Goal: Information Seeking & Learning: Check status

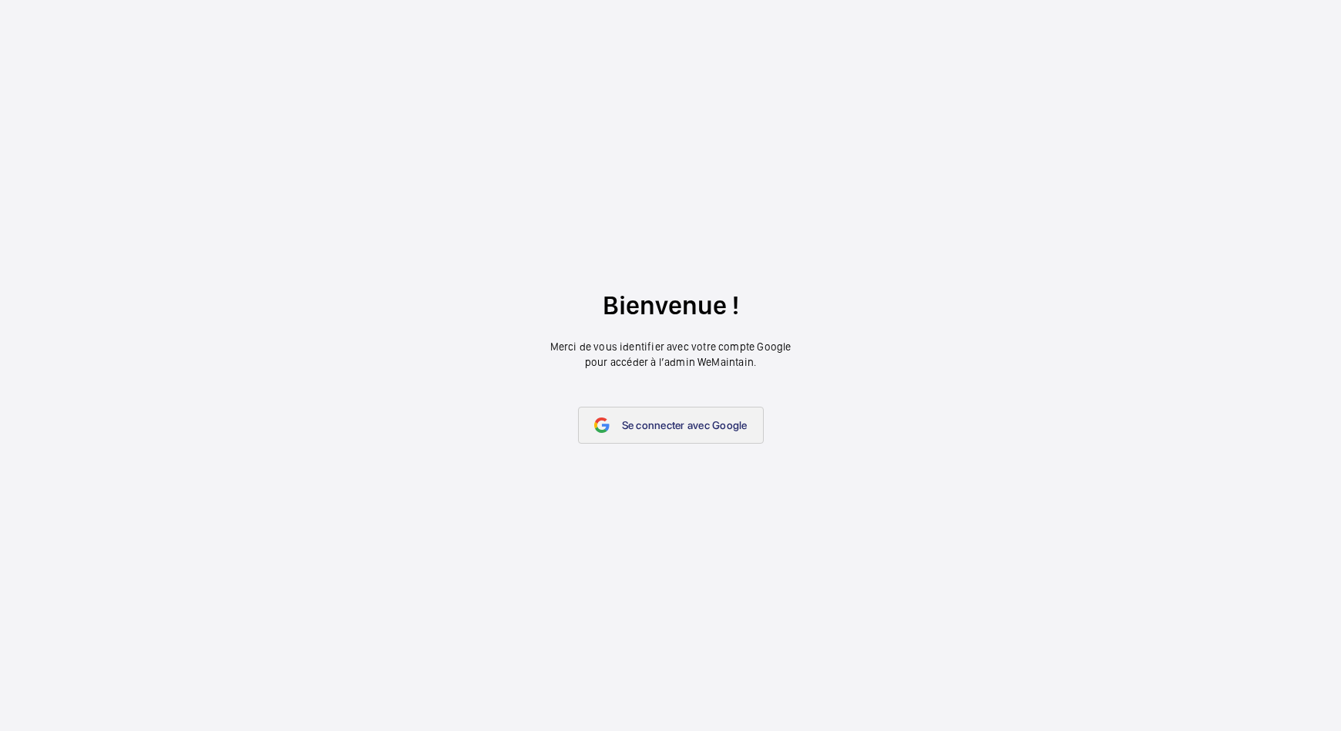
click at [612, 411] on link "Se connecter avec Google" at bounding box center [671, 425] width 186 height 37
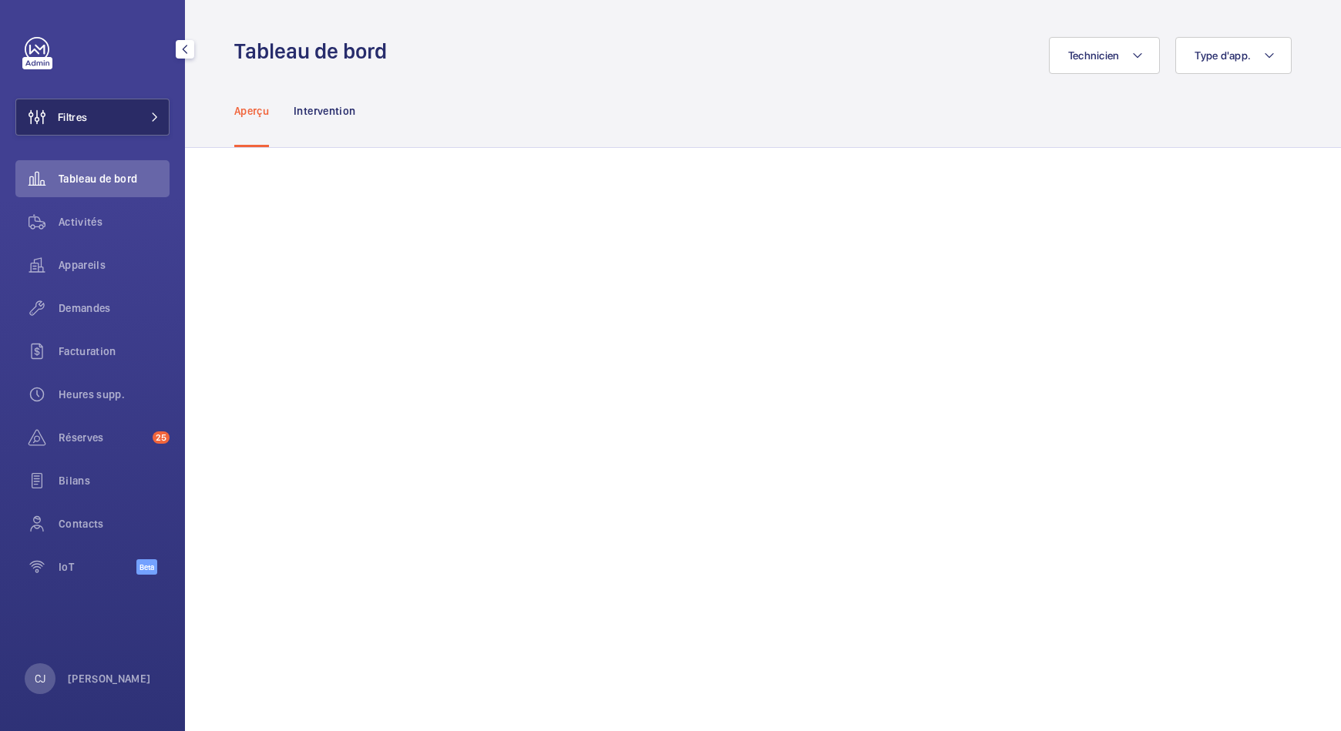
click at [87, 113] on span "Filtres" at bounding box center [72, 116] width 29 height 15
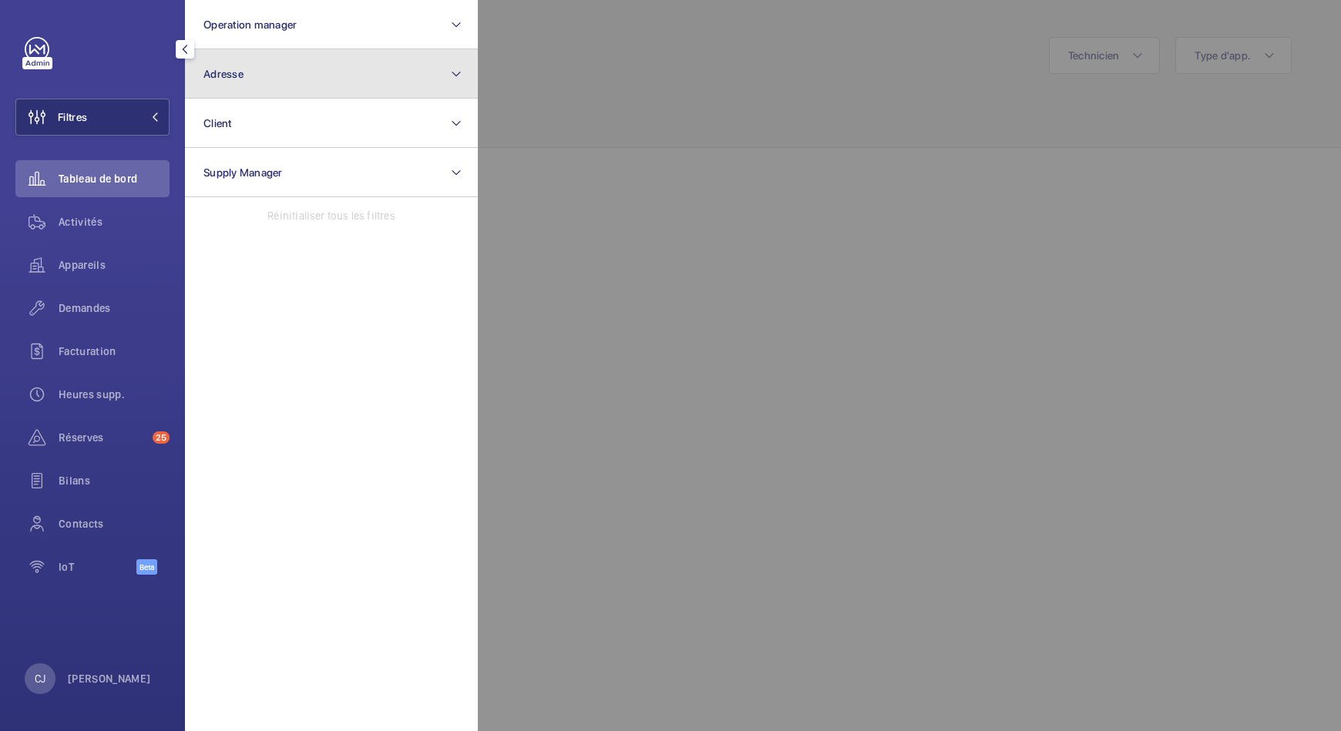
click at [252, 74] on button "Adresse" at bounding box center [331, 73] width 293 height 49
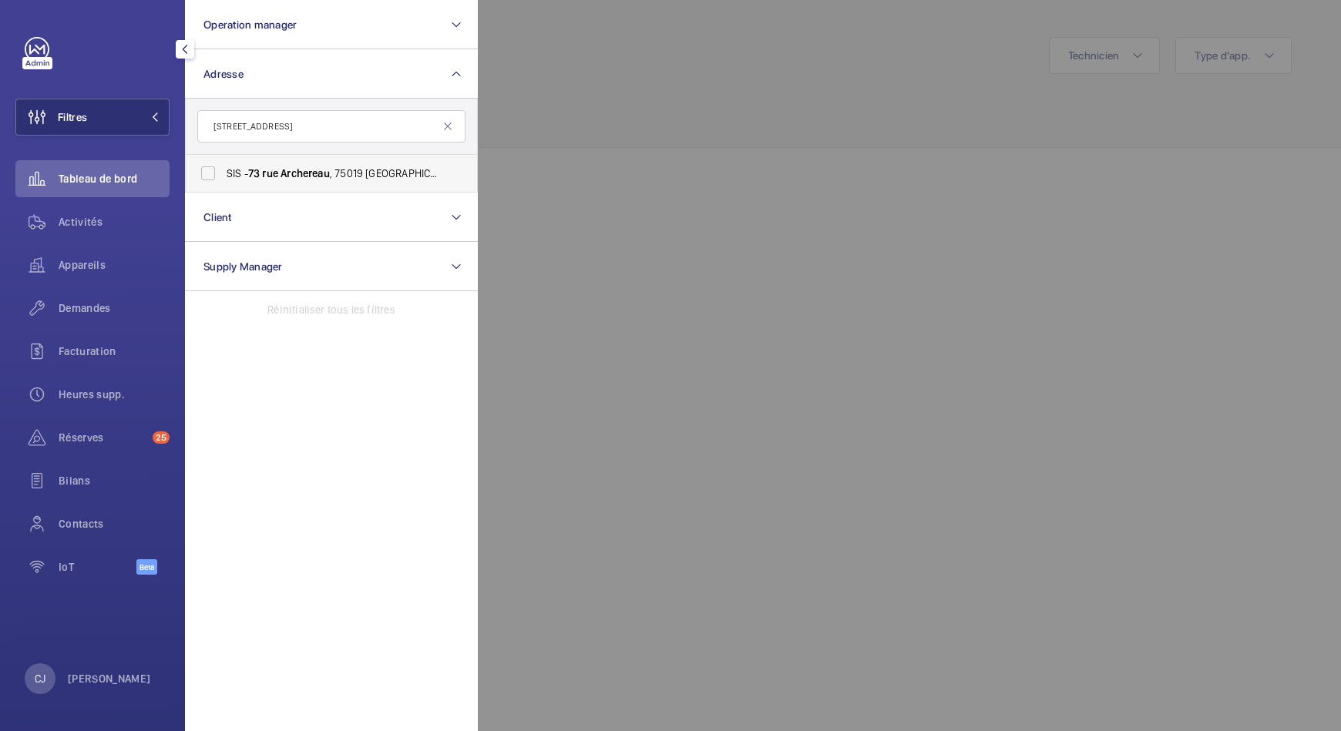
type input "[STREET_ADDRESS]"
click at [307, 183] on label "SIS - [STREET_ADDRESS] - [STREET_ADDRESS]" at bounding box center [320, 173] width 268 height 37
click at [223, 183] on input "SIS - [STREET_ADDRESS] - [STREET_ADDRESS]" at bounding box center [208, 173] width 31 height 31
checkbox input "true"
click at [95, 213] on div "Activités" at bounding box center [92, 221] width 154 height 37
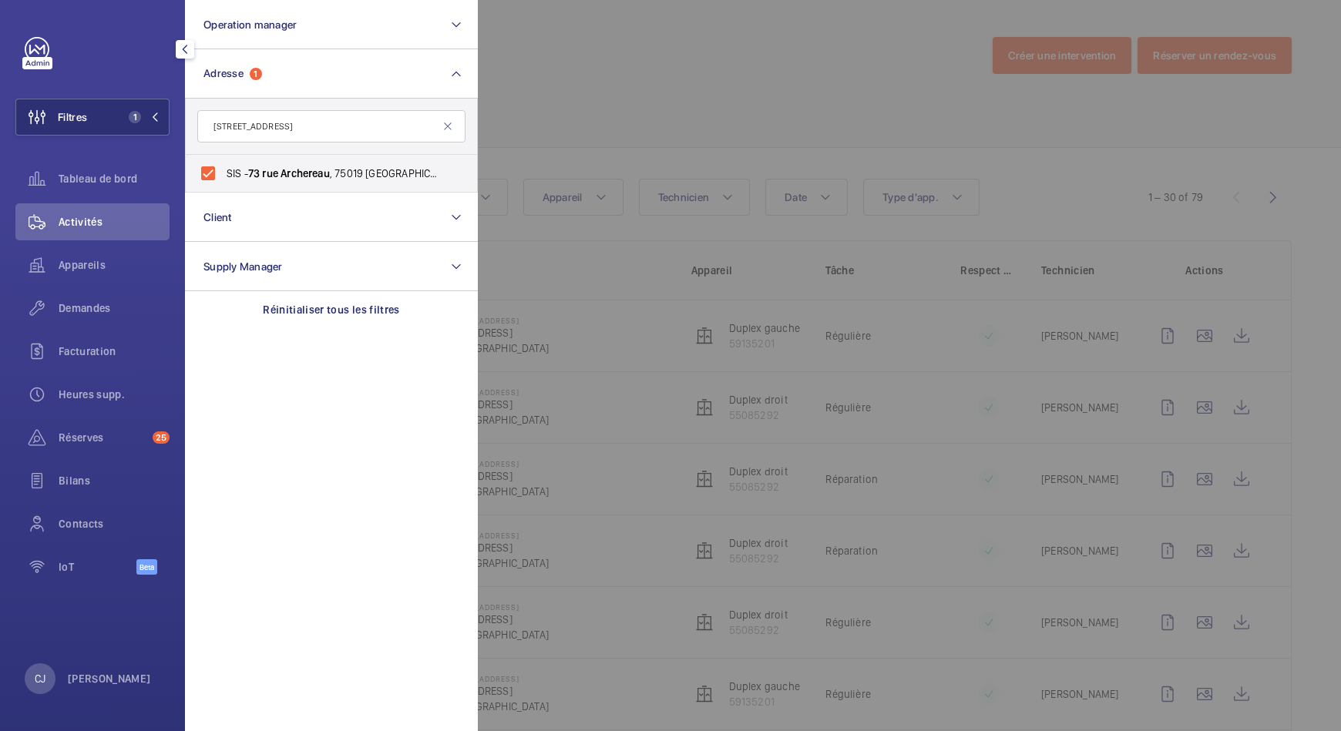
click at [650, 138] on div at bounding box center [1148, 365] width 1341 height 731
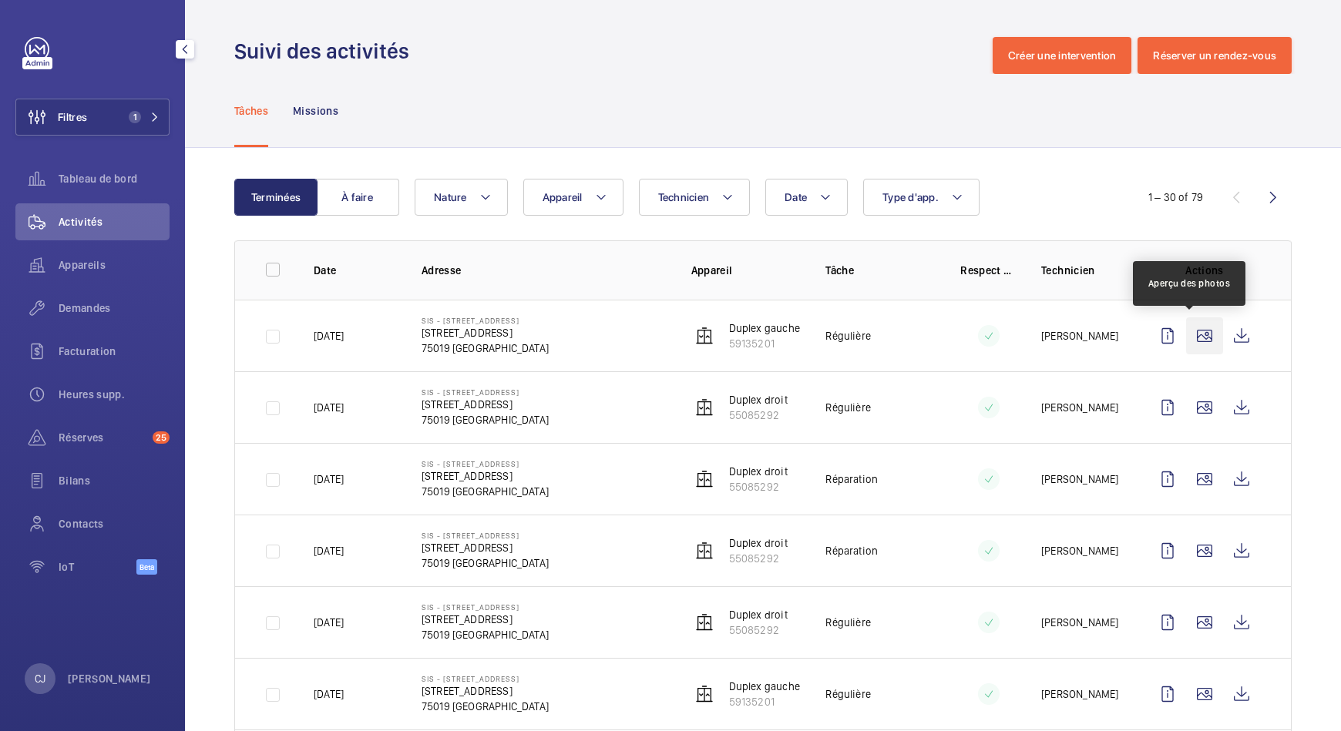
click at [1186, 334] on wm-front-icon-button at bounding box center [1204, 336] width 37 height 37
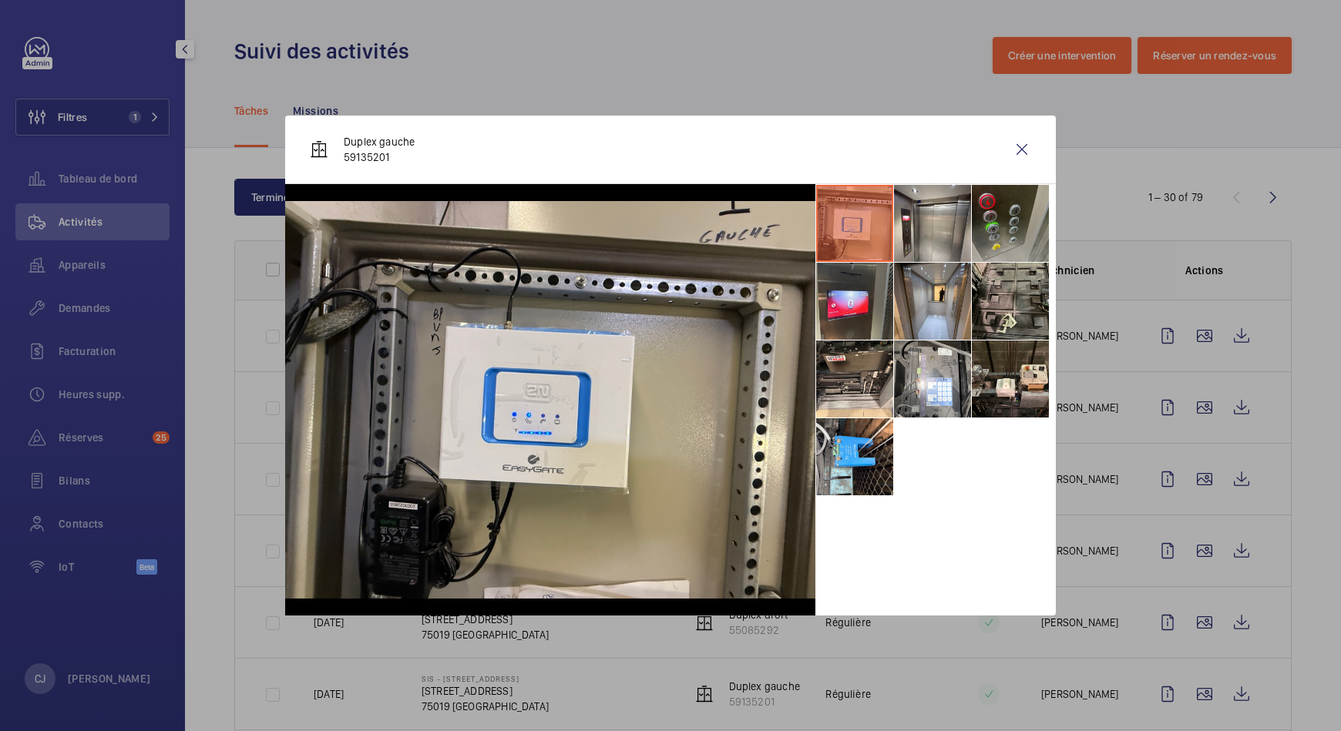
click at [1025, 245] on li at bounding box center [1010, 223] width 77 height 77
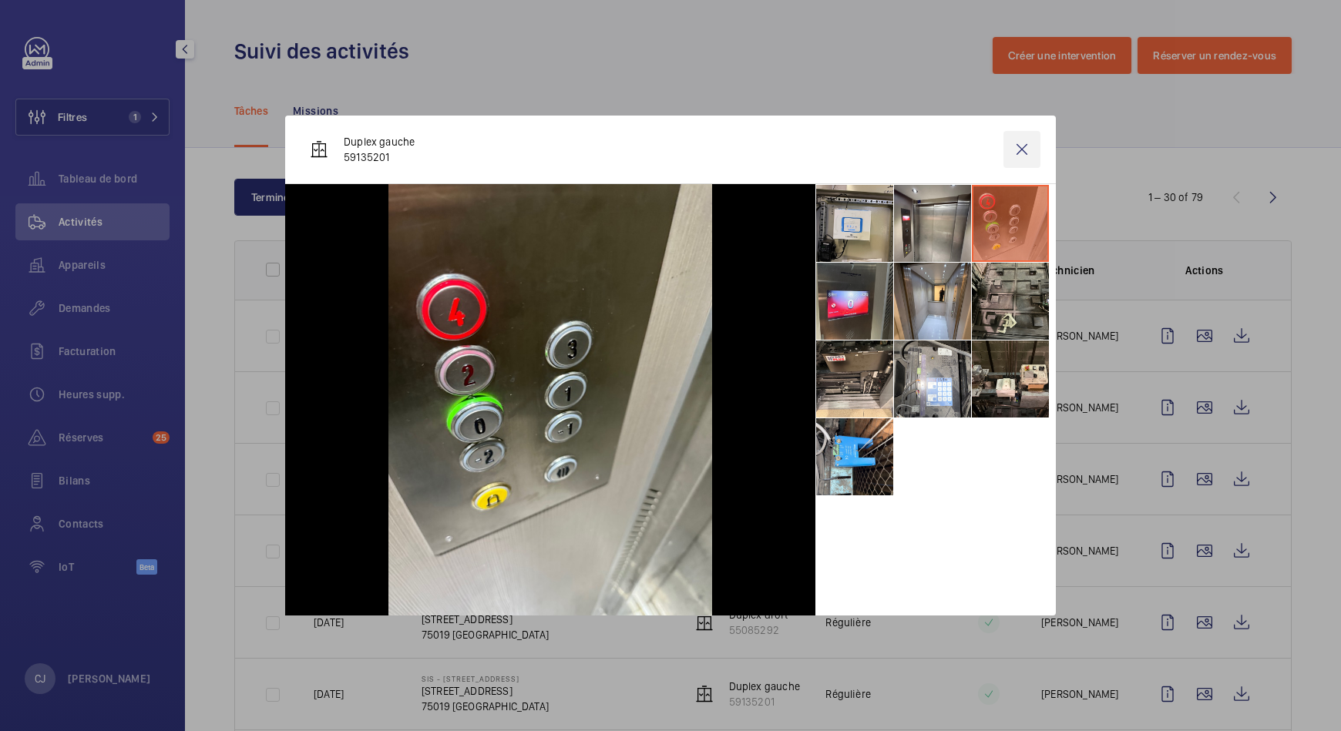
click at [1025, 139] on wm-front-icon-button at bounding box center [1021, 149] width 37 height 37
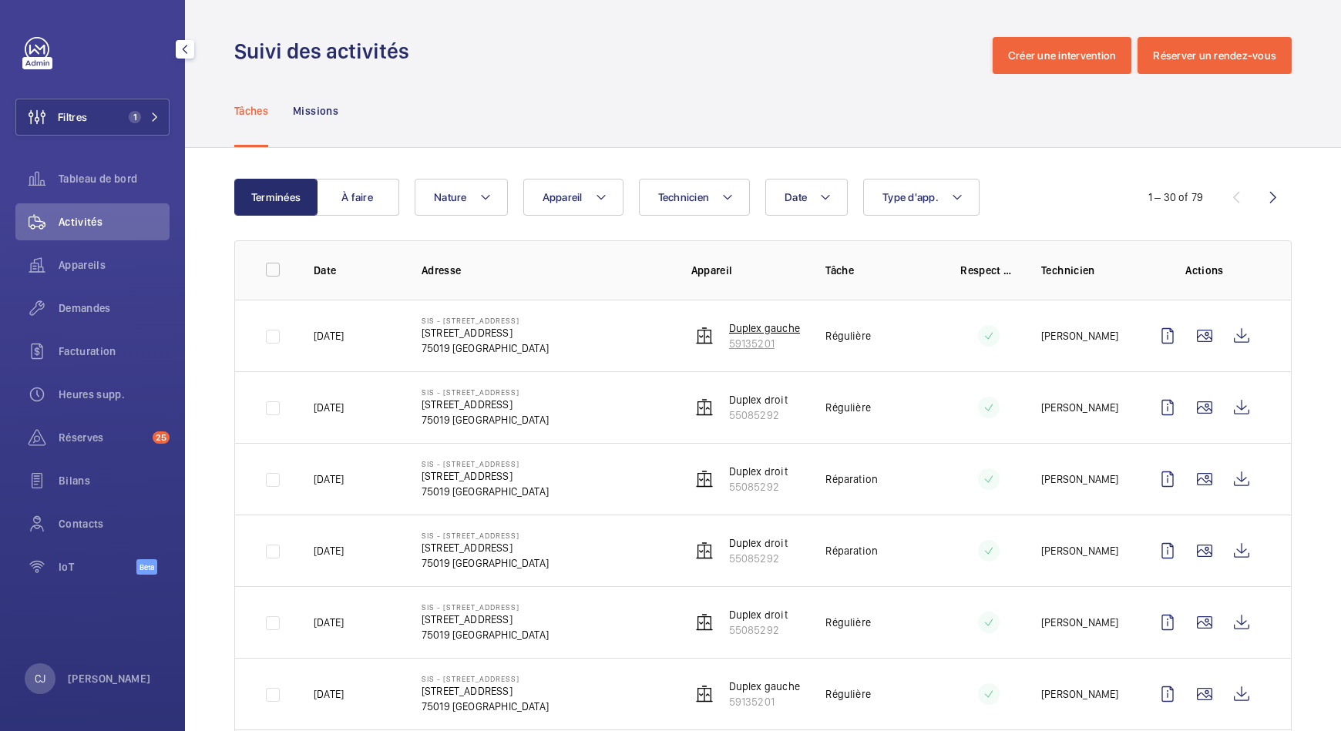
click at [741, 333] on p "Duplex gauche" at bounding box center [764, 328] width 71 height 15
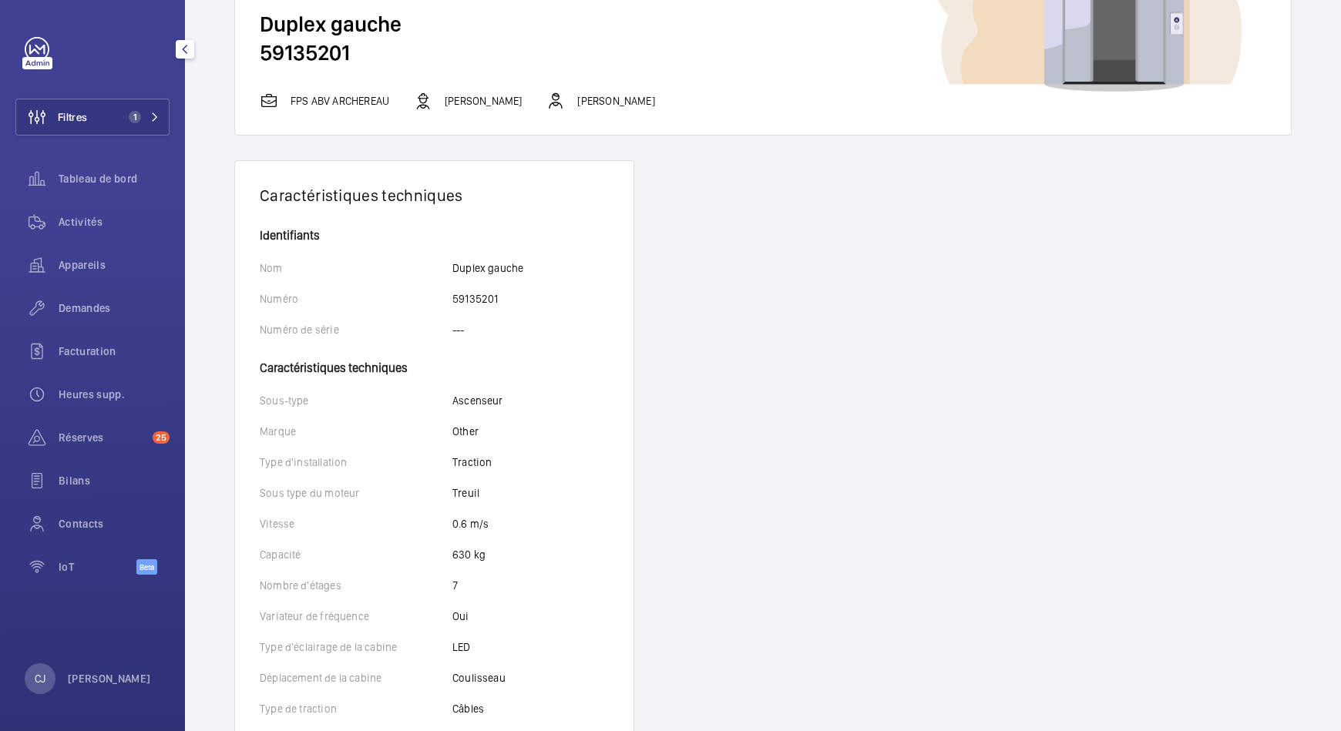
scroll to position [205, 0]
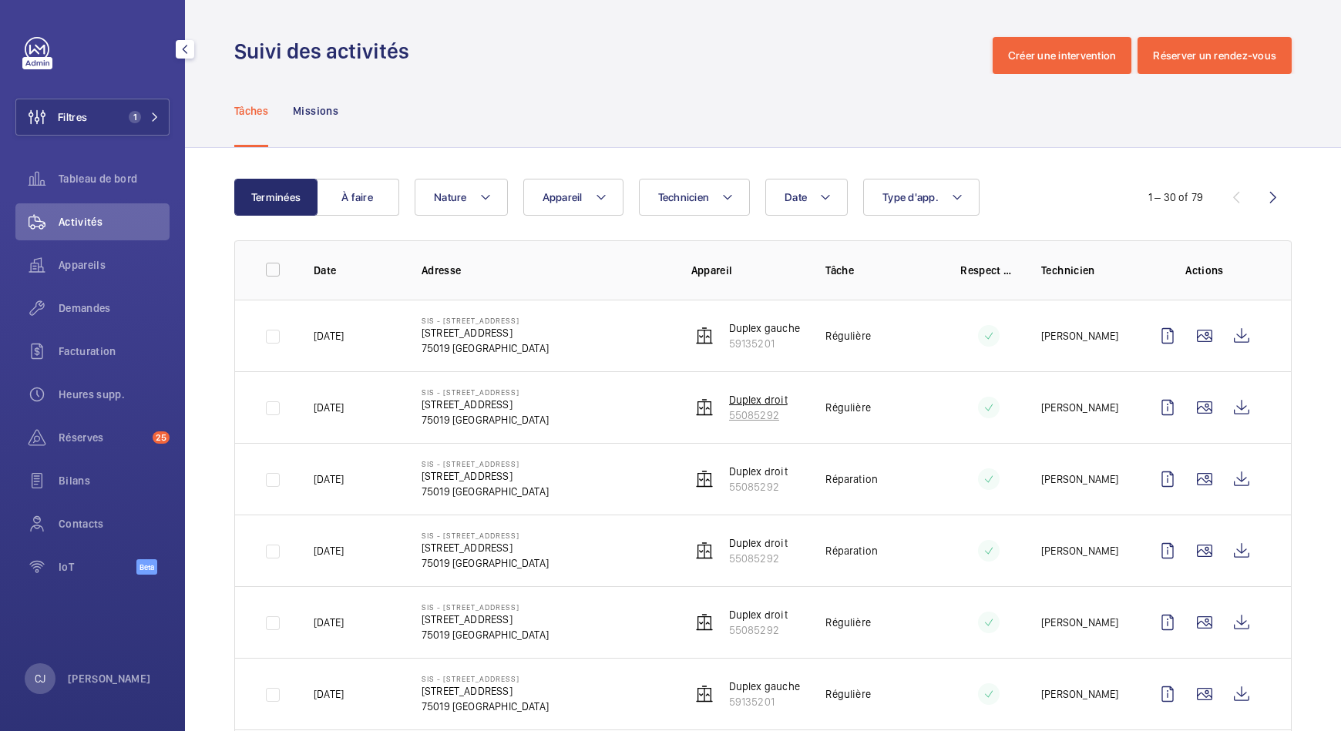
click at [744, 402] on p "Duplex droit" at bounding box center [758, 399] width 59 height 15
click at [1197, 412] on wm-front-icon-button at bounding box center [1204, 407] width 37 height 37
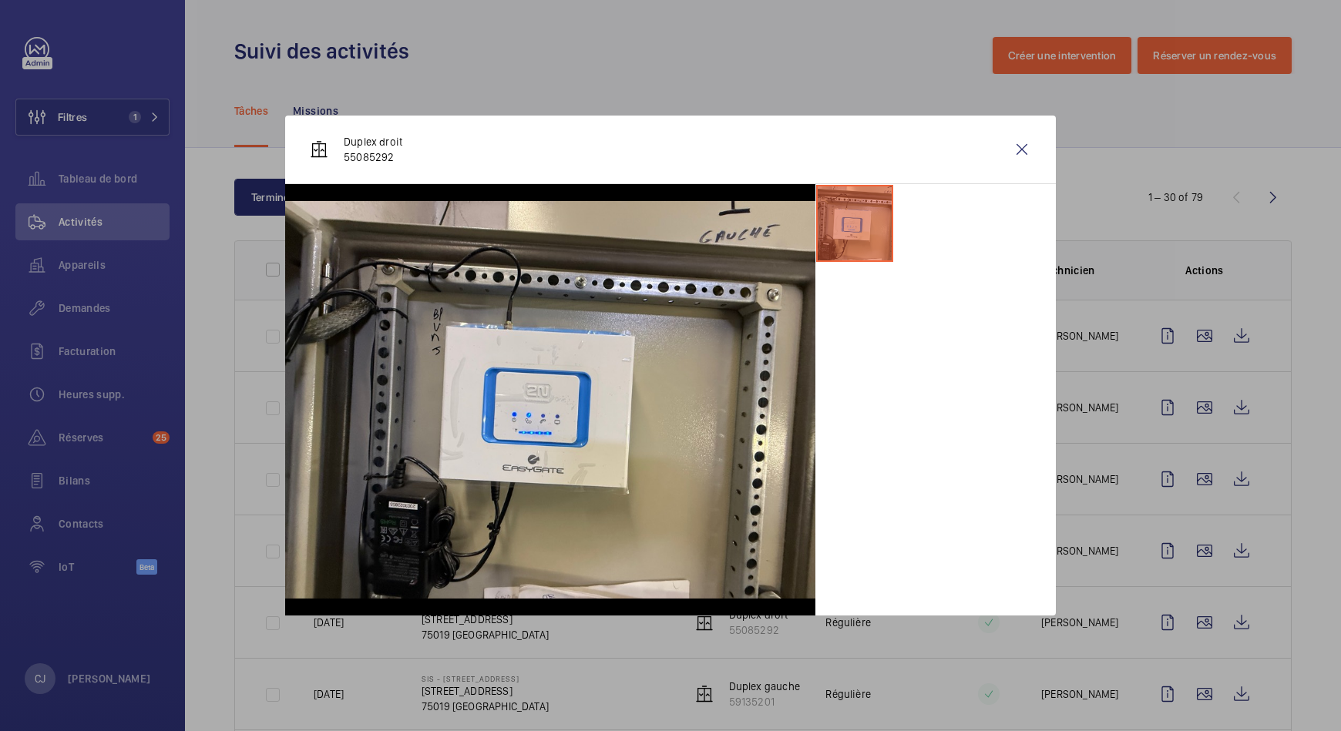
click at [1184, 477] on div at bounding box center [670, 365] width 1341 height 731
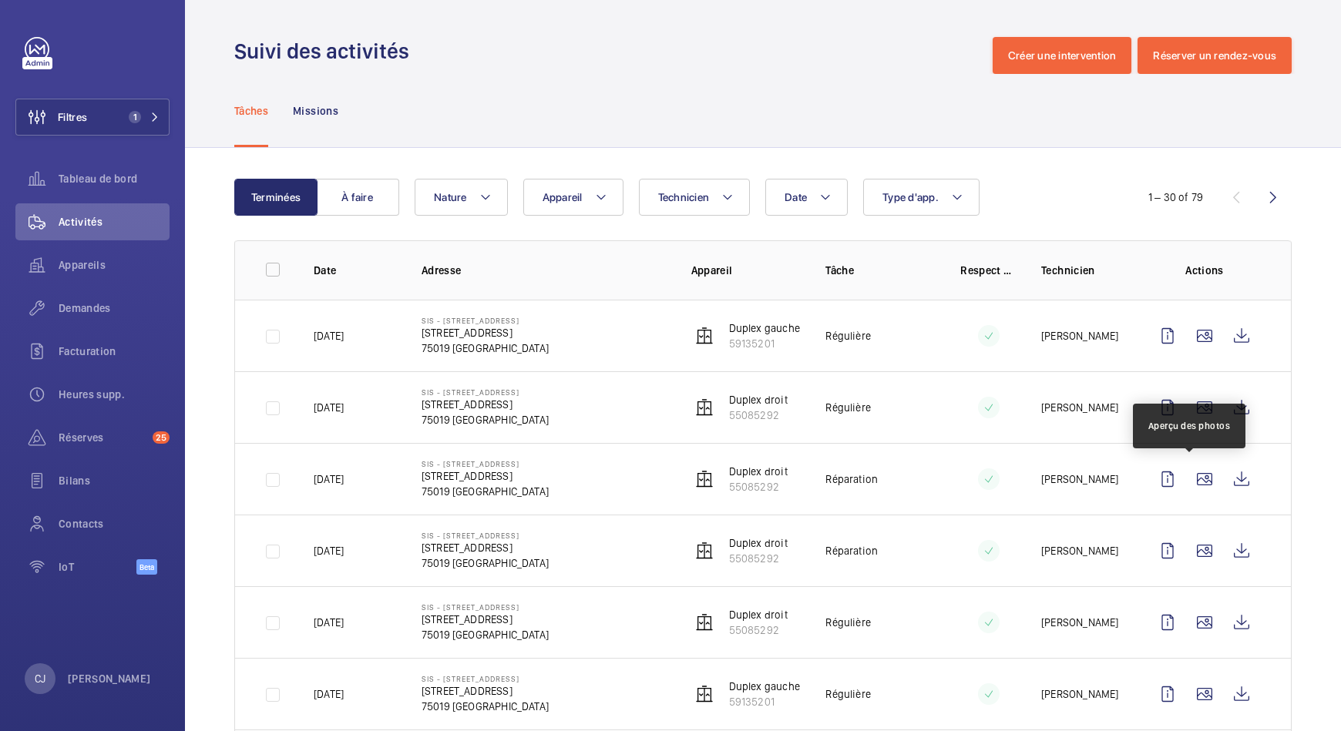
click at [1186, 477] on wm-front-icon-button at bounding box center [1204, 479] width 37 height 37
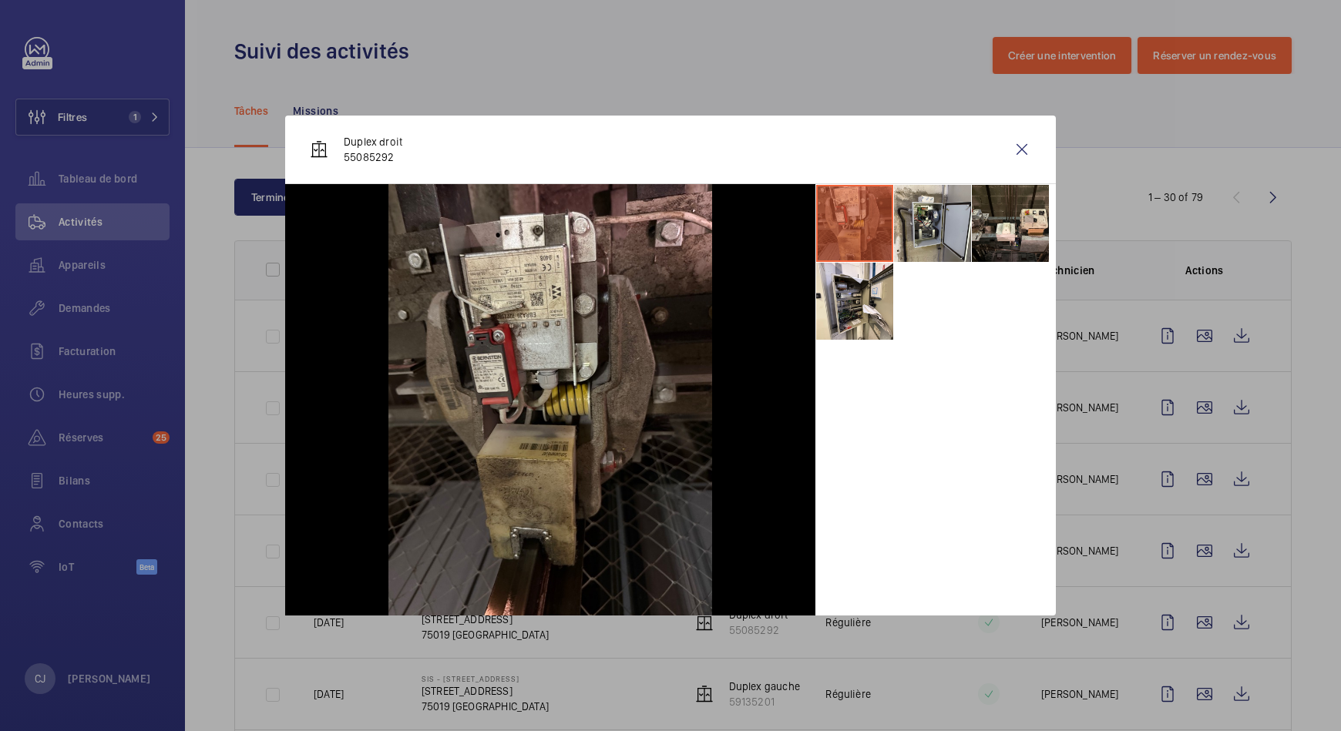
click at [1186, 543] on div at bounding box center [670, 365] width 1341 height 731
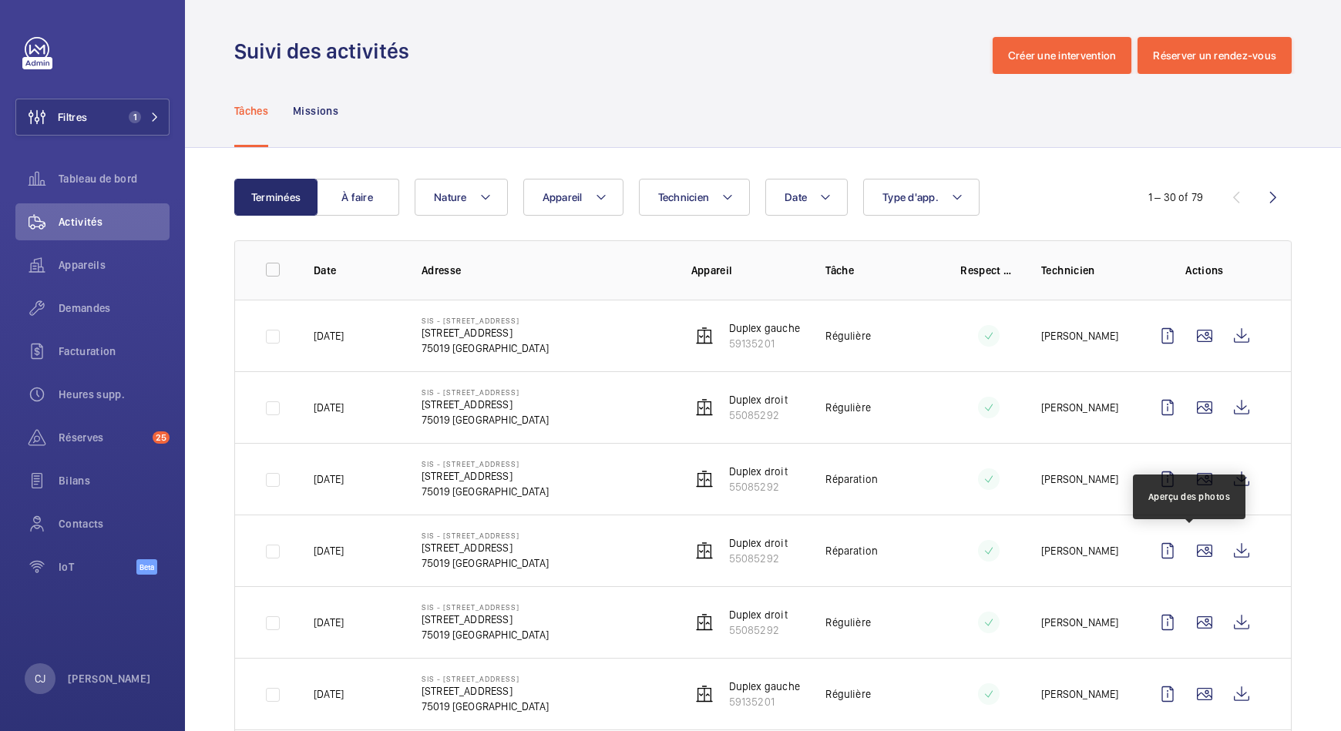
click at [1186, 543] on wm-front-icon-button at bounding box center [1204, 551] width 37 height 37
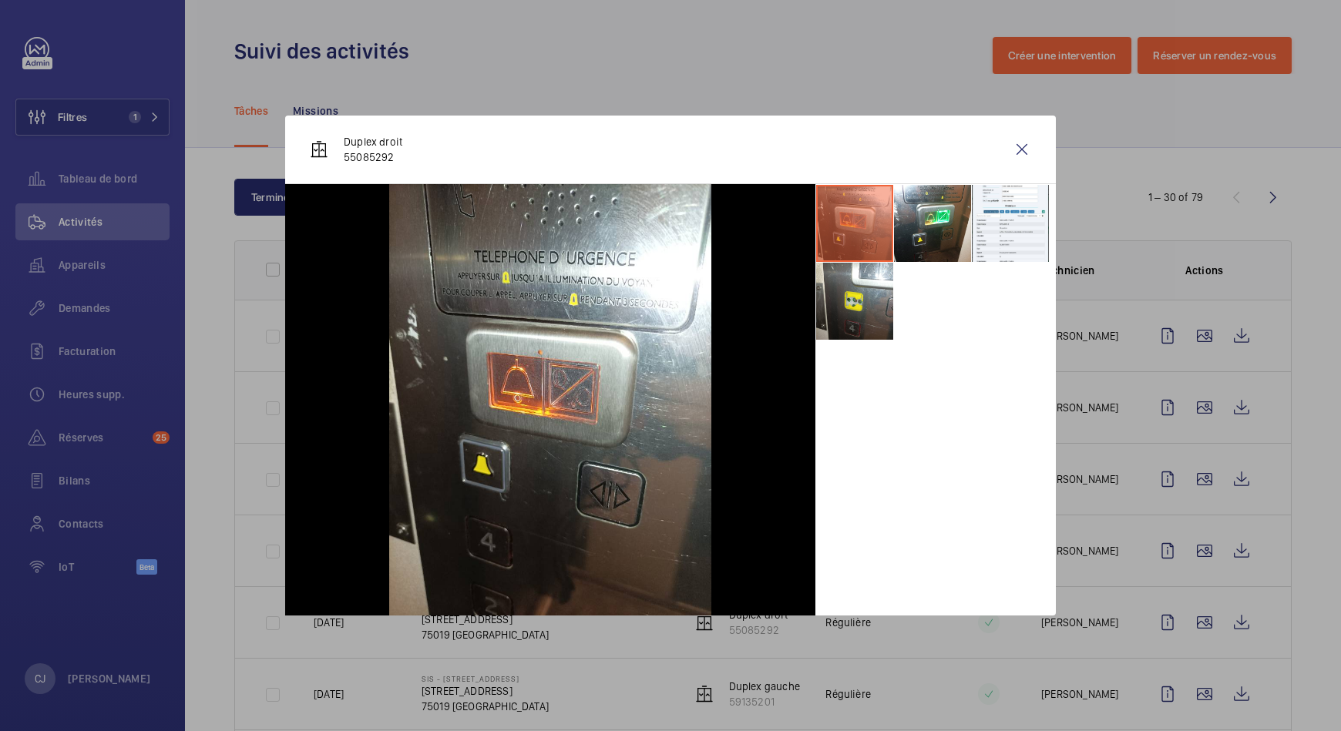
click at [1185, 620] on div at bounding box center [670, 365] width 1341 height 731
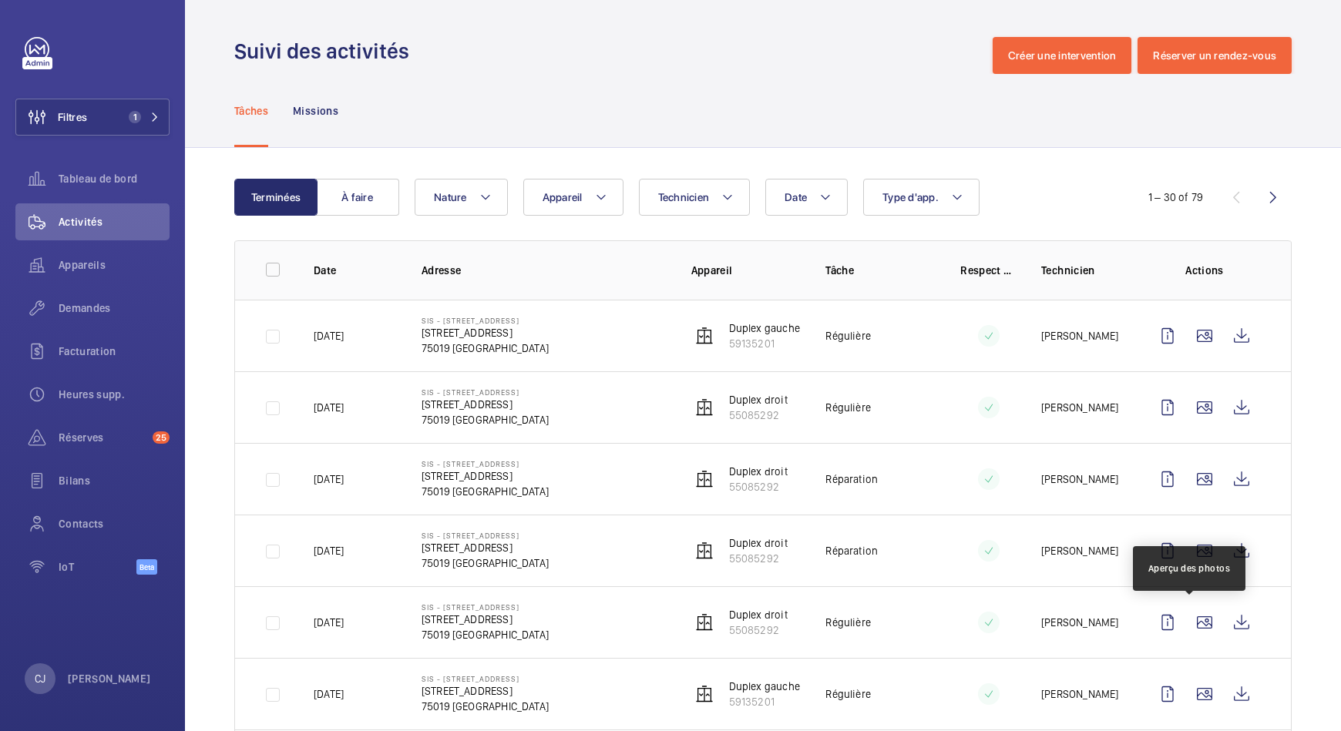
click at [1186, 620] on wm-front-icon-button at bounding box center [1204, 622] width 37 height 37
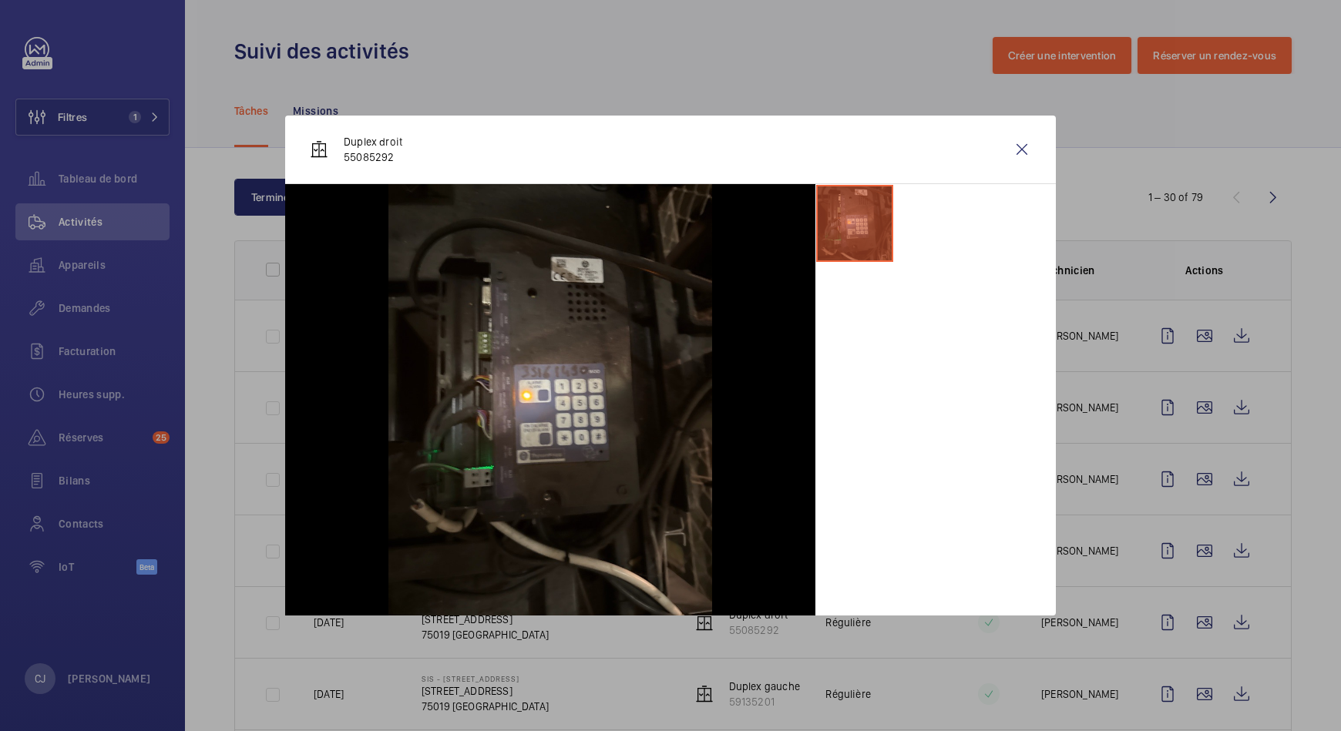
click at [1190, 697] on div at bounding box center [670, 365] width 1341 height 731
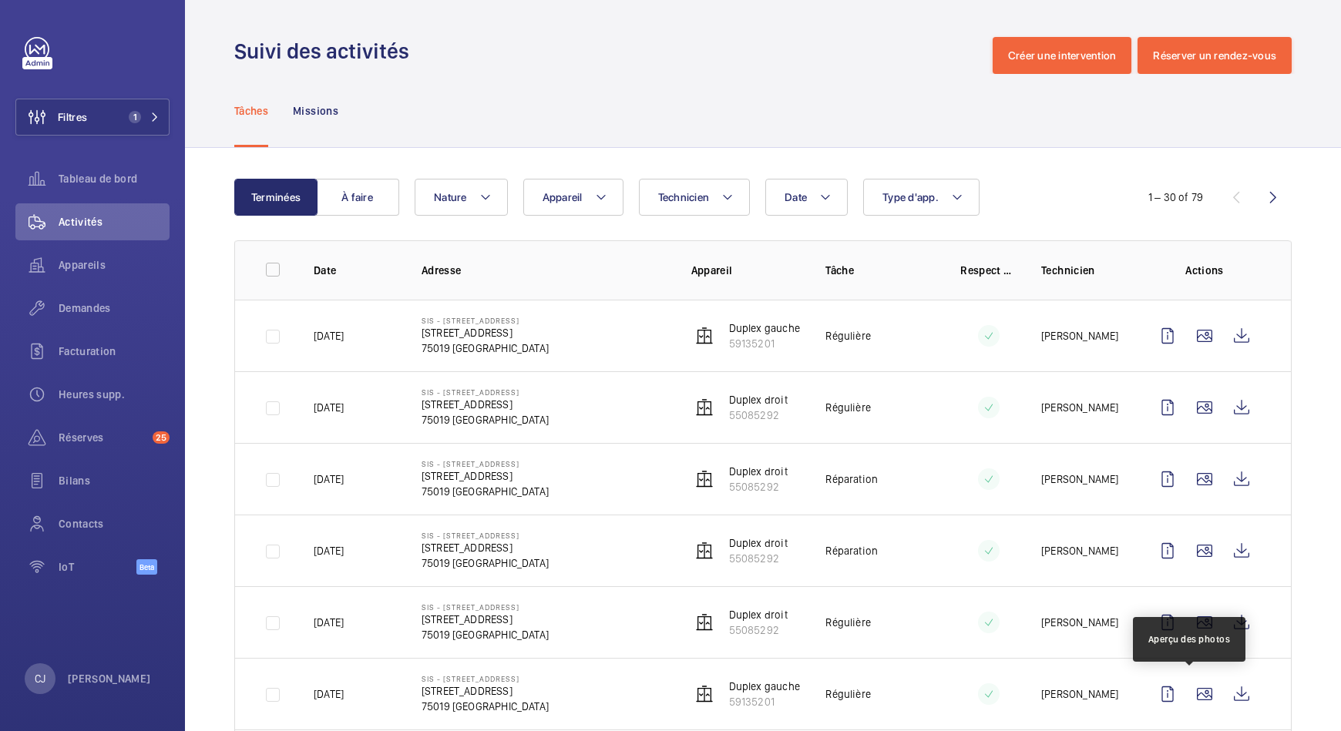
click at [1190, 697] on wm-front-icon-button at bounding box center [1204, 694] width 37 height 37
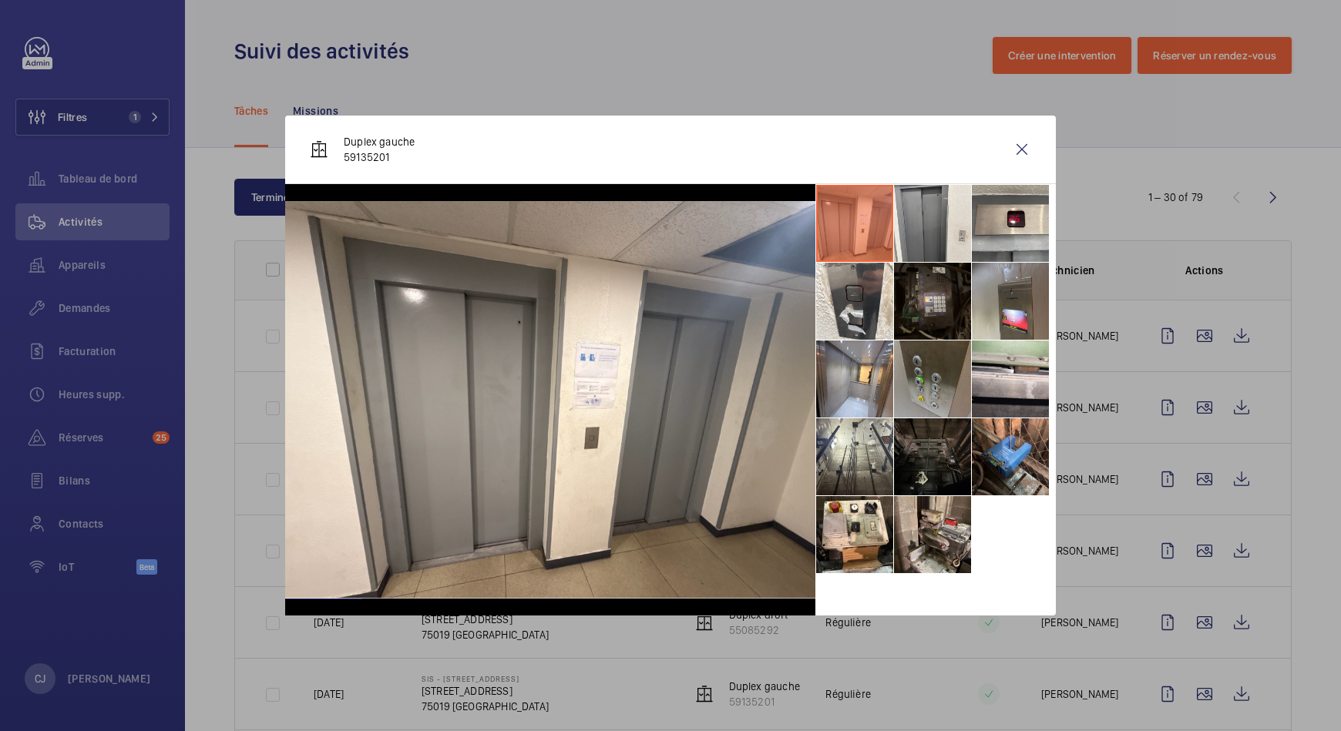
click at [948, 377] on li at bounding box center [932, 379] width 77 height 77
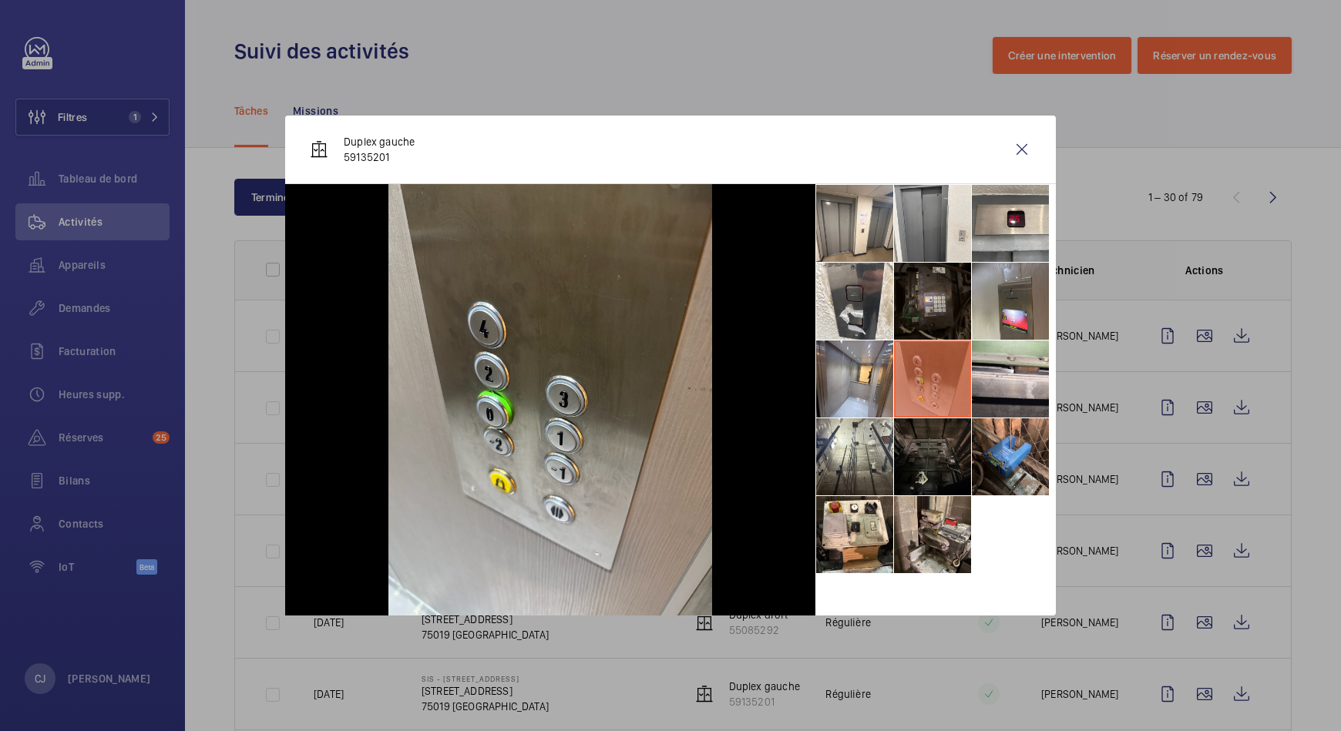
click at [1203, 115] on div at bounding box center [670, 365] width 1341 height 731
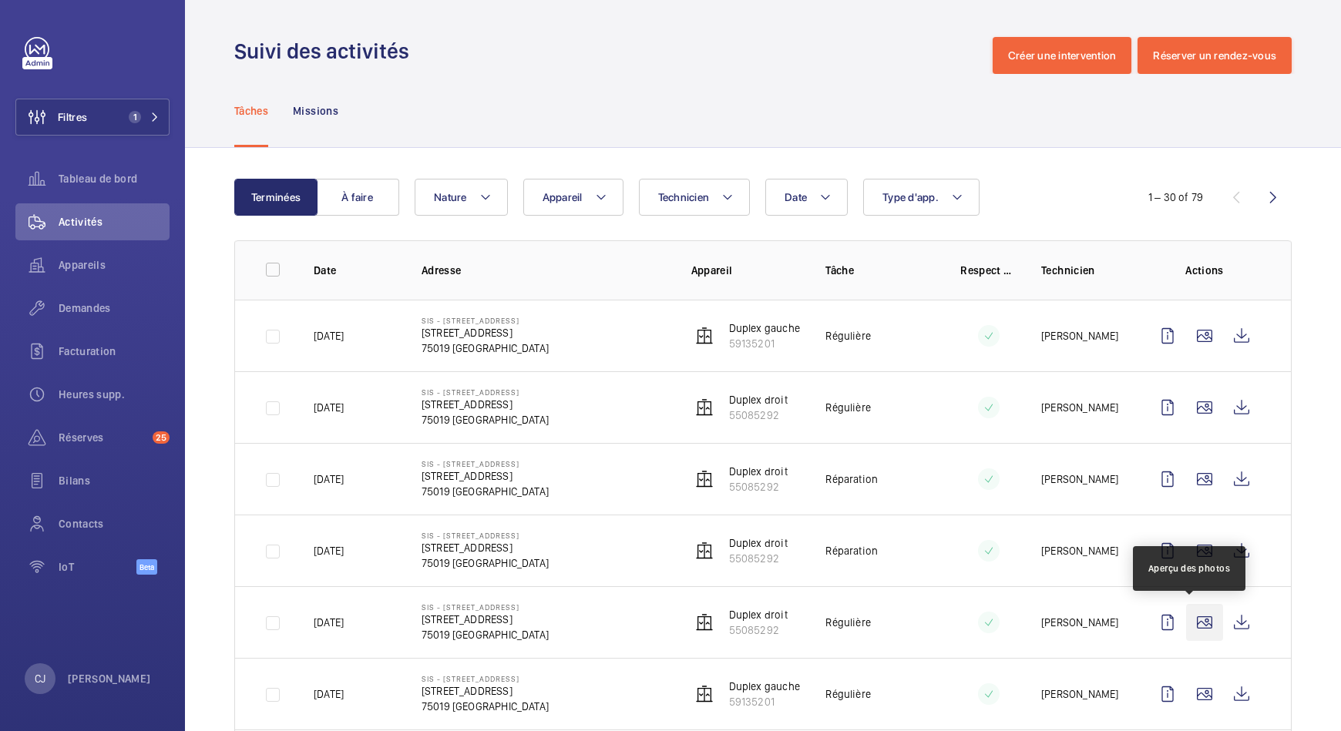
click at [1186, 613] on wm-front-icon-button at bounding box center [1204, 622] width 37 height 37
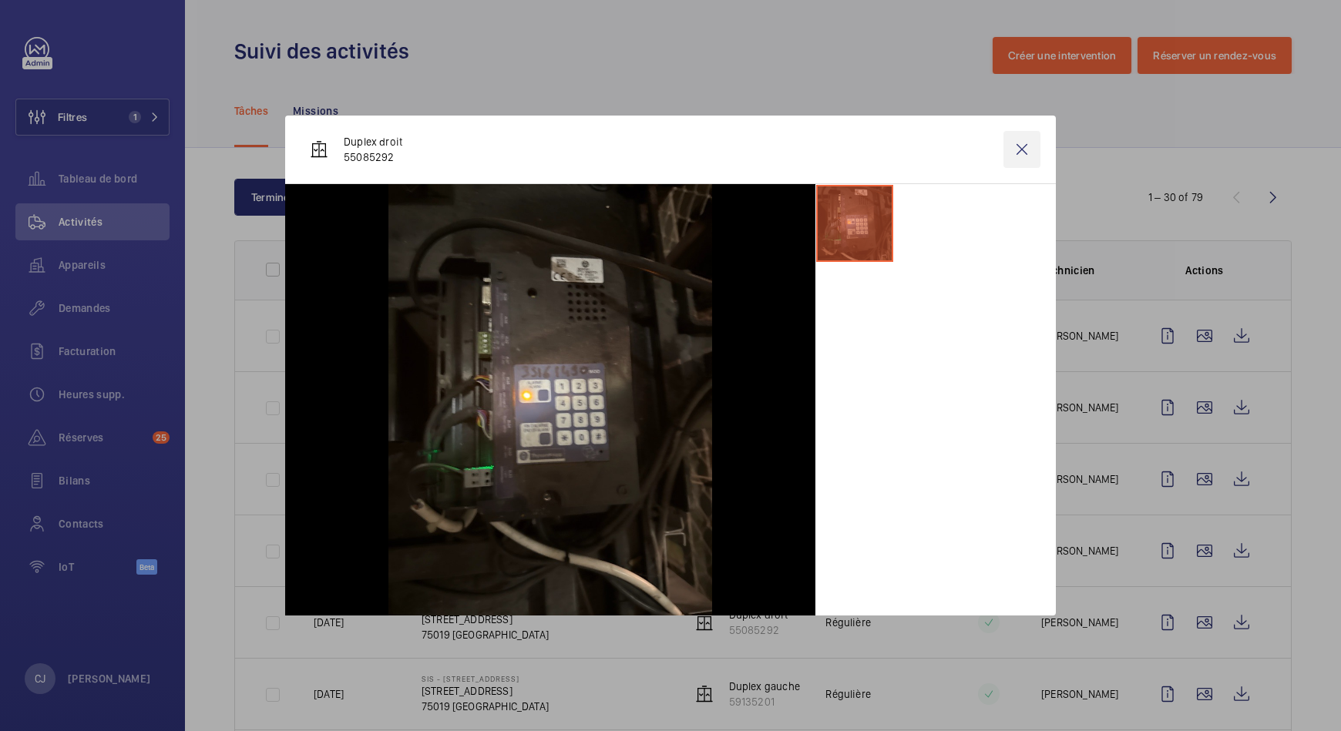
click at [1017, 133] on wm-front-icon-button at bounding box center [1021, 149] width 37 height 37
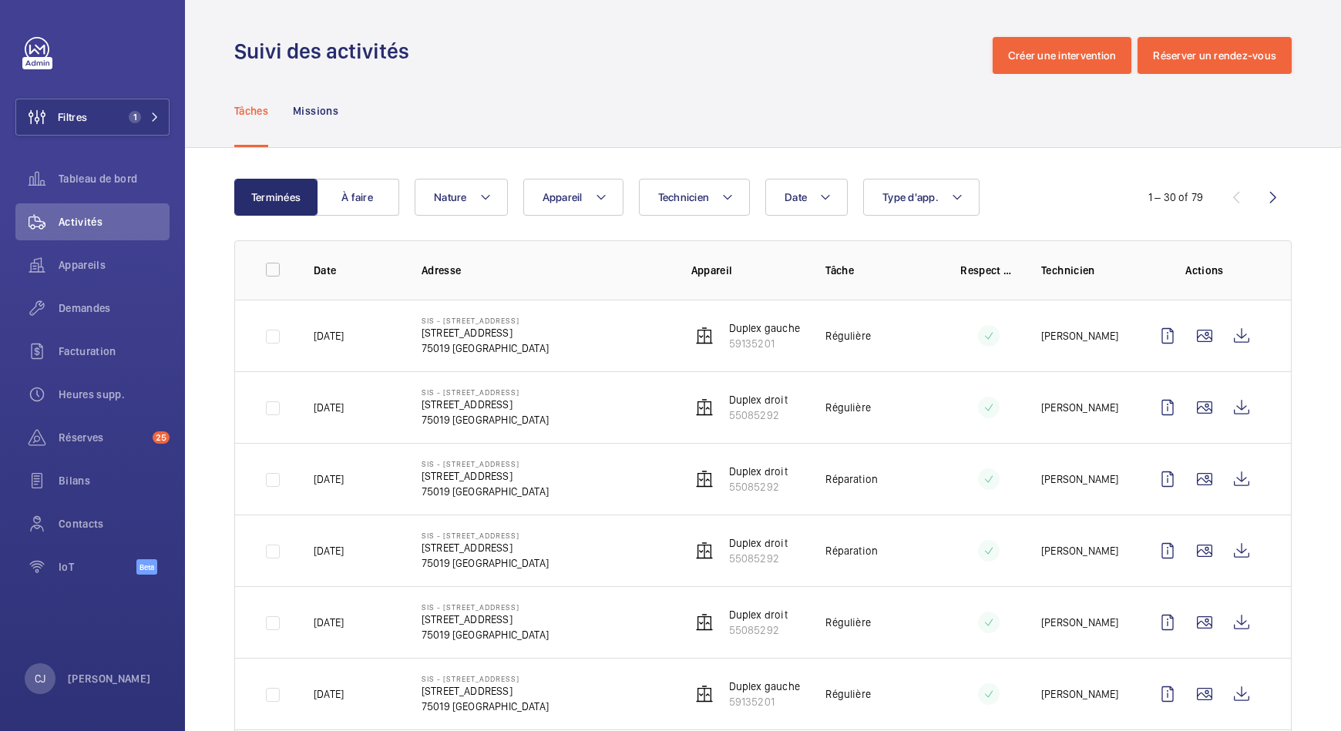
scroll to position [193, 0]
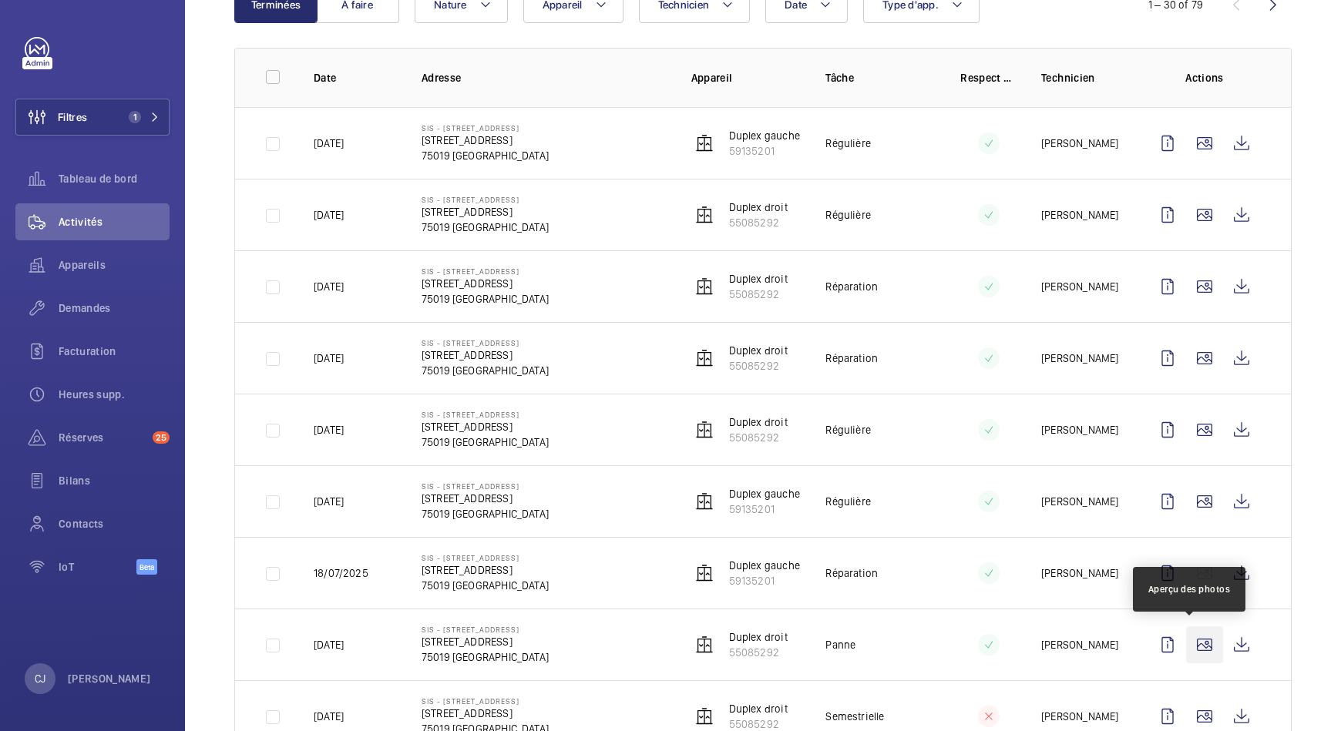
click at [1189, 646] on wm-front-icon-button at bounding box center [1204, 645] width 37 height 37
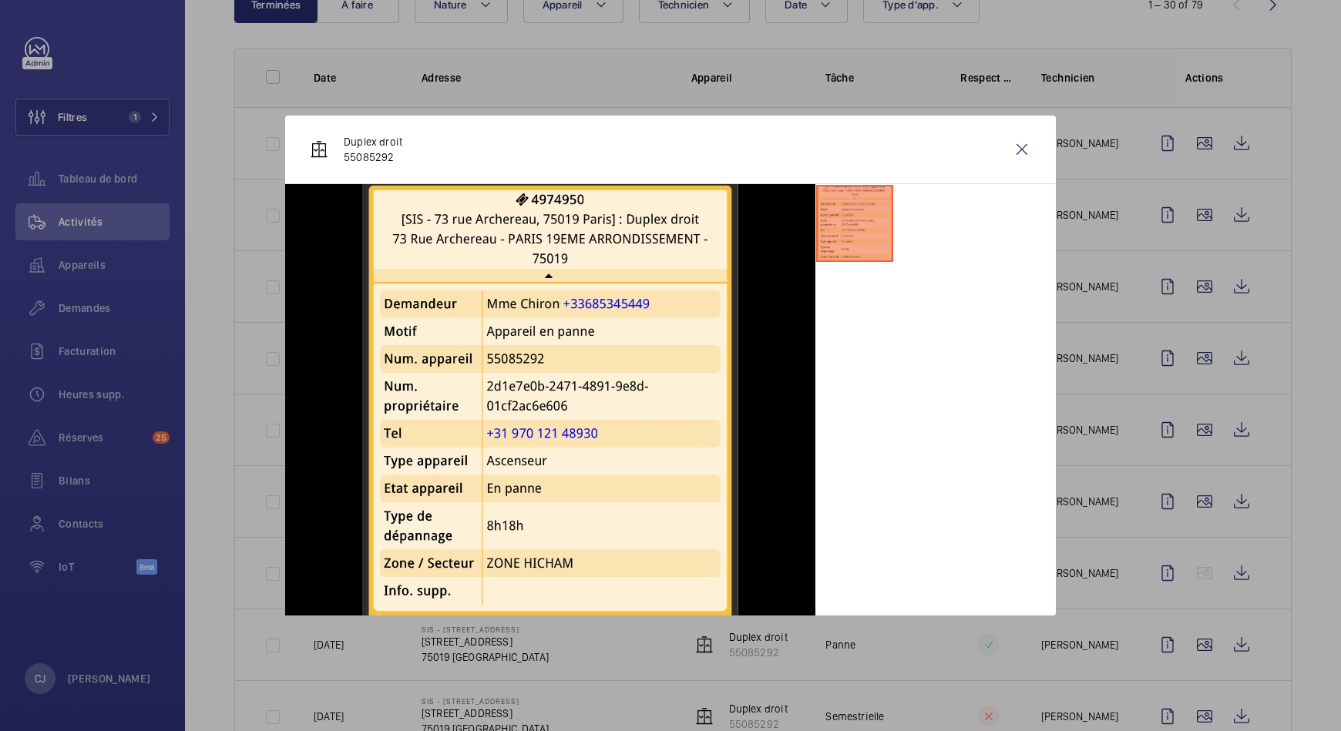
click at [1296, 496] on div at bounding box center [670, 365] width 1341 height 731
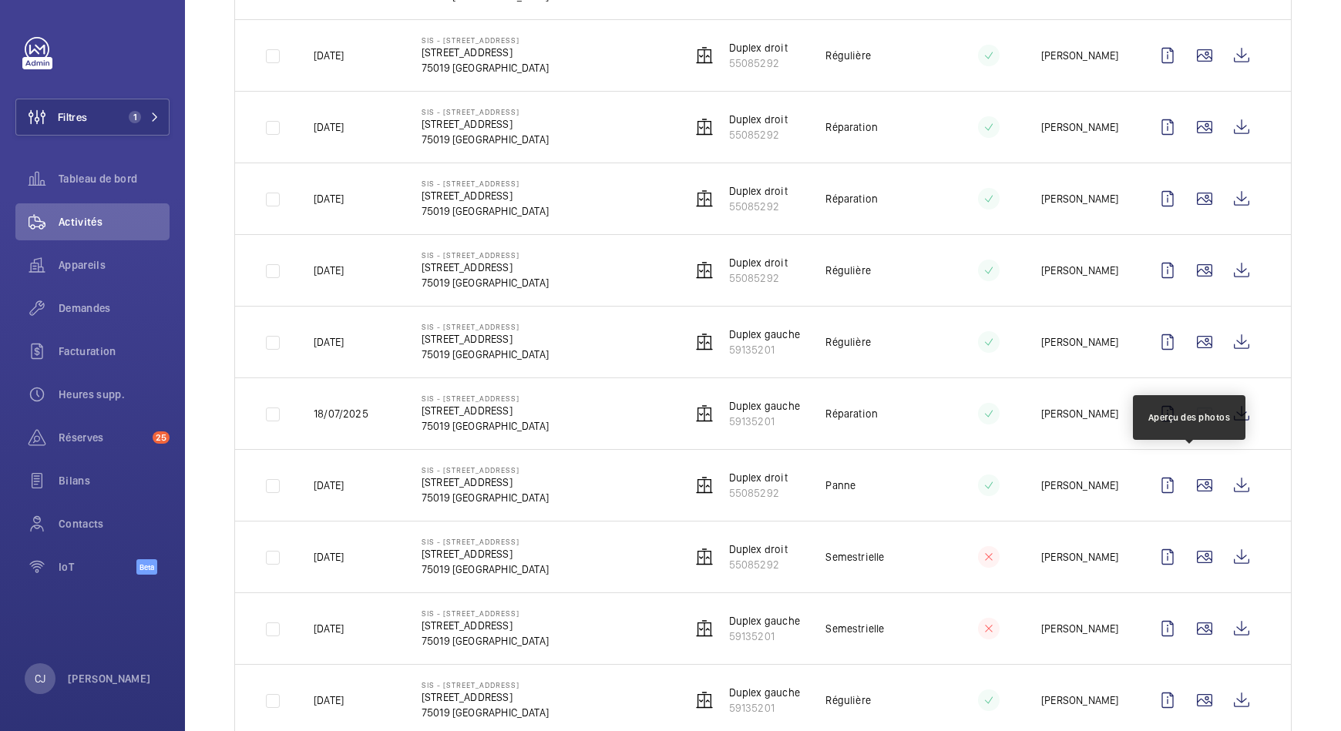
scroll to position [578, 0]
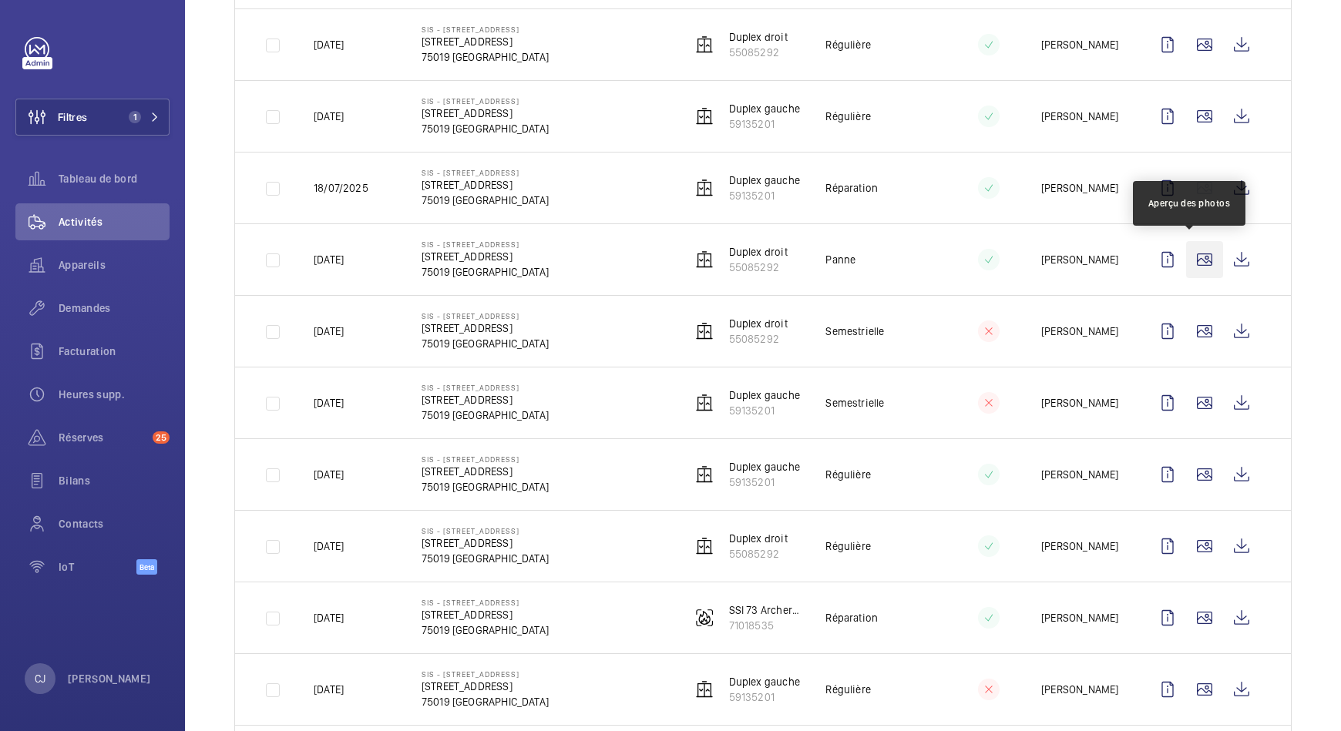
click at [1190, 254] on wm-front-icon-button at bounding box center [1204, 259] width 37 height 37
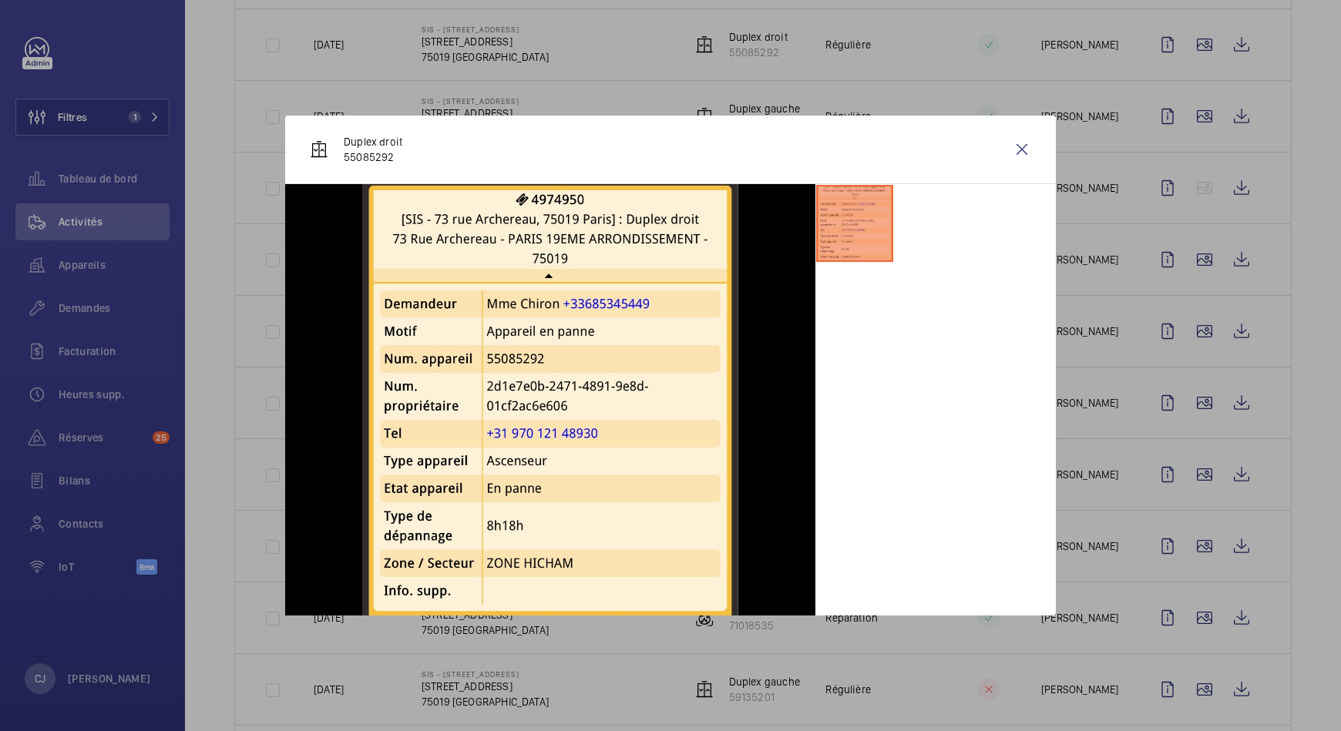
click at [1189, 335] on div at bounding box center [670, 365] width 1341 height 731
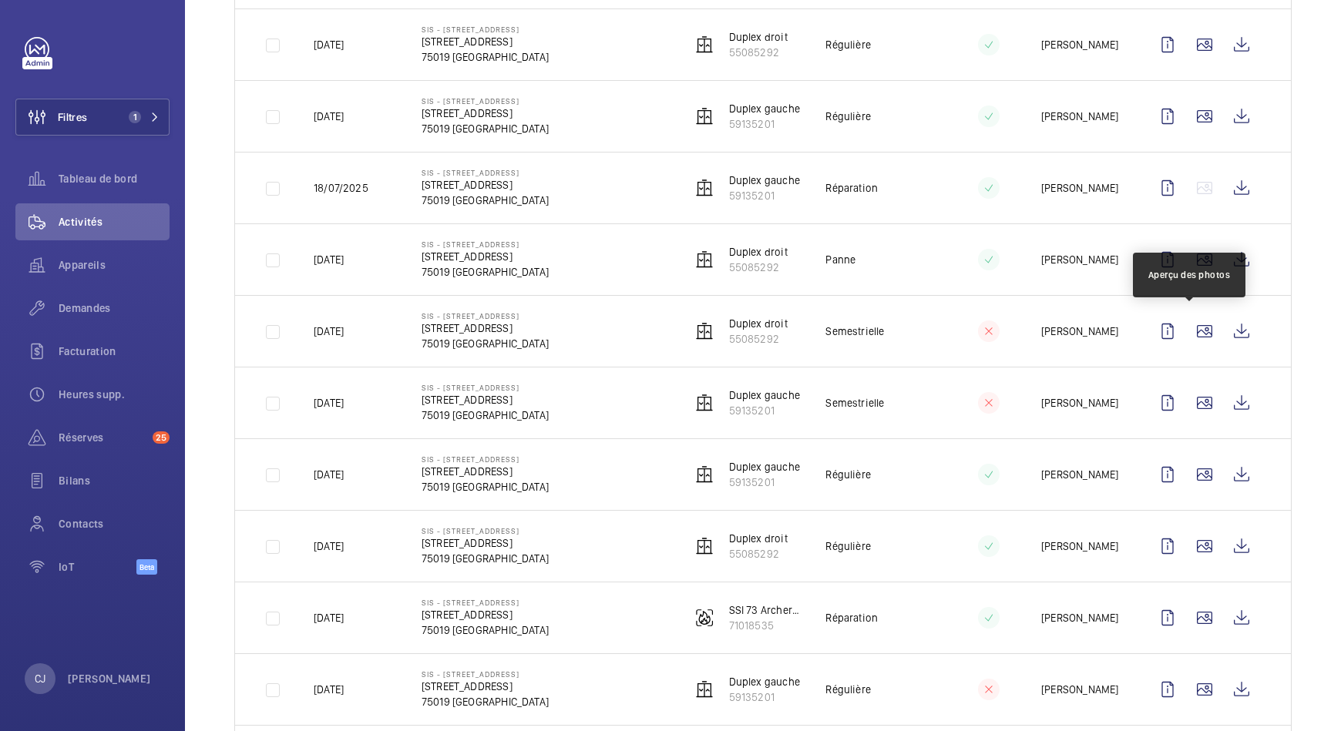
click at [1189, 335] on wm-front-icon-button at bounding box center [1204, 331] width 37 height 37
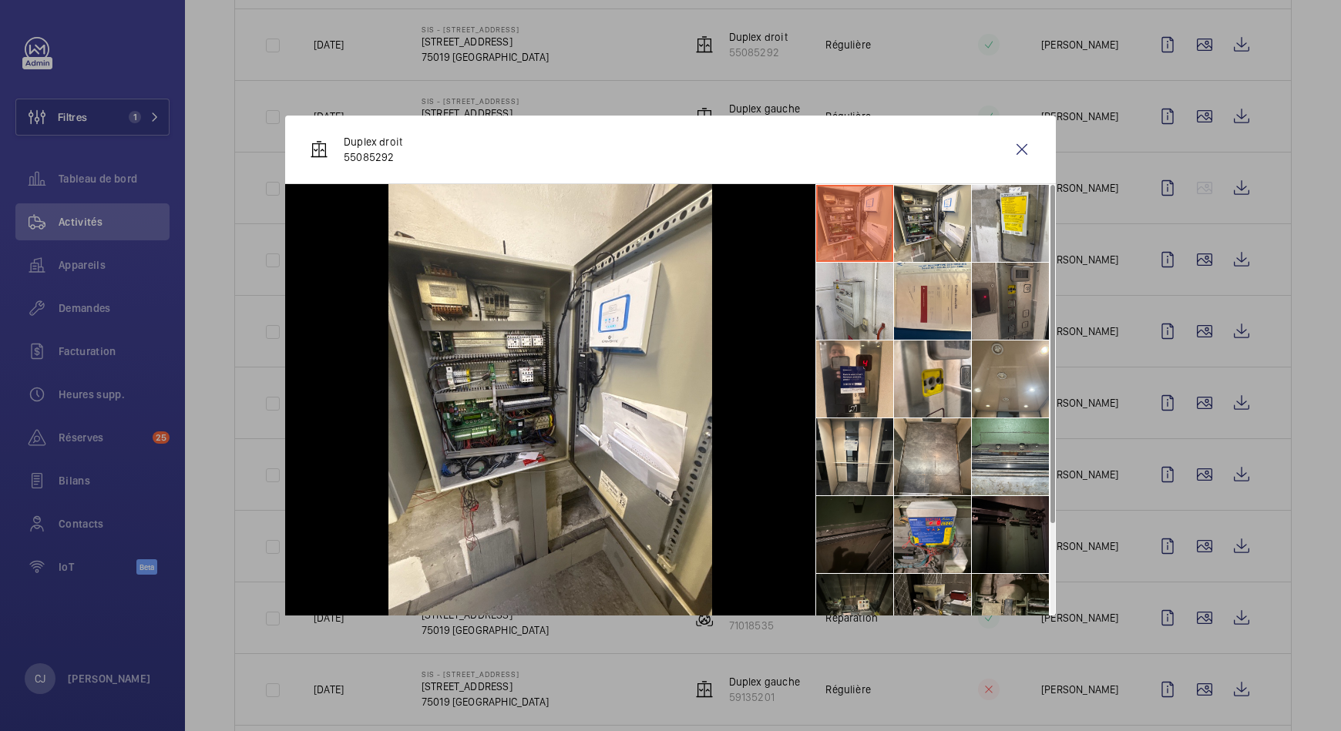
click at [1031, 315] on li at bounding box center [1010, 301] width 77 height 77
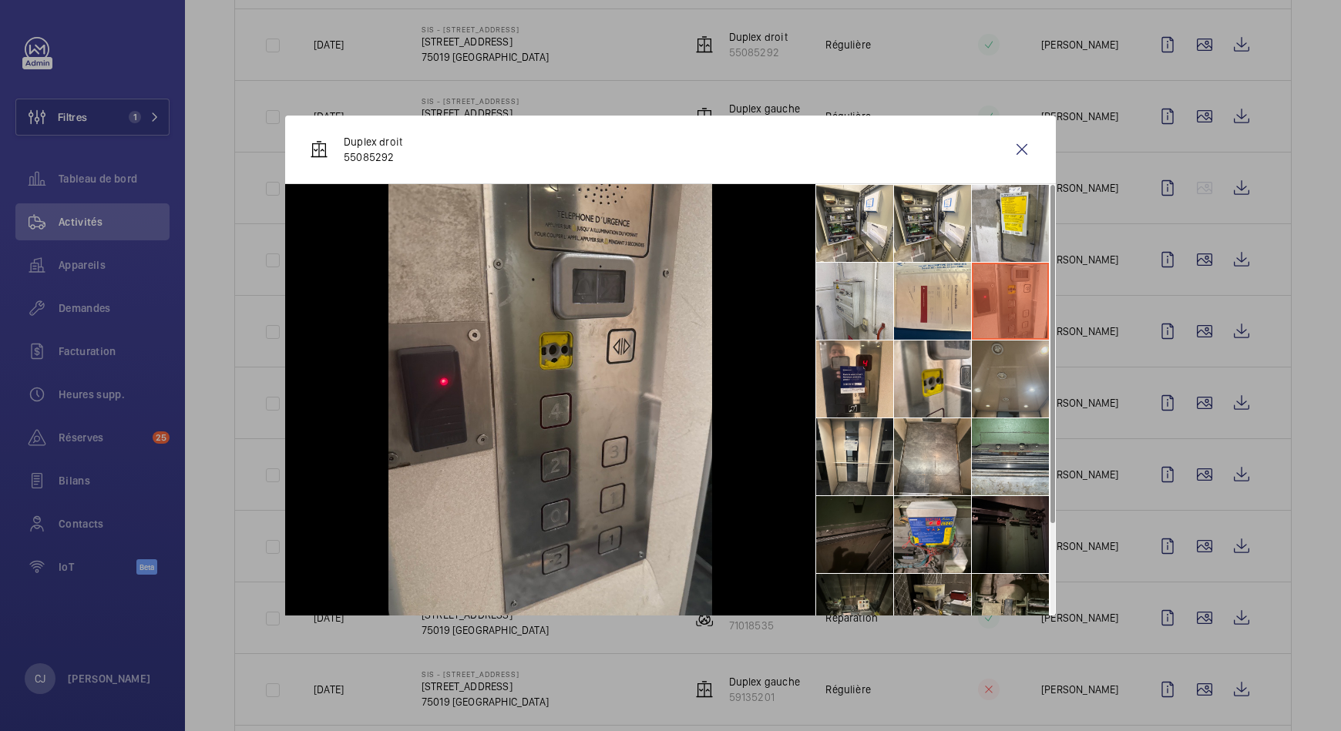
drag, startPoint x: 1000, startPoint y: 382, endPoint x: 985, endPoint y: 396, distance: 20.2
click at [985, 396] on li at bounding box center [1010, 379] width 77 height 77
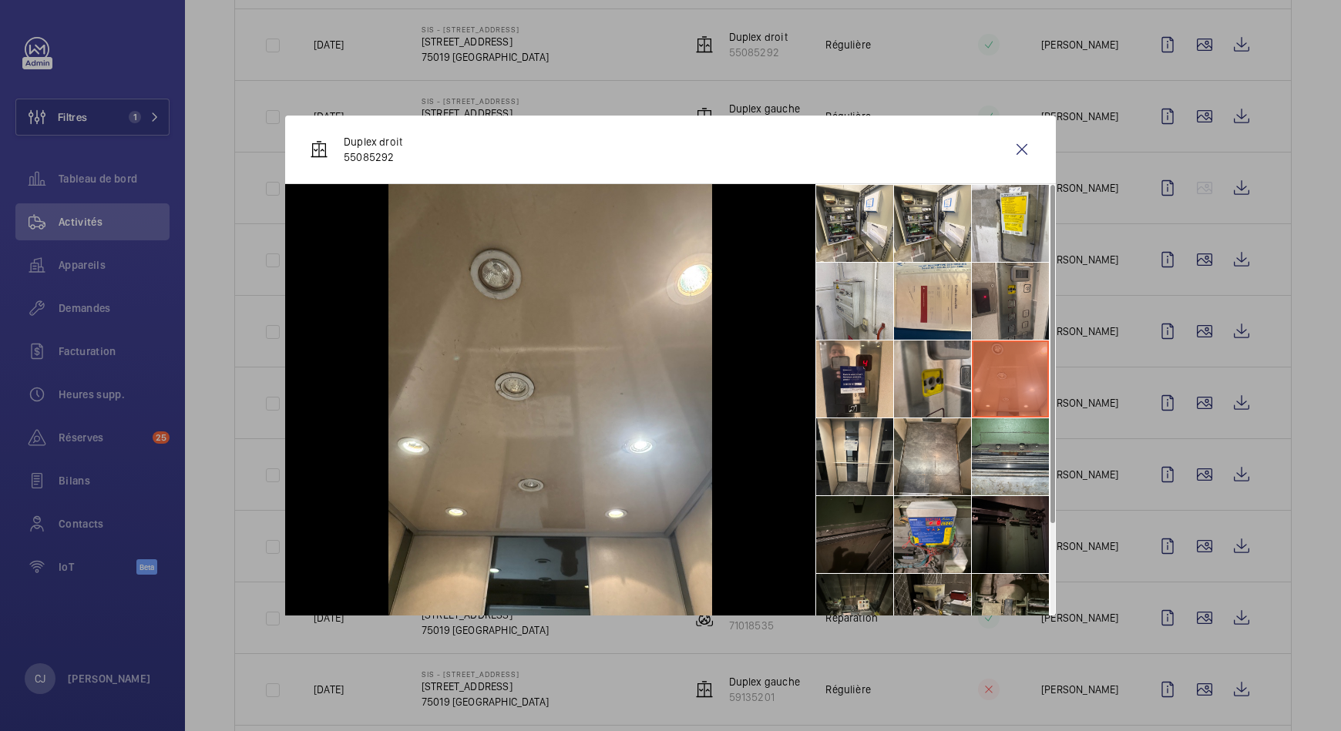
click at [941, 388] on li at bounding box center [932, 379] width 77 height 77
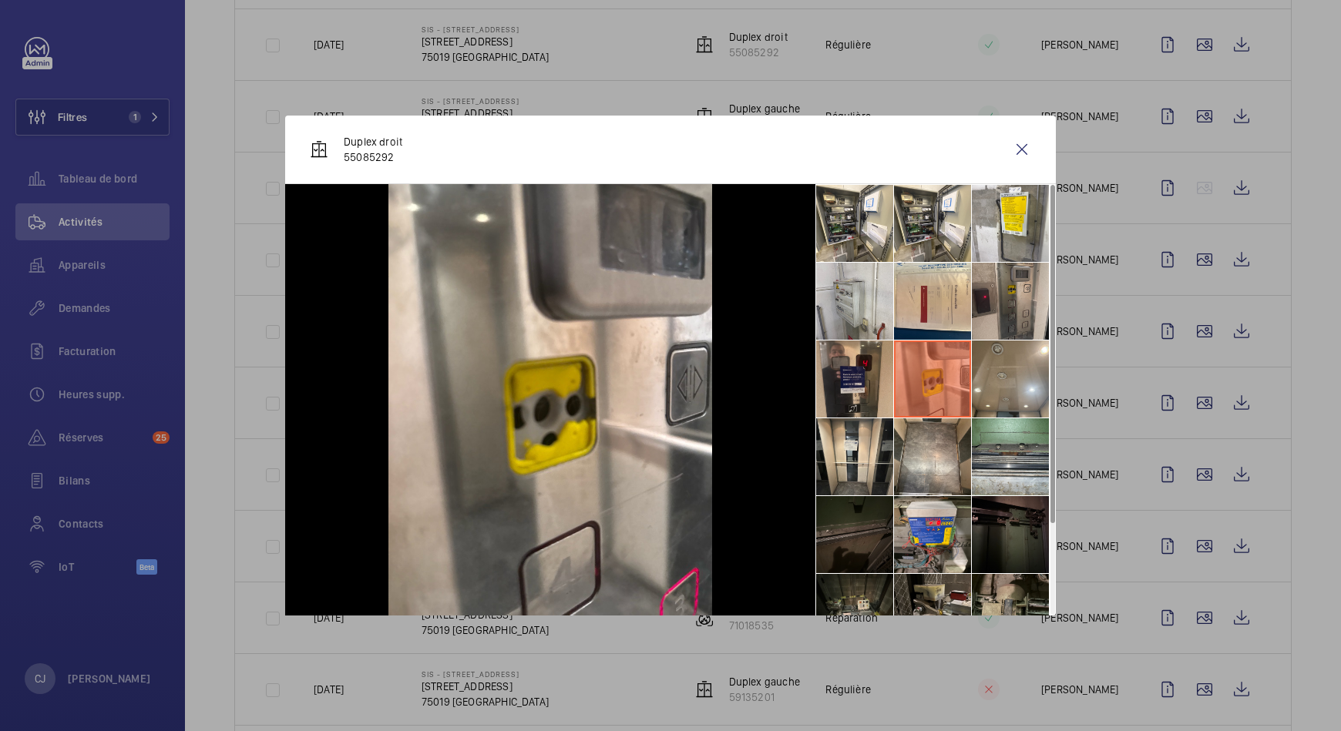
click at [868, 386] on li at bounding box center [854, 379] width 77 height 77
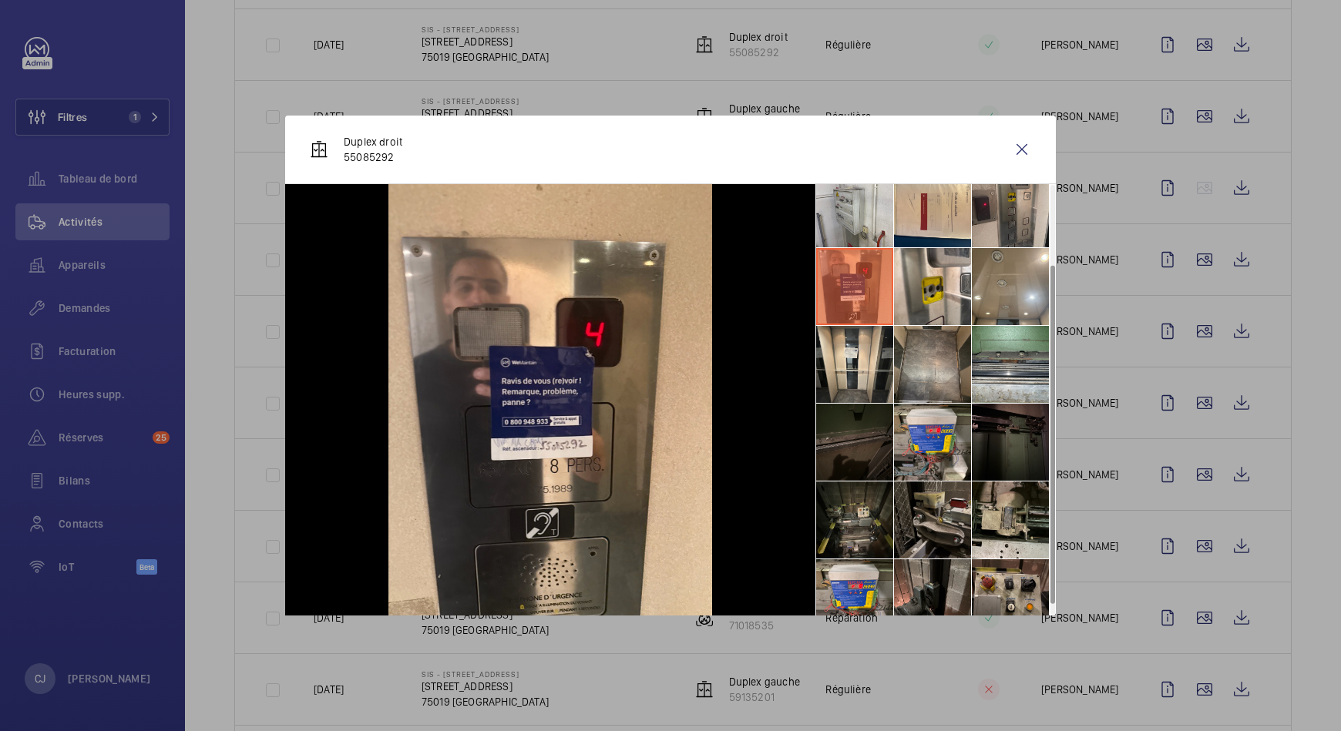
scroll to position [113, 0]
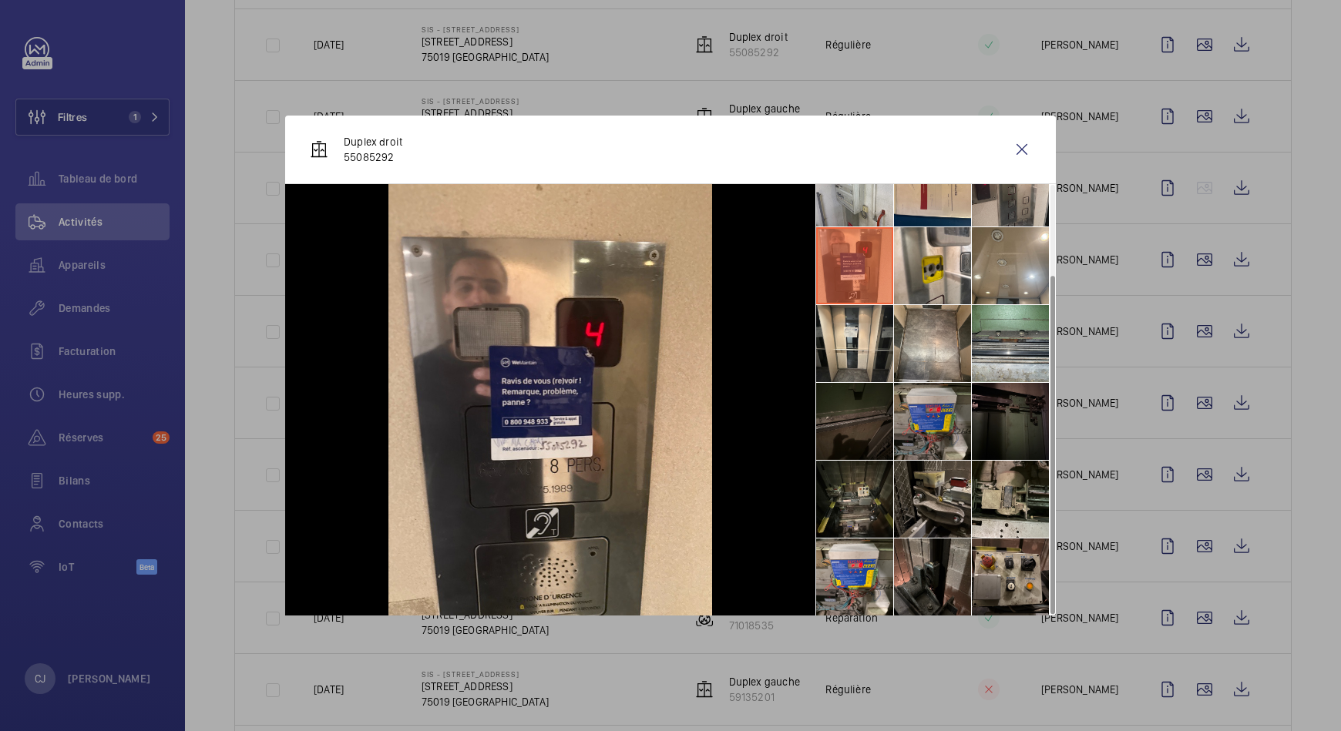
click at [940, 431] on li at bounding box center [932, 421] width 77 height 77
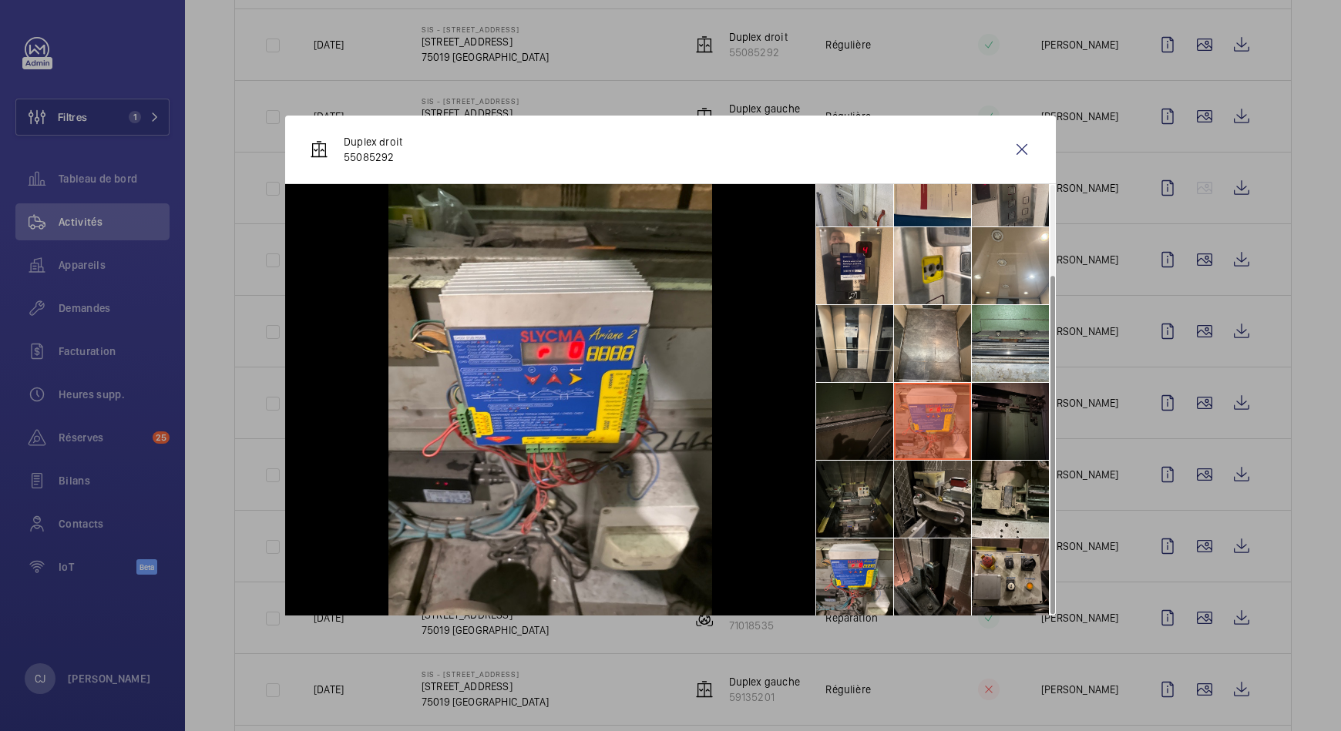
click at [870, 498] on li at bounding box center [854, 499] width 77 height 77
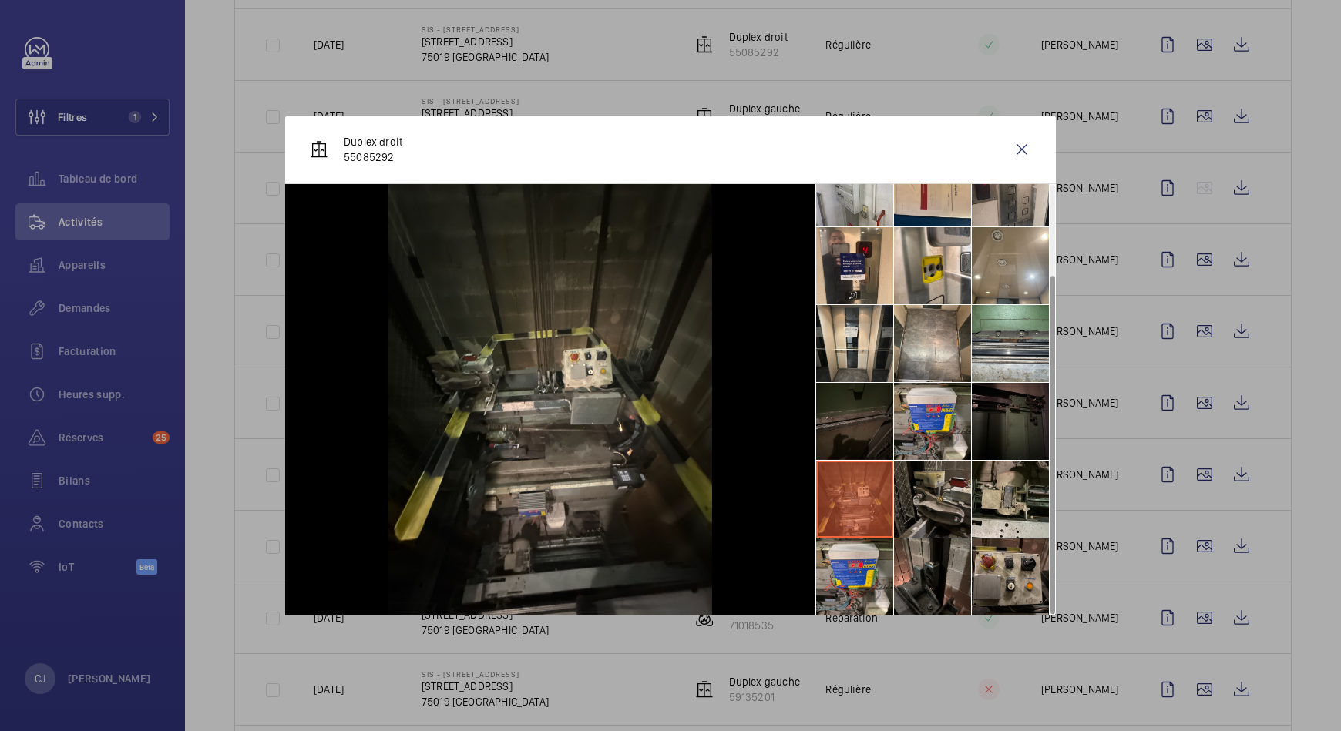
click at [1194, 610] on div at bounding box center [670, 365] width 1341 height 731
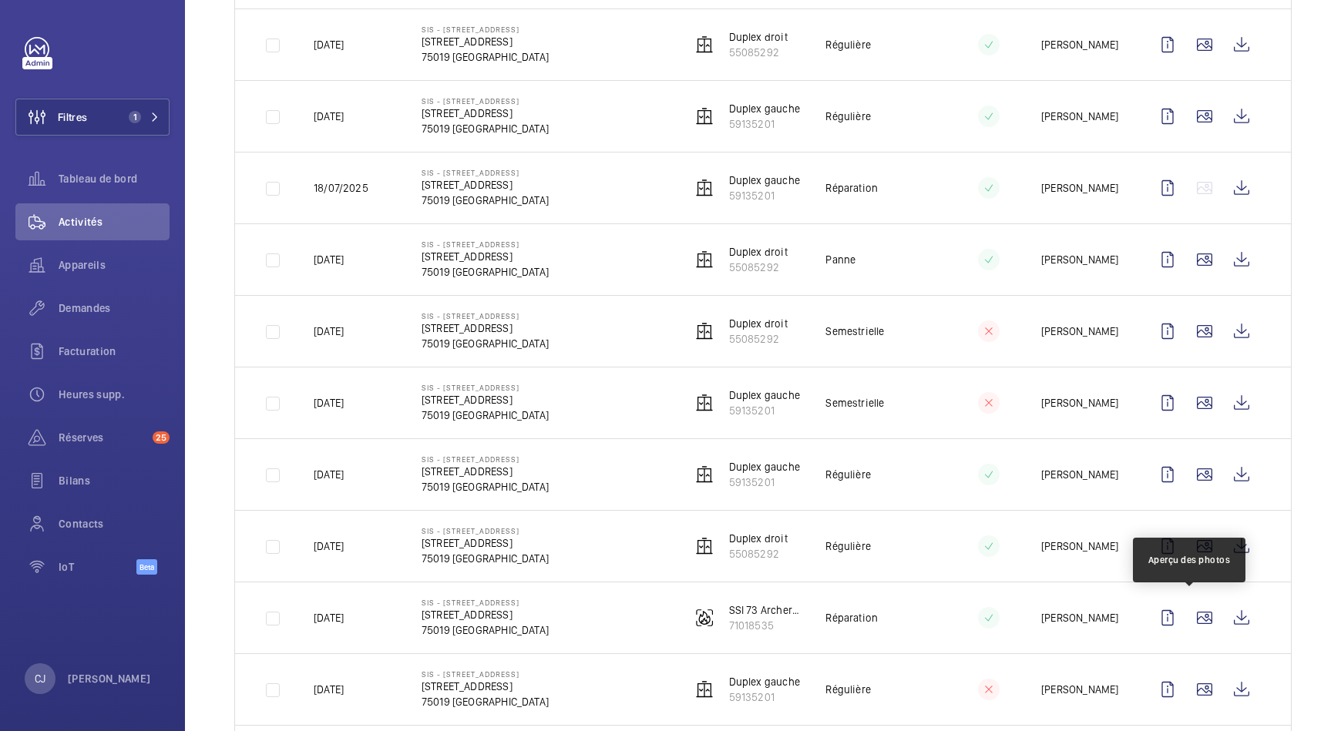
click at [1194, 610] on wm-front-icon-button at bounding box center [1204, 618] width 37 height 37
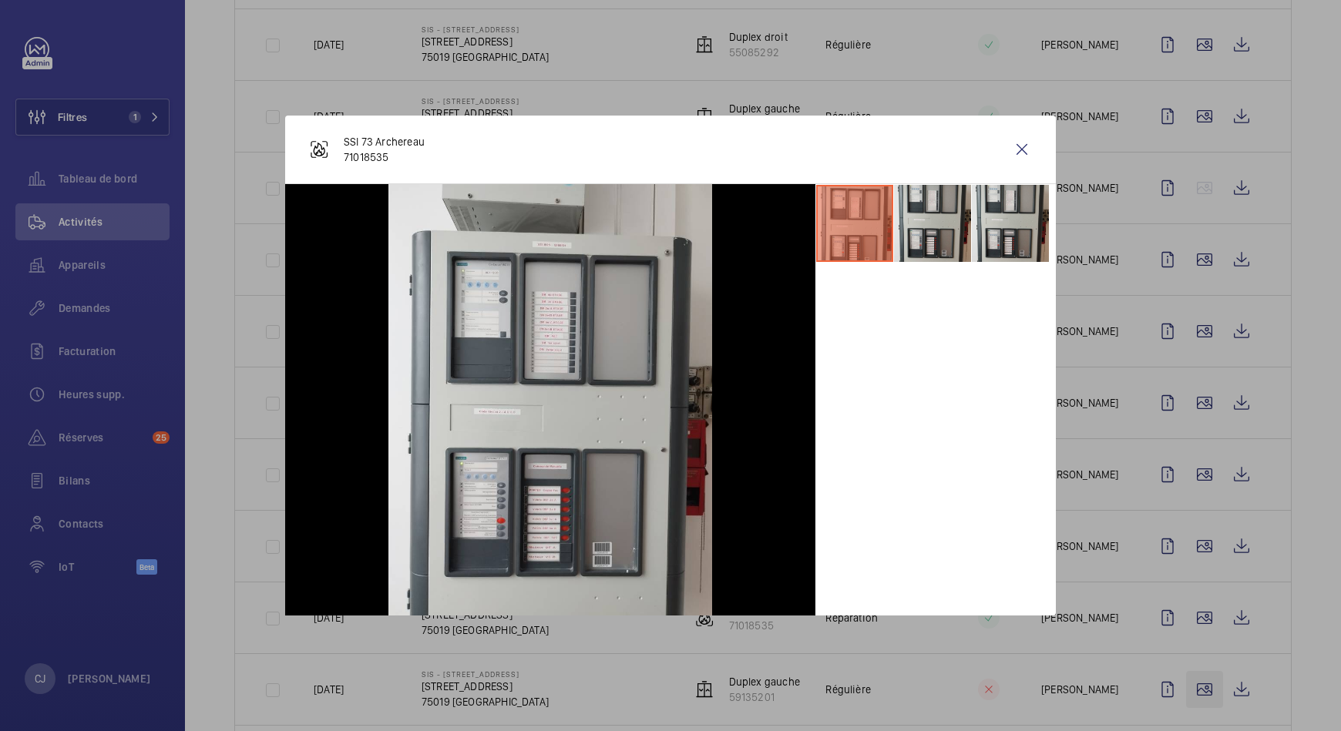
click at [1190, 689] on div at bounding box center [670, 365] width 1341 height 731
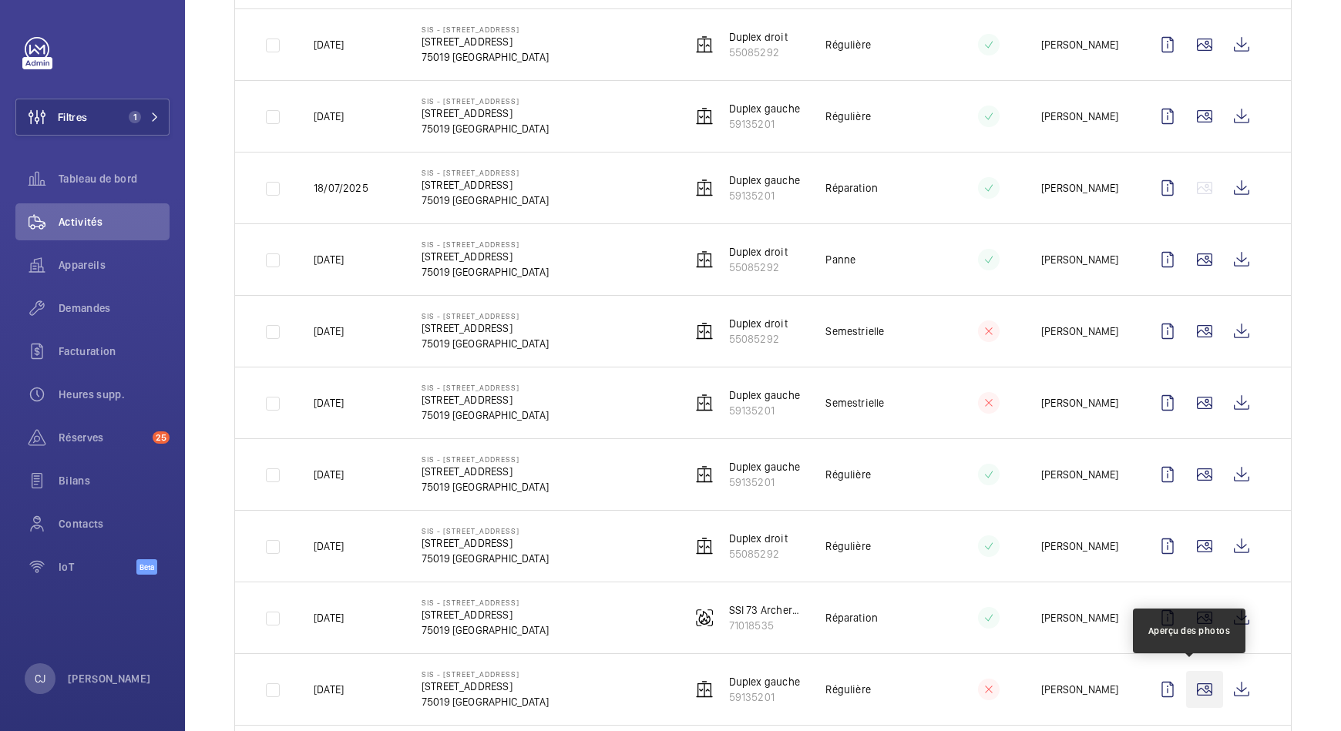
click at [1190, 689] on wm-front-icon-button at bounding box center [1204, 689] width 37 height 37
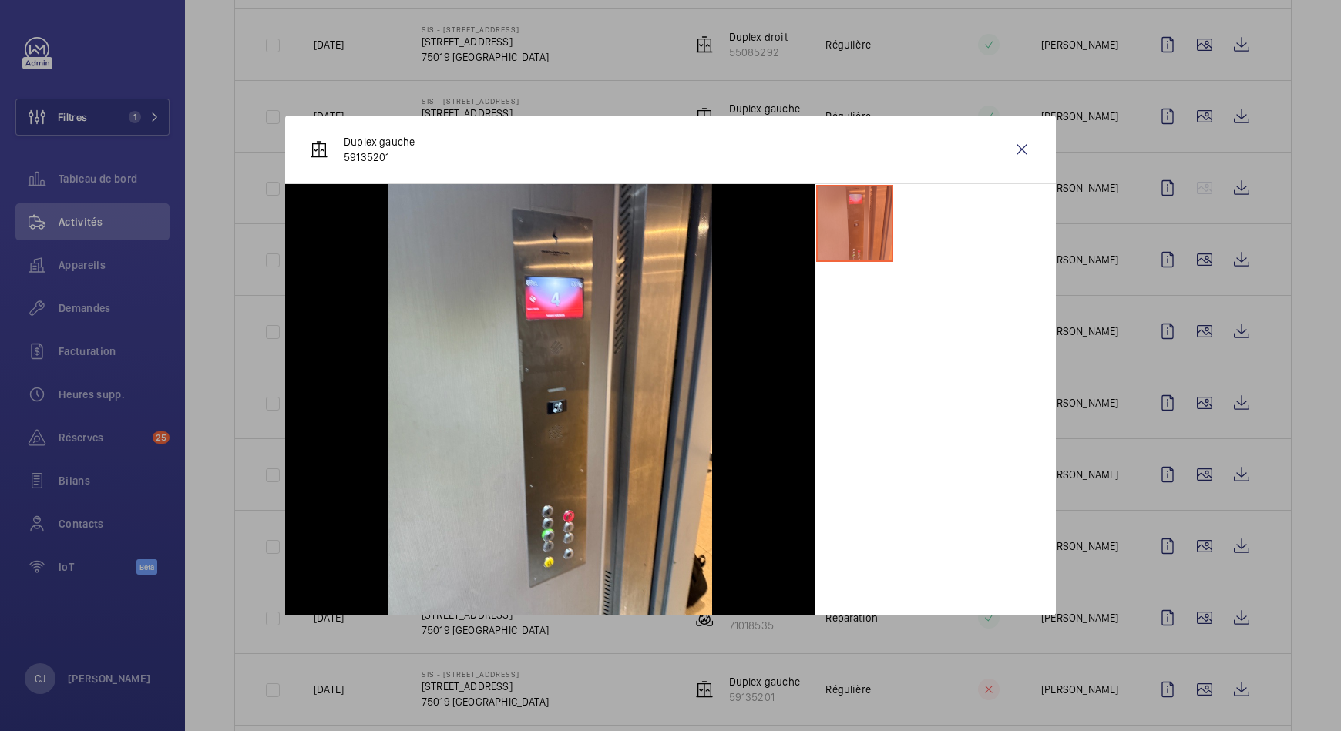
click at [1311, 649] on div at bounding box center [670, 365] width 1341 height 731
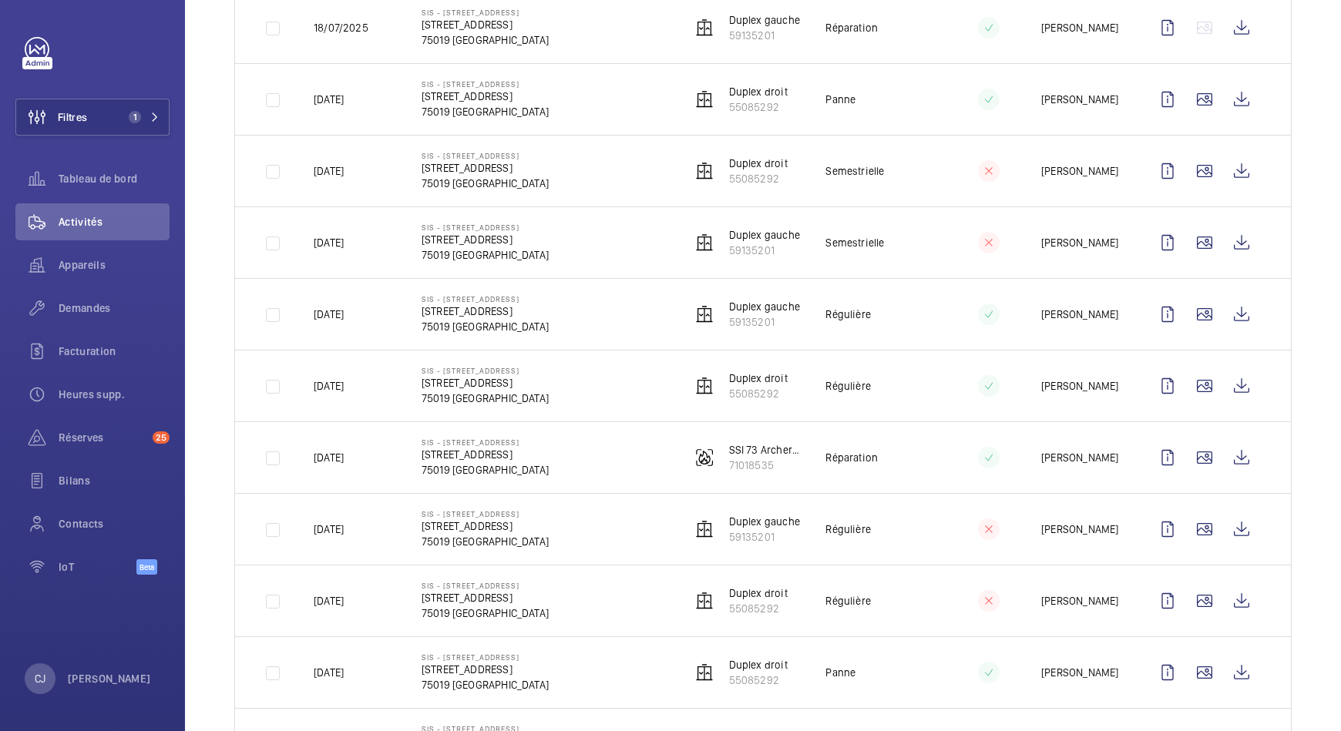
scroll to position [0, 0]
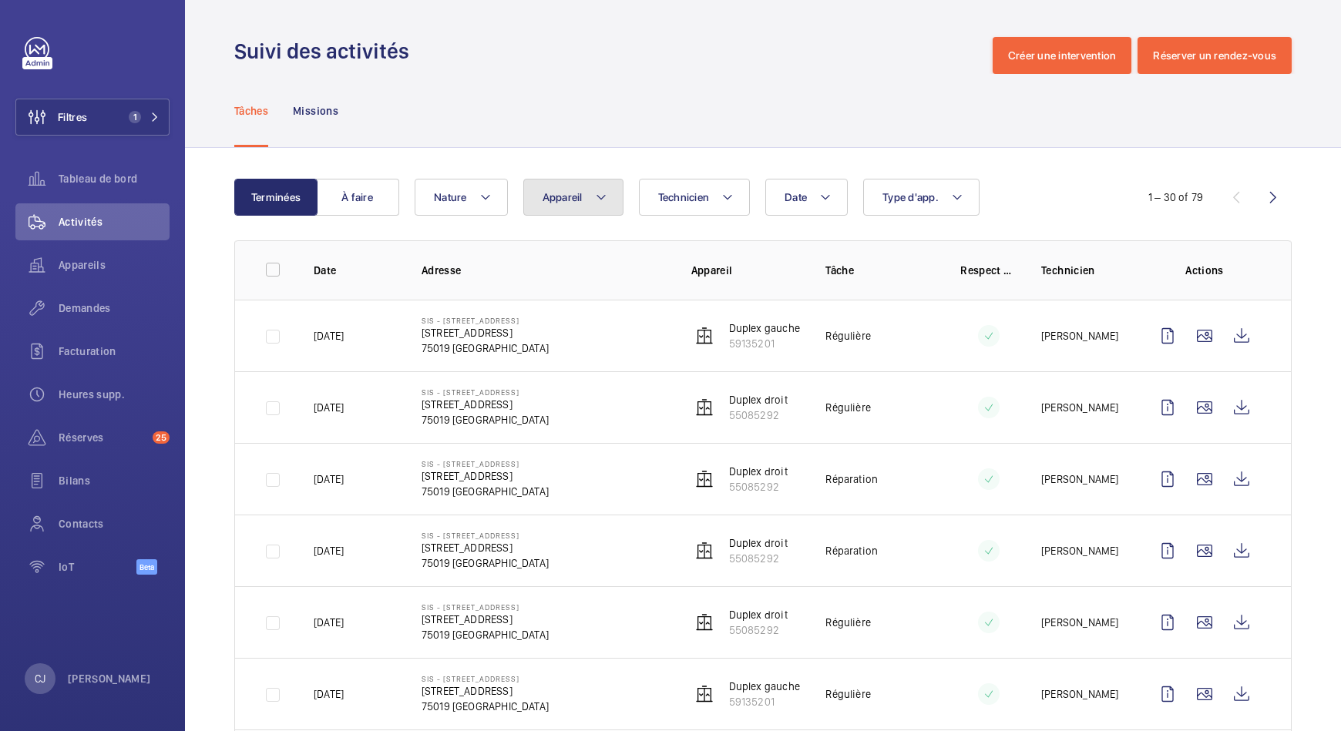
click at [600, 188] on mat-icon at bounding box center [601, 197] width 12 height 18
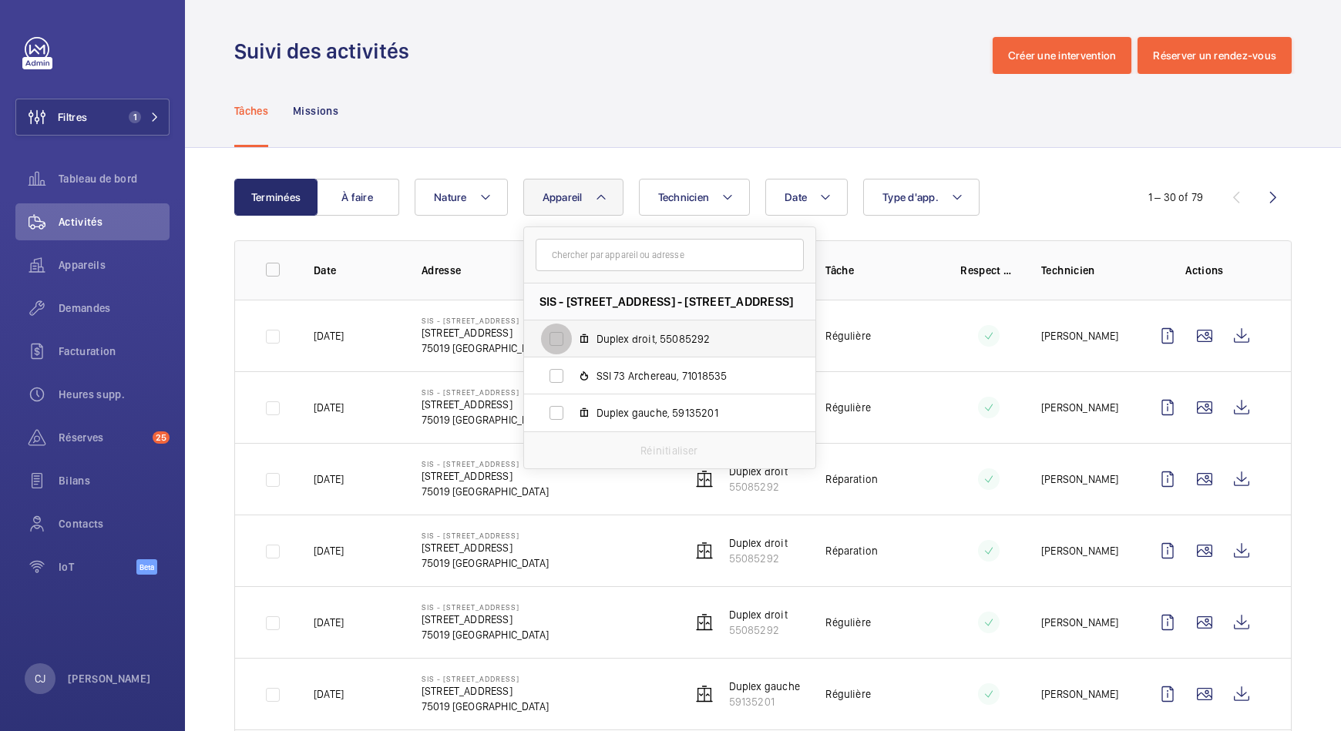
click at [556, 333] on input "Duplex droit, 55085292" at bounding box center [556, 339] width 31 height 31
checkbox input "true"
click at [551, 409] on input "Duplex gauche, 59135201" at bounding box center [556, 413] width 31 height 31
checkbox input "true"
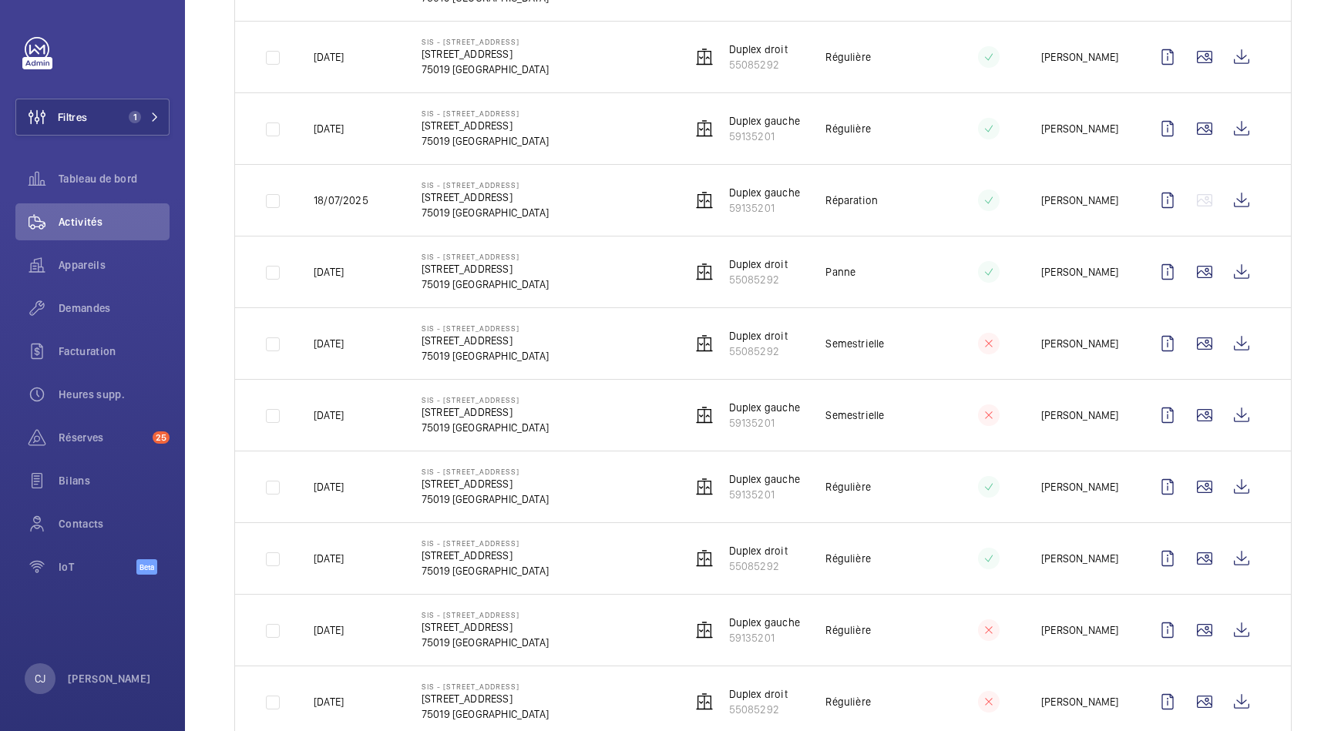
scroll to position [565, 0]
click at [1189, 555] on wm-front-icon-button at bounding box center [1204, 559] width 37 height 37
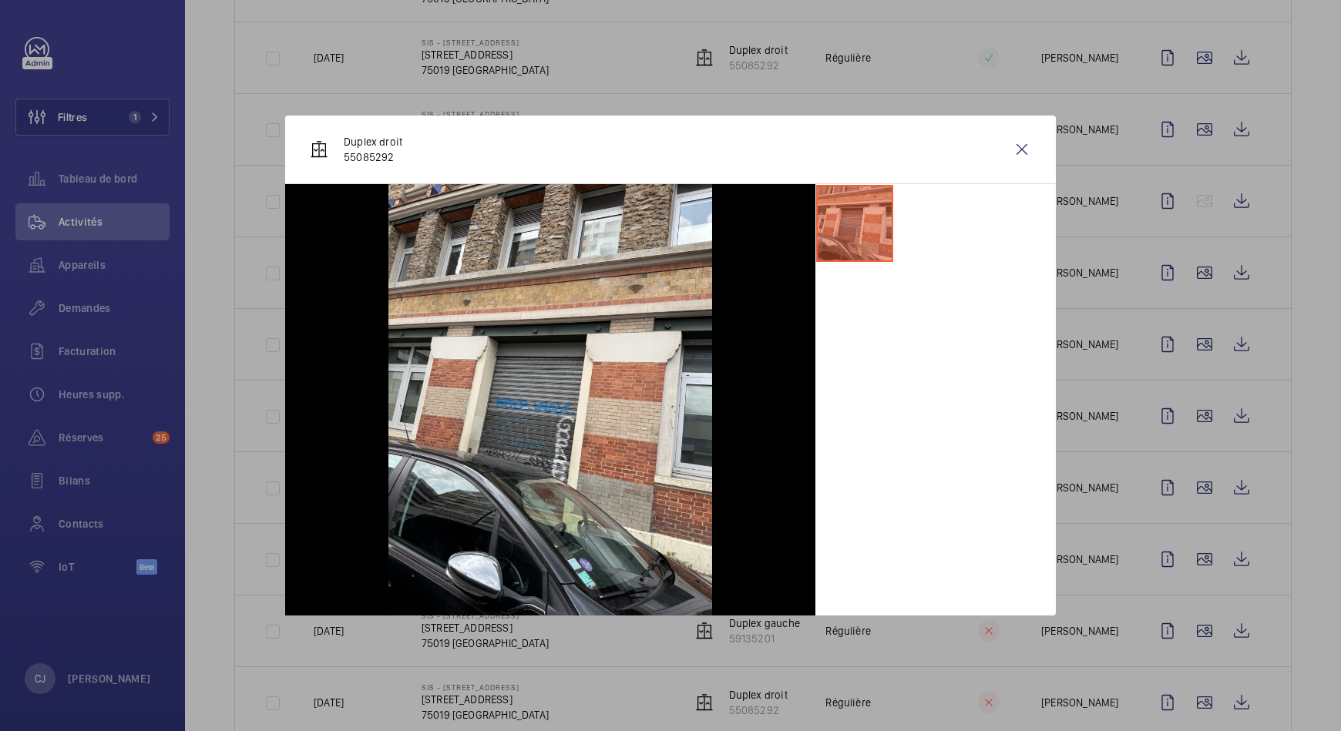
click at [1186, 616] on div at bounding box center [670, 365] width 1341 height 731
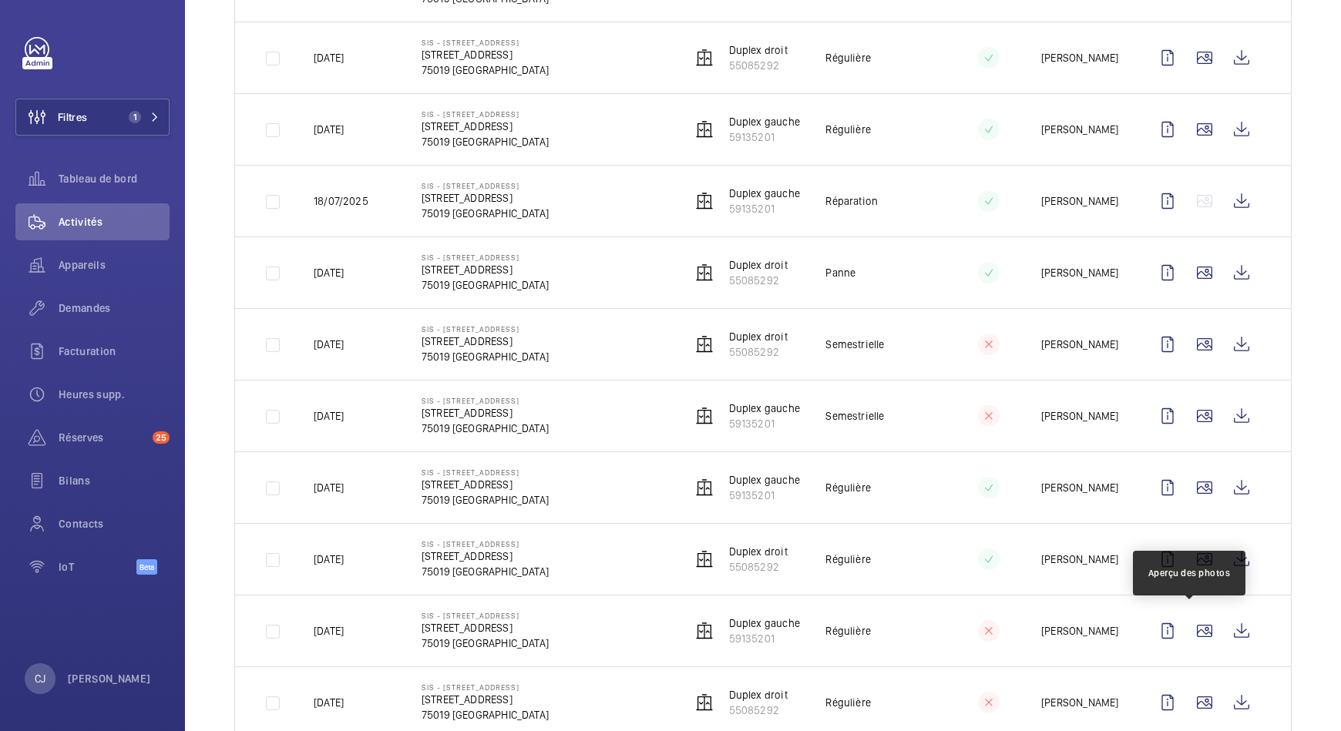
click at [1186, 616] on wm-front-icon-button at bounding box center [1204, 631] width 37 height 37
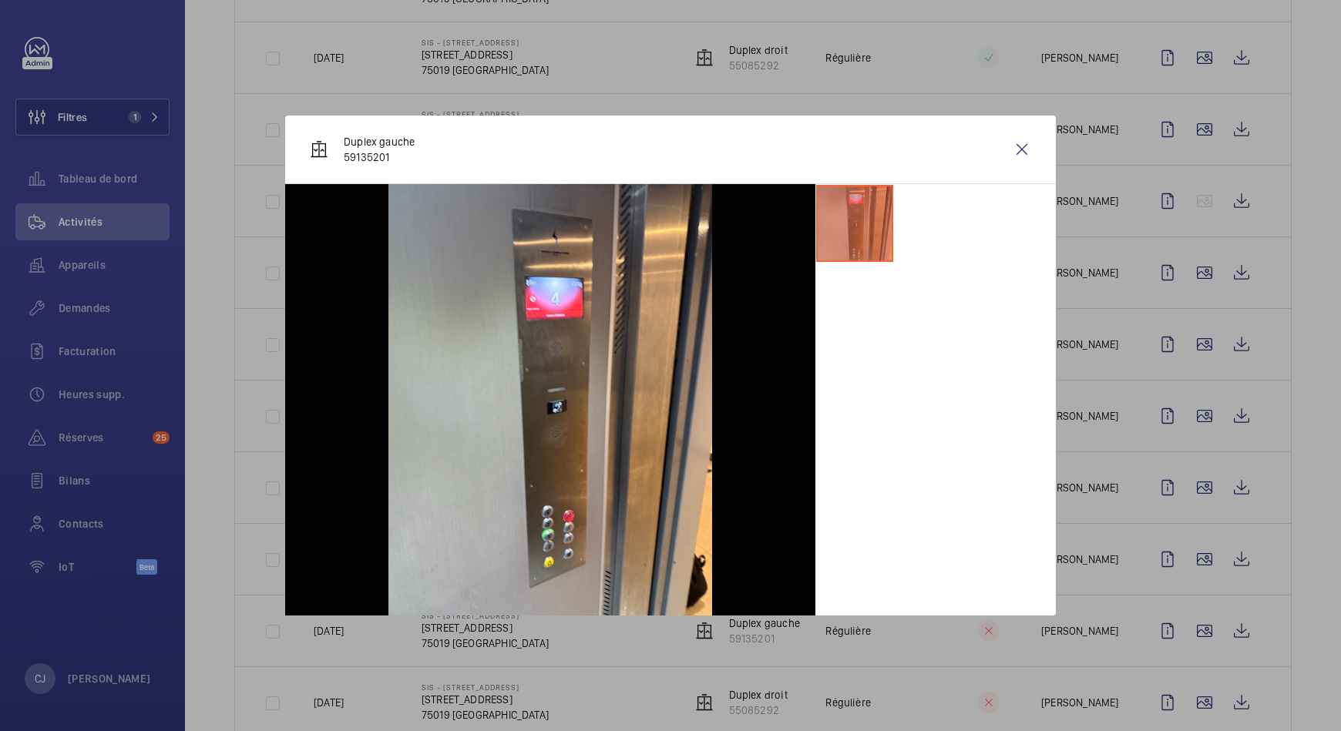
click at [1187, 688] on div at bounding box center [670, 365] width 1341 height 731
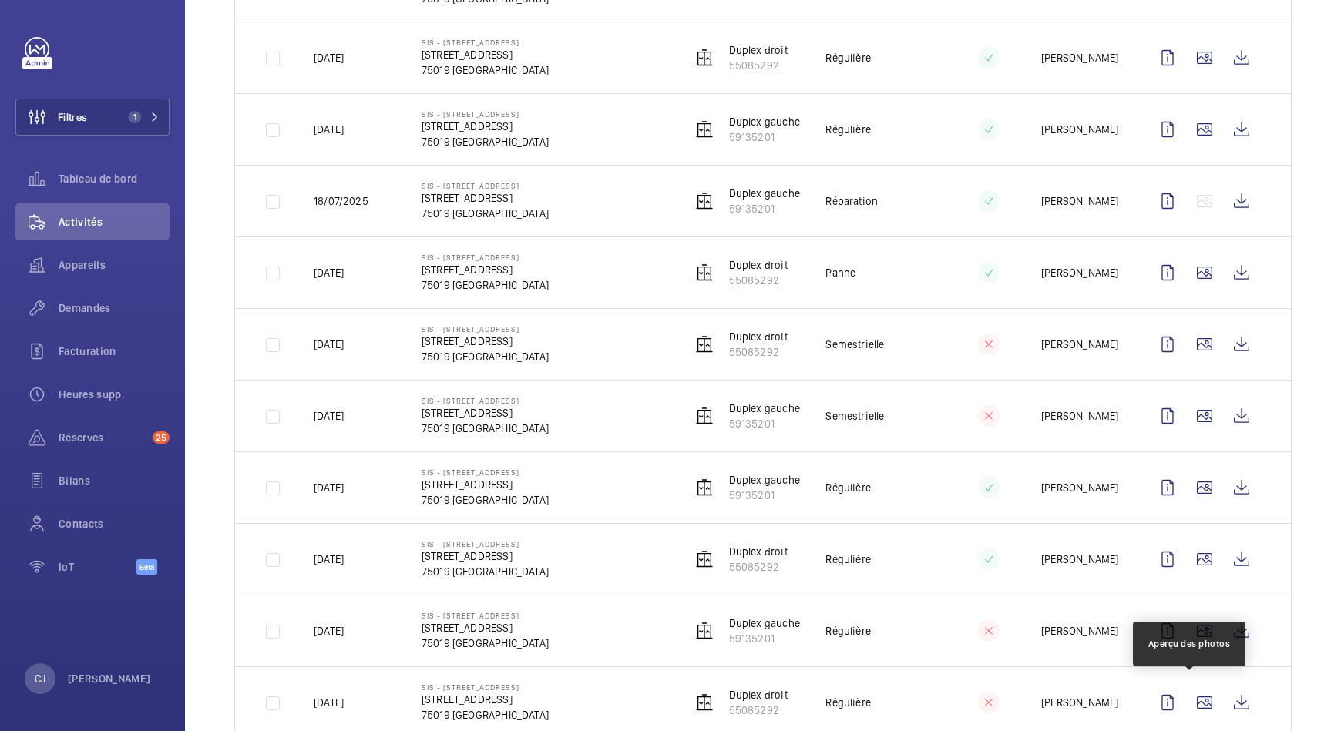
click at [1187, 688] on wm-front-icon-button at bounding box center [1204, 702] width 37 height 37
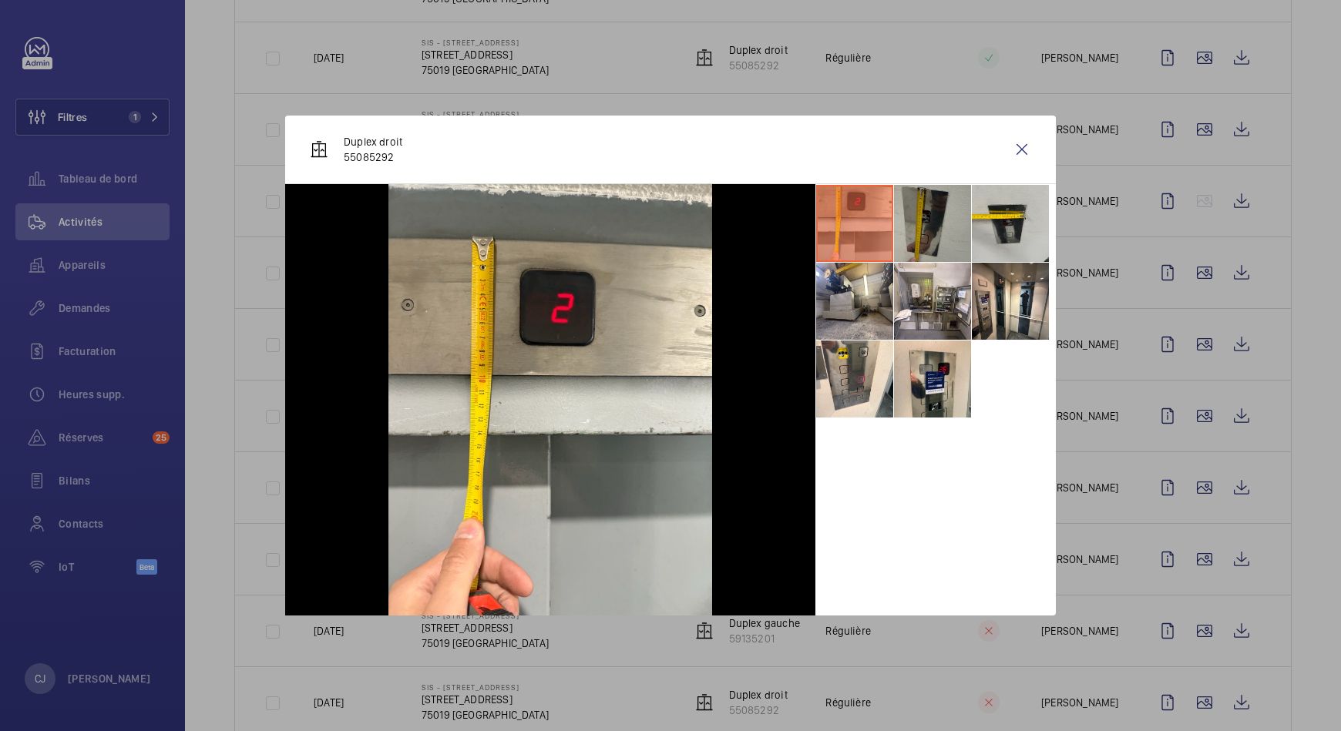
click at [949, 206] on li at bounding box center [932, 223] width 77 height 77
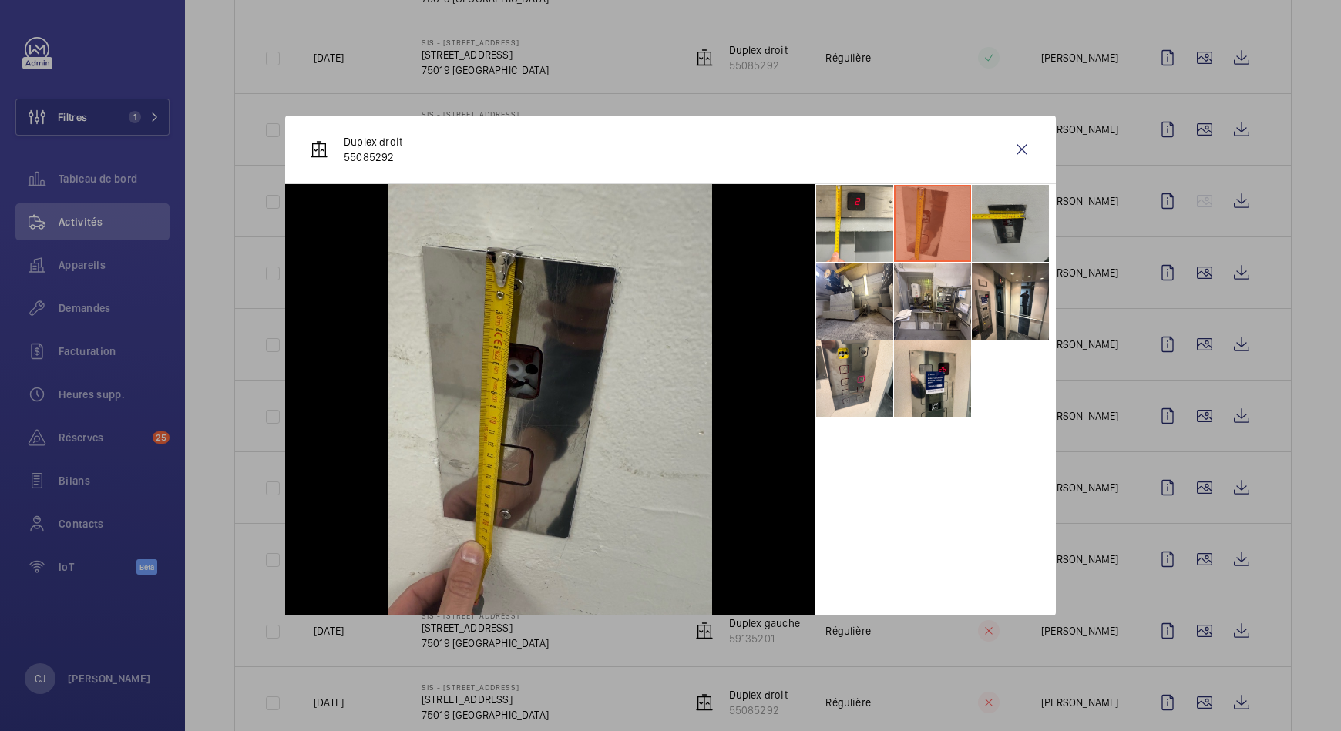
click at [1000, 220] on li at bounding box center [1010, 223] width 77 height 77
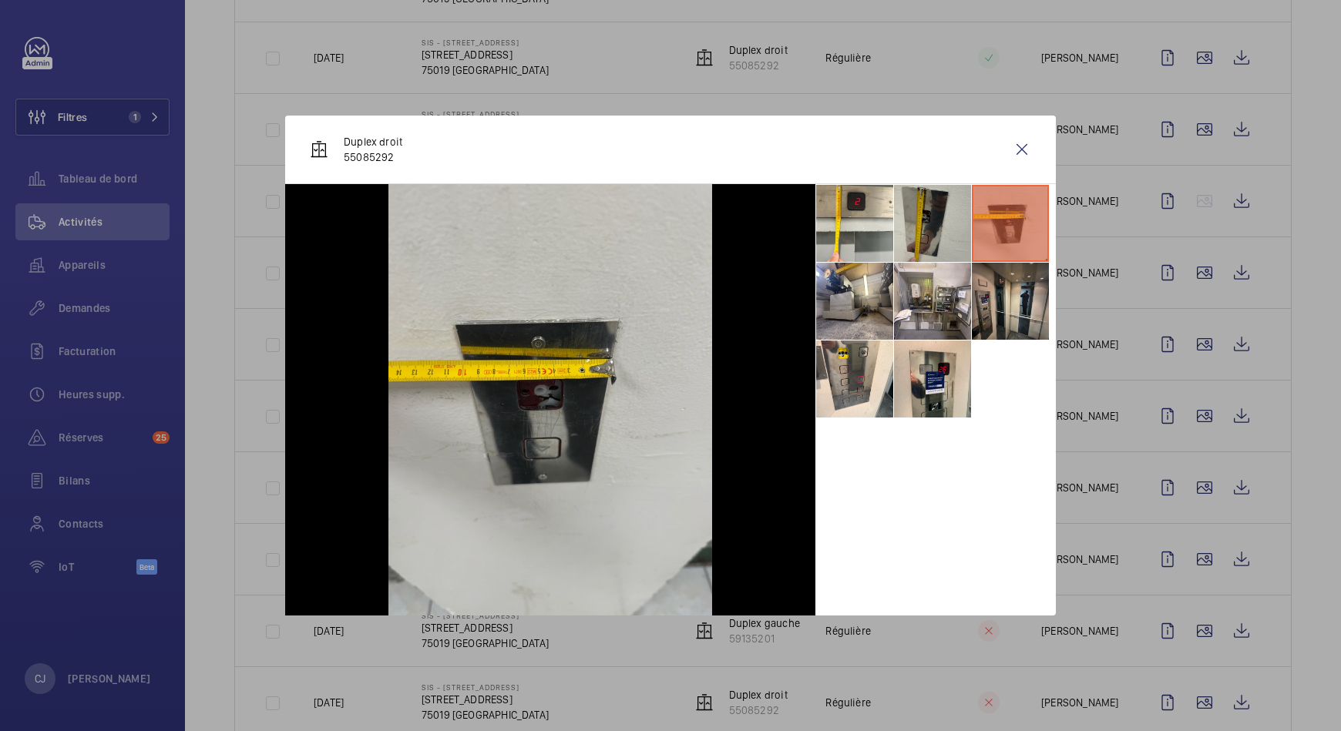
click at [991, 295] on li at bounding box center [1010, 301] width 77 height 77
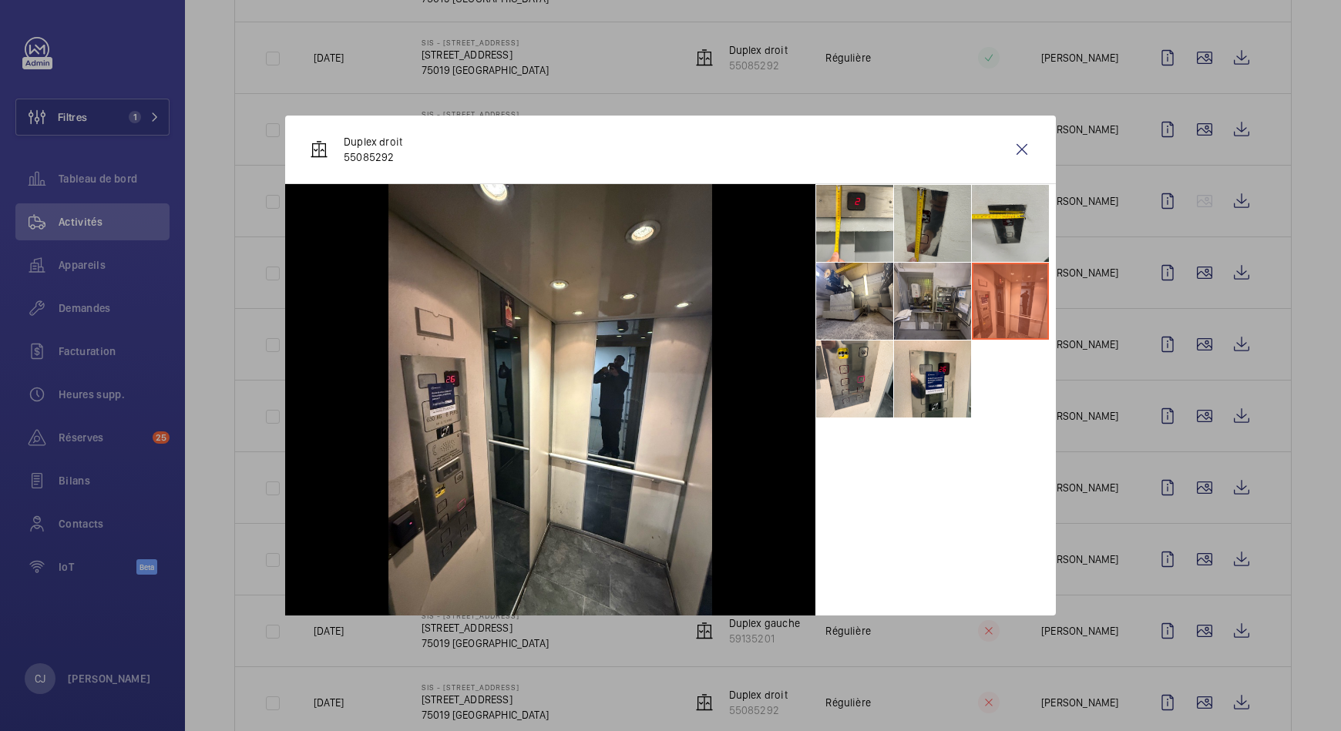
click at [943, 318] on li at bounding box center [932, 301] width 77 height 77
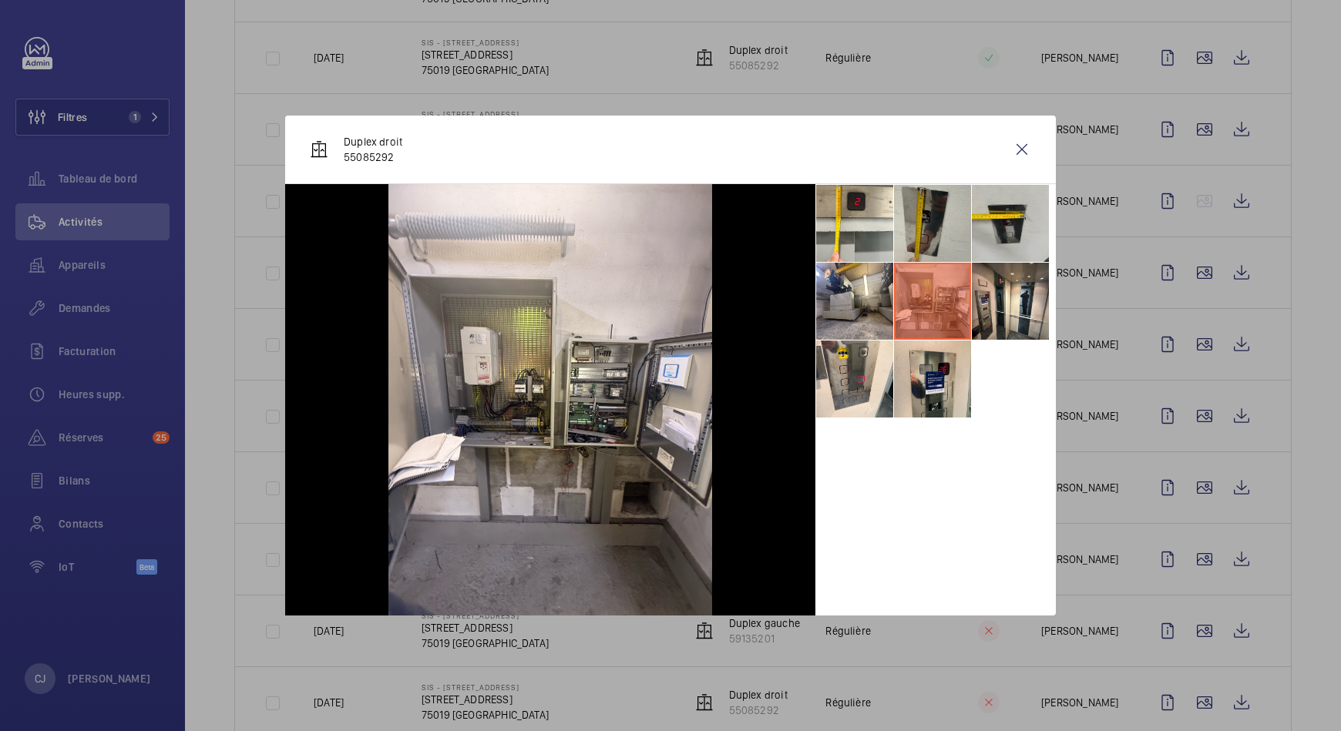
click at [1279, 544] on div at bounding box center [670, 365] width 1341 height 731
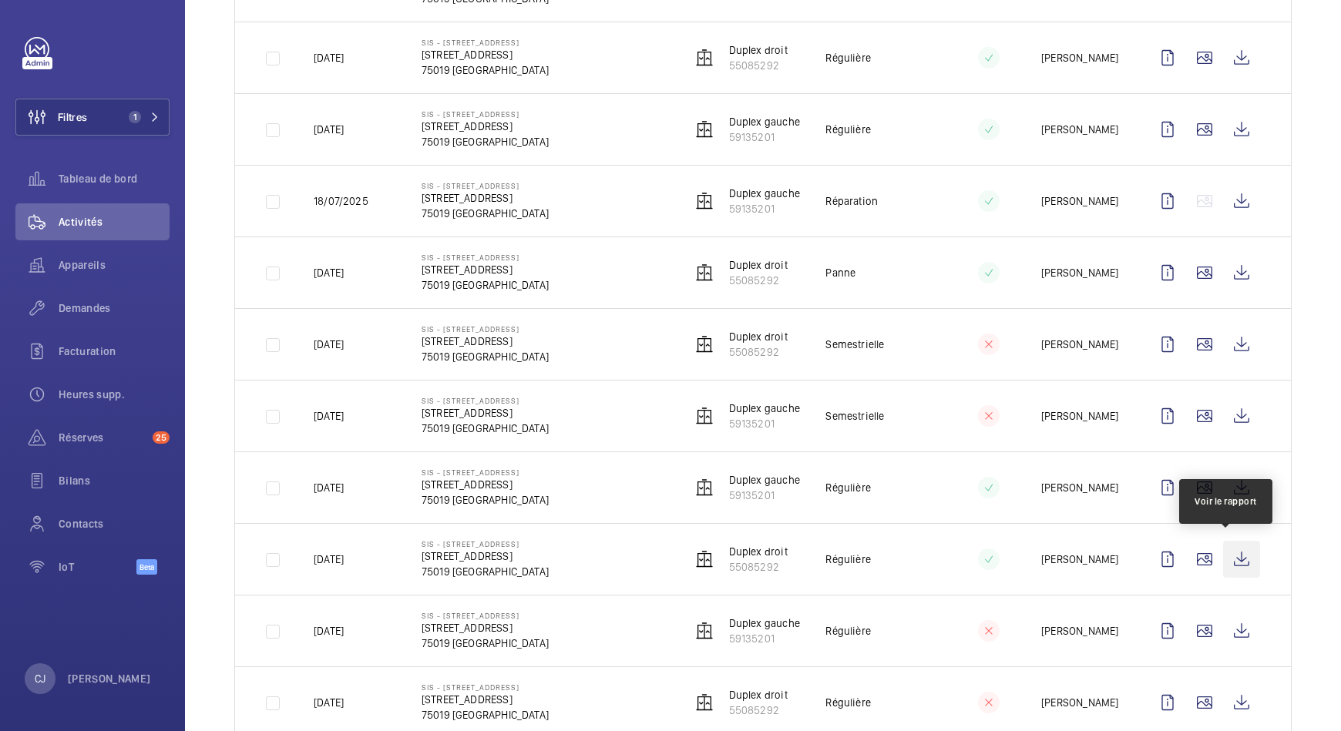
scroll to position [657, 0]
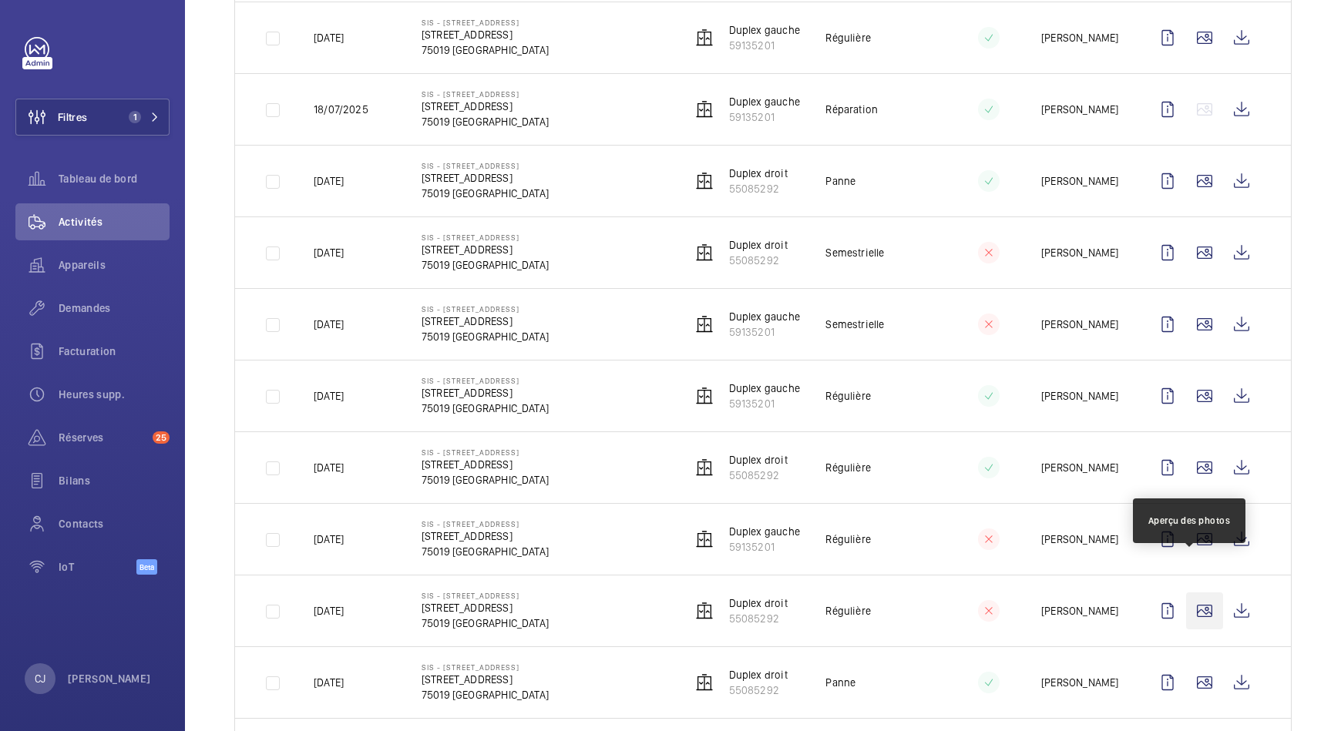
click at [1192, 593] on wm-front-icon-button at bounding box center [1204, 611] width 37 height 37
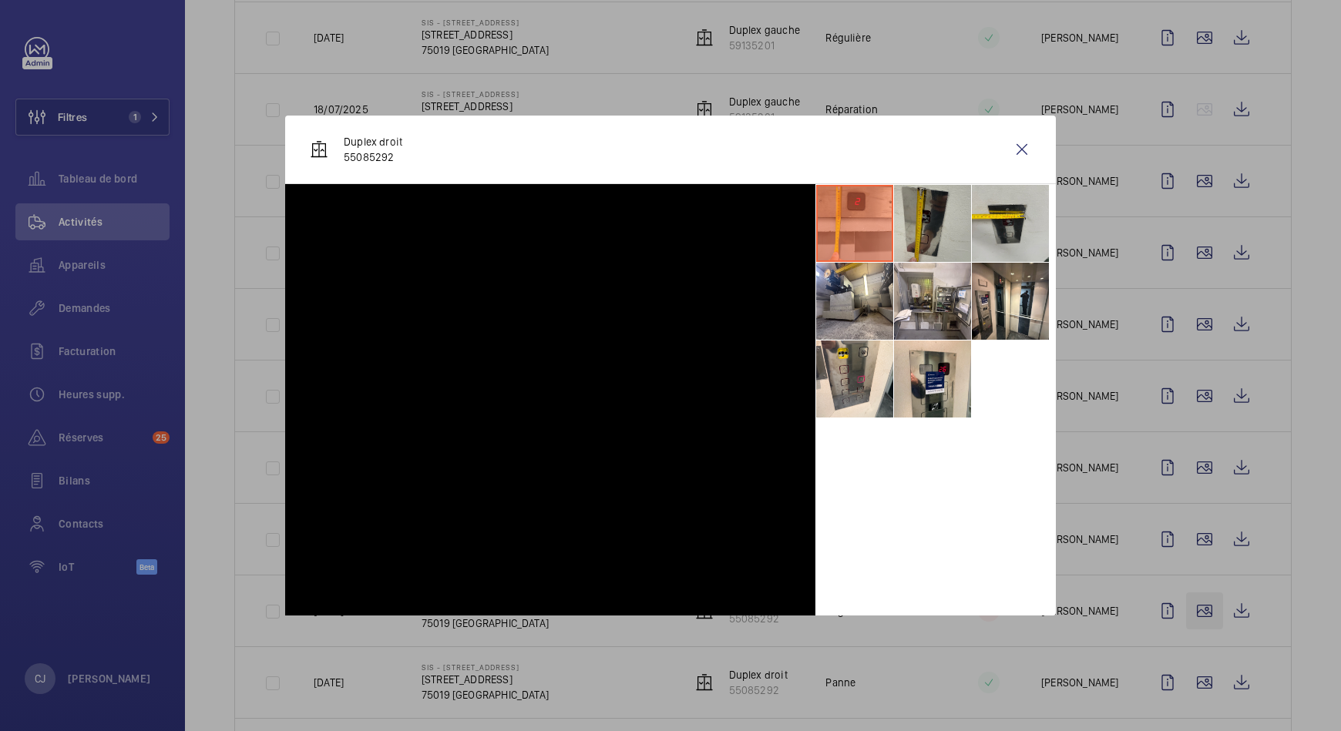
scroll to position [688, 0]
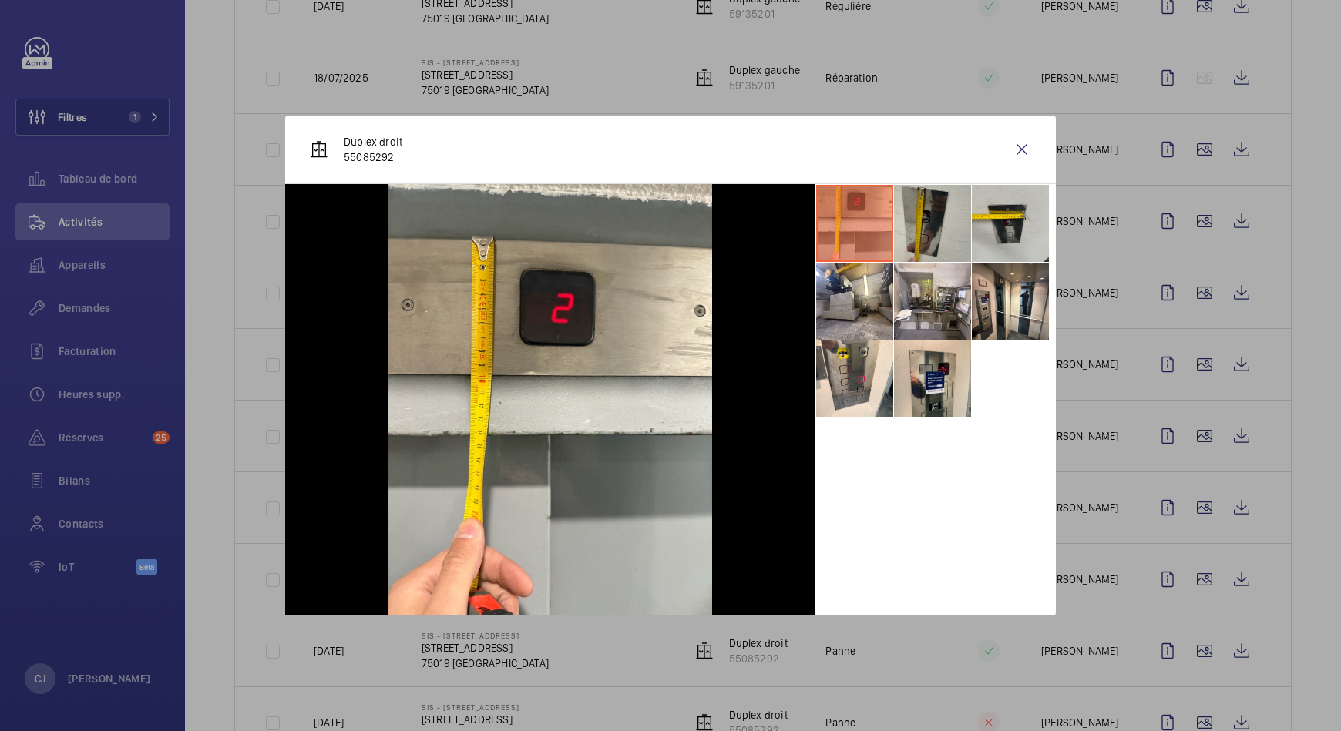
click at [1194, 650] on div at bounding box center [670, 365] width 1341 height 731
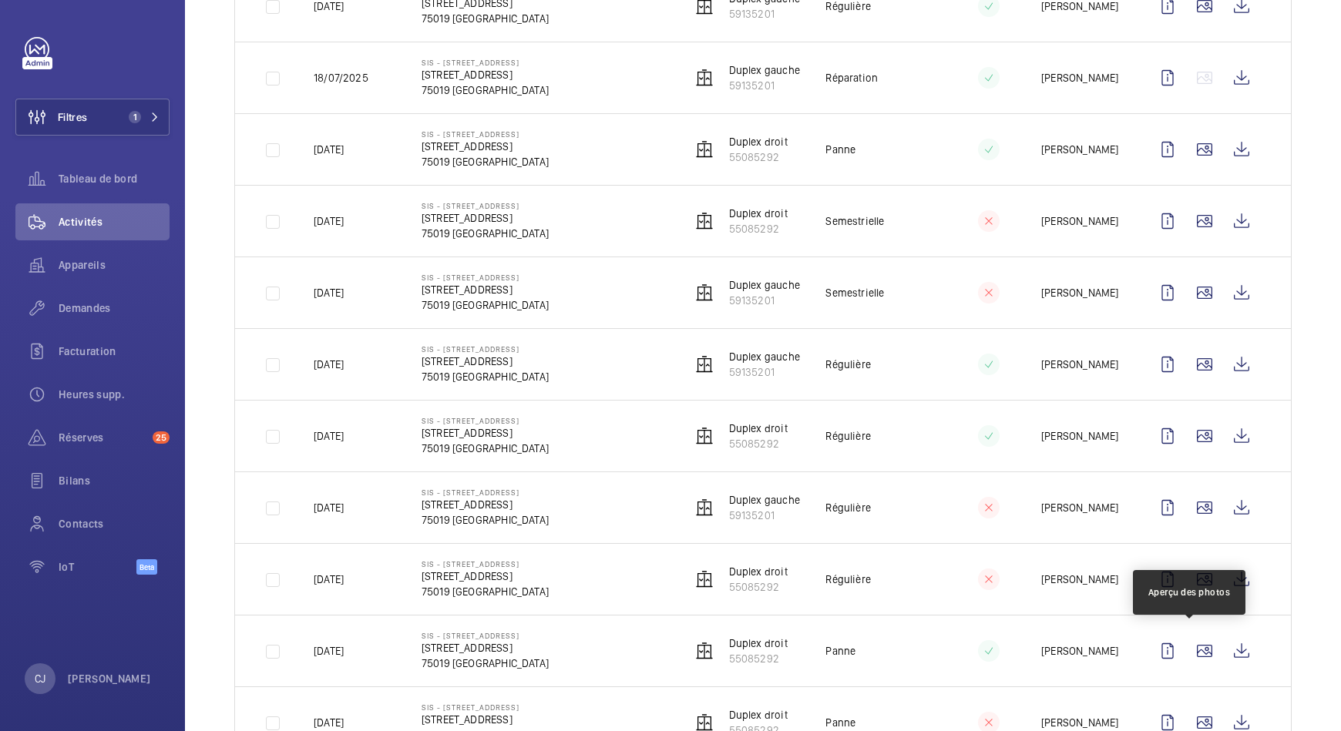
click at [1194, 650] on wm-front-icon-button at bounding box center [1204, 651] width 37 height 37
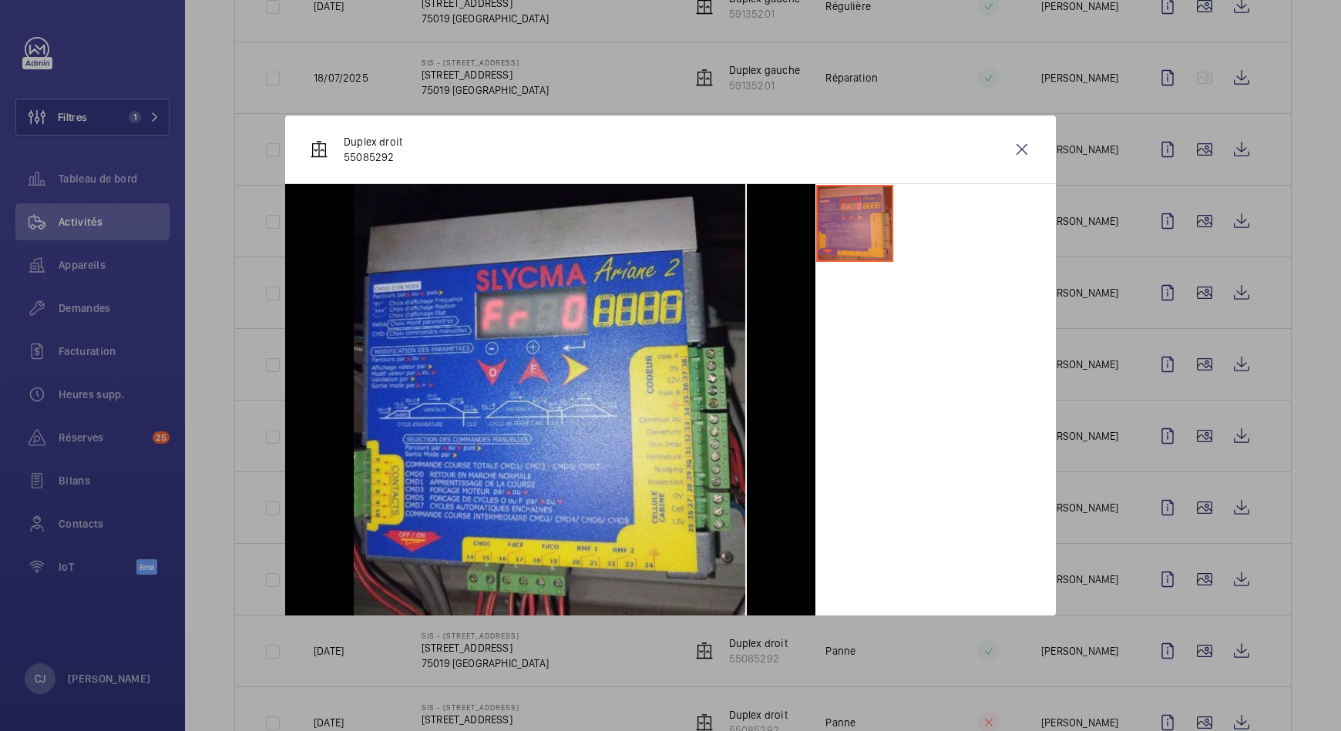
click at [1185, 717] on div at bounding box center [670, 365] width 1341 height 731
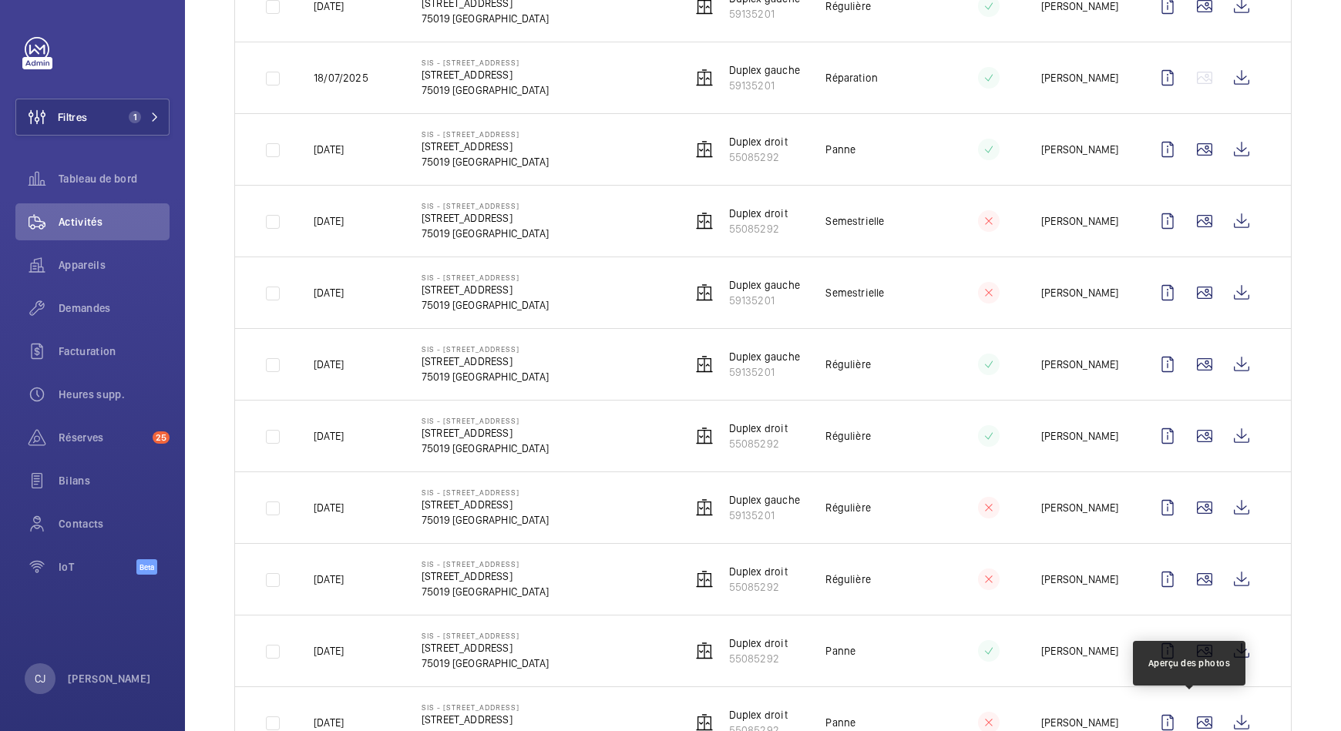
click at [1186, 717] on wm-front-icon-button at bounding box center [1204, 722] width 37 height 37
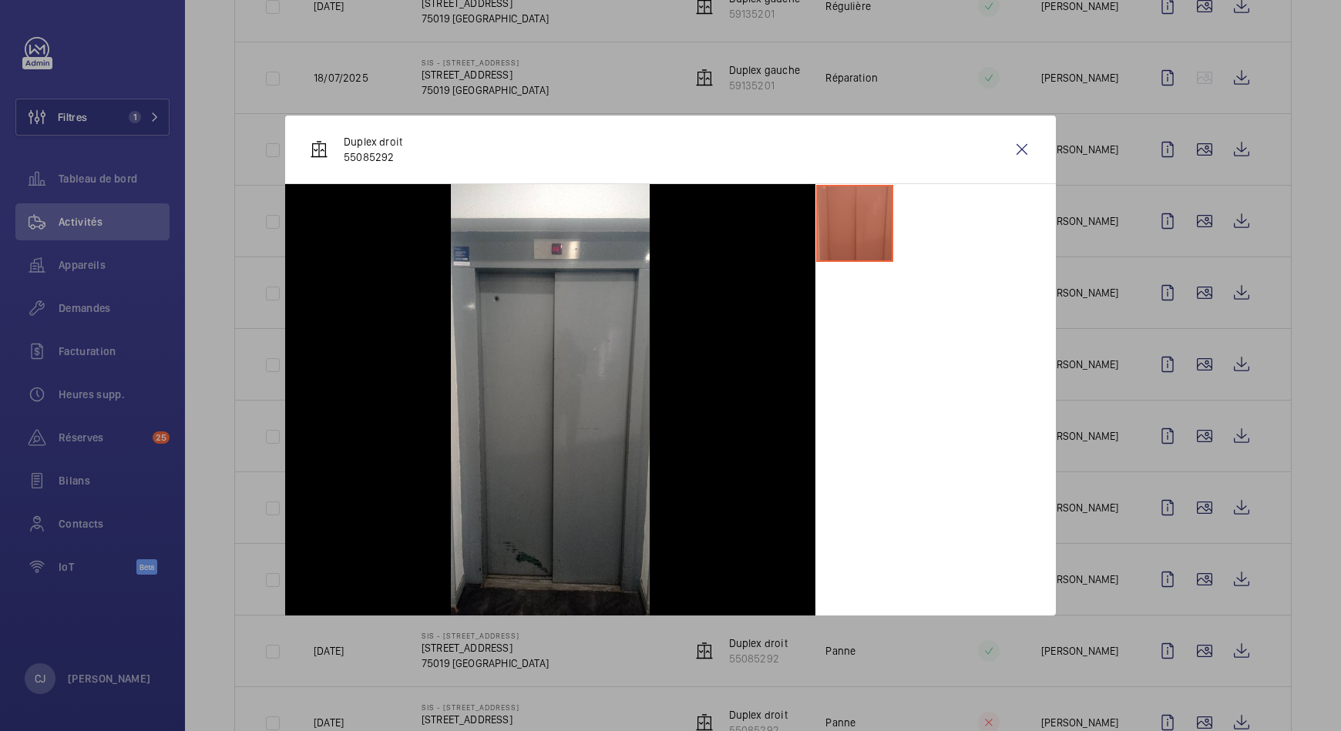
click at [1291, 553] on div at bounding box center [670, 365] width 1341 height 731
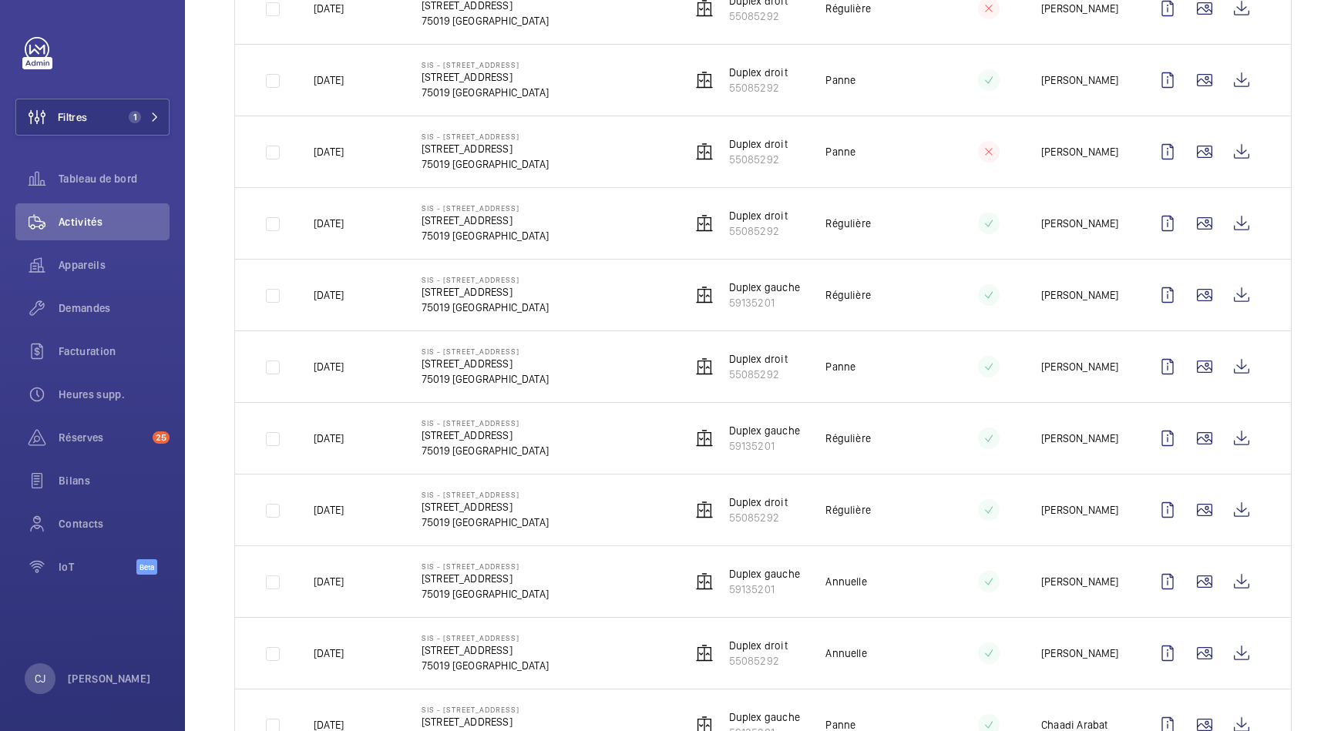
scroll to position [1404, 0]
click at [1186, 67] on wm-front-icon-button at bounding box center [1204, 78] width 37 height 37
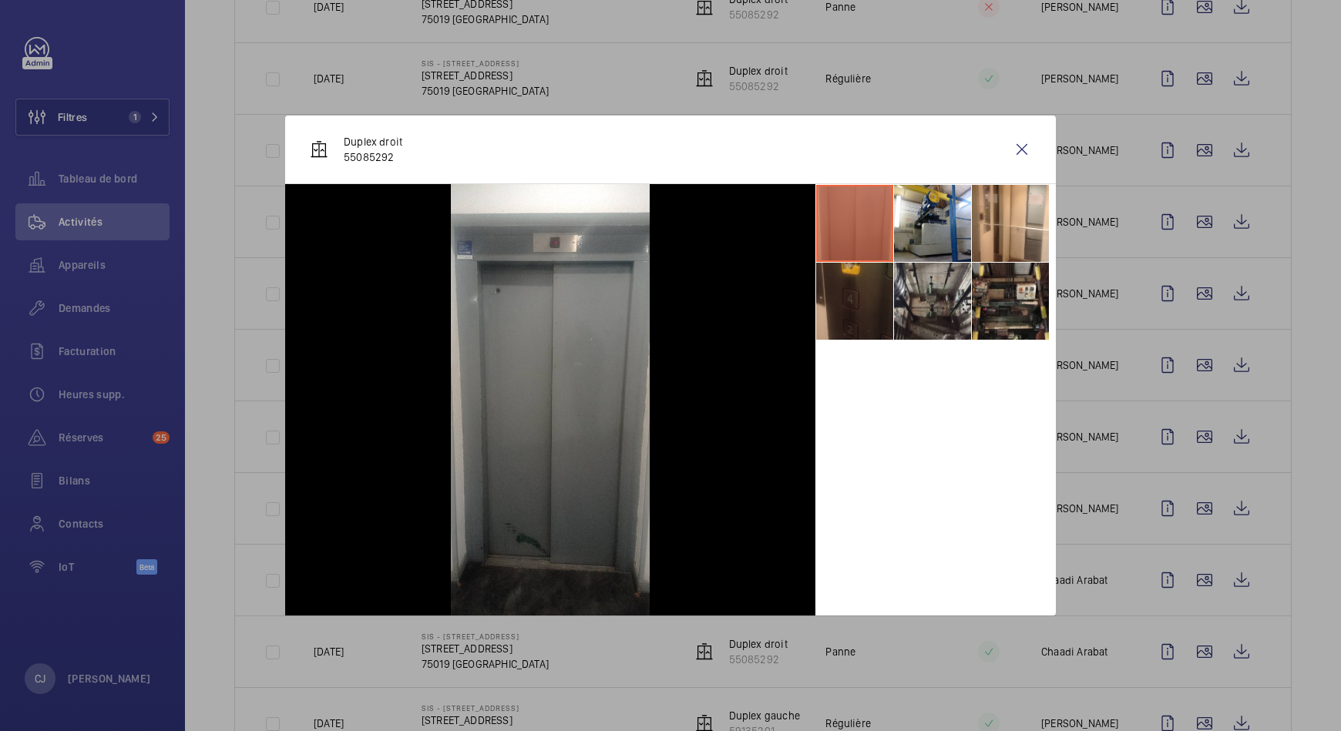
click at [1184, 141] on div at bounding box center [670, 365] width 1341 height 731
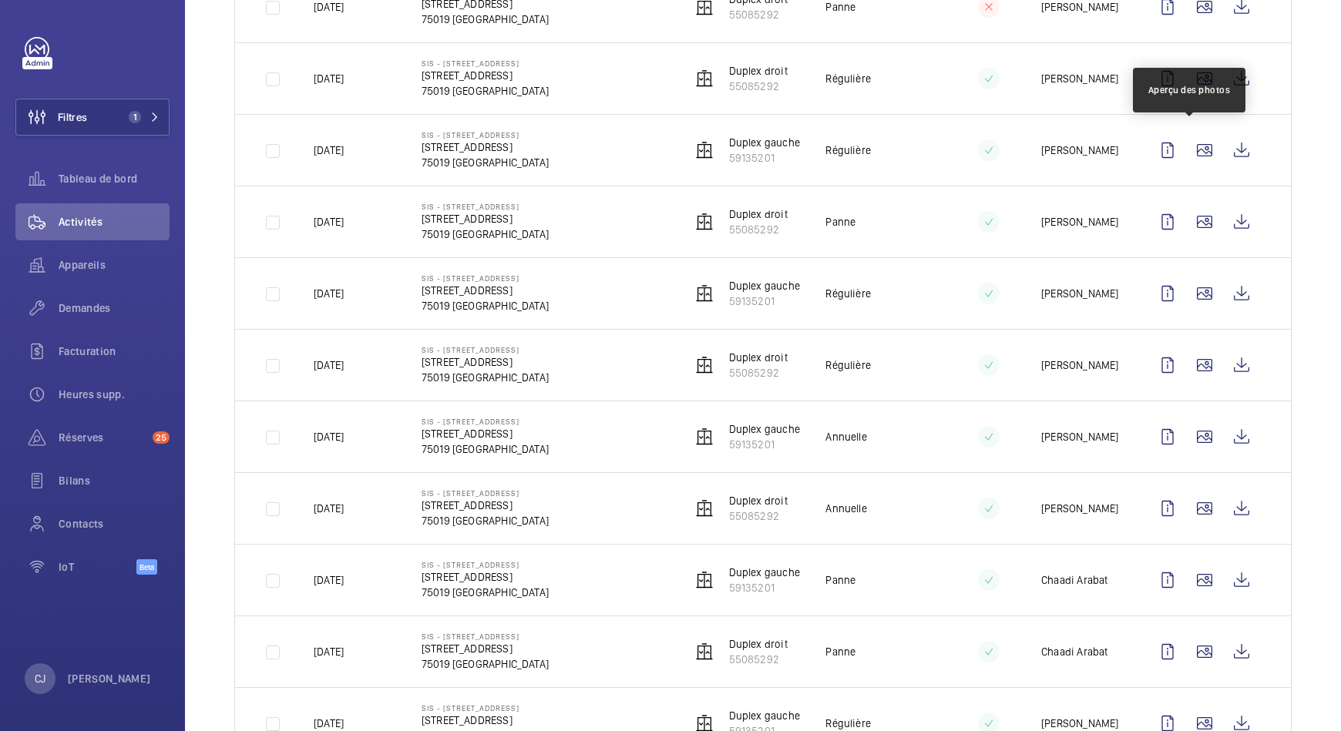
click at [1186, 141] on wm-front-icon-button at bounding box center [1204, 150] width 37 height 37
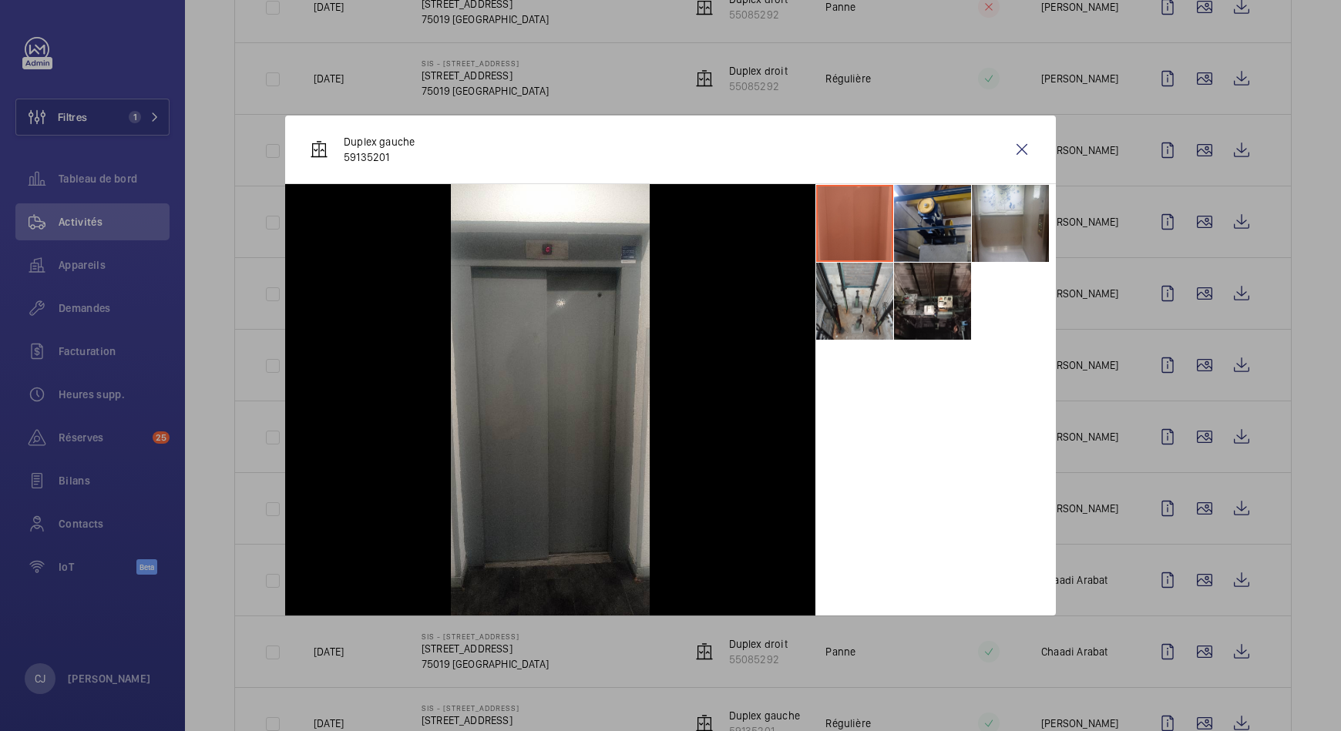
click at [1190, 214] on div at bounding box center [670, 365] width 1341 height 731
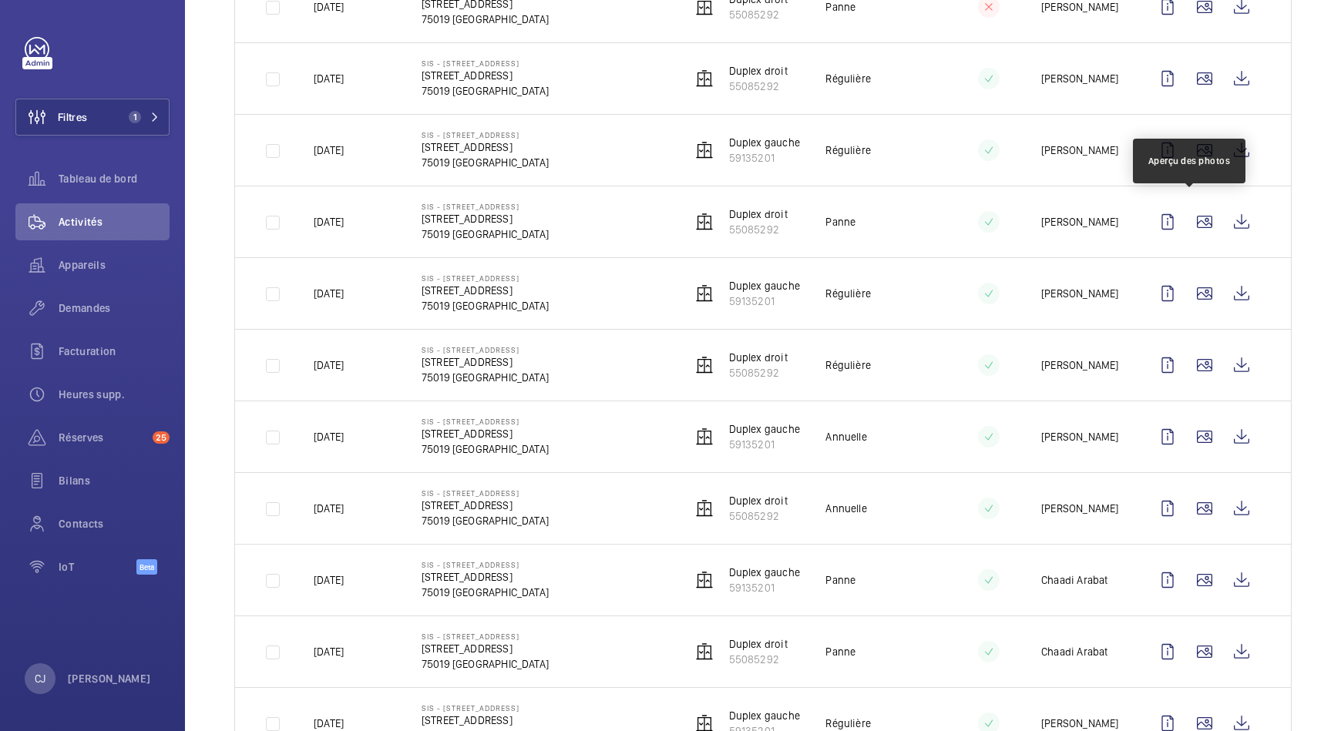
click at [1190, 214] on wm-front-icon-button at bounding box center [1204, 221] width 37 height 37
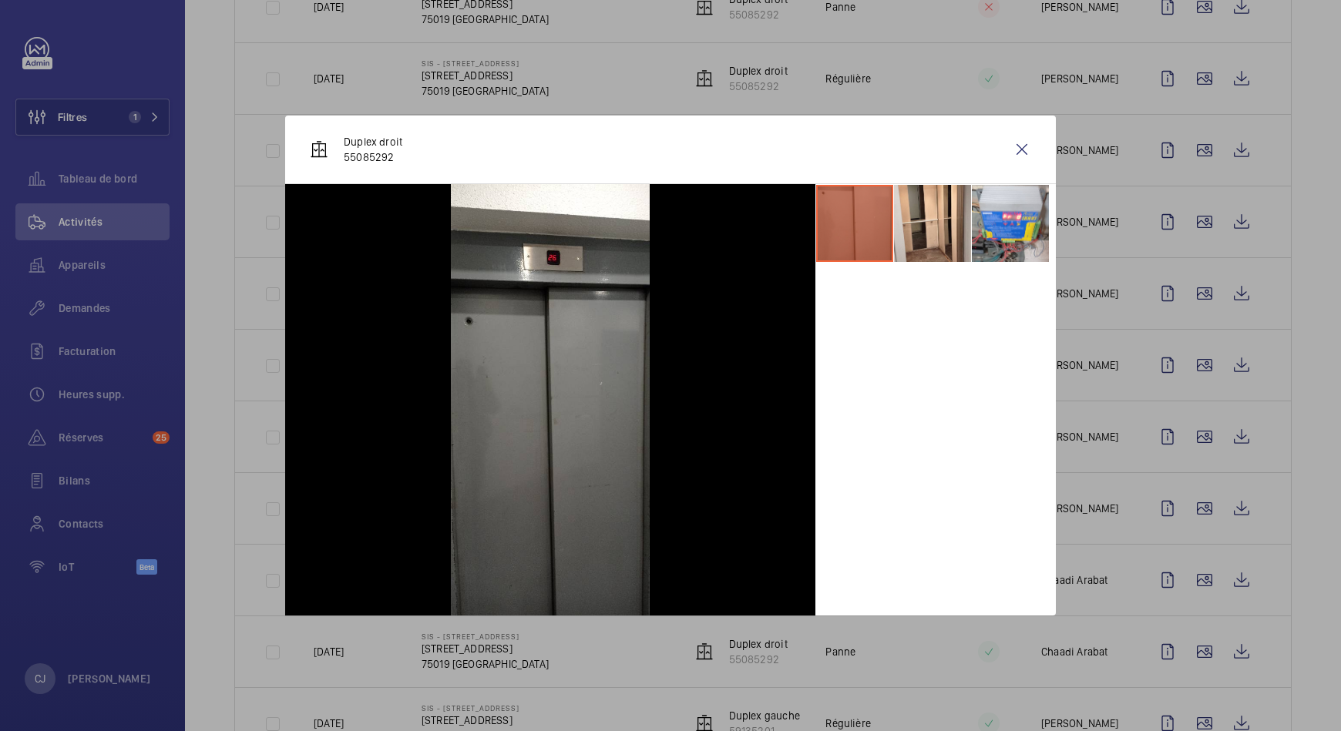
click at [1184, 283] on div at bounding box center [670, 365] width 1341 height 731
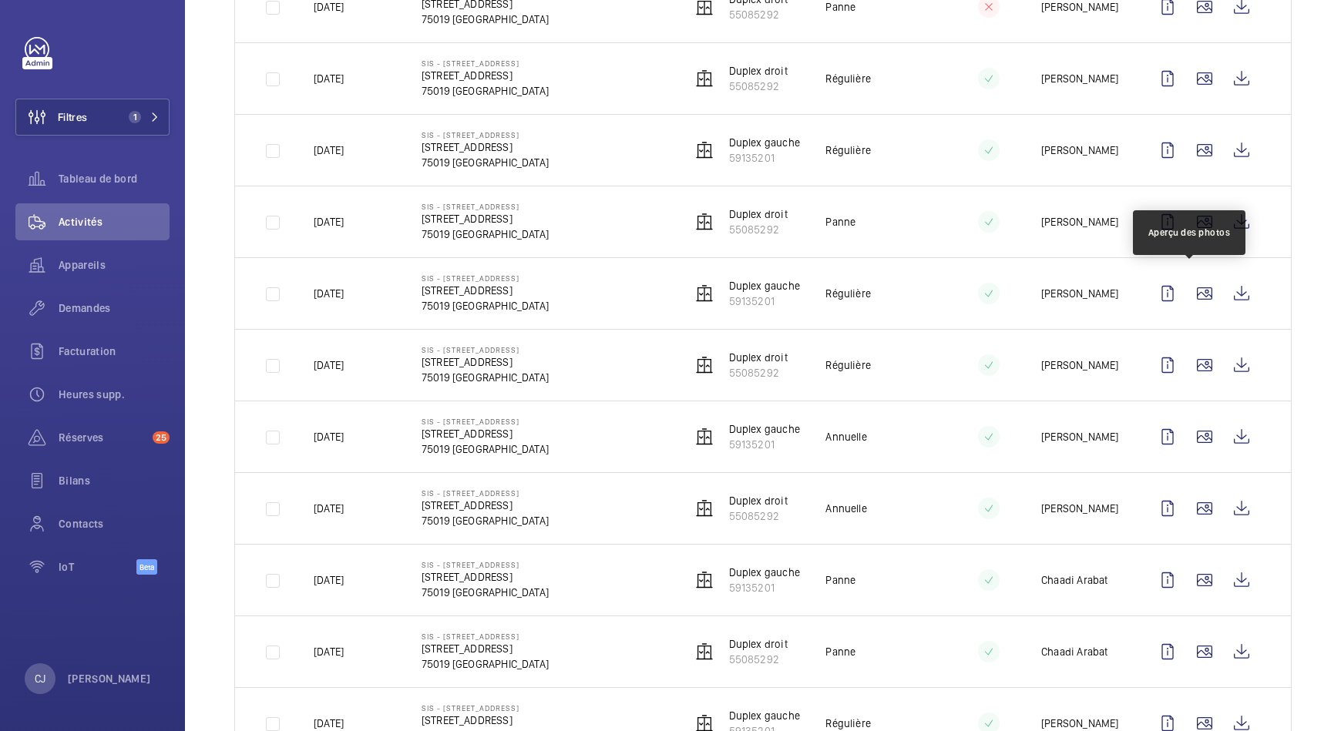
click at [1186, 283] on wm-front-icon-button at bounding box center [1204, 293] width 37 height 37
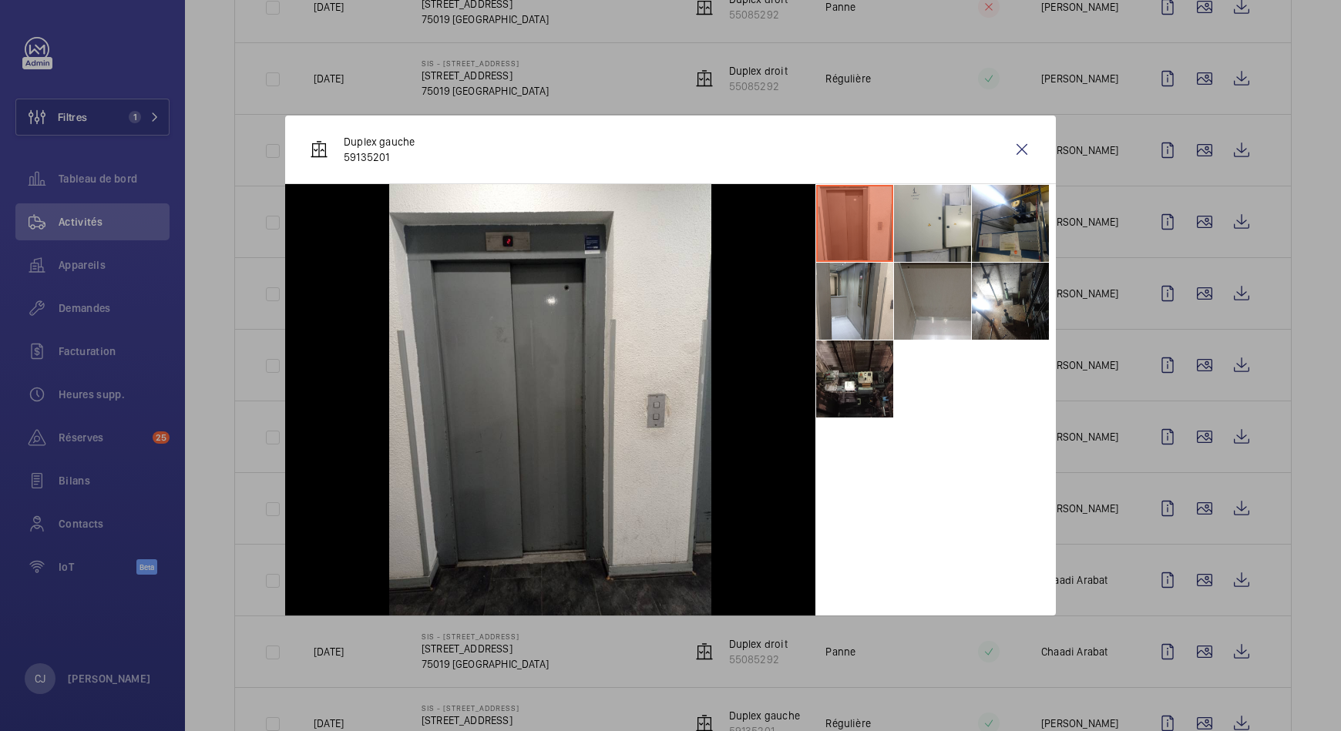
click at [1184, 350] on div at bounding box center [670, 365] width 1341 height 731
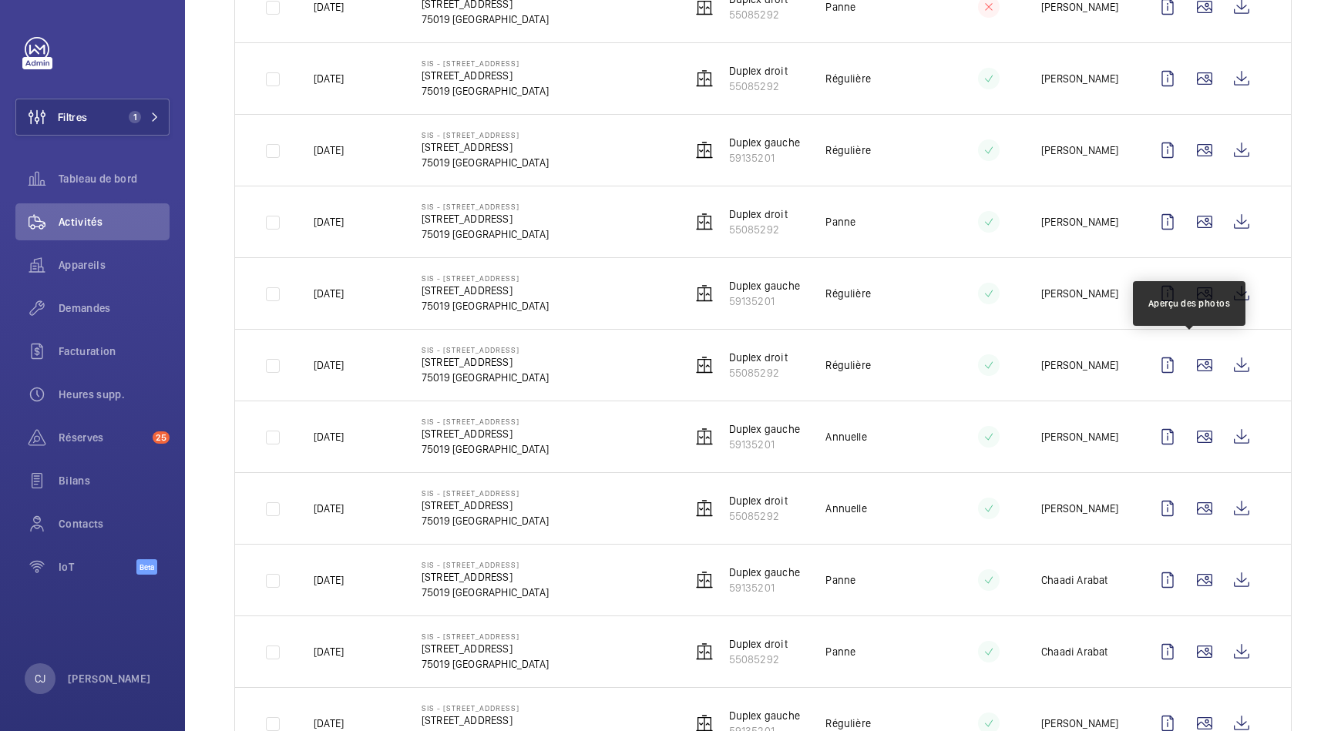
click at [1186, 350] on wm-front-icon-button at bounding box center [1204, 365] width 37 height 37
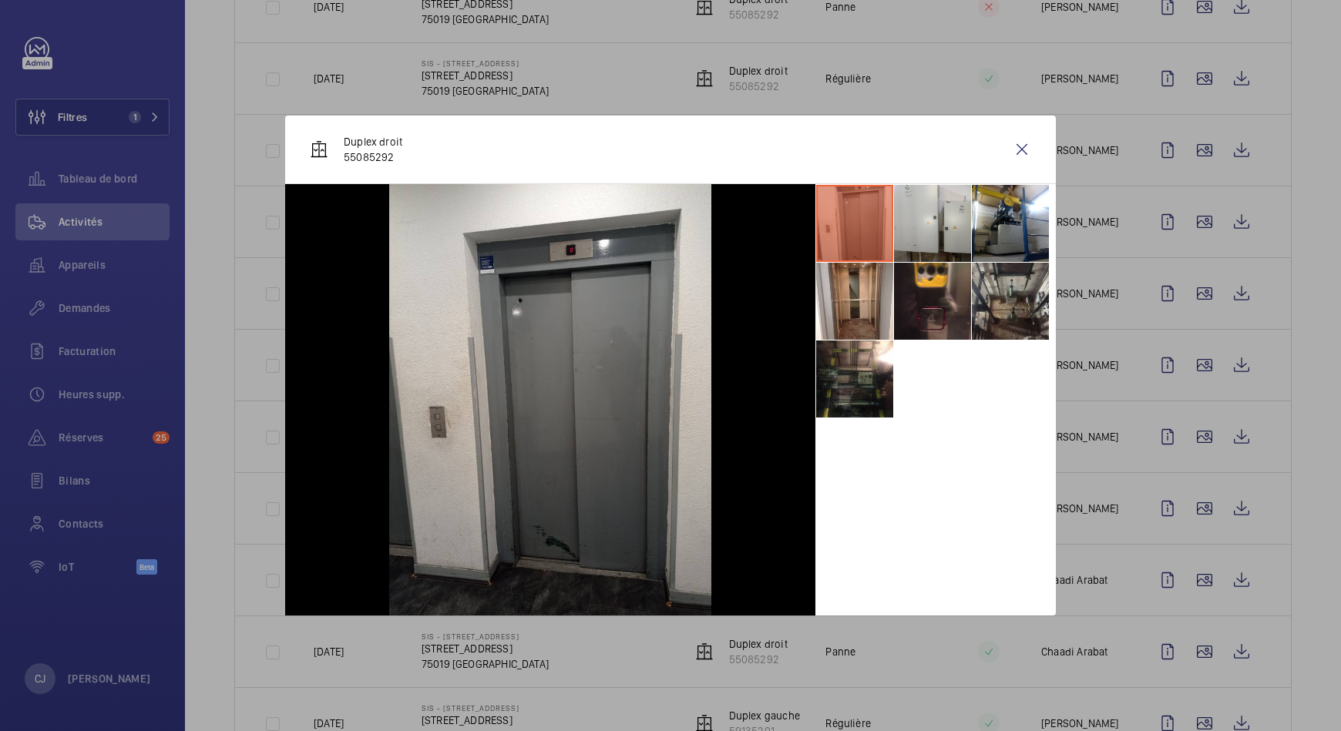
click at [1181, 423] on div at bounding box center [670, 365] width 1341 height 731
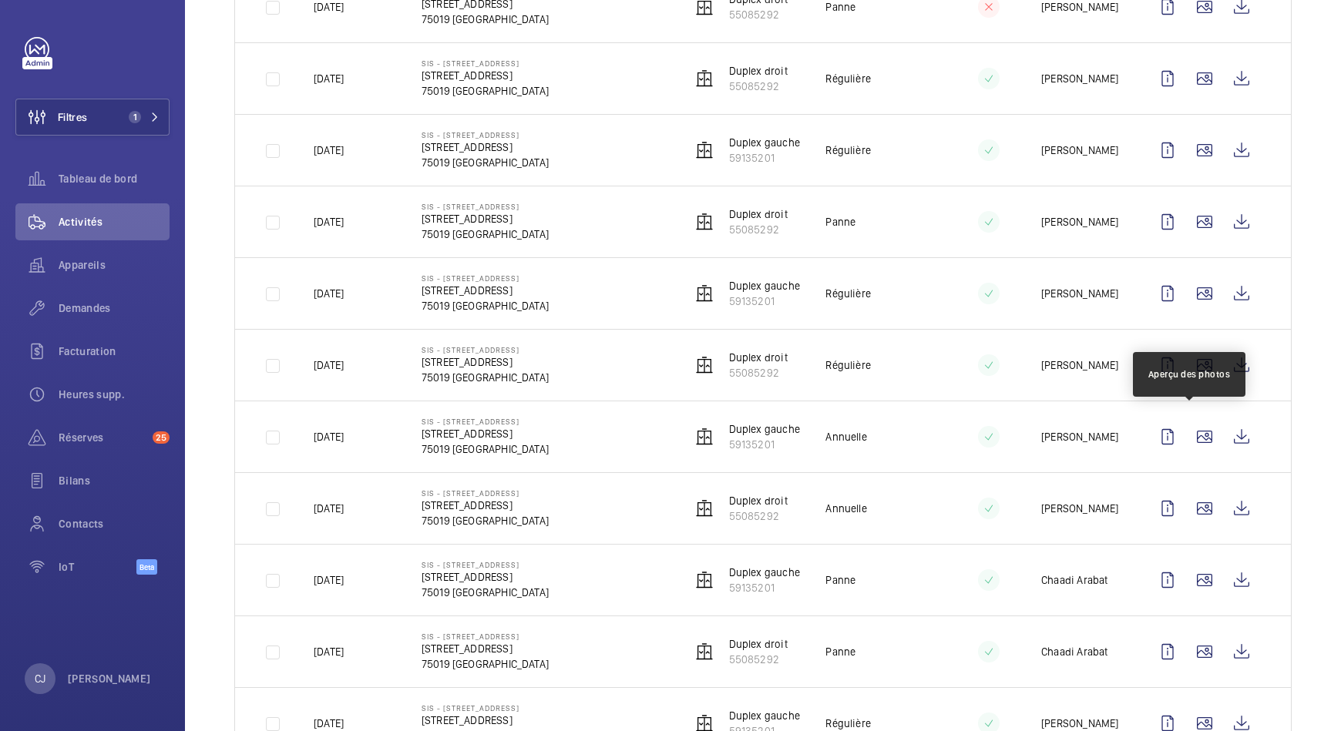
click at [1186, 423] on wm-front-icon-button at bounding box center [1204, 436] width 37 height 37
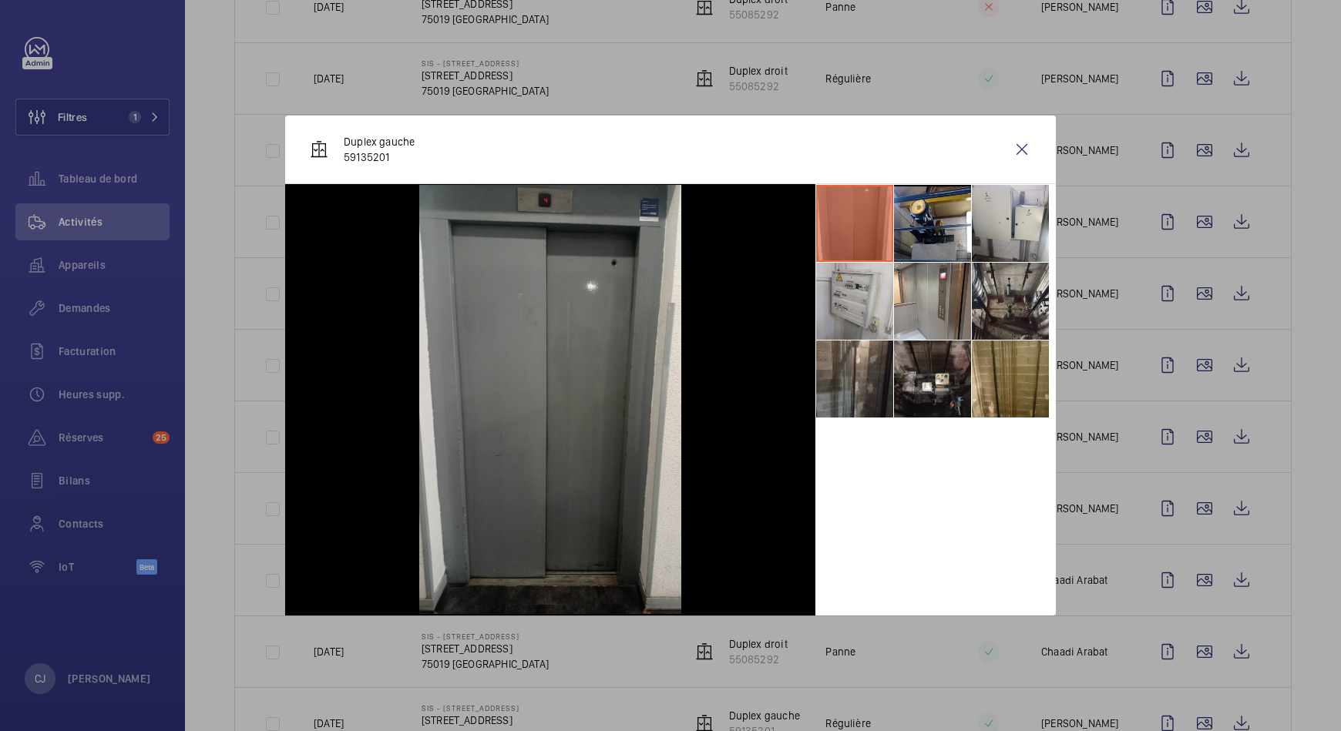
click at [1184, 496] on div at bounding box center [670, 365] width 1341 height 731
click at [1186, 496] on wm-front-icon-button at bounding box center [1204, 508] width 37 height 37
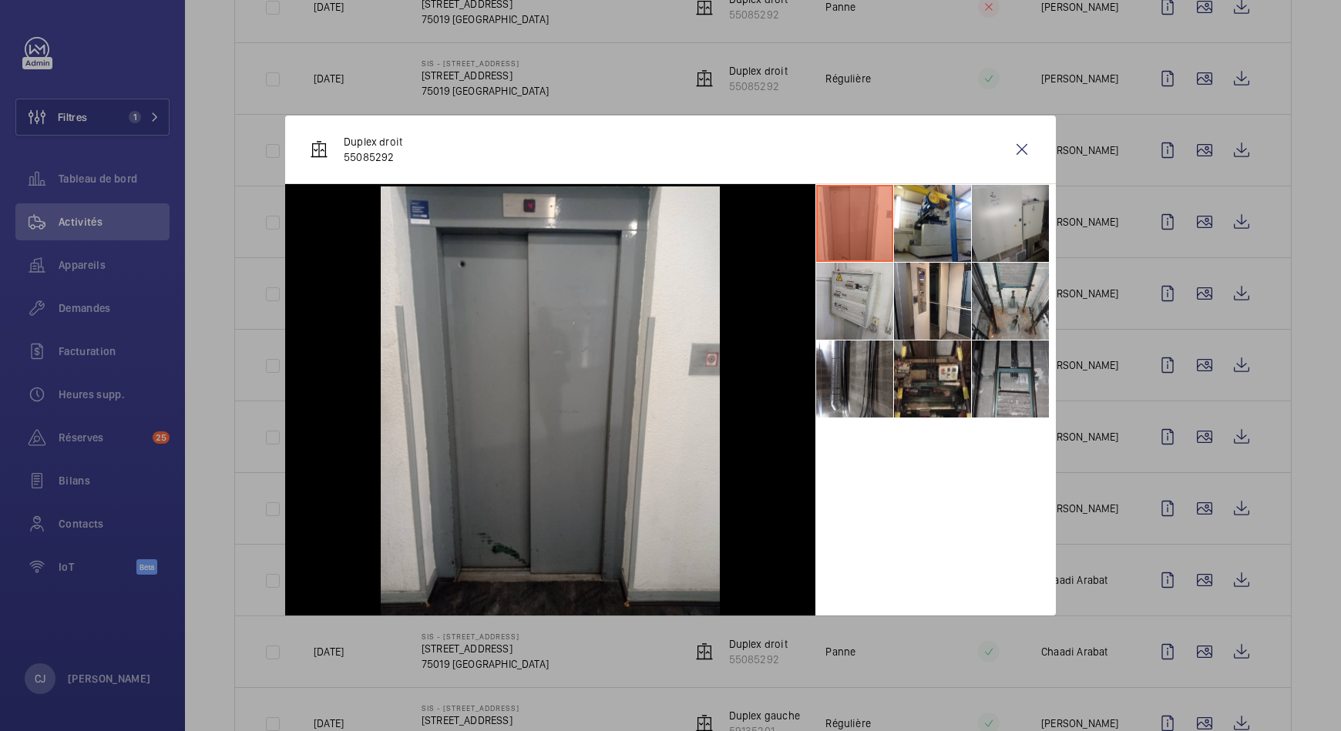
click at [1010, 376] on li at bounding box center [1010, 379] width 77 height 77
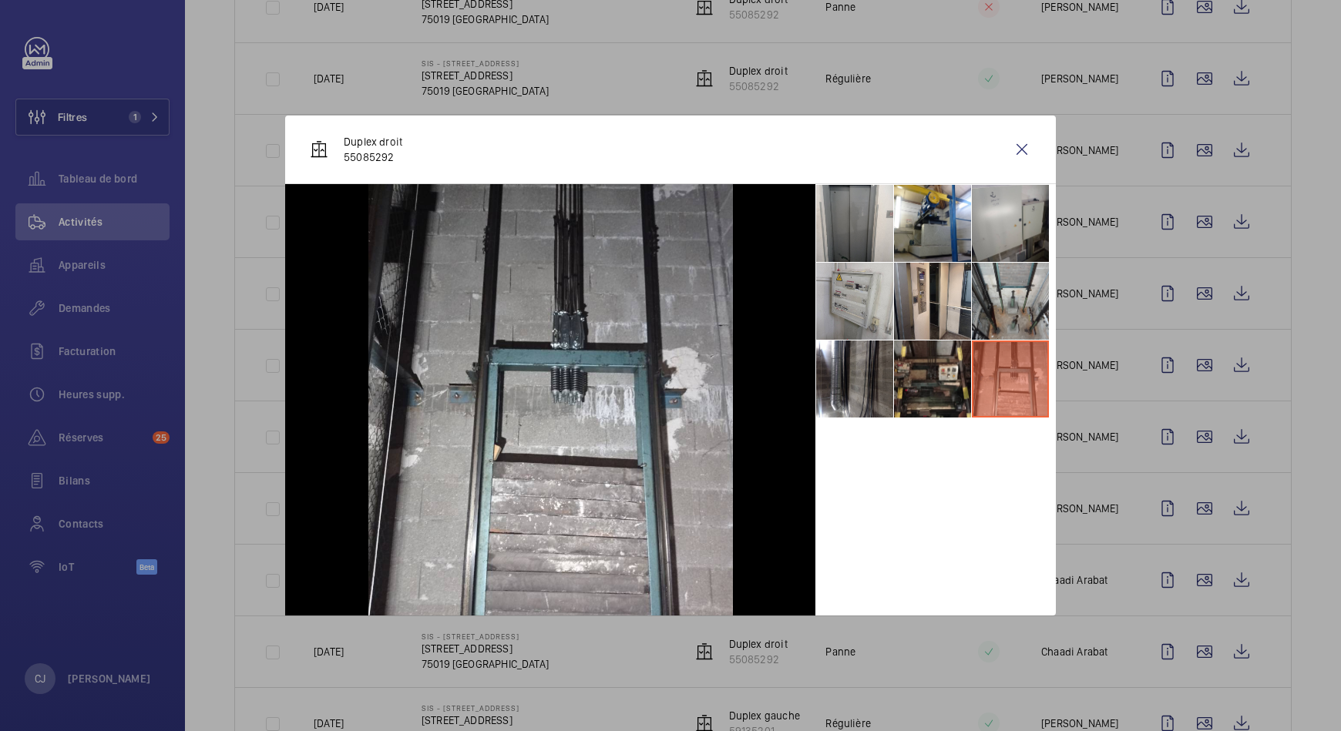
click at [1191, 570] on div at bounding box center [670, 365] width 1341 height 731
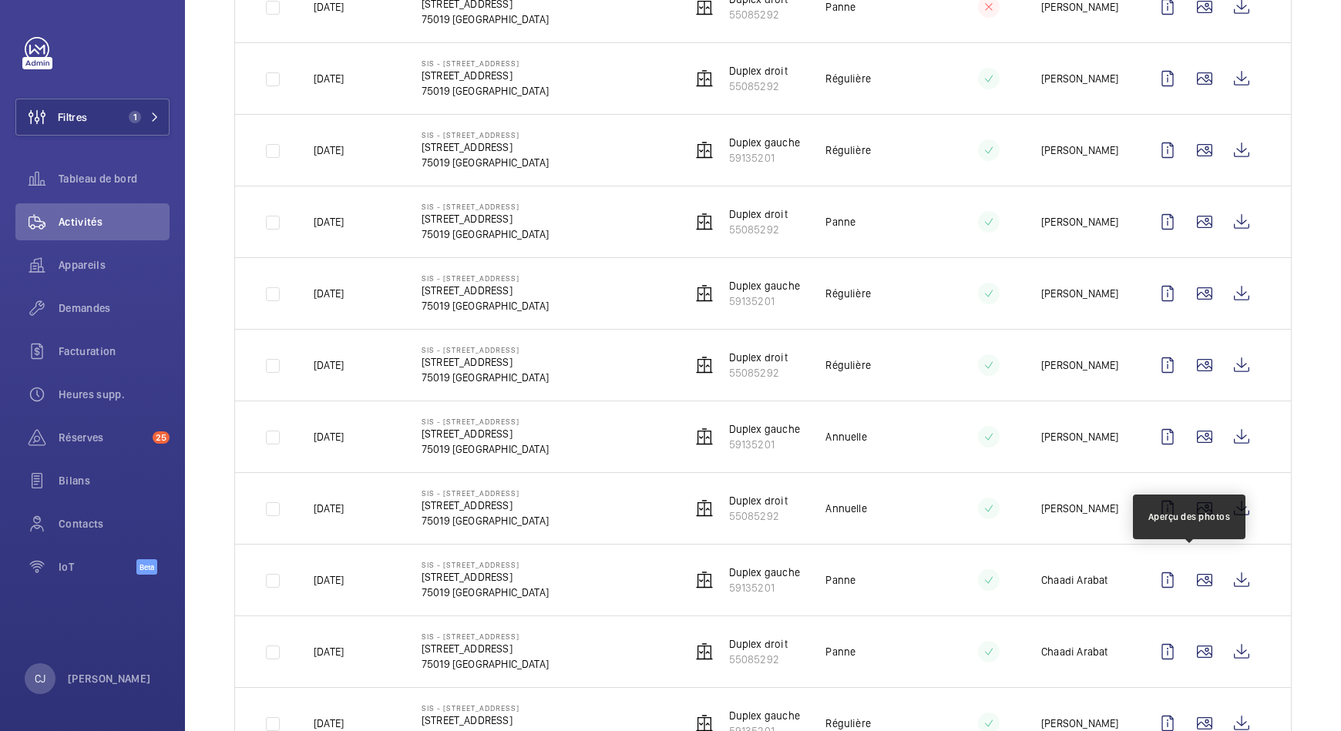
click at [1191, 570] on wm-front-icon-button at bounding box center [1204, 580] width 37 height 37
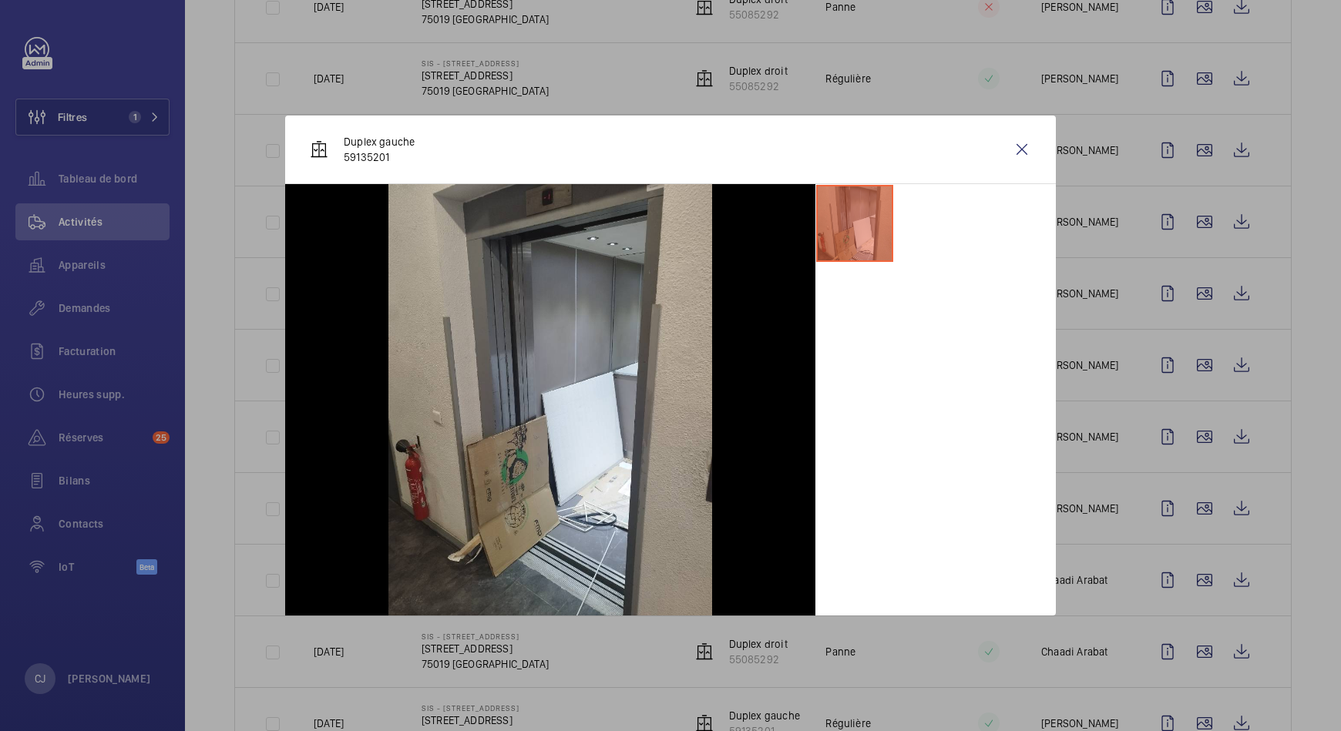
click at [1184, 639] on div at bounding box center [670, 365] width 1341 height 731
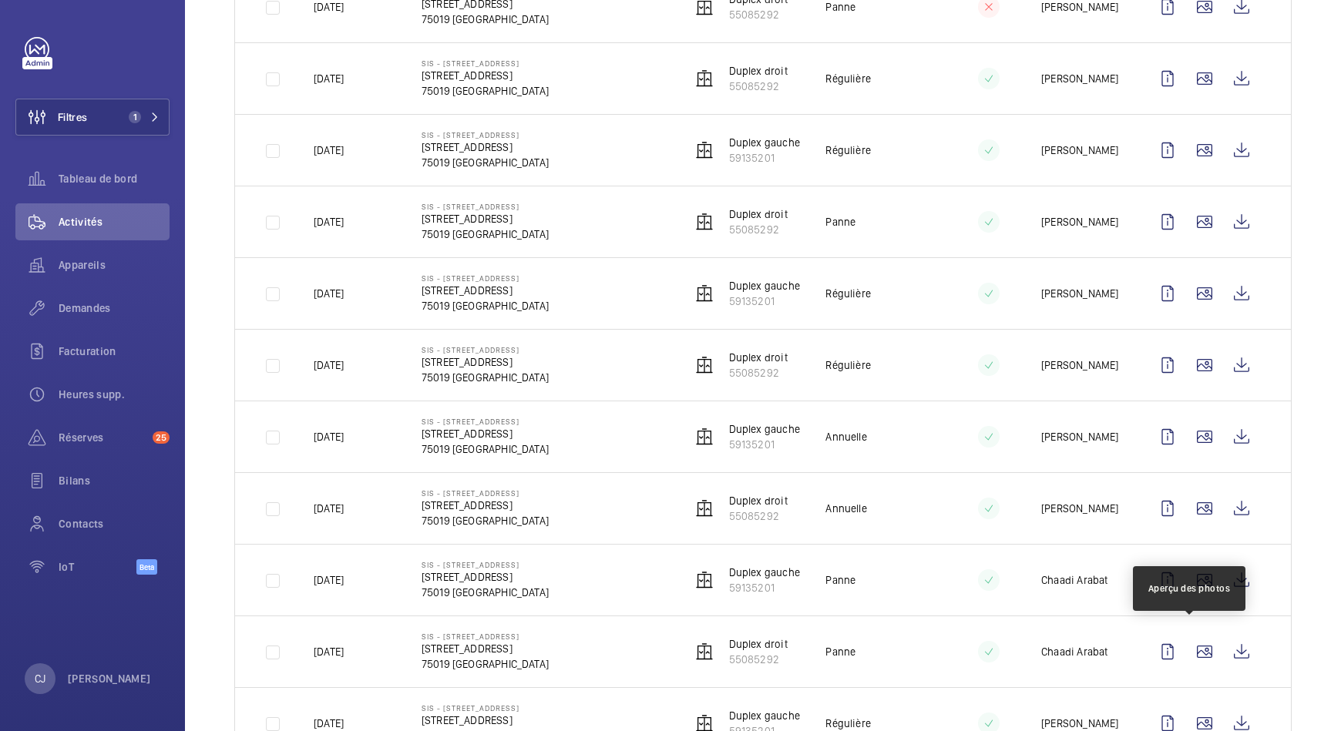
click at [1186, 639] on wm-front-icon-button at bounding box center [1204, 651] width 37 height 37
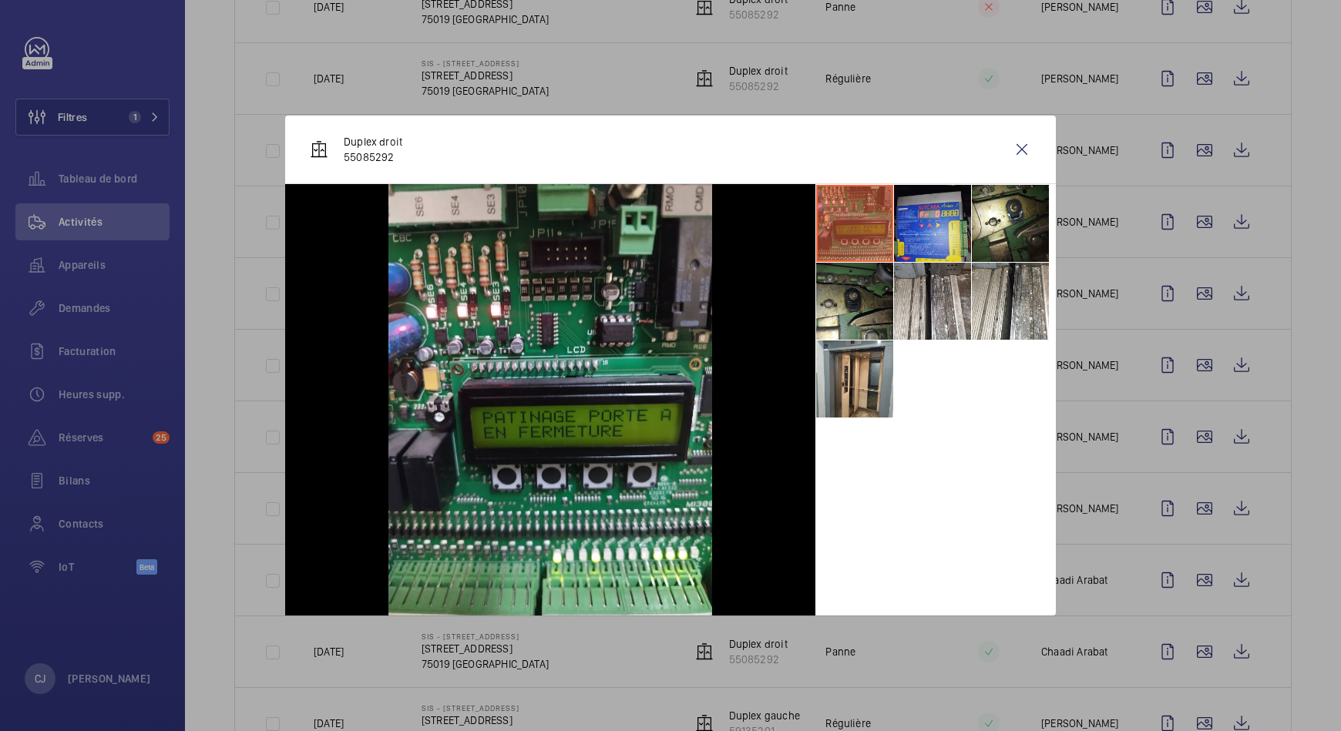
click at [1188, 710] on div at bounding box center [670, 365] width 1341 height 731
click at [1188, 710] on wm-front-icon-button at bounding box center [1204, 723] width 37 height 37
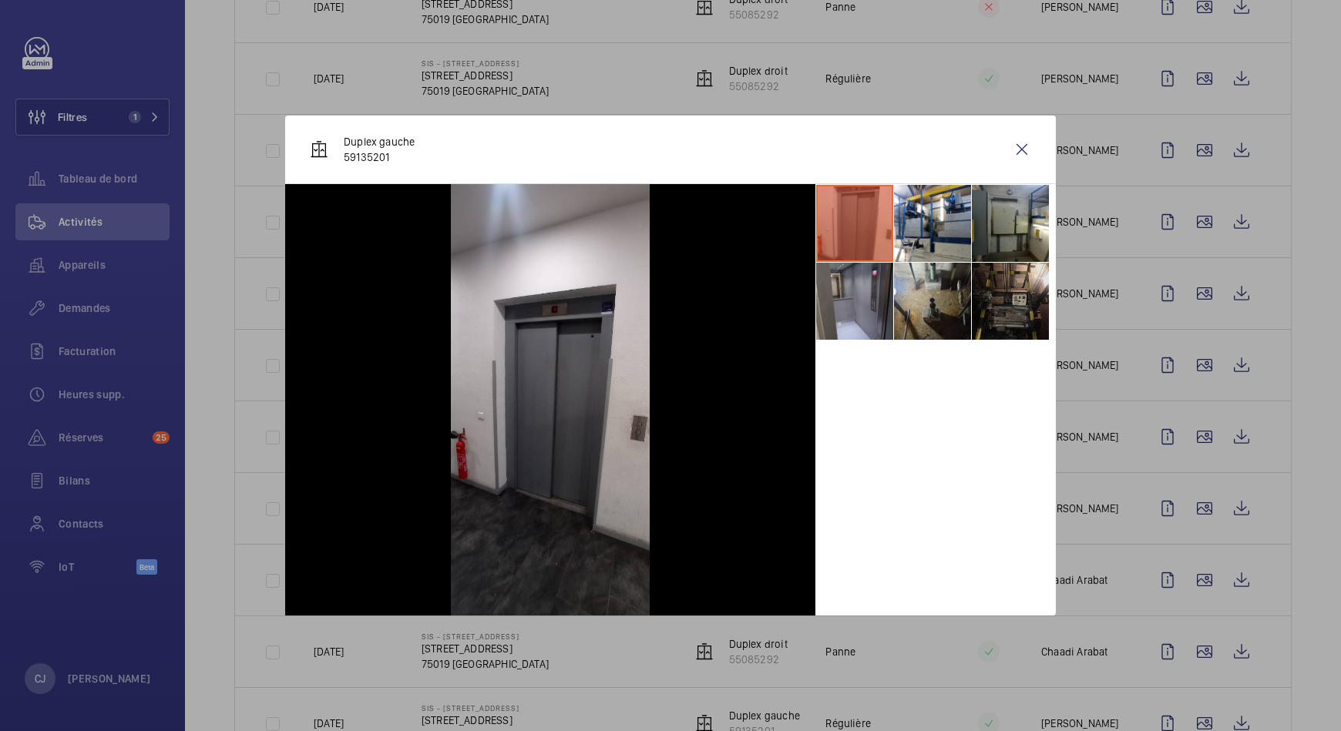
click at [1013, 301] on li at bounding box center [1010, 301] width 77 height 77
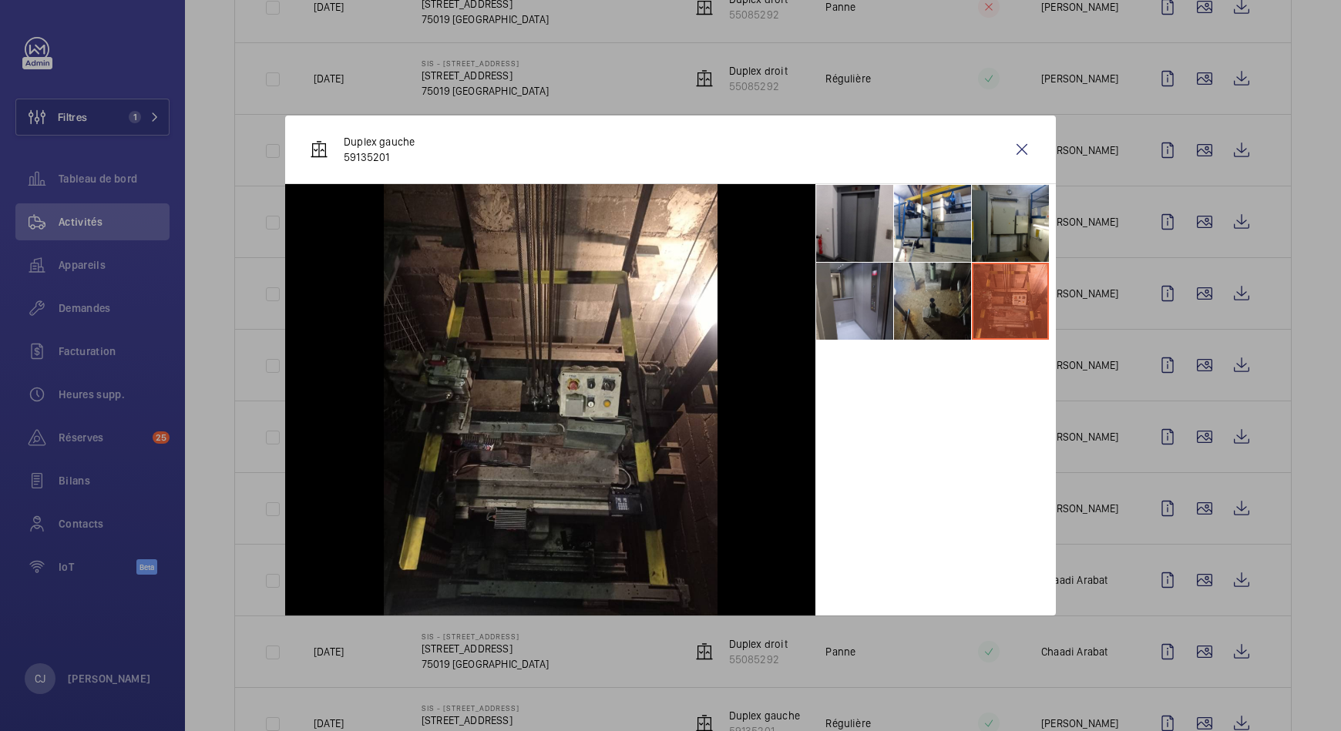
click at [936, 293] on li at bounding box center [932, 301] width 77 height 77
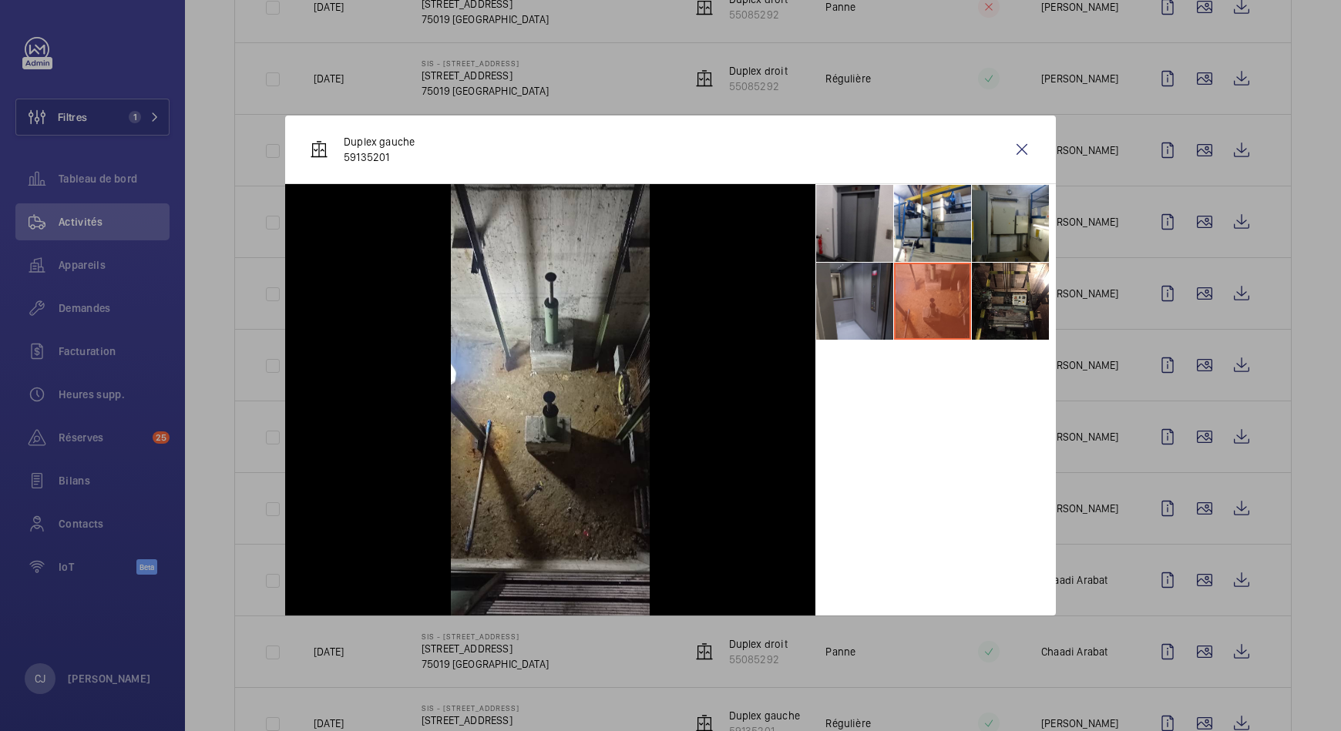
click at [879, 285] on li at bounding box center [854, 301] width 77 height 77
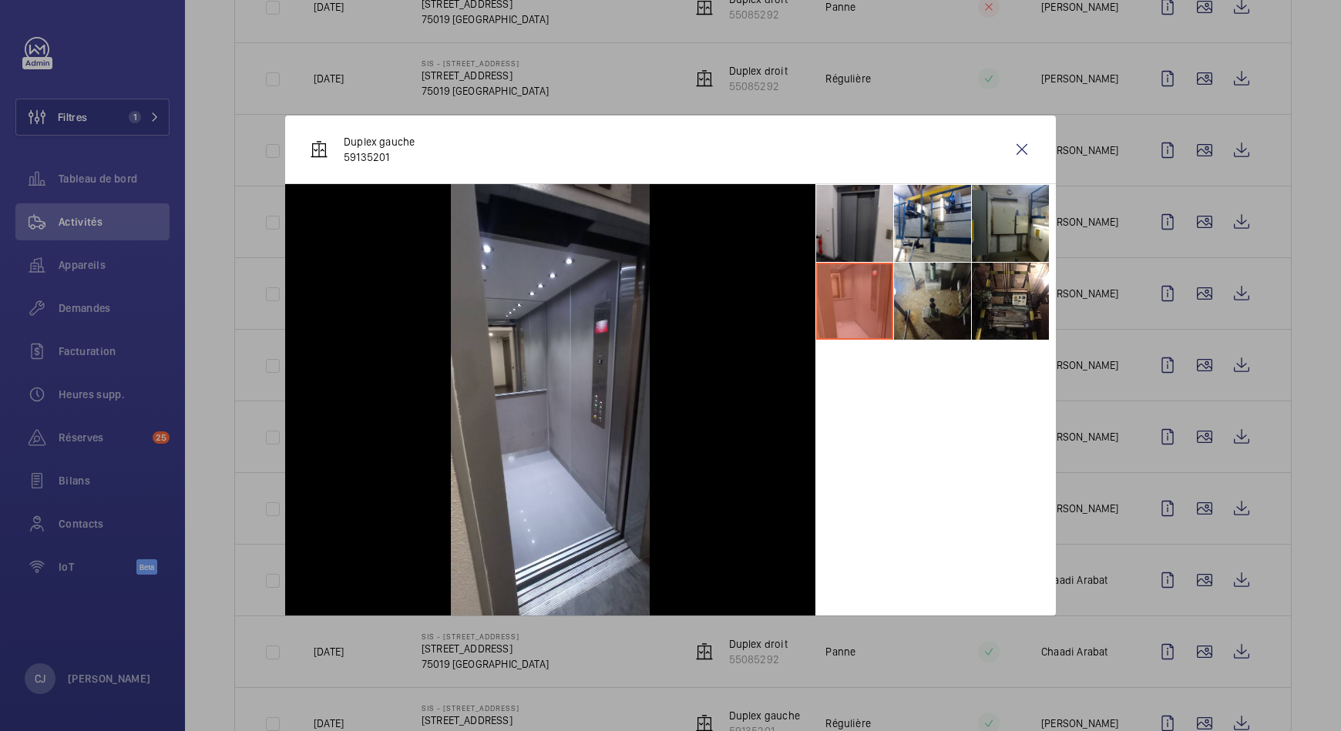
click at [1279, 547] on div at bounding box center [670, 365] width 1341 height 731
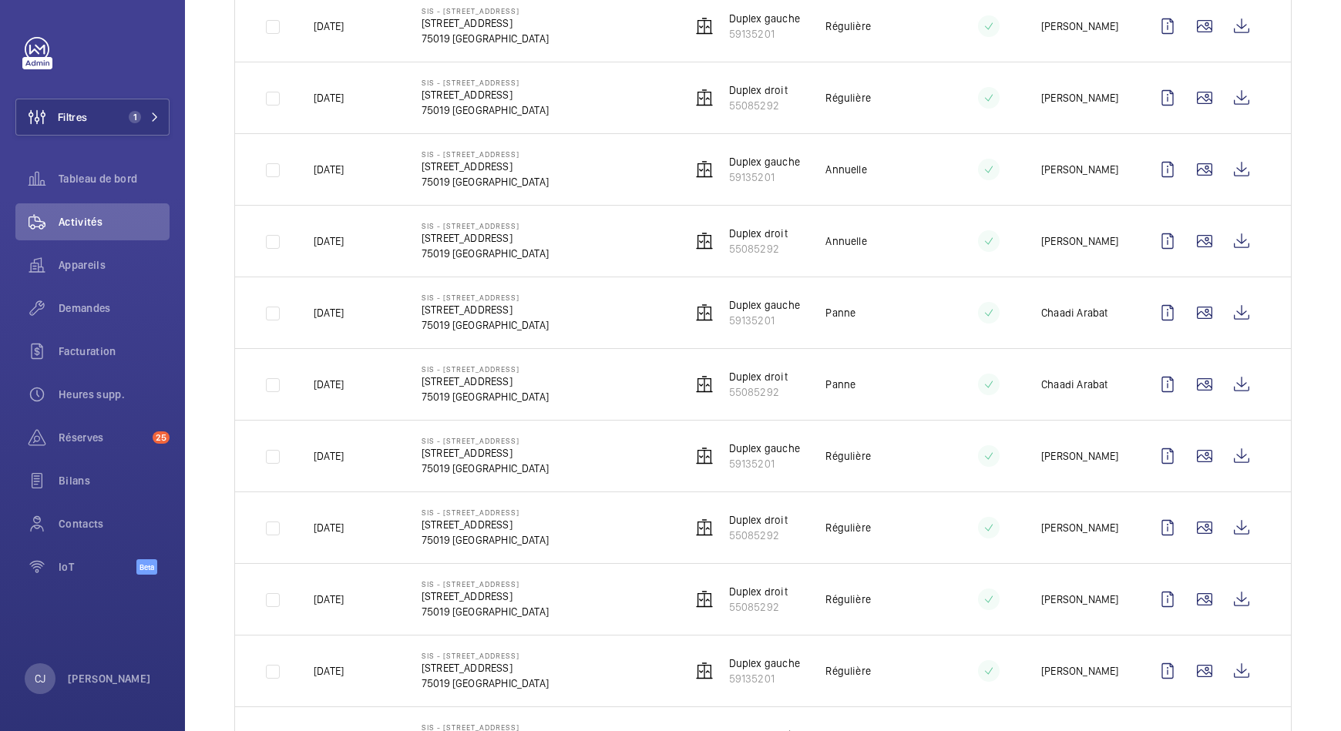
scroll to position [1681, 0]
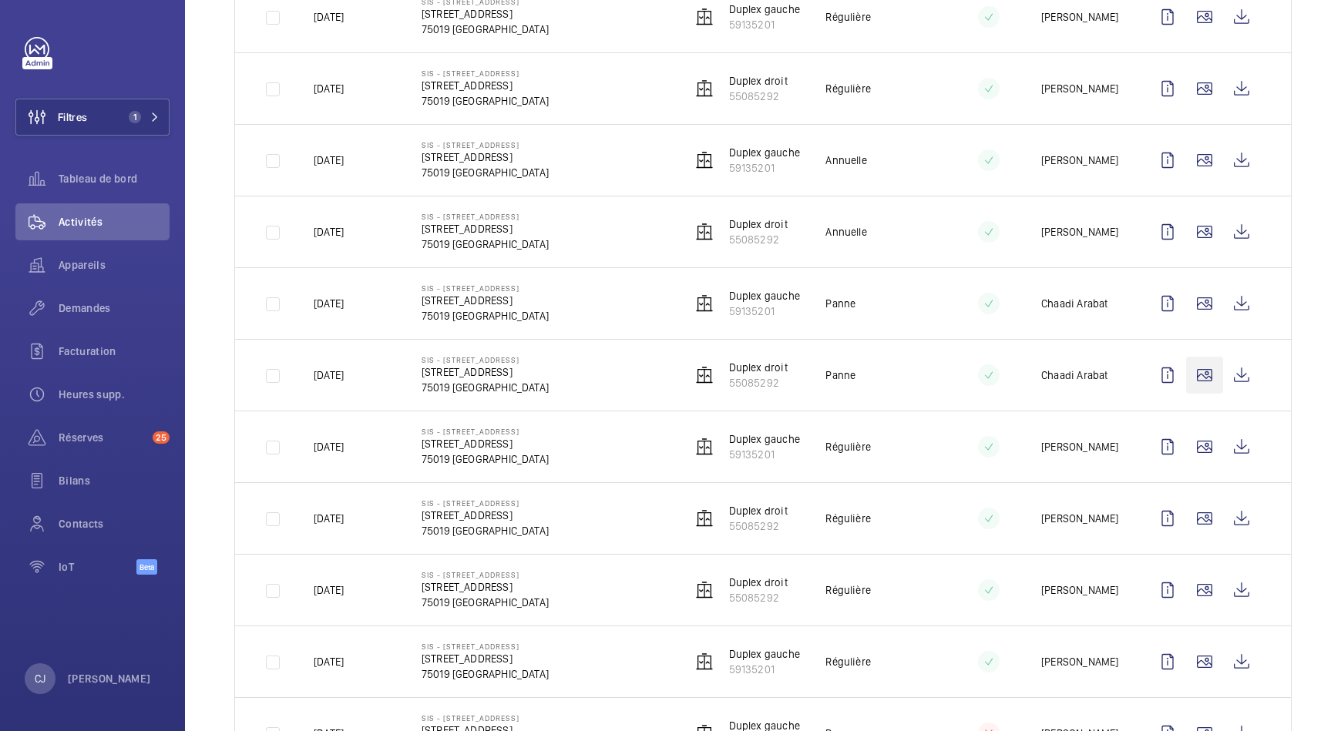
click at [1197, 375] on wm-front-icon-button at bounding box center [1204, 375] width 37 height 37
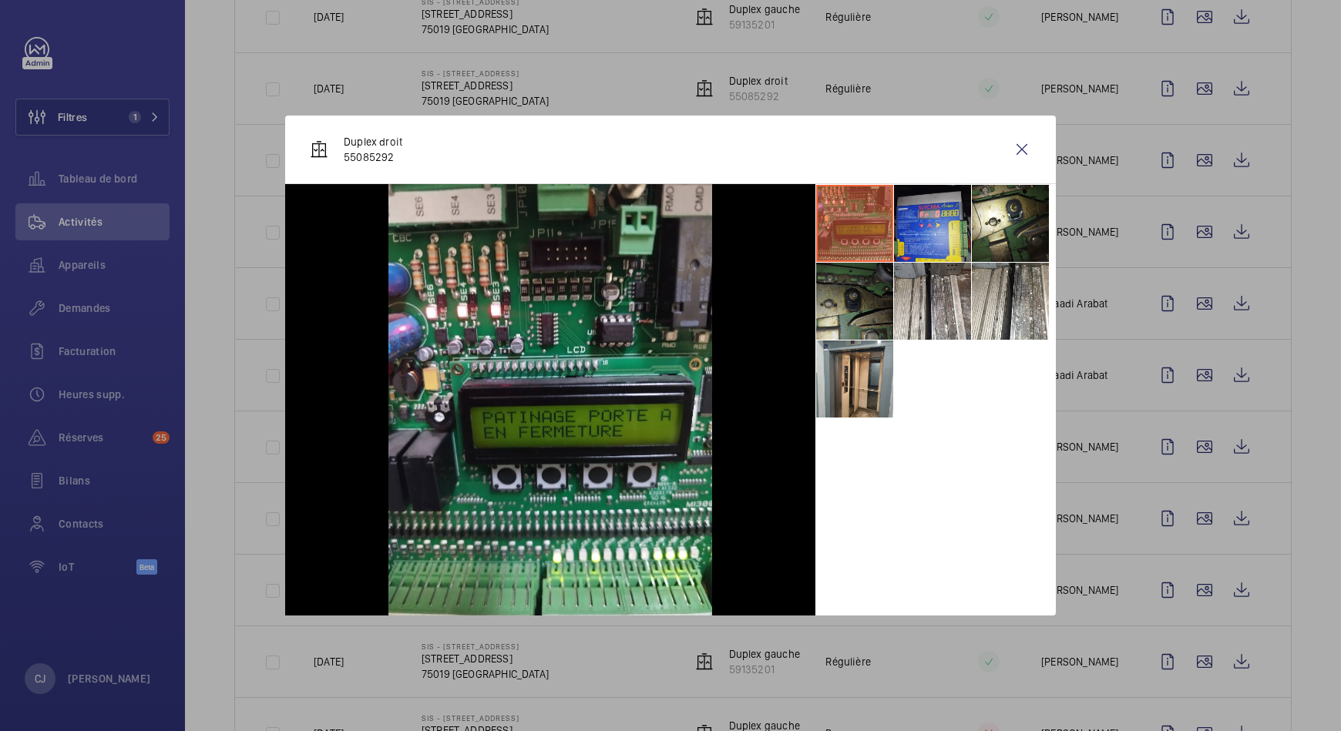
click at [876, 315] on li at bounding box center [854, 301] width 77 height 77
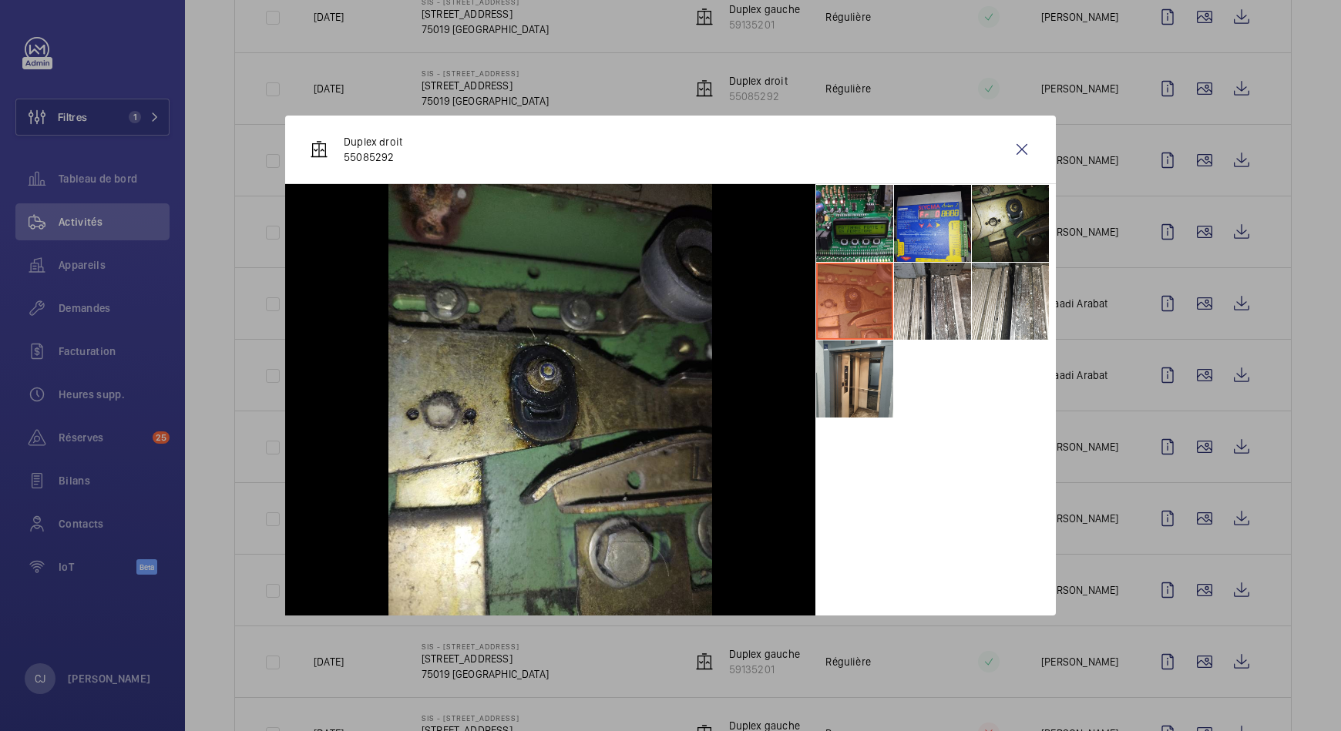
click at [995, 216] on li at bounding box center [1010, 223] width 77 height 77
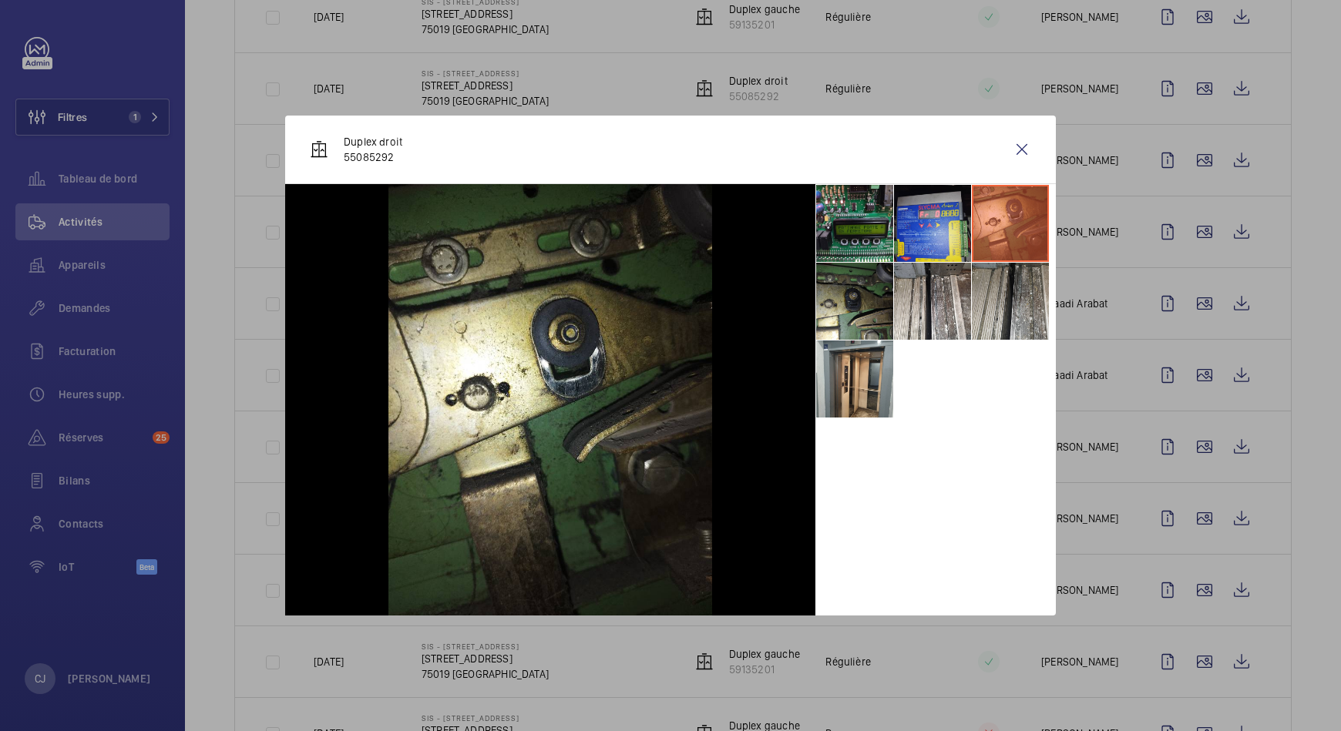
click at [988, 290] on li at bounding box center [1010, 301] width 77 height 77
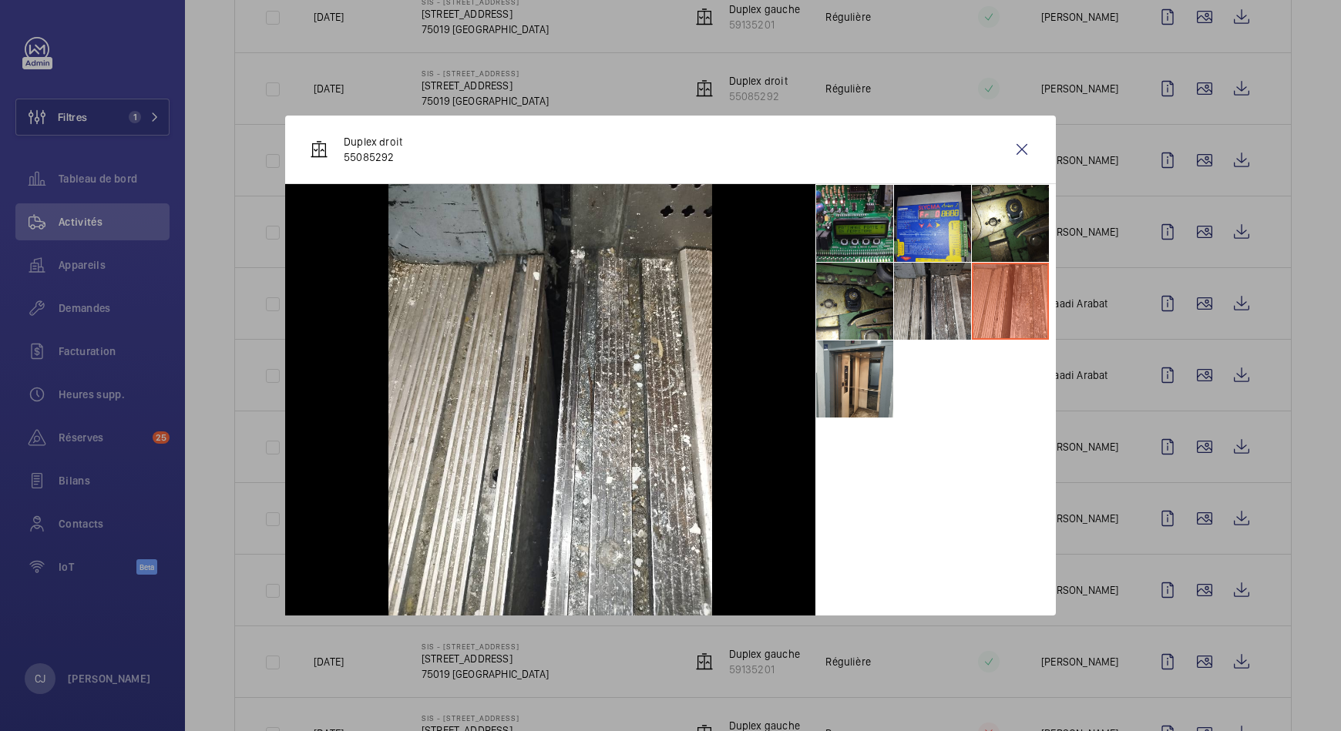
click at [936, 295] on li at bounding box center [932, 301] width 77 height 77
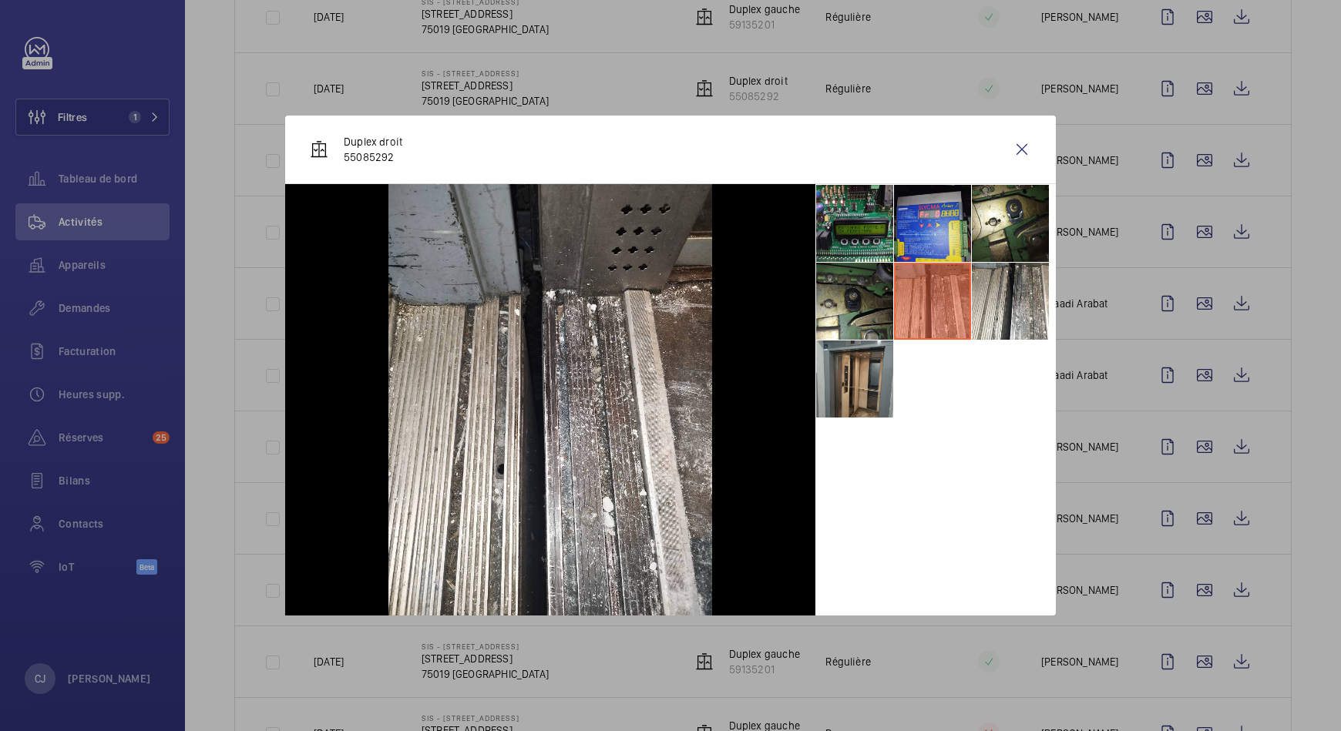
click at [854, 362] on li at bounding box center [854, 379] width 77 height 77
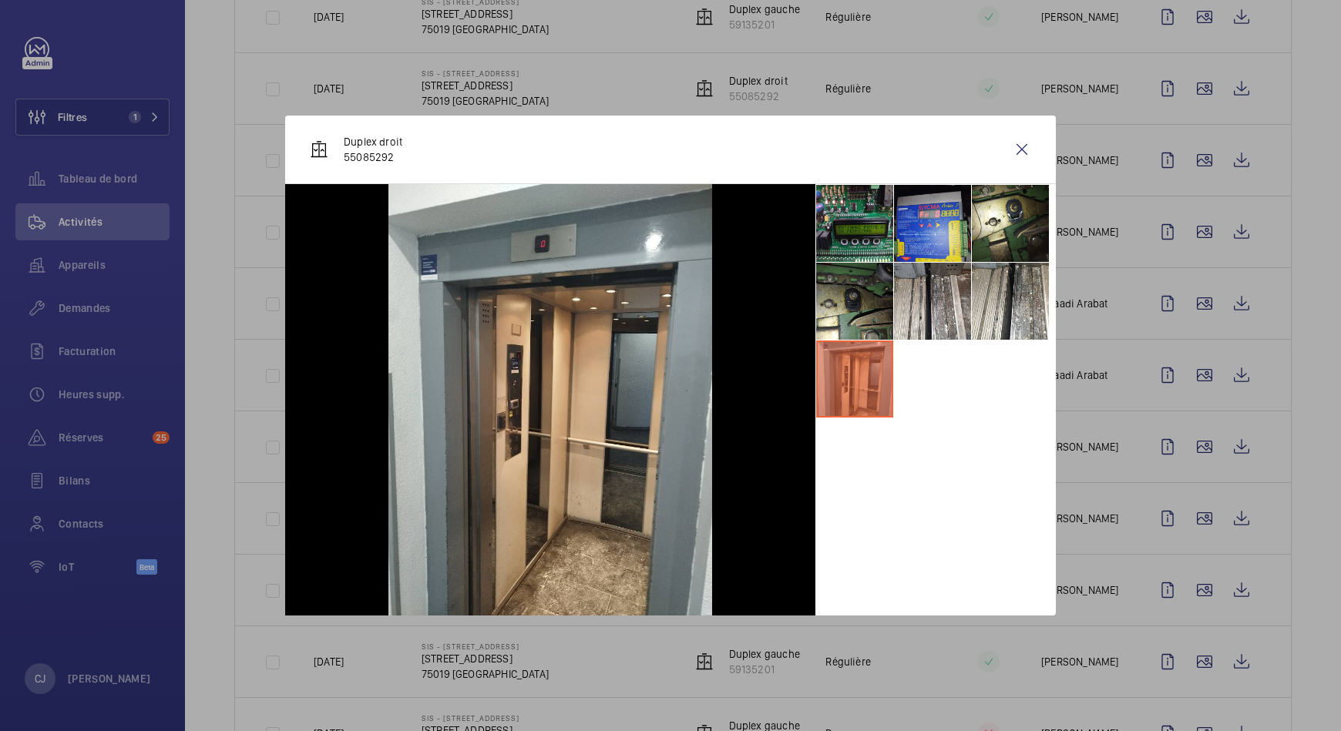
click at [1265, 463] on div at bounding box center [670, 365] width 1341 height 731
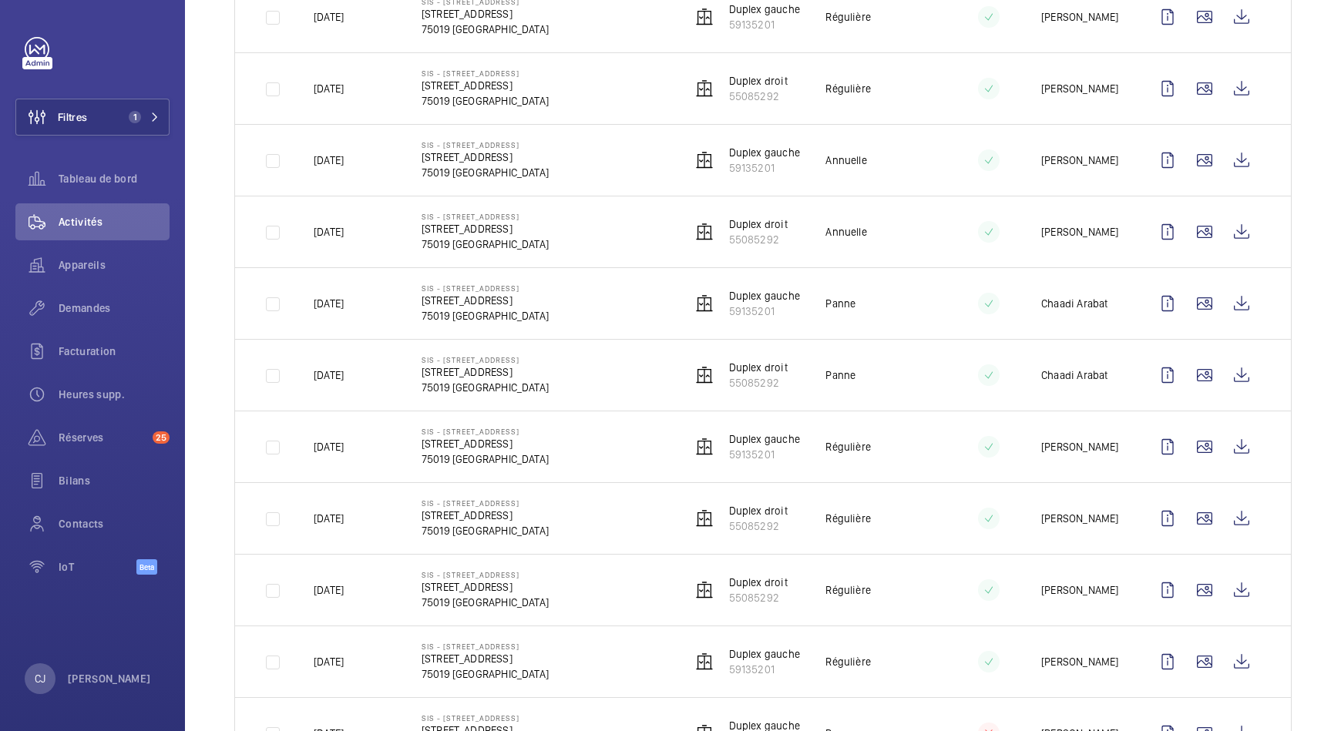
click at [1265, 463] on td at bounding box center [1207, 447] width 166 height 72
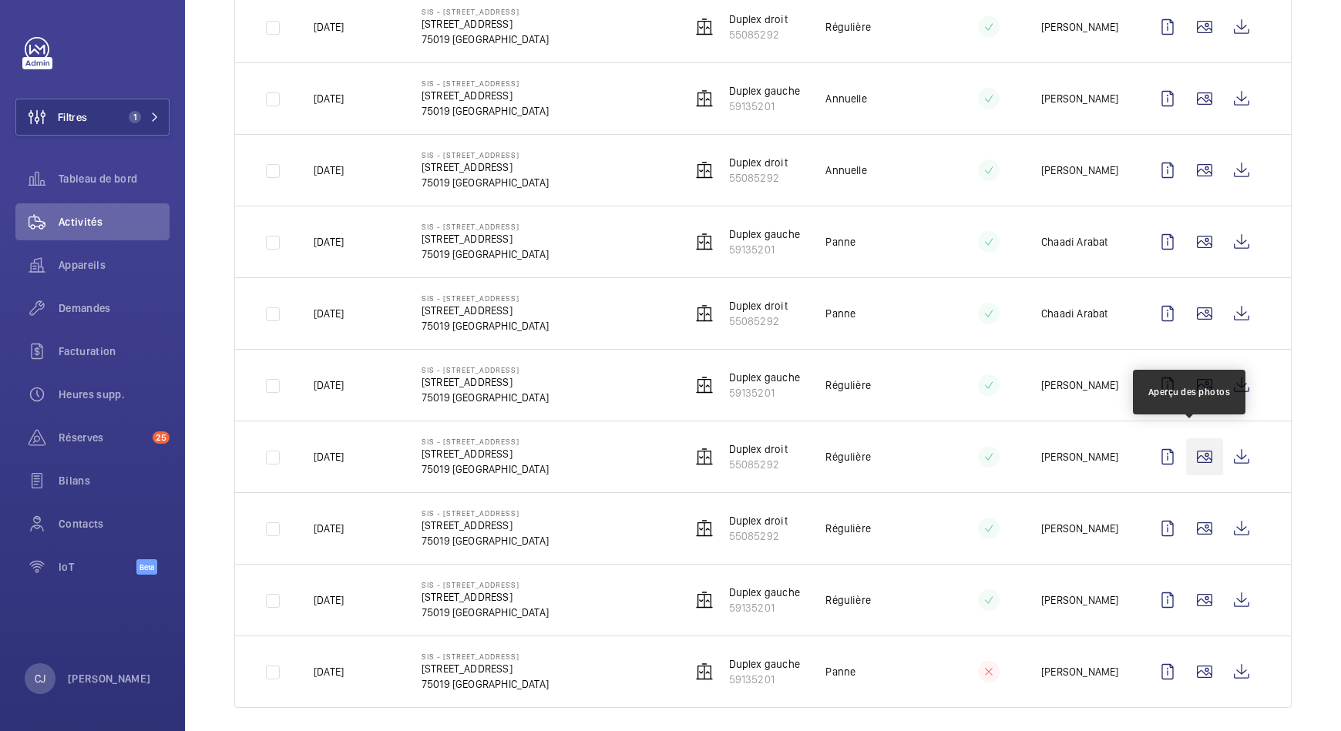
click at [1196, 445] on wm-front-icon-button at bounding box center [1204, 456] width 37 height 37
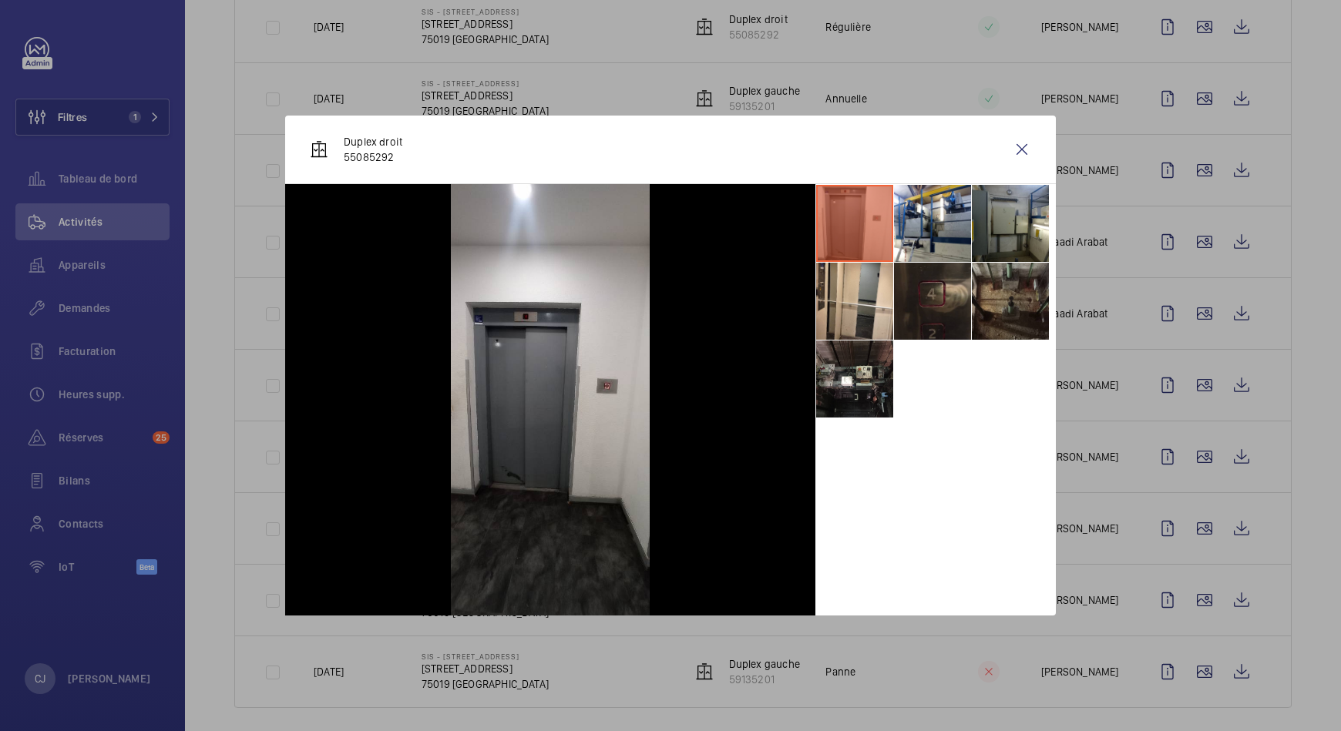
click at [1191, 517] on div at bounding box center [670, 365] width 1341 height 731
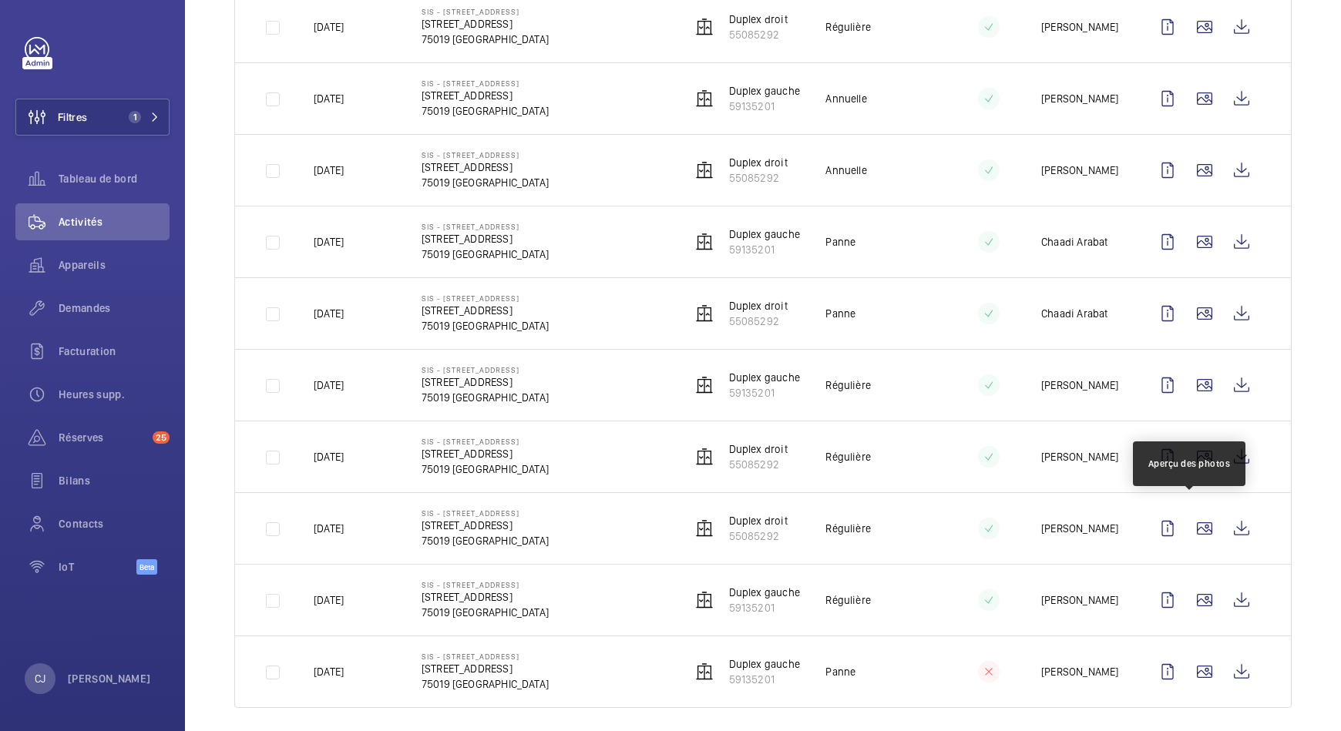
click at [1191, 517] on wm-front-icon-button at bounding box center [1204, 528] width 37 height 37
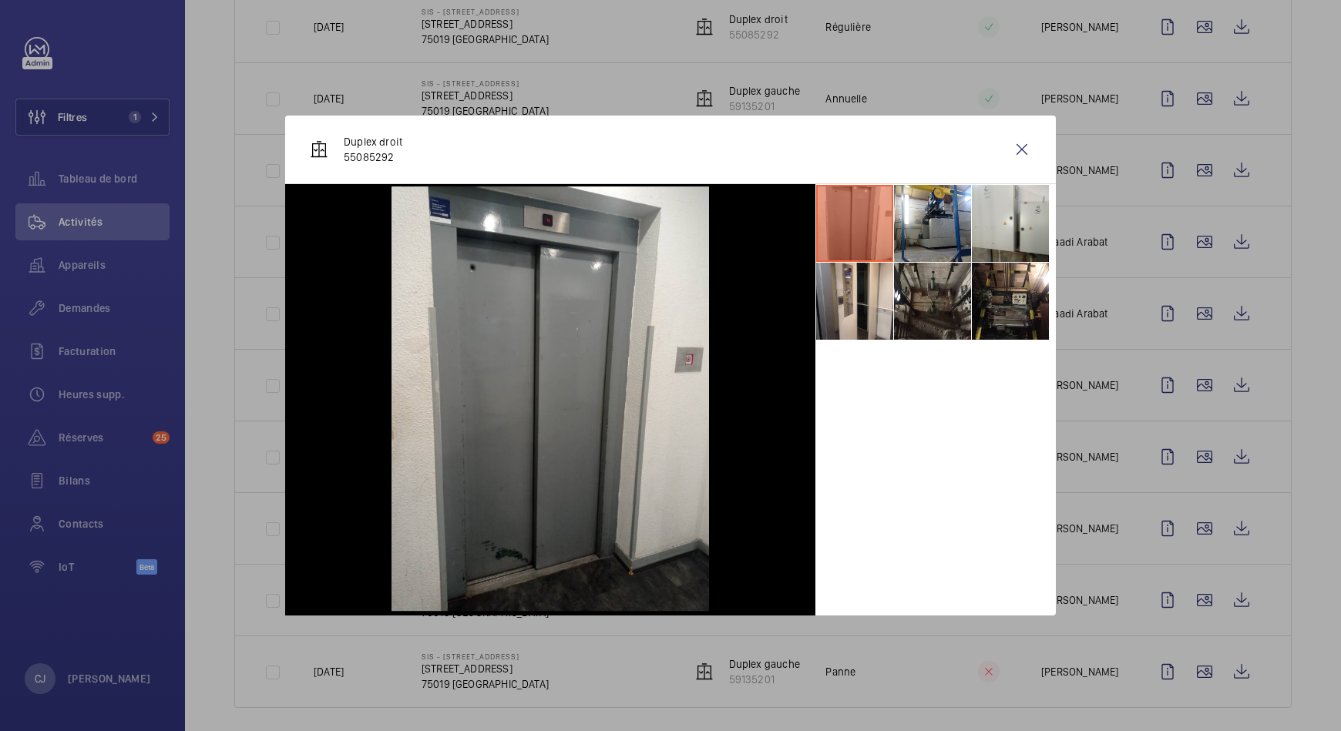
click at [1183, 581] on div at bounding box center [670, 365] width 1341 height 731
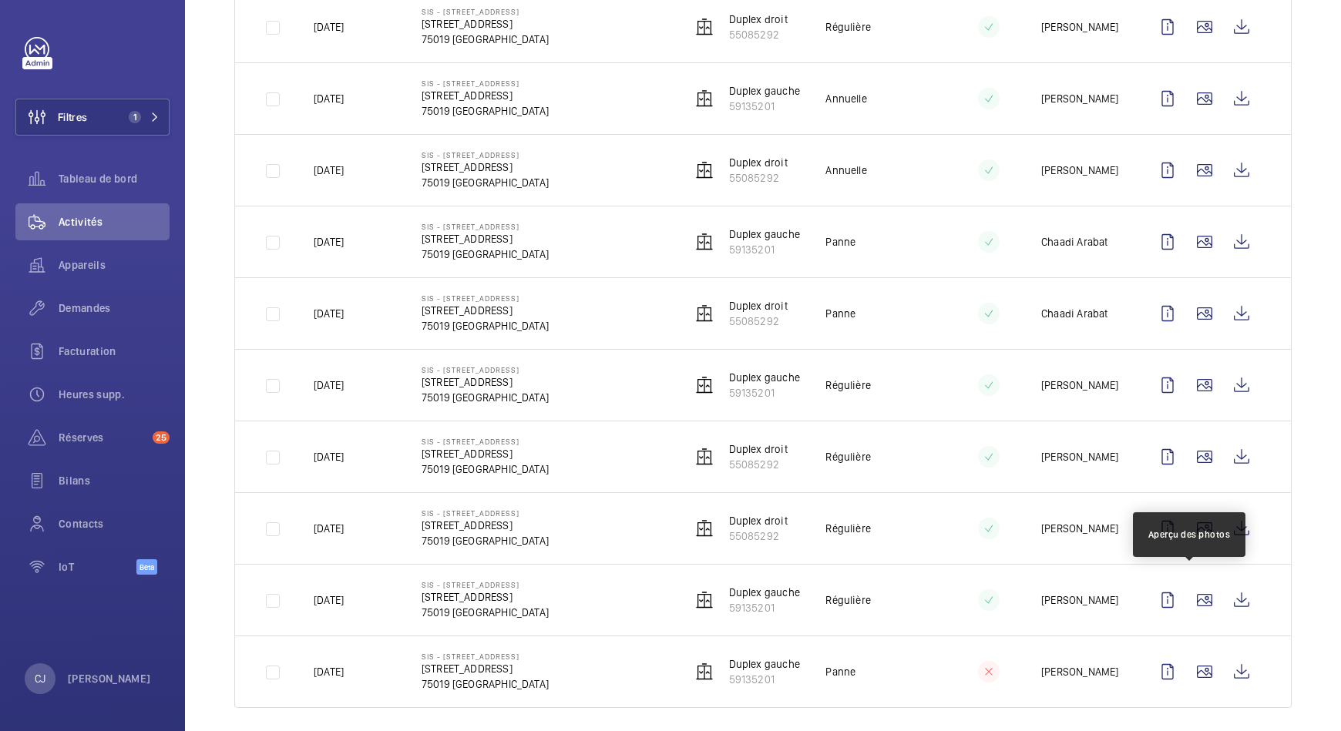
click at [1186, 582] on wm-front-icon-button at bounding box center [1204, 600] width 37 height 37
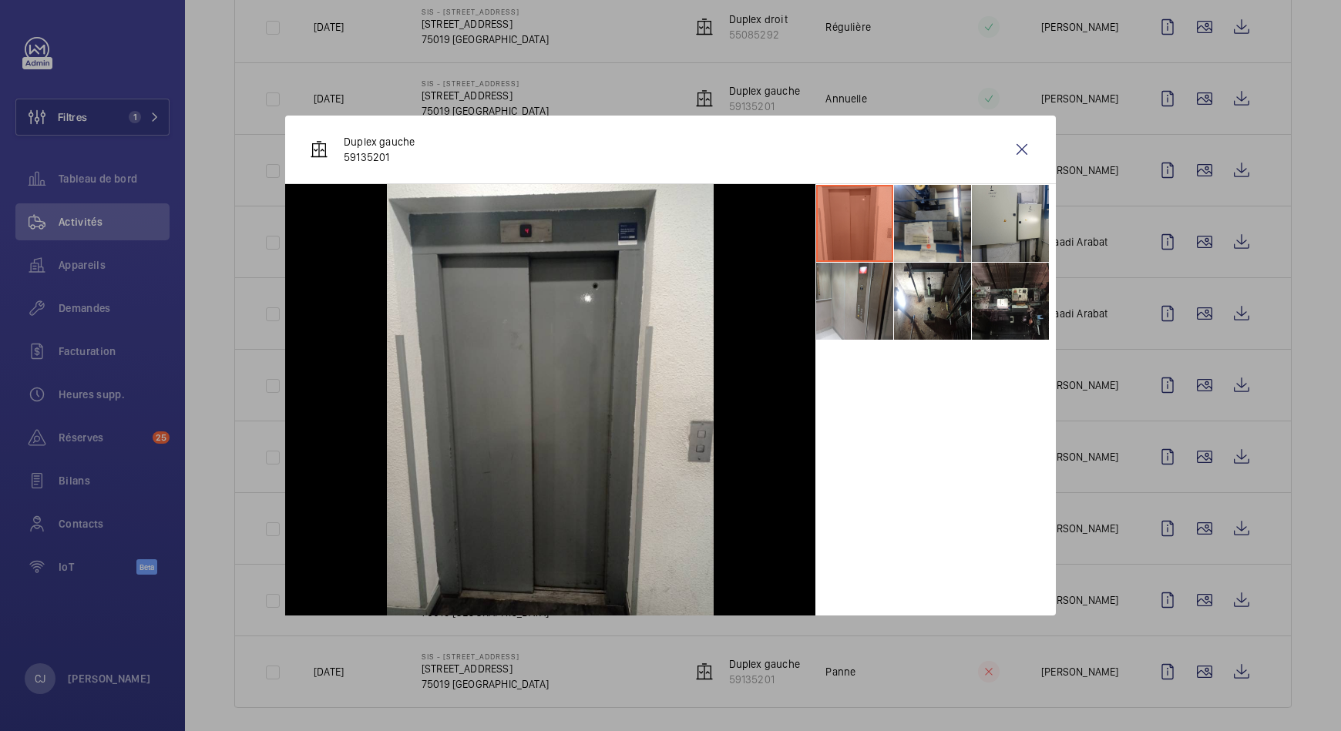
click at [1191, 660] on div at bounding box center [670, 365] width 1341 height 731
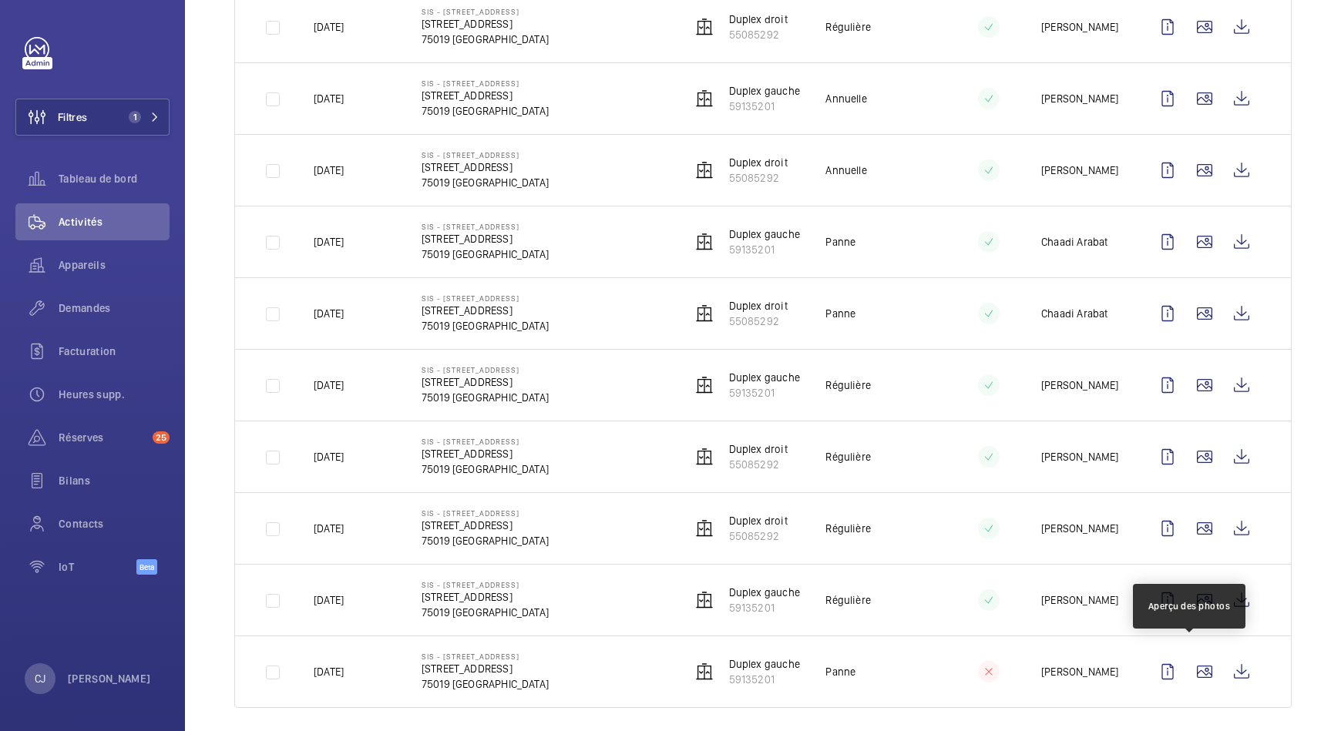
click at [1191, 660] on wm-front-icon-button at bounding box center [1204, 672] width 37 height 37
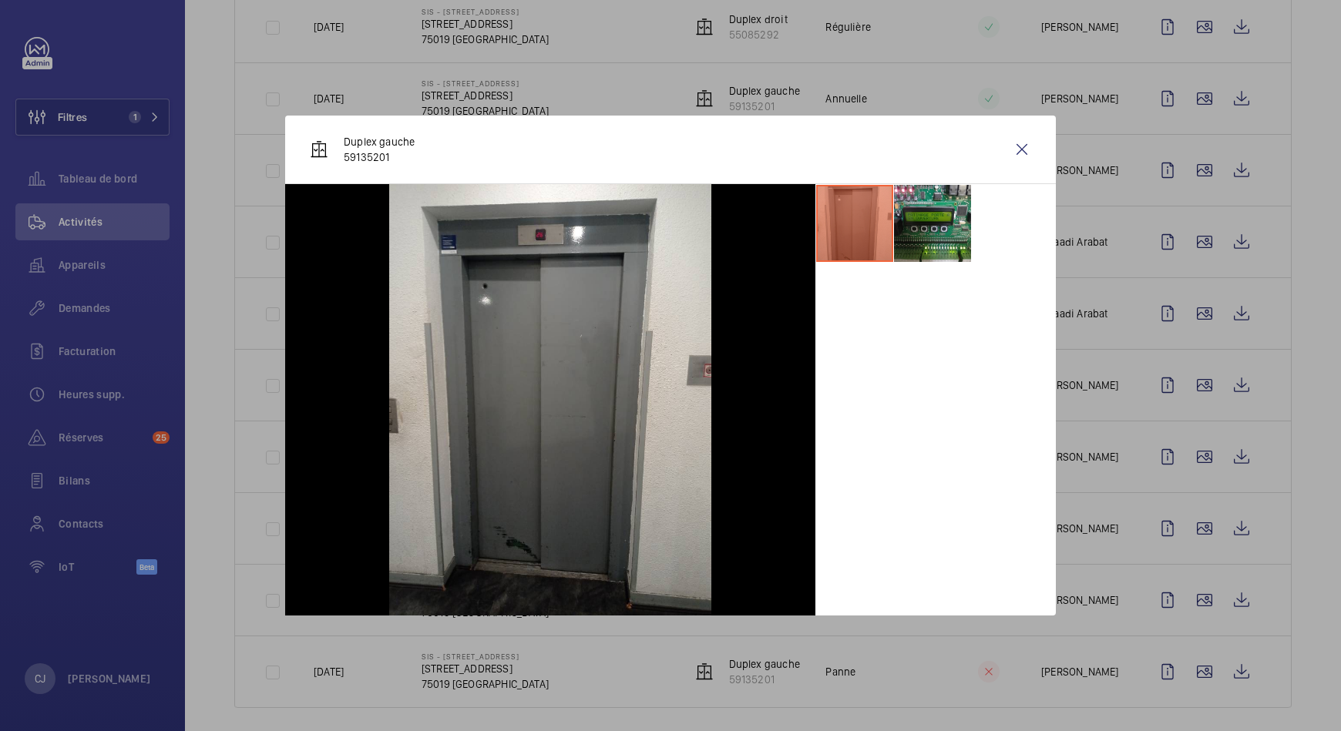
click at [1296, 629] on div at bounding box center [670, 365] width 1341 height 731
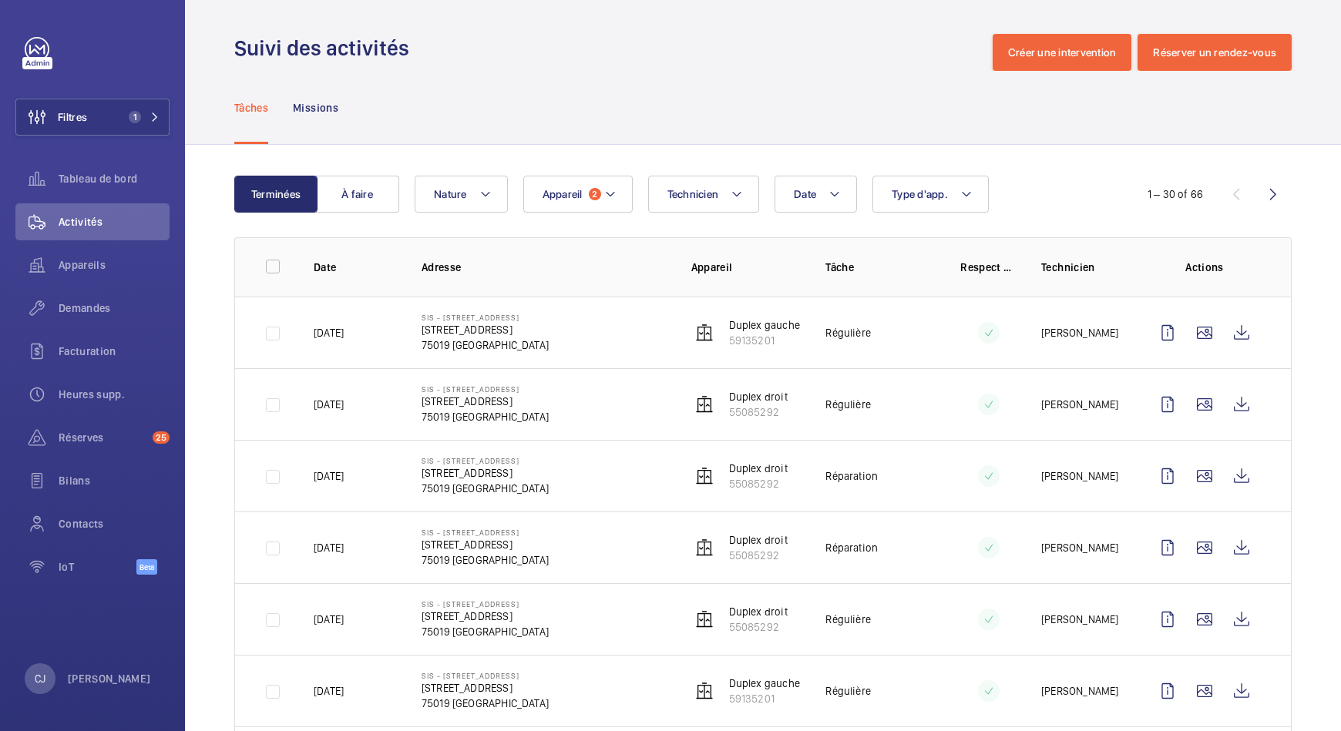
scroll to position [0, 0]
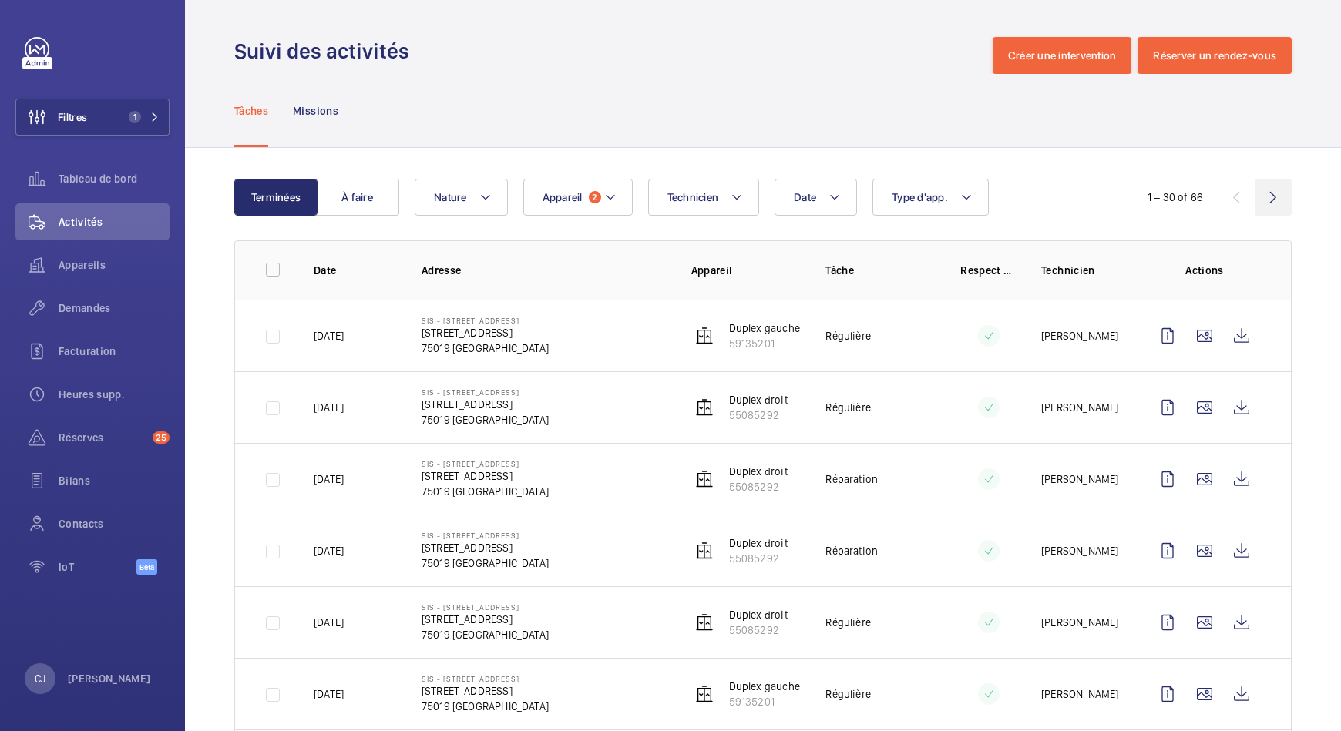
click at [1255, 197] on wm-front-icon-button at bounding box center [1273, 197] width 37 height 37
click at [1189, 336] on wm-front-icon-button at bounding box center [1204, 336] width 37 height 37
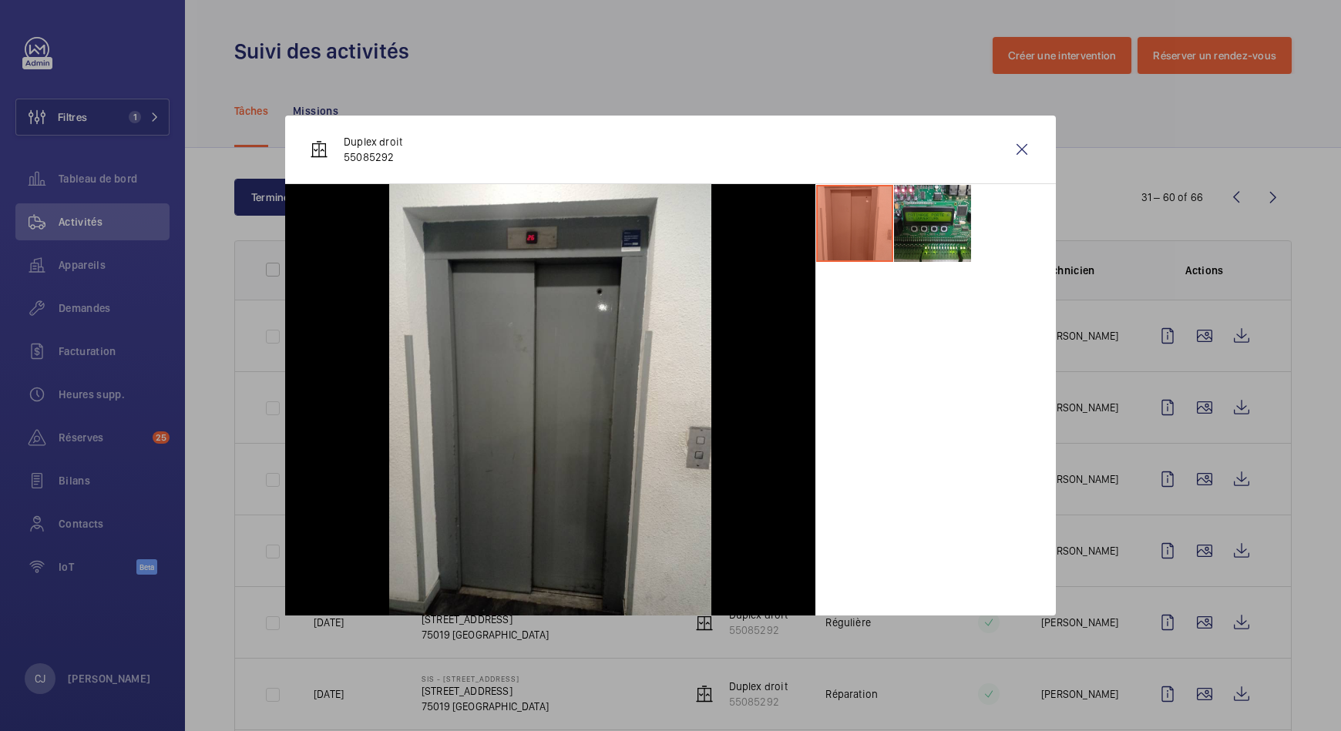
click at [1191, 410] on div at bounding box center [670, 365] width 1341 height 731
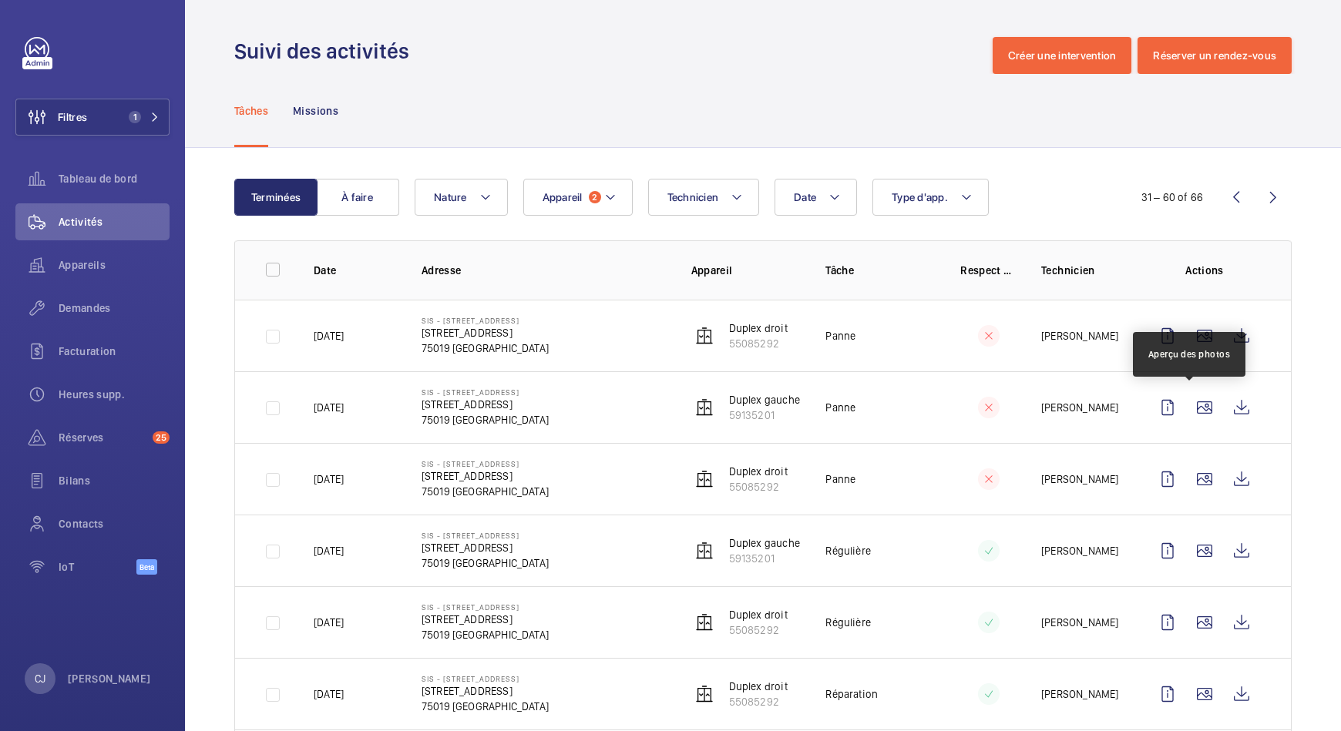
click at [1191, 410] on wm-front-icon-button at bounding box center [1204, 407] width 37 height 37
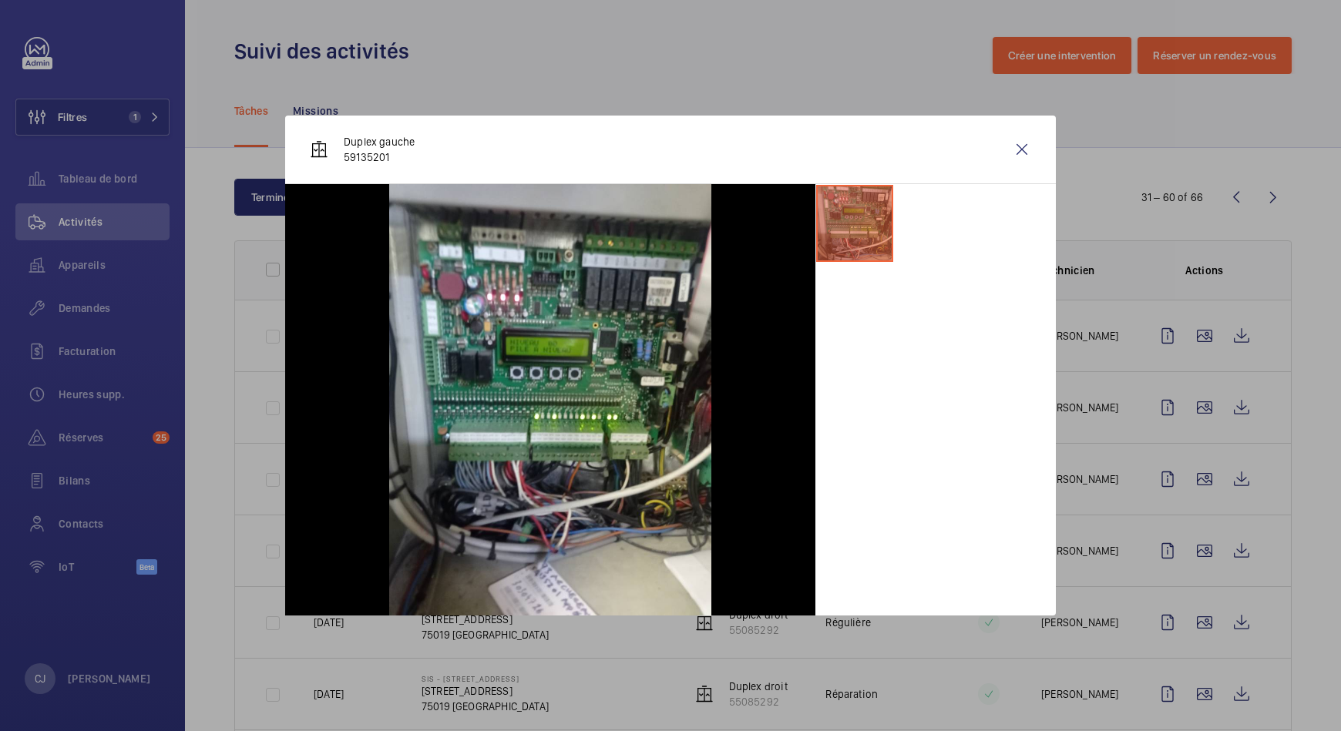
click at [1188, 481] on div at bounding box center [670, 365] width 1341 height 731
click at [1188, 481] on wm-front-icon-button at bounding box center [1204, 479] width 37 height 37
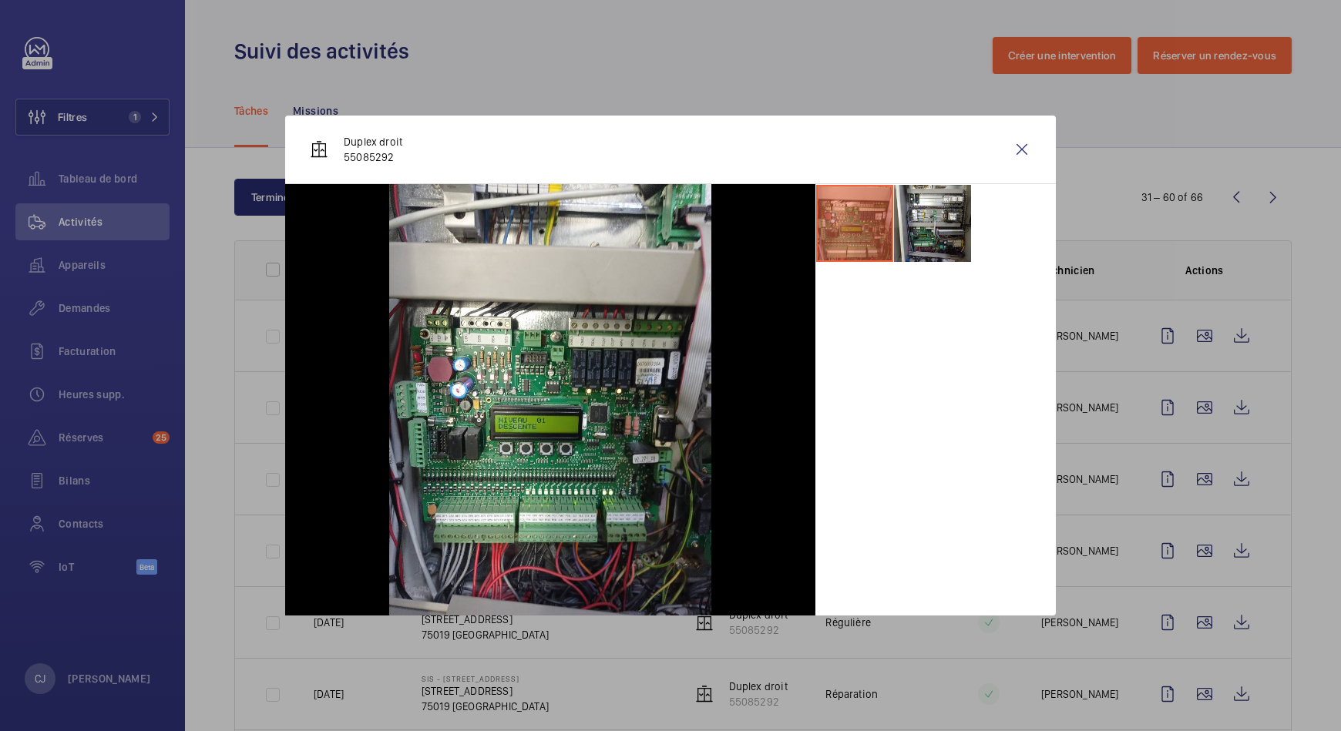
click at [1185, 541] on div at bounding box center [670, 365] width 1341 height 731
click at [1186, 541] on wm-front-icon-button at bounding box center [1204, 551] width 37 height 37
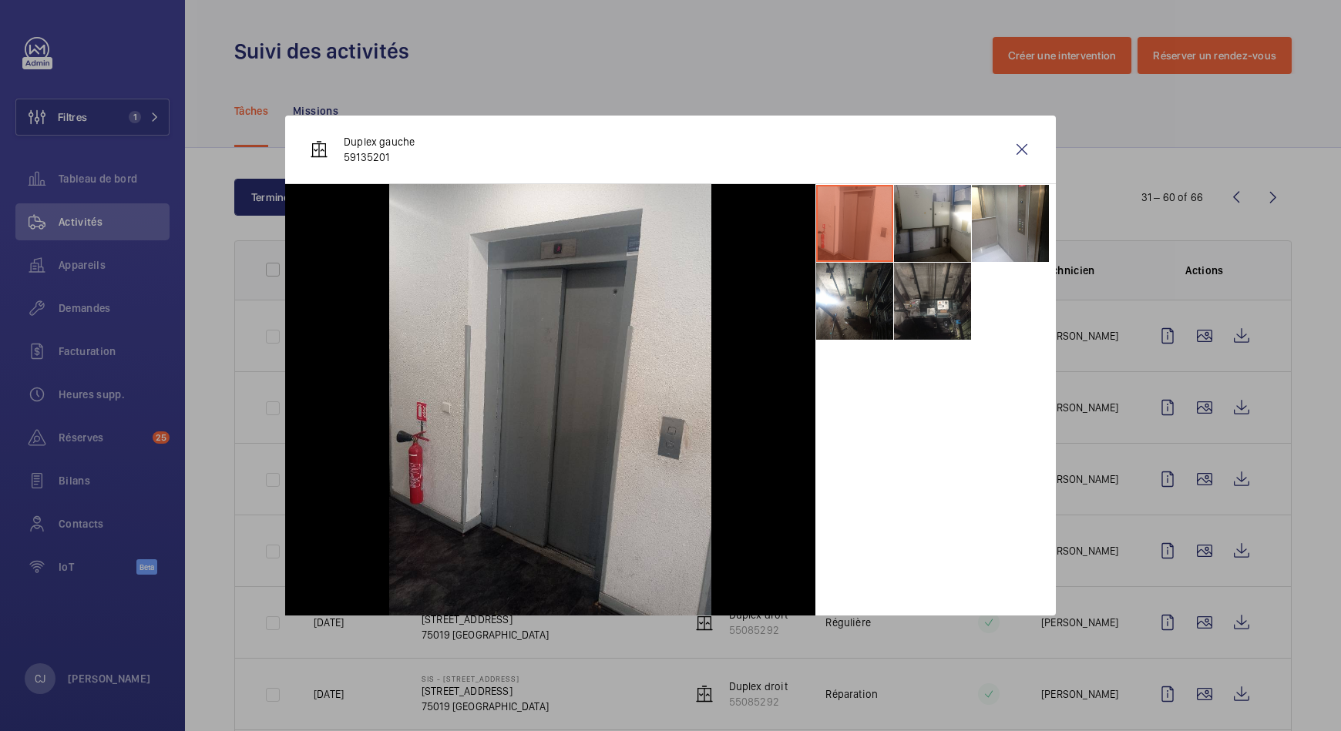
click at [1187, 623] on div at bounding box center [670, 365] width 1341 height 731
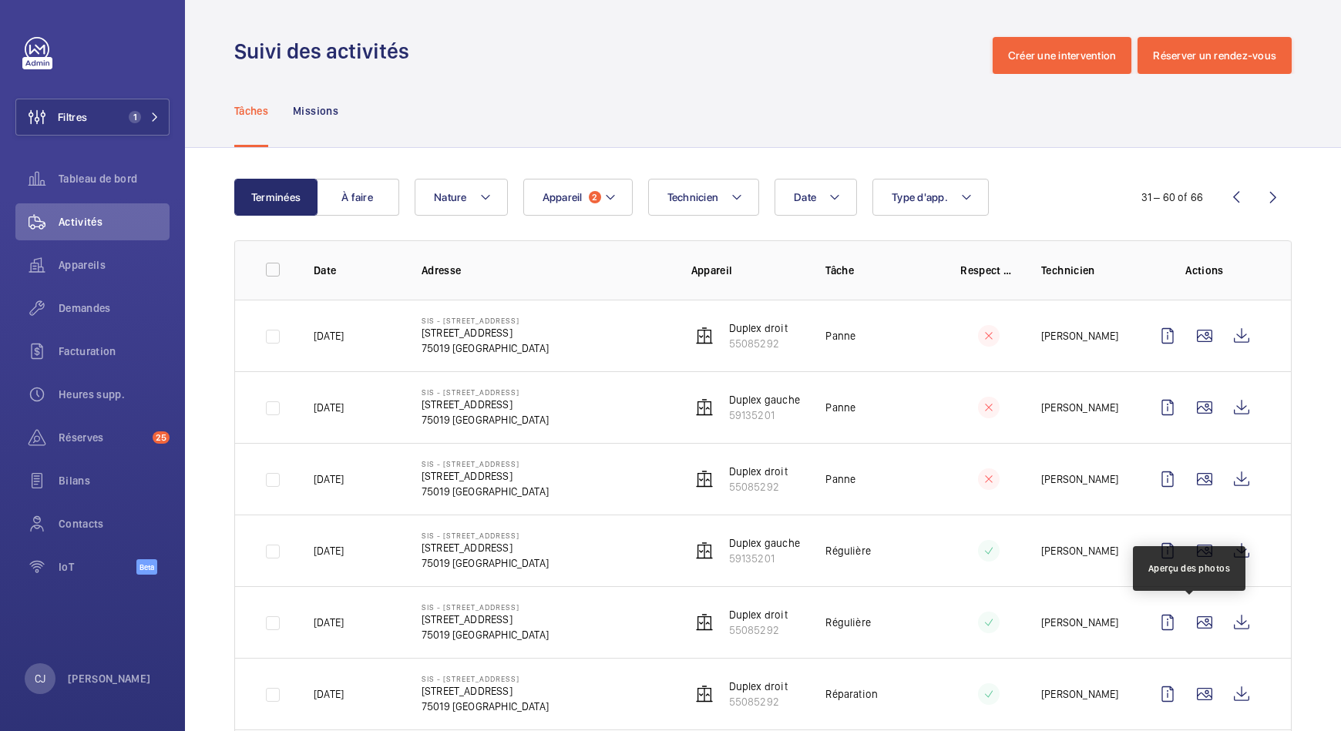
click at [1187, 623] on wm-front-icon-button at bounding box center [1204, 622] width 37 height 37
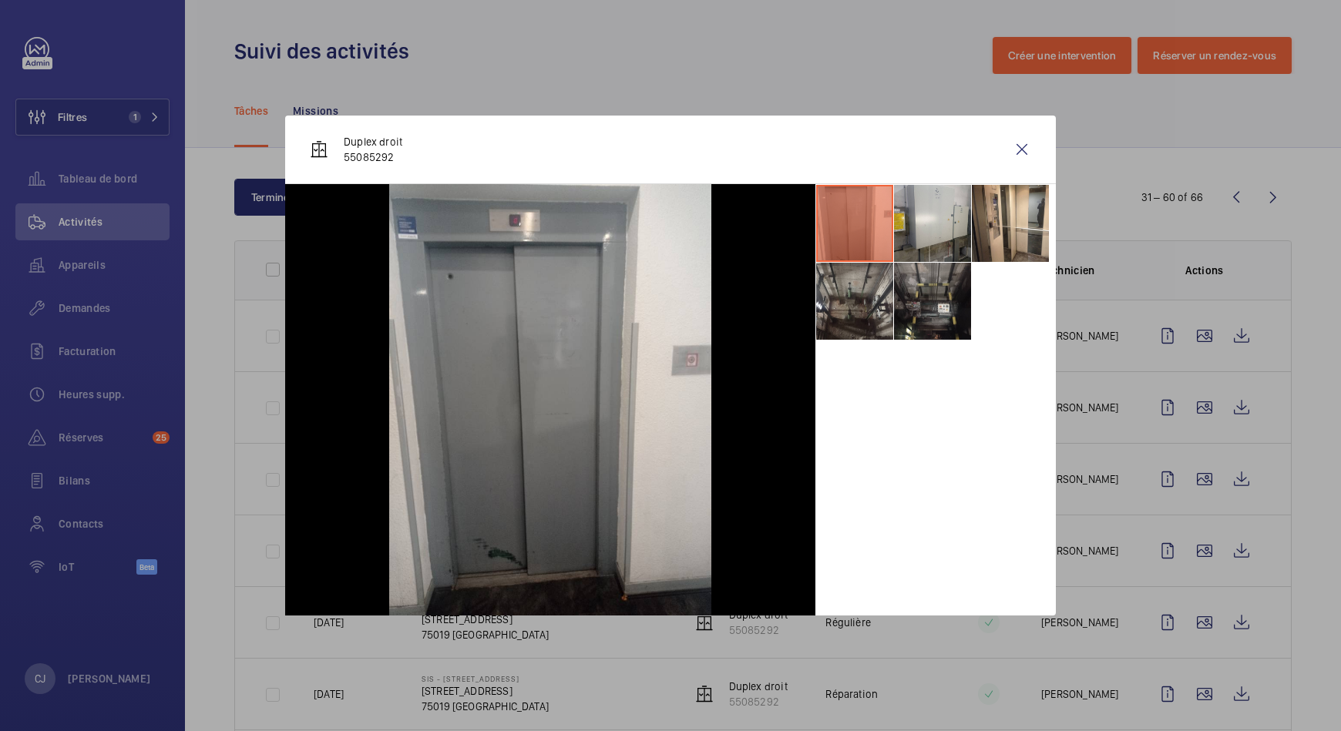
click at [1186, 684] on div at bounding box center [670, 365] width 1341 height 731
click at [1186, 684] on wm-front-icon-button at bounding box center [1204, 694] width 37 height 37
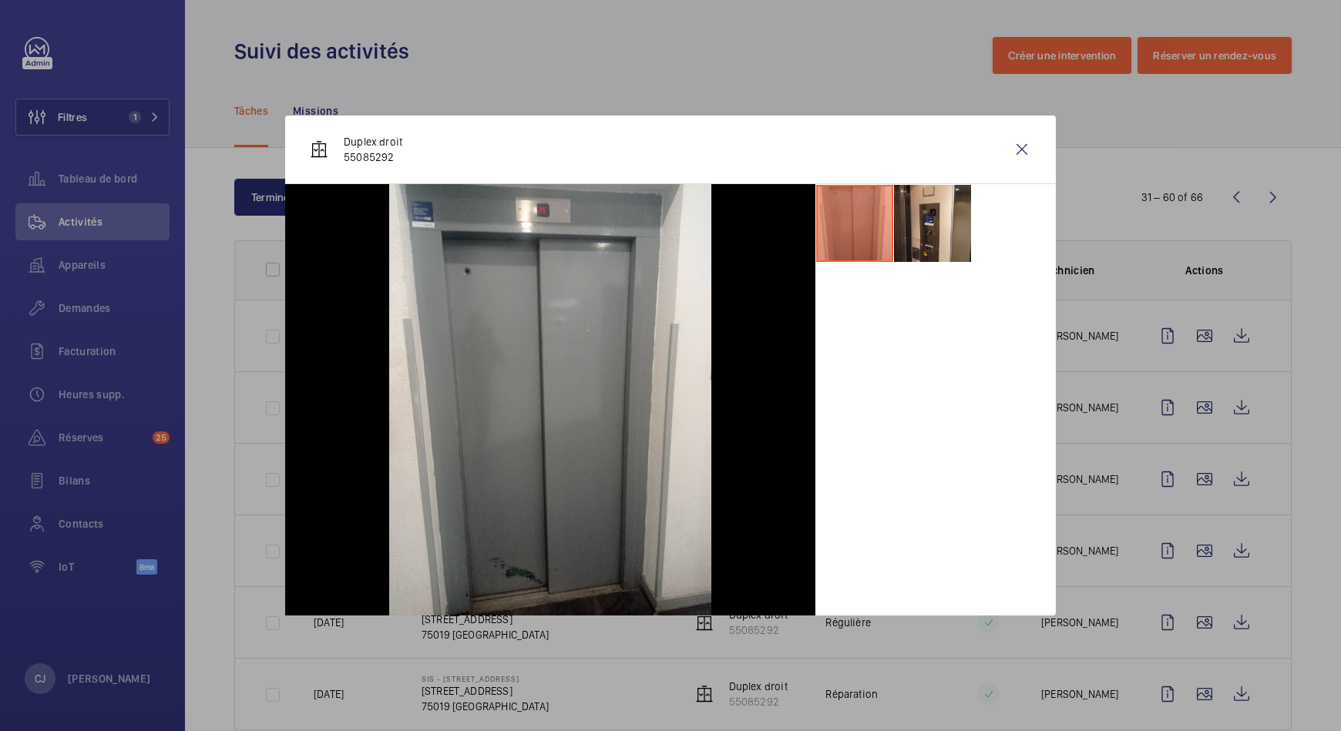
click at [1276, 647] on div at bounding box center [670, 365] width 1341 height 731
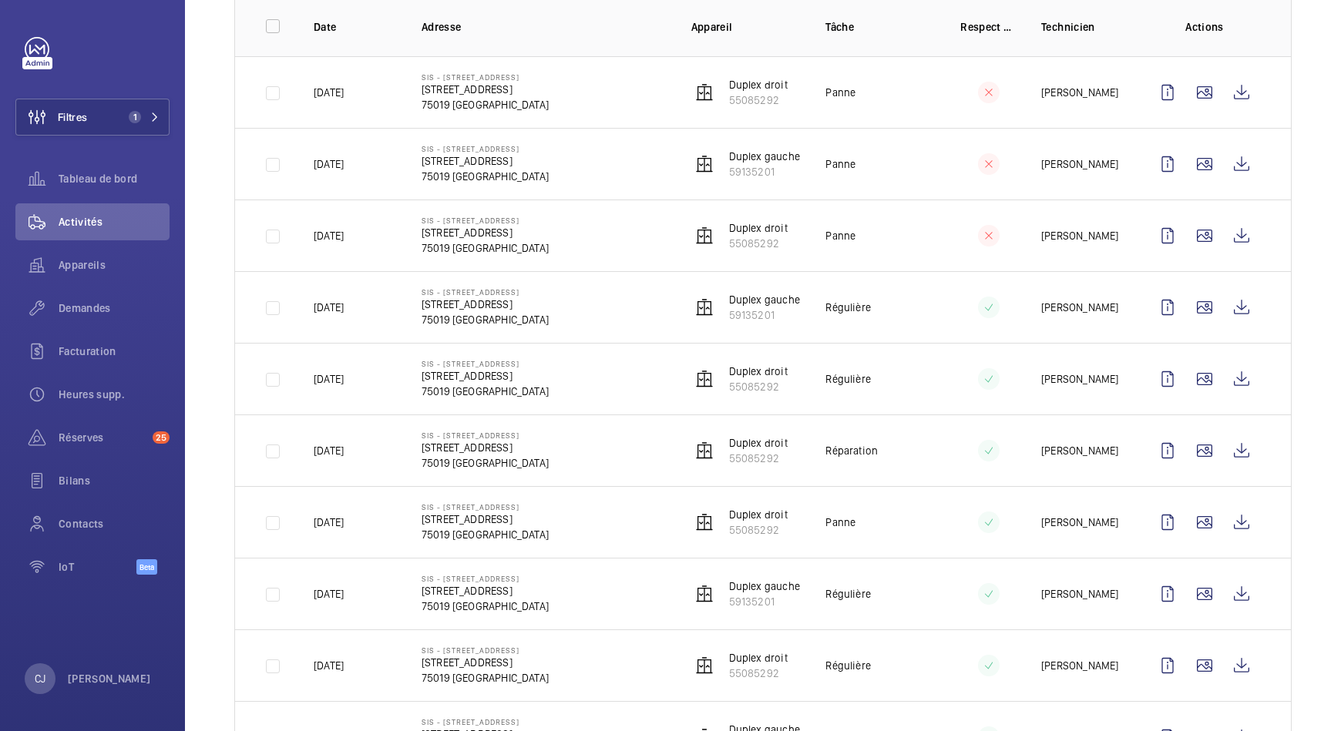
scroll to position [447, 0]
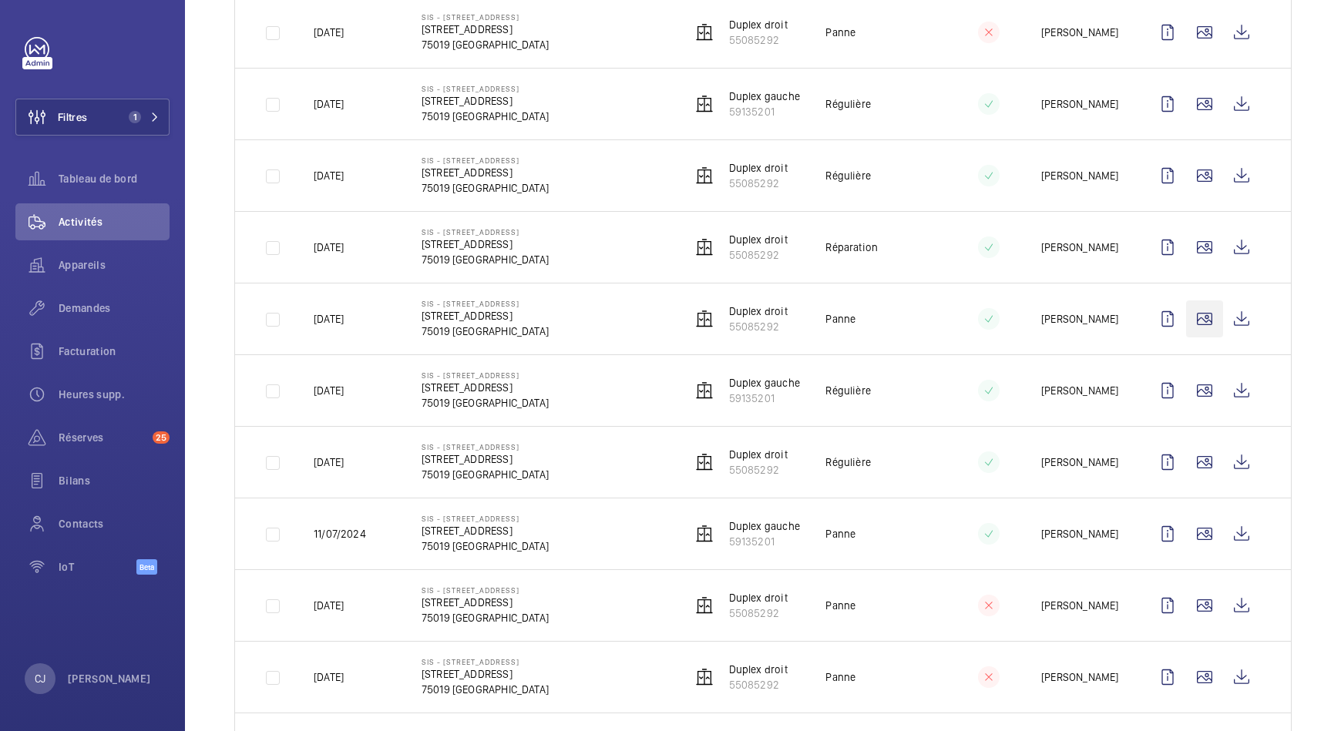
click at [1186, 307] on wm-front-icon-button at bounding box center [1204, 319] width 37 height 37
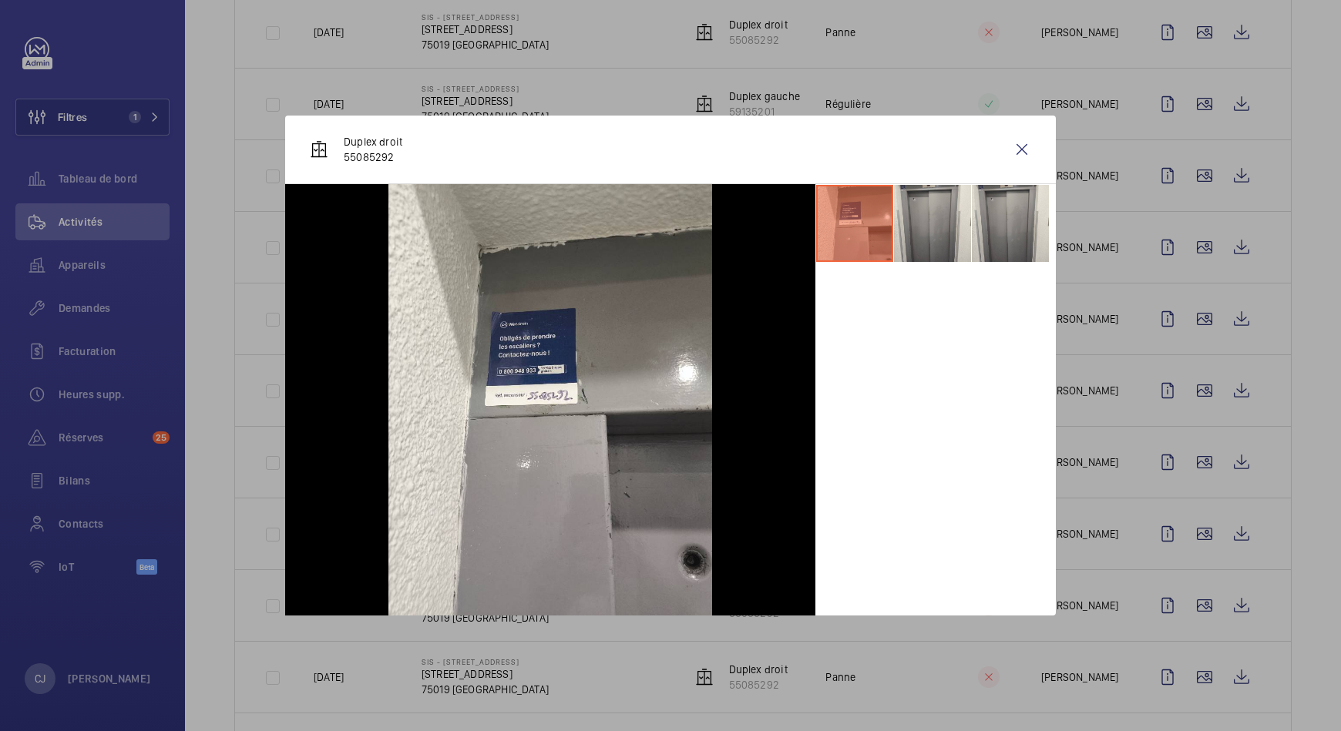
click at [1186, 385] on div at bounding box center [670, 365] width 1341 height 731
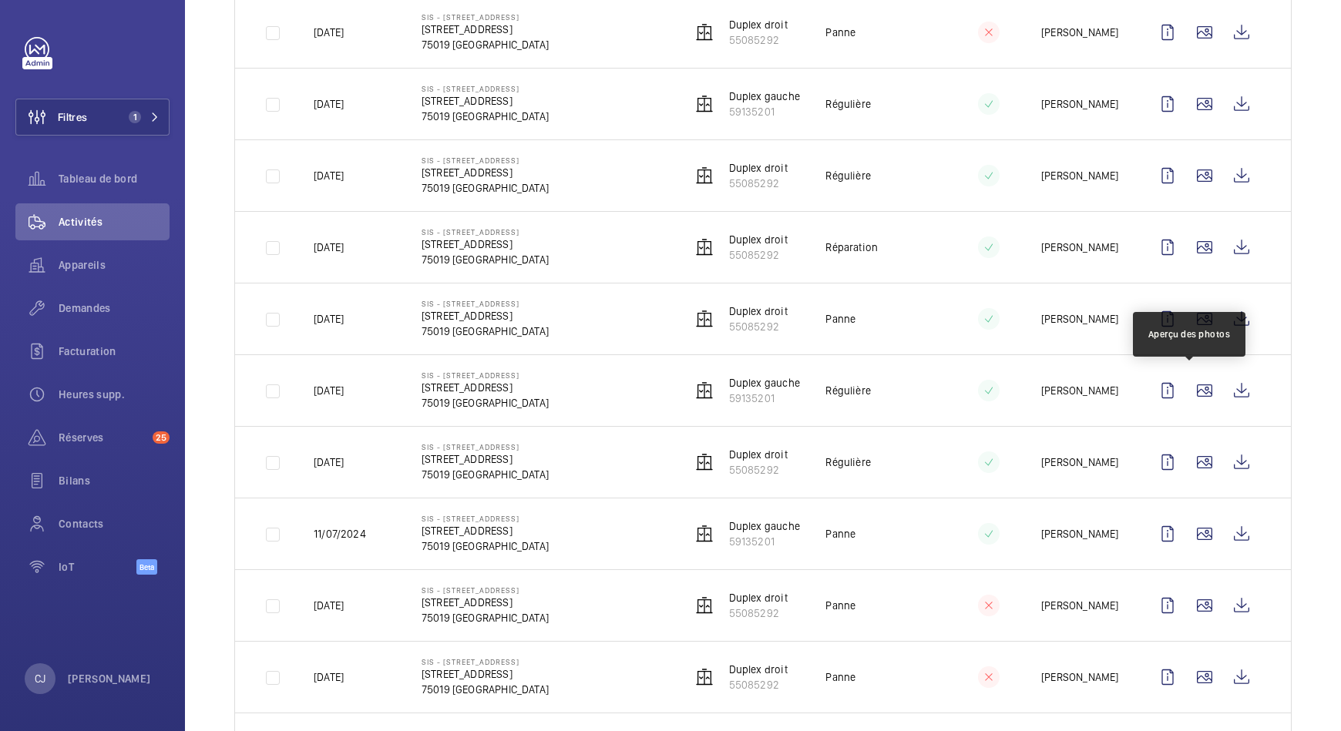
click at [1186, 385] on wm-front-icon-button at bounding box center [1204, 390] width 37 height 37
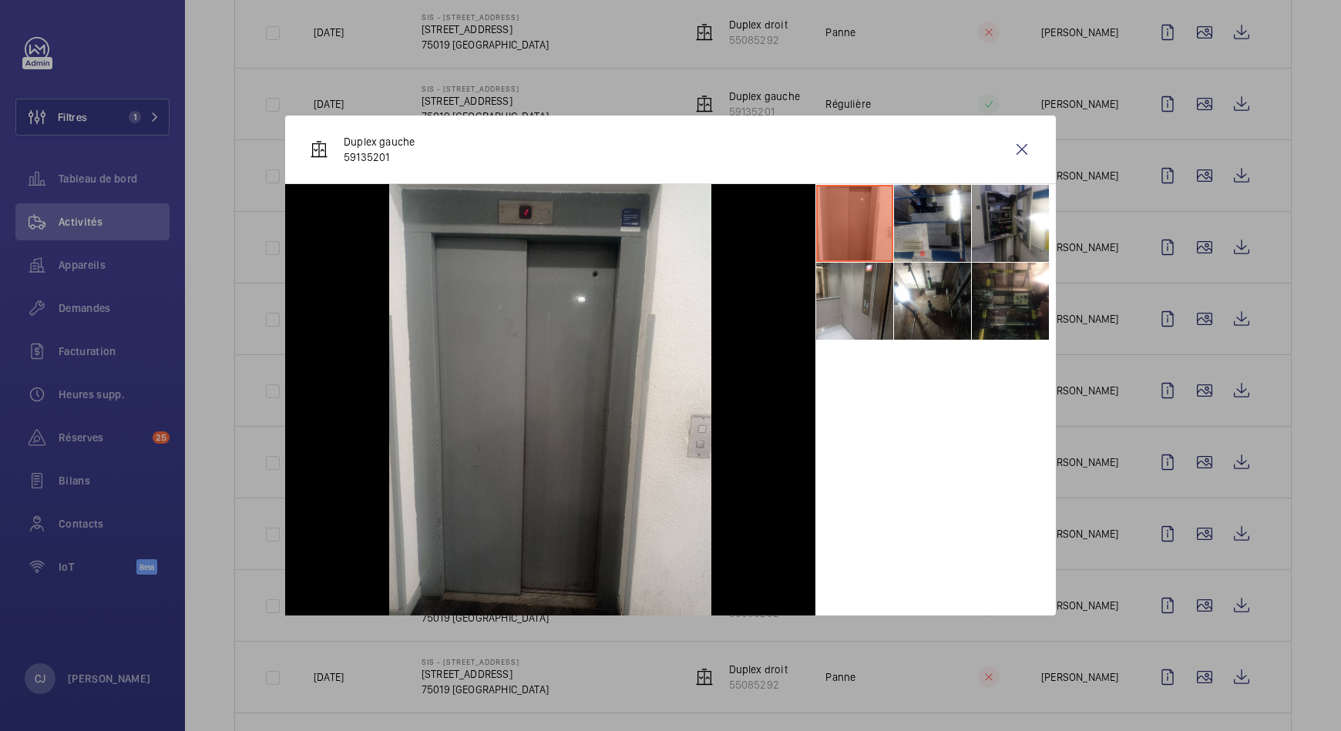
click at [1184, 458] on div at bounding box center [670, 365] width 1341 height 731
click at [1186, 458] on wm-front-icon-button at bounding box center [1204, 462] width 37 height 37
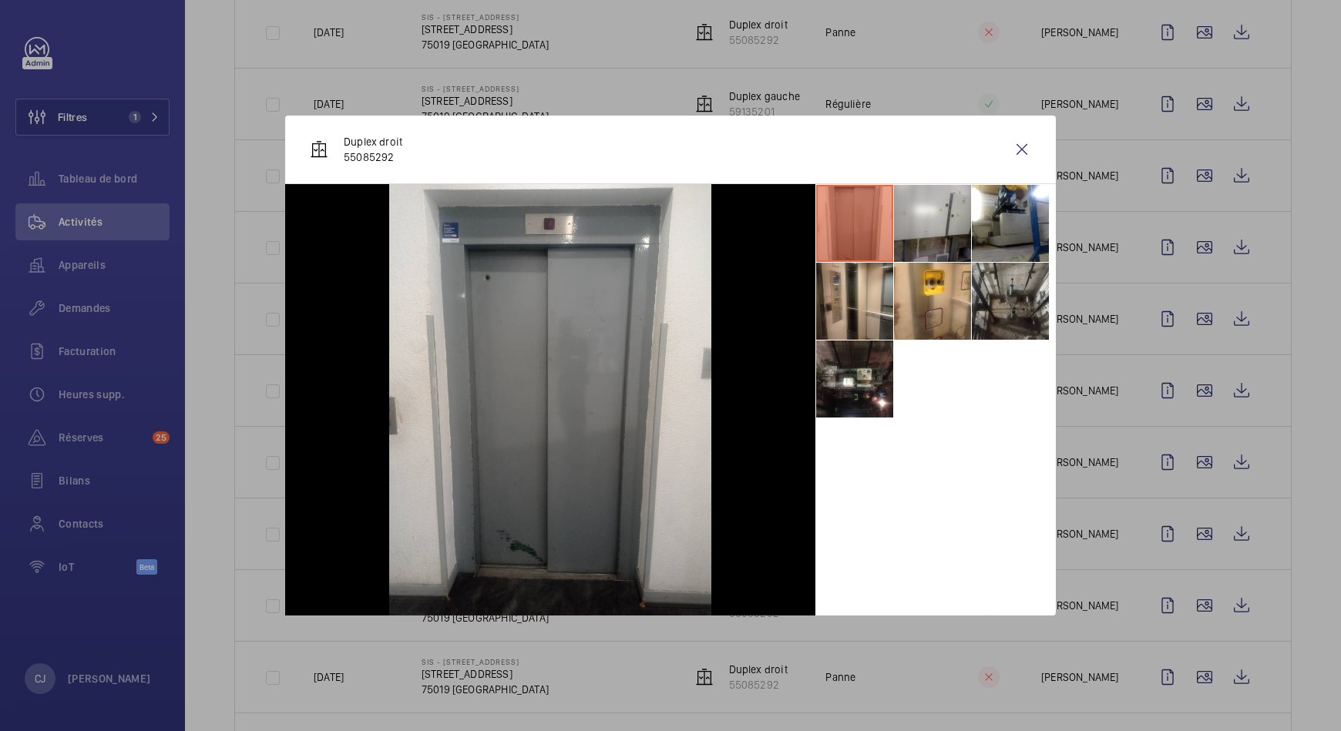
click at [1186, 527] on div at bounding box center [670, 365] width 1341 height 731
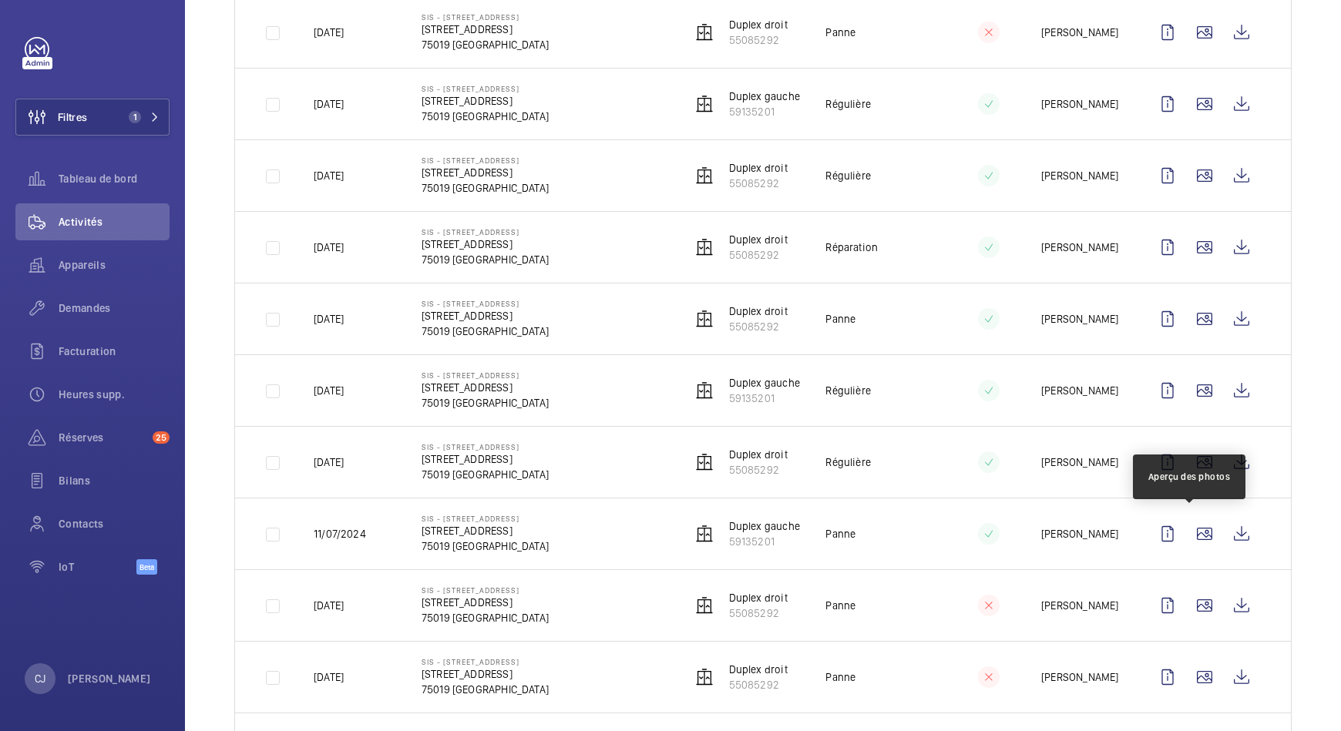
click at [1186, 527] on wm-front-icon-button at bounding box center [1204, 534] width 37 height 37
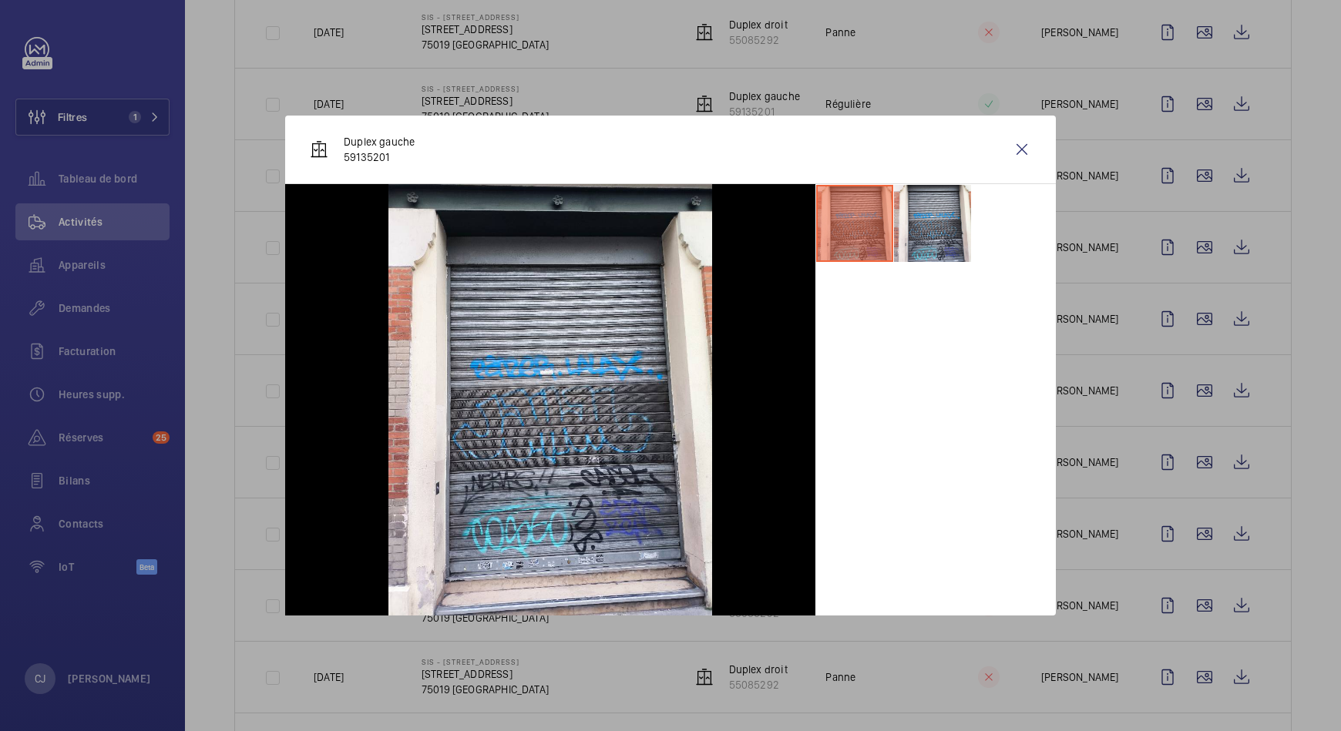
click at [1186, 596] on div at bounding box center [670, 365] width 1341 height 731
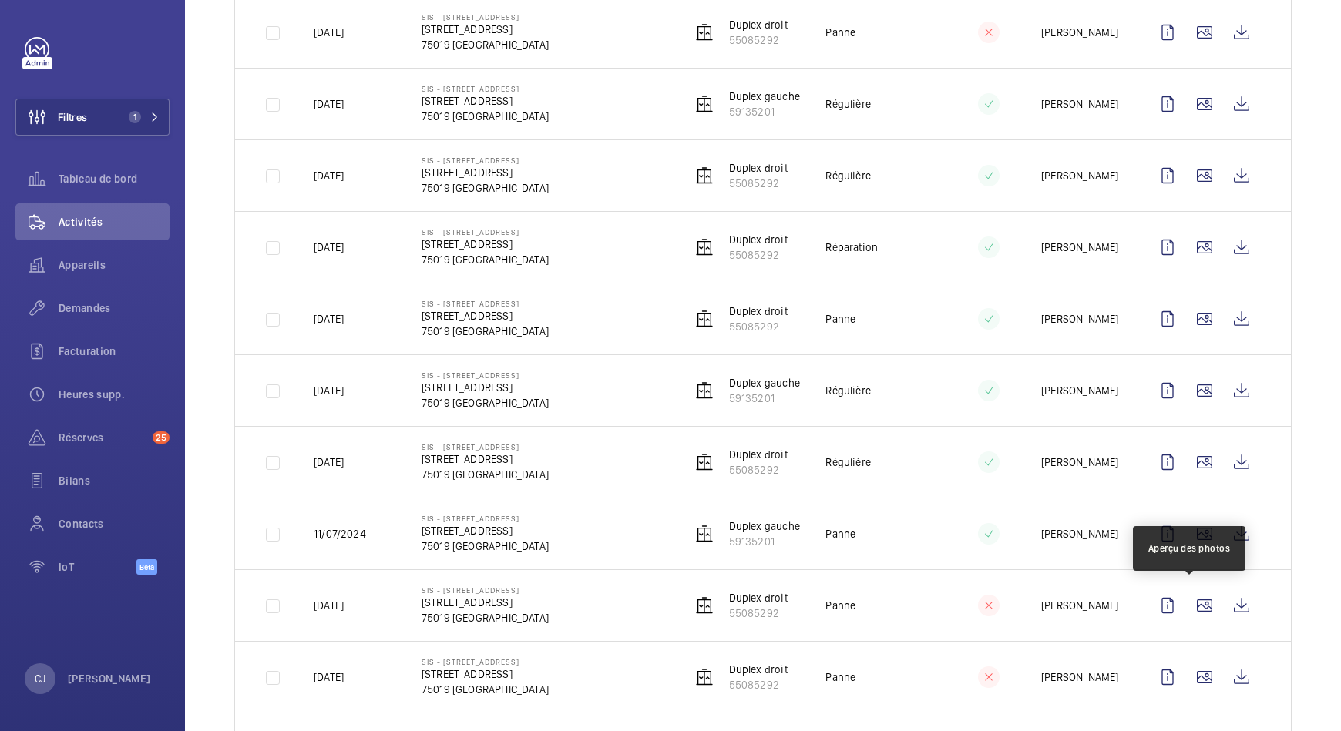
click at [1186, 596] on wm-front-icon-button at bounding box center [1204, 605] width 37 height 37
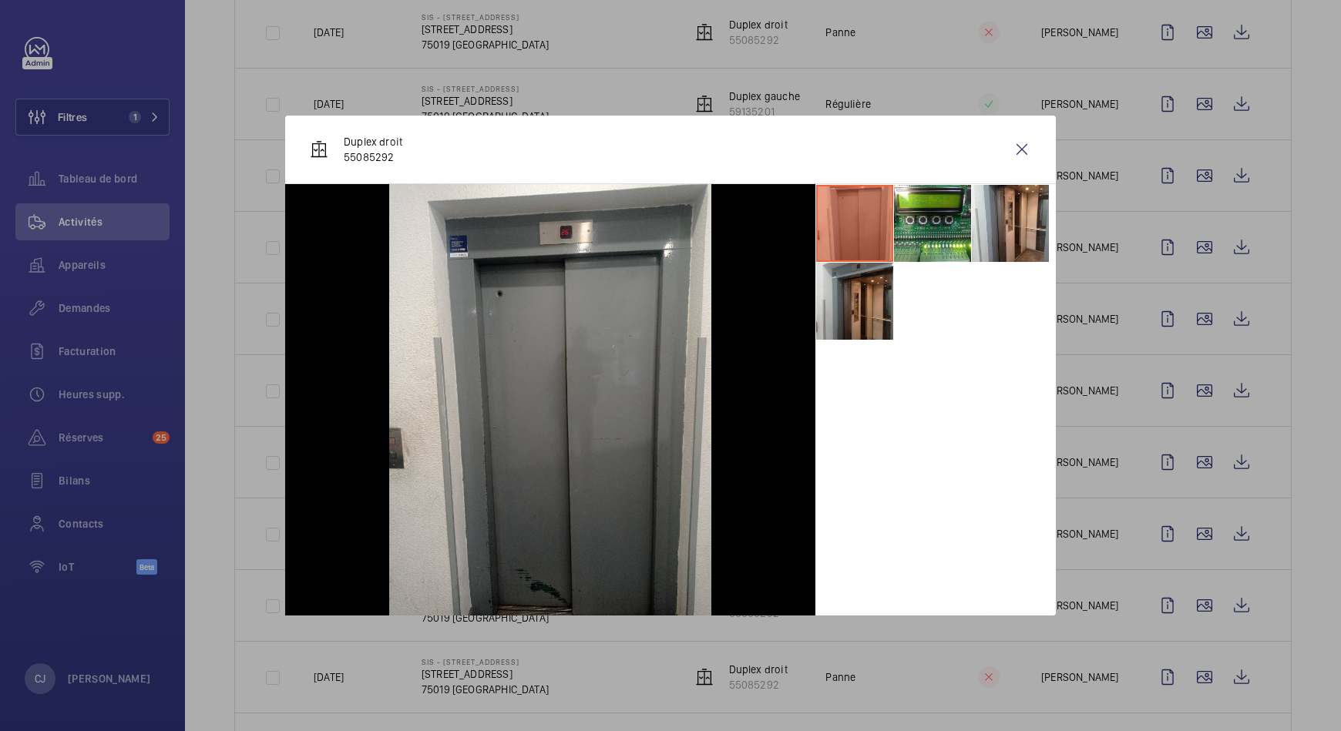
click at [1188, 664] on div at bounding box center [670, 365] width 1341 height 731
click at [1188, 664] on wm-front-icon-button at bounding box center [1204, 677] width 37 height 37
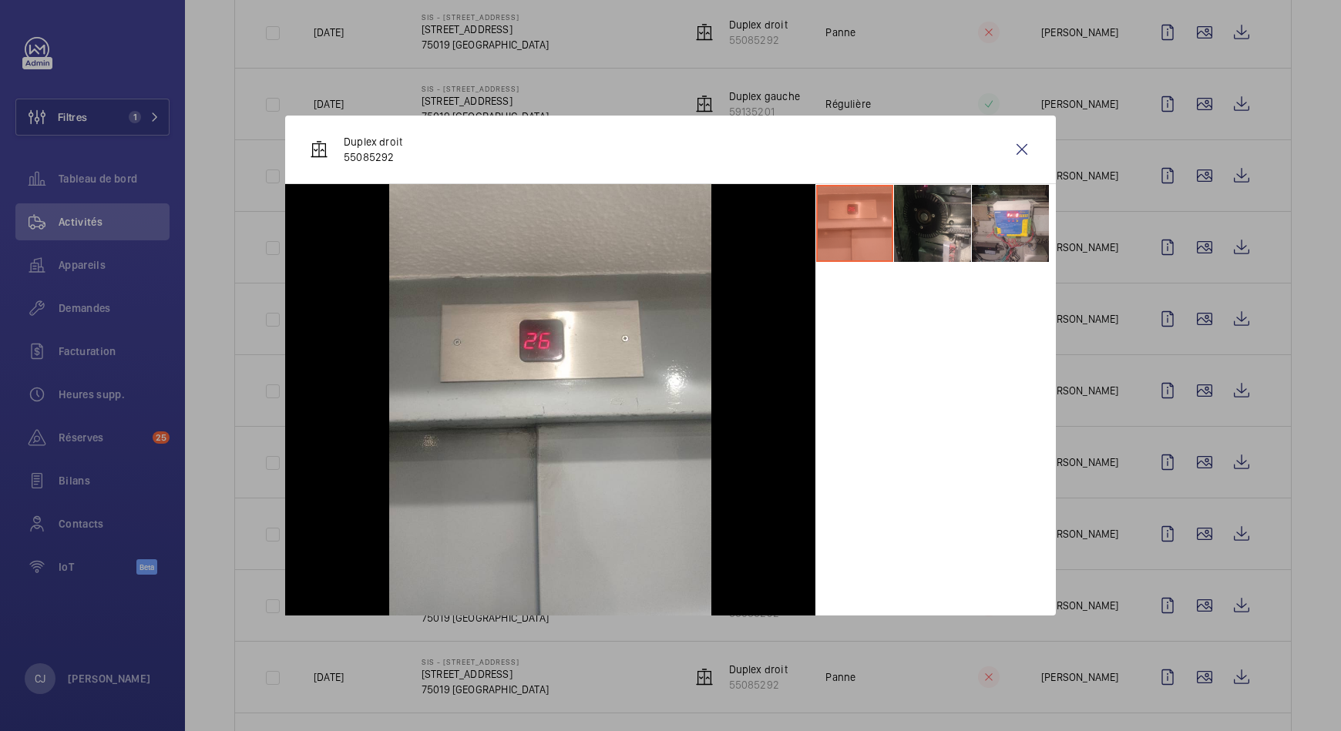
click at [1294, 570] on div at bounding box center [670, 365] width 1341 height 731
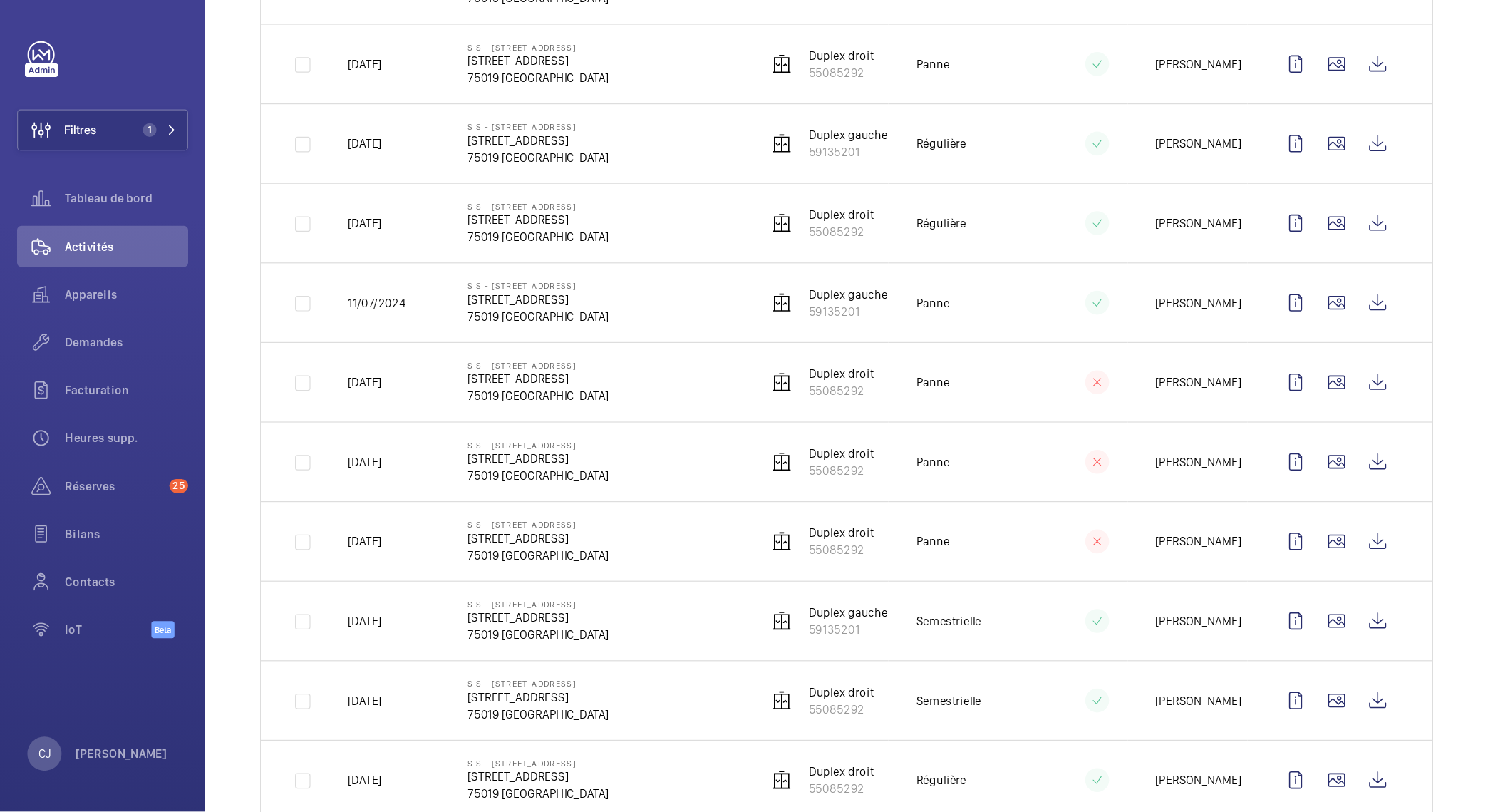
scroll to position [867, 0]
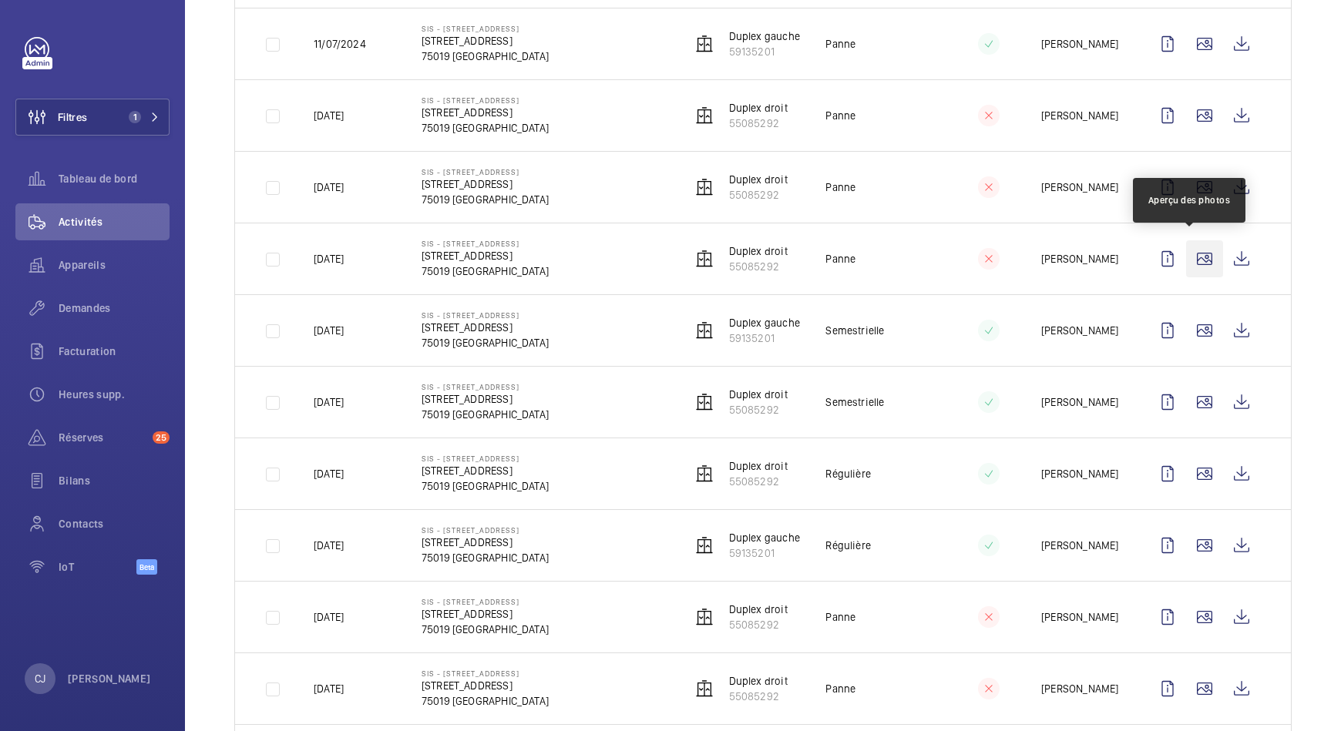
click at [1186, 250] on wm-front-icon-button at bounding box center [1204, 258] width 37 height 37
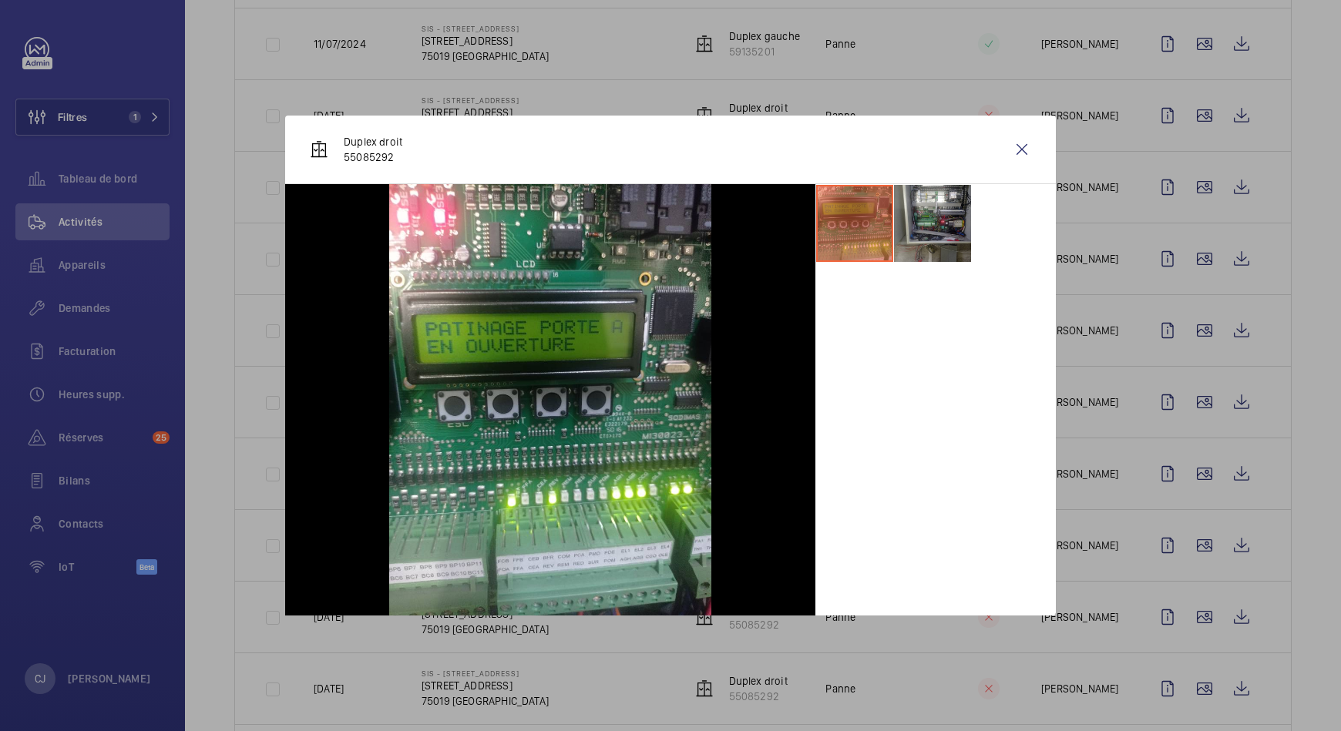
click at [1184, 331] on div at bounding box center [670, 365] width 1341 height 731
click at [1186, 331] on wm-front-icon-button at bounding box center [1204, 330] width 37 height 37
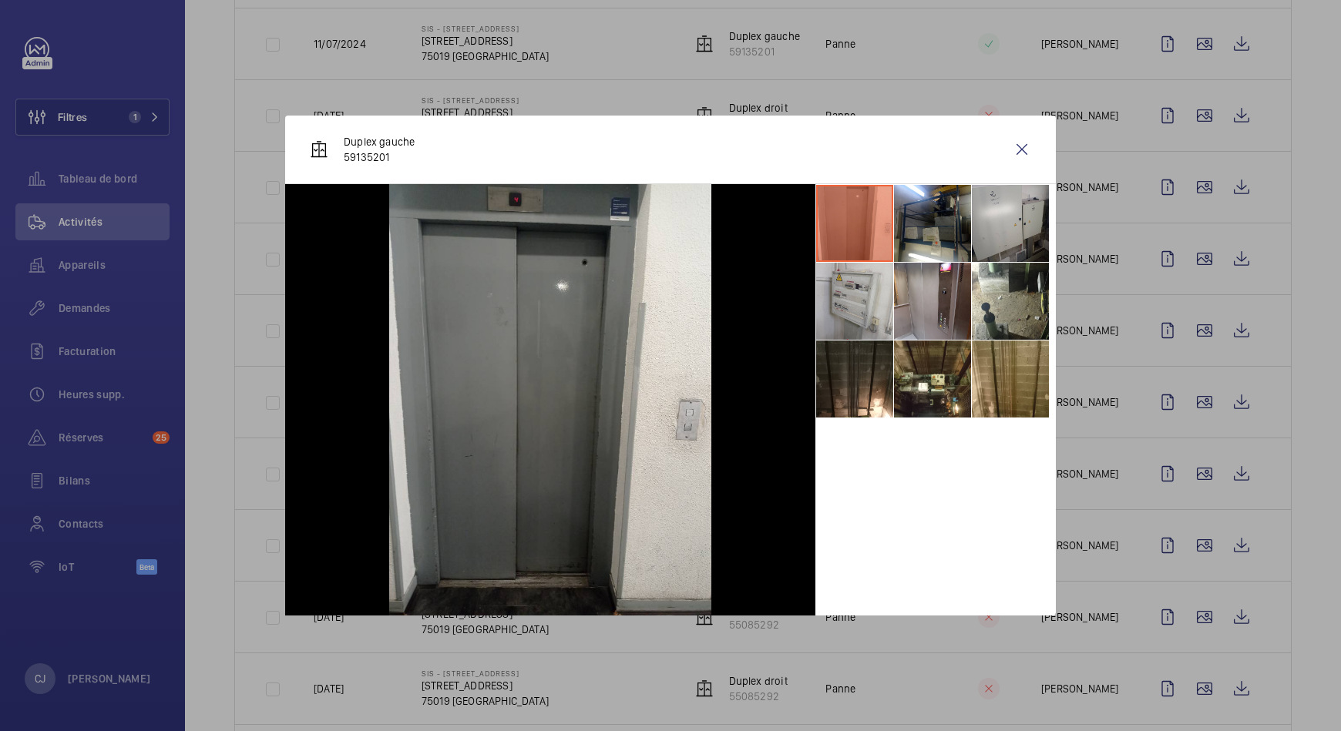
click at [1184, 395] on div at bounding box center [670, 365] width 1341 height 731
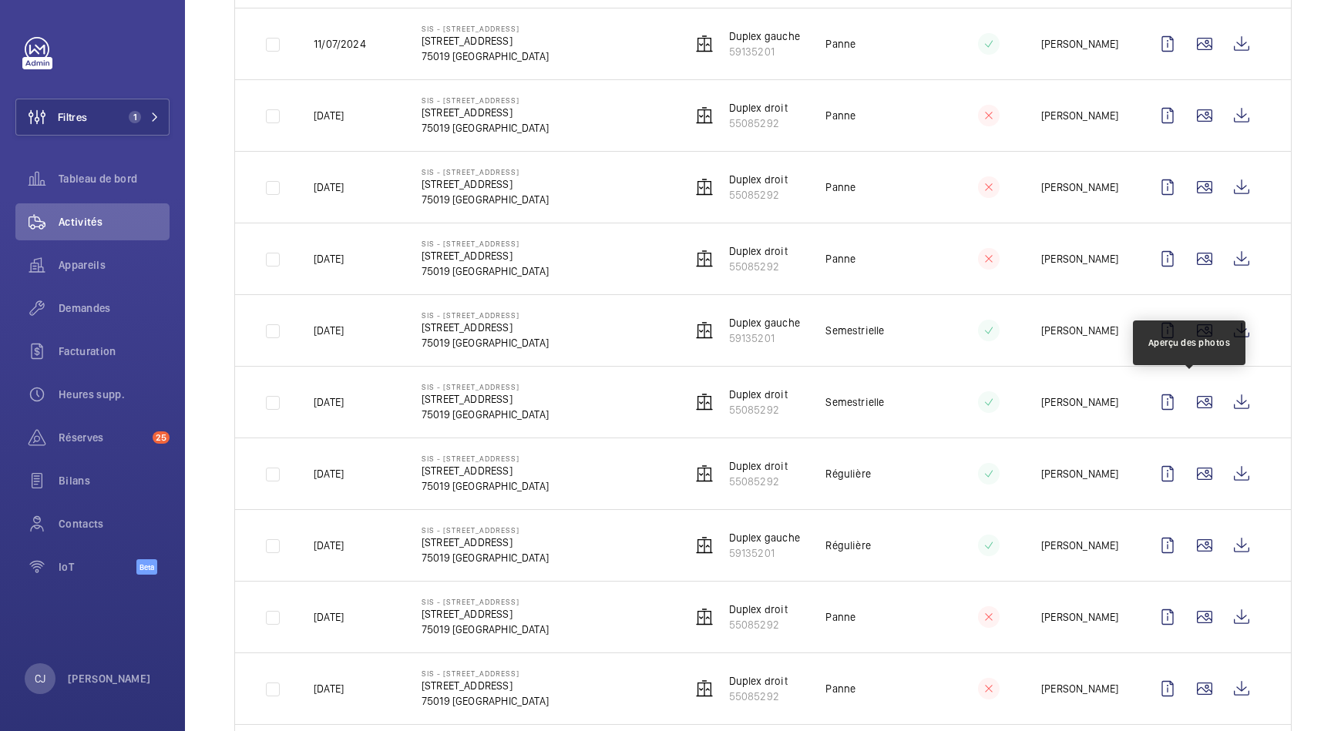
click at [1186, 395] on wm-front-icon-button at bounding box center [1204, 402] width 37 height 37
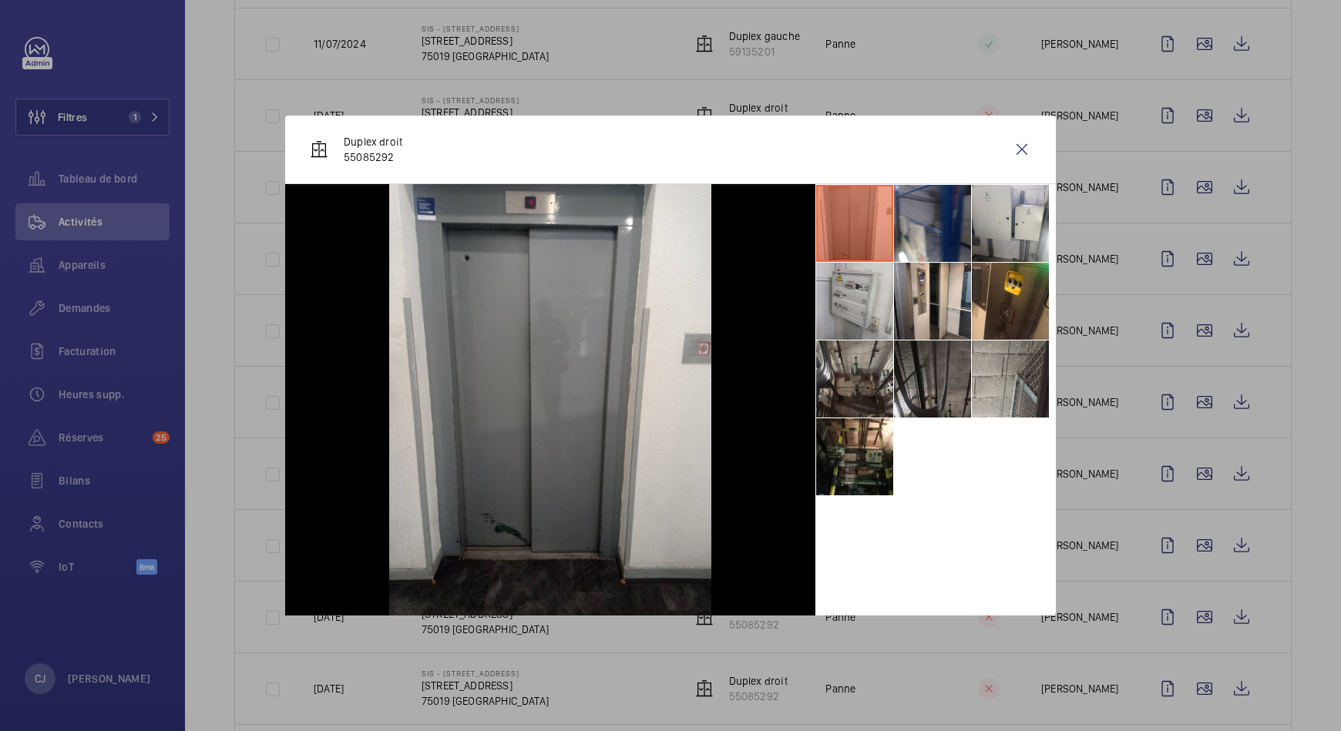
click at [1184, 474] on div at bounding box center [670, 365] width 1341 height 731
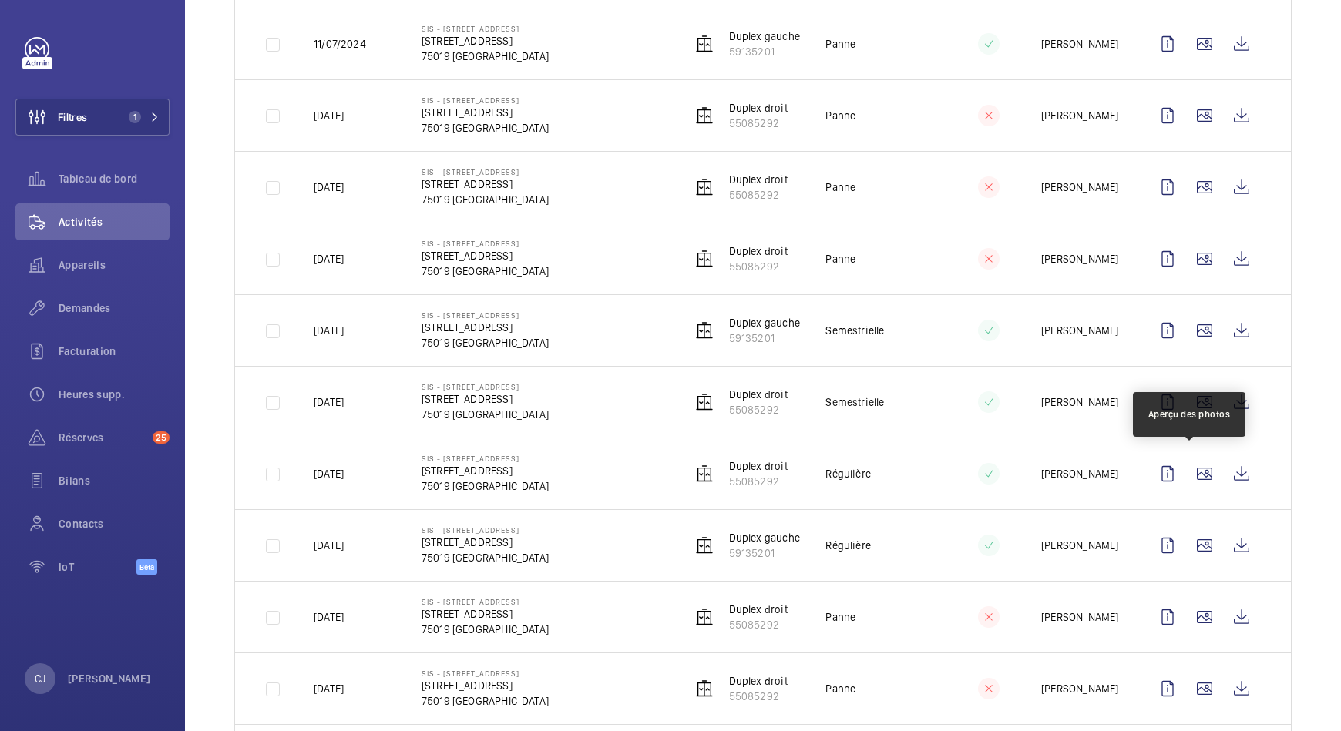
click at [1186, 474] on wm-front-icon-button at bounding box center [1204, 473] width 37 height 37
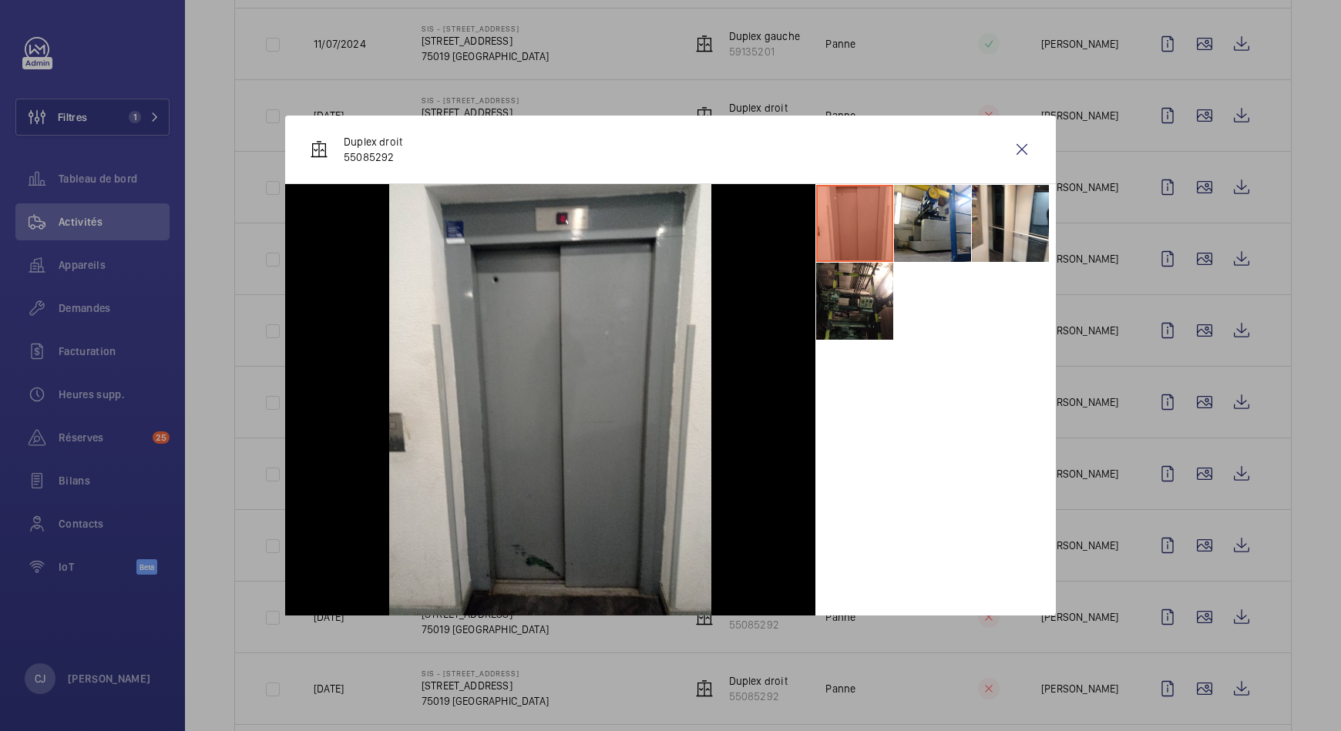
click at [1185, 534] on div at bounding box center [670, 365] width 1341 height 731
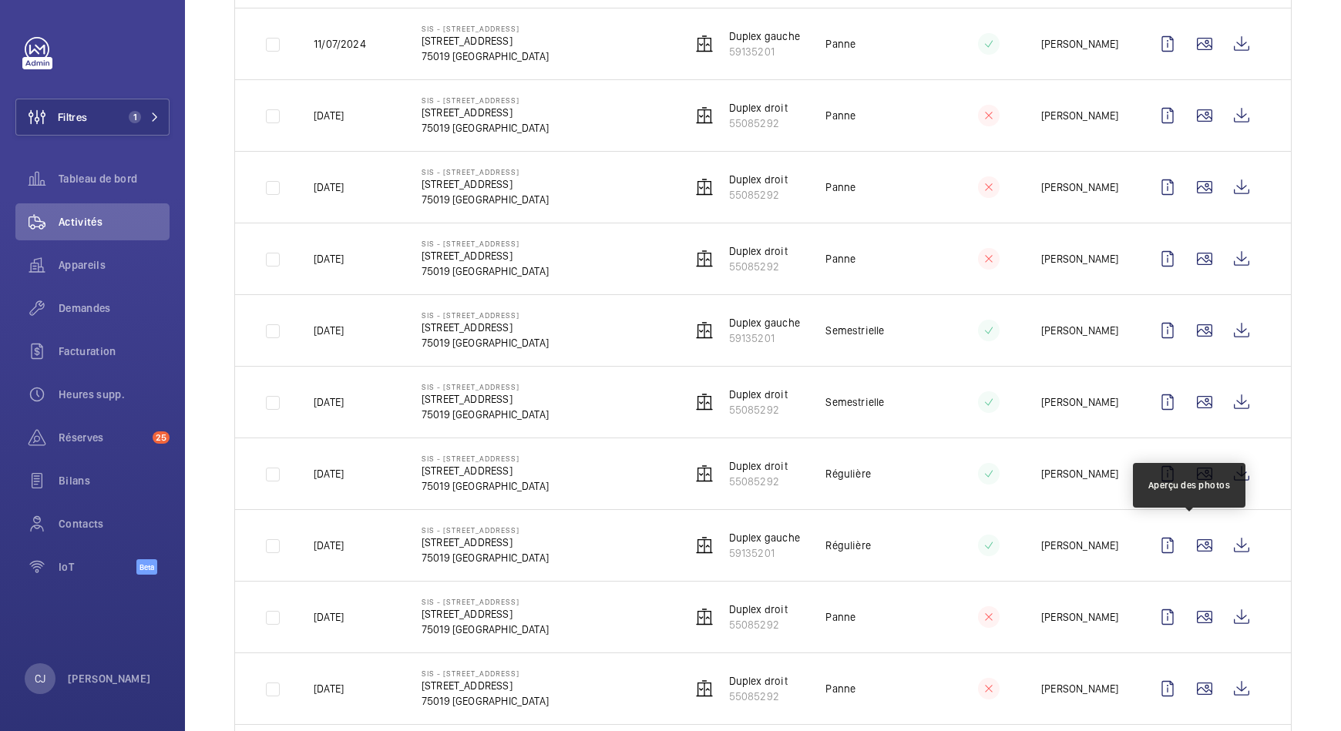
click at [1186, 534] on wm-front-icon-button at bounding box center [1204, 545] width 37 height 37
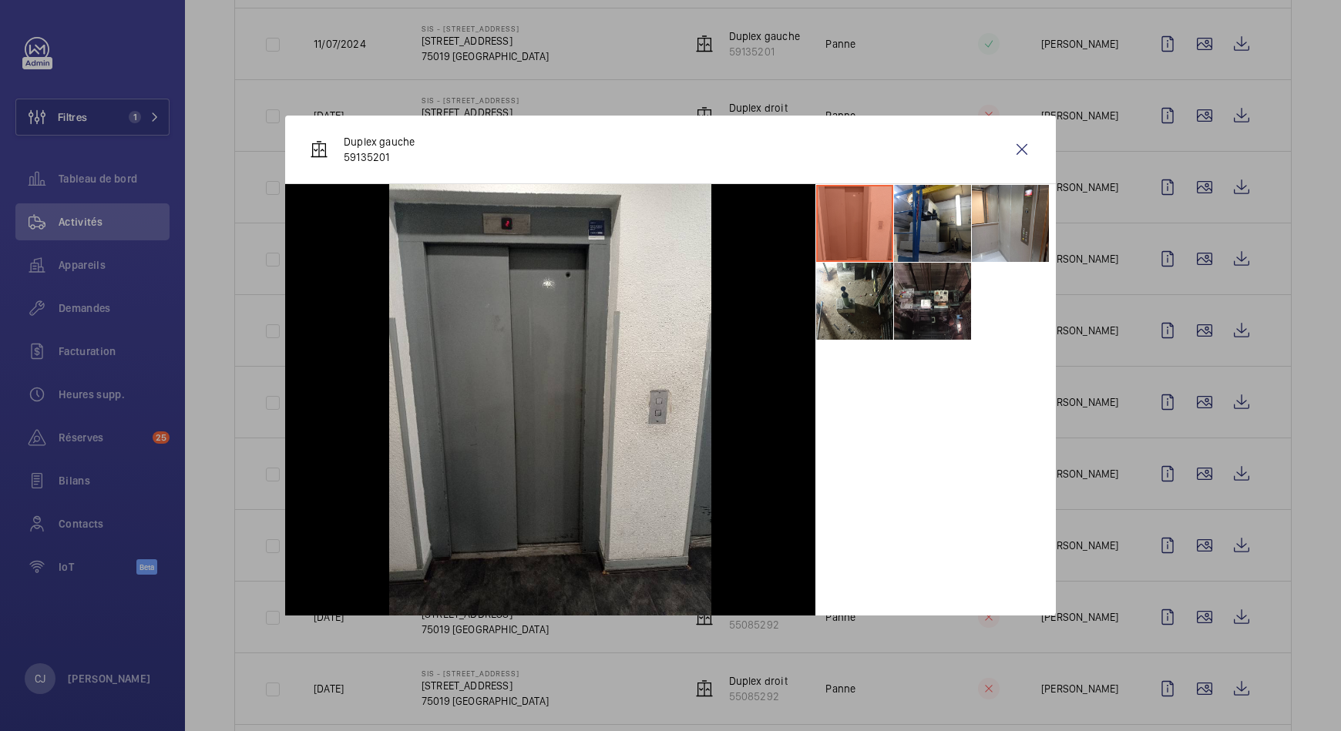
click at [1189, 613] on div at bounding box center [670, 365] width 1341 height 731
click at [1189, 613] on wm-front-icon-button at bounding box center [1204, 617] width 37 height 37
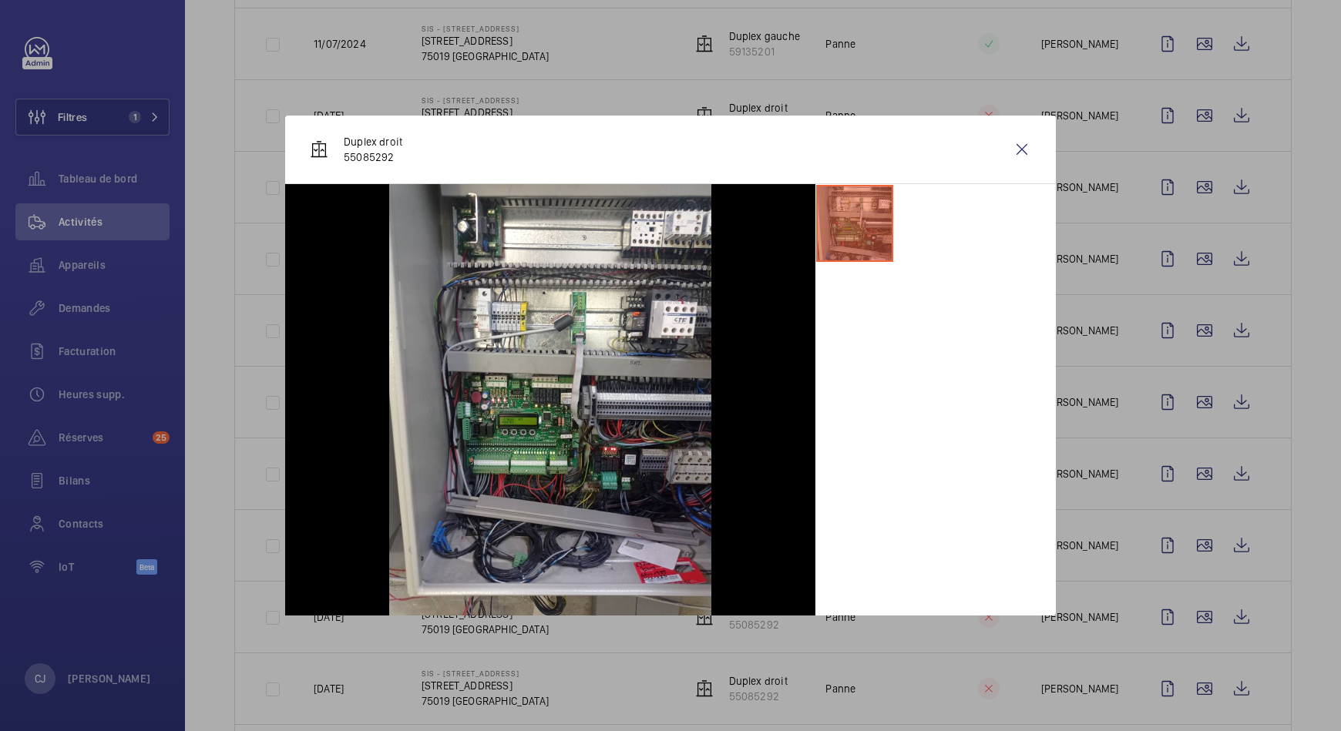
click at [1184, 677] on div at bounding box center [670, 365] width 1341 height 731
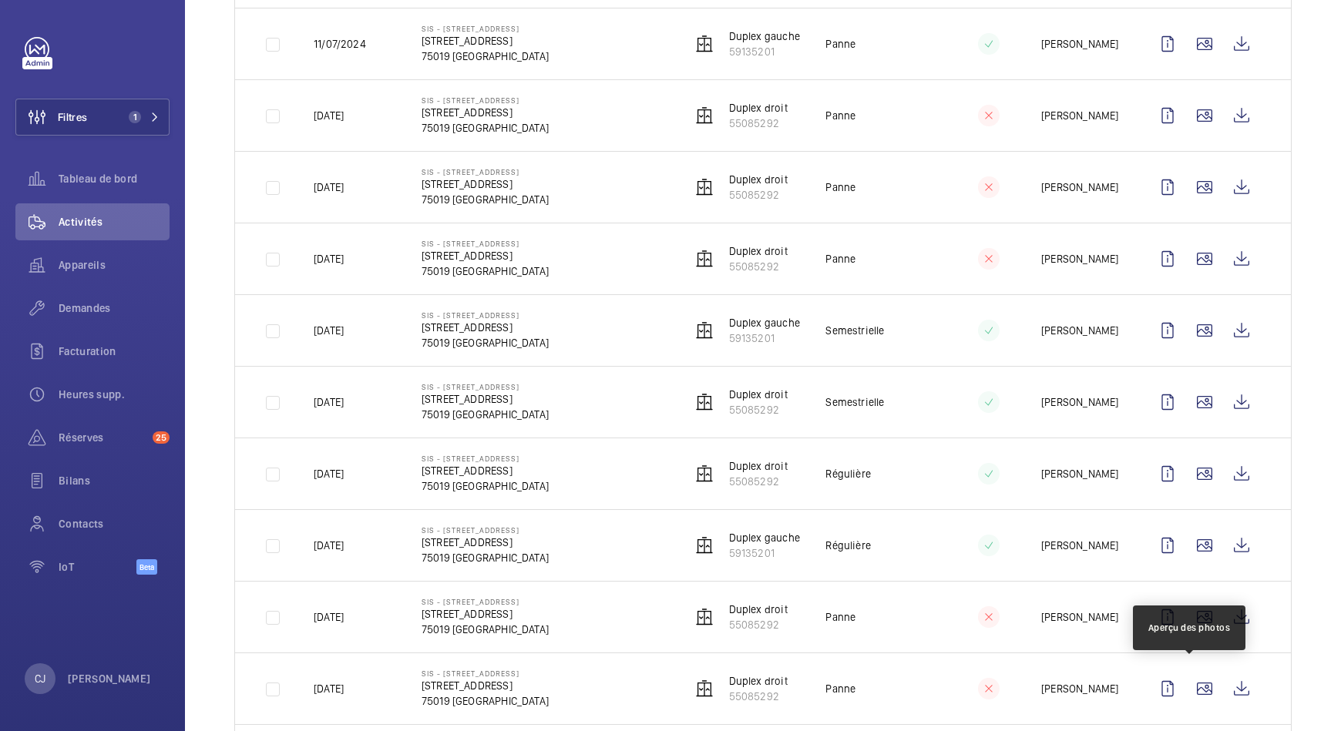
click at [1186, 677] on wm-front-icon-button at bounding box center [1204, 688] width 37 height 37
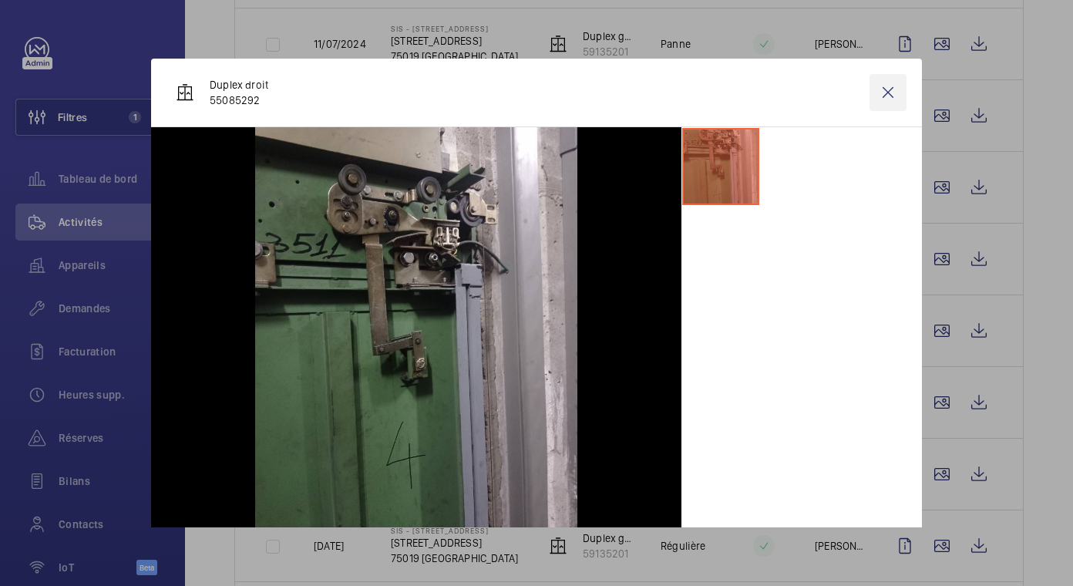
click at [879, 89] on wm-front-icon-button at bounding box center [887, 92] width 37 height 37
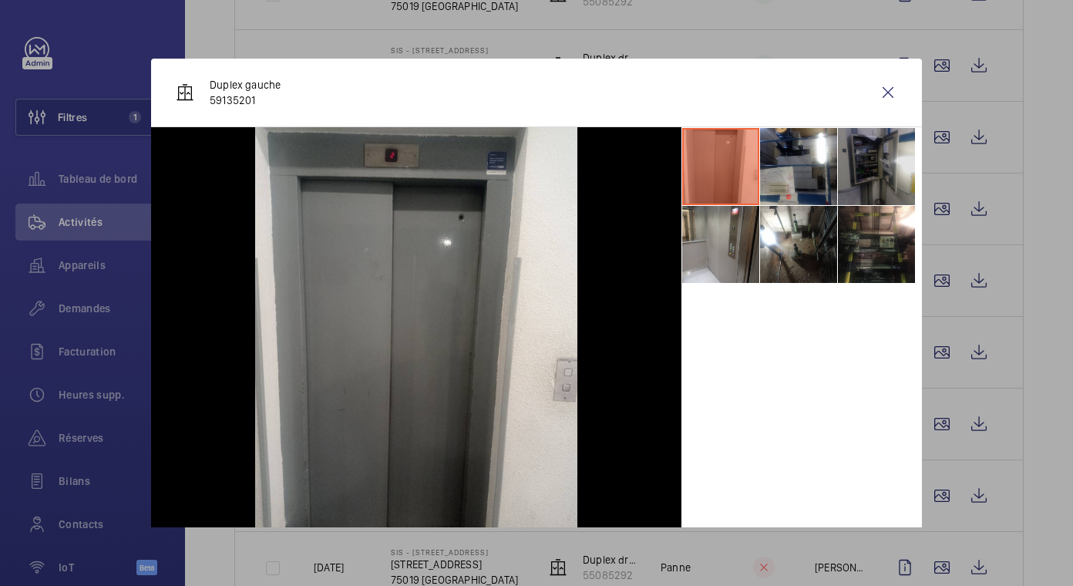
click at [848, 158] on li at bounding box center [876, 166] width 77 height 77
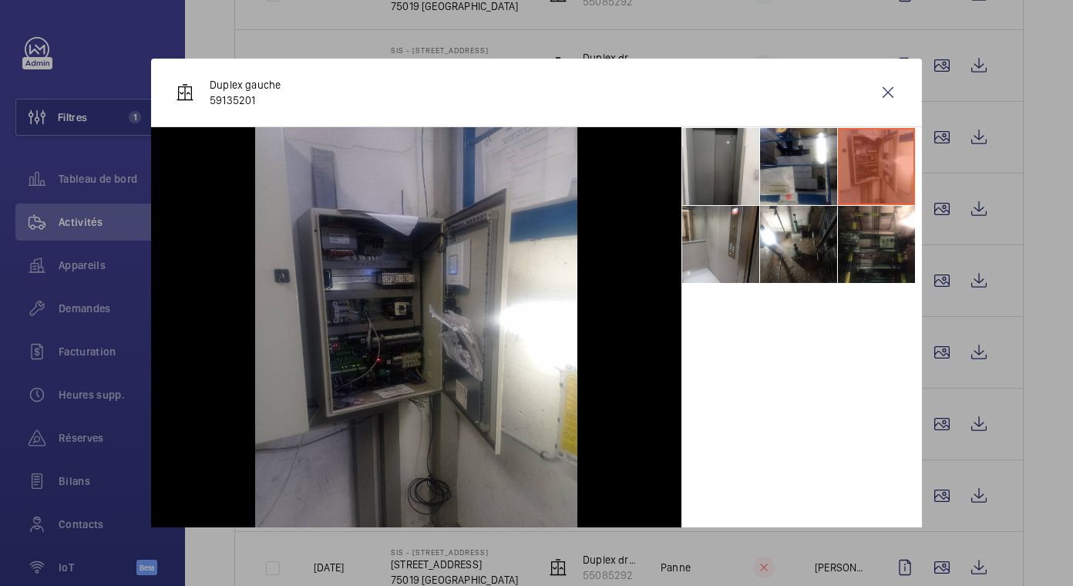
click at [942, 69] on div at bounding box center [536, 293] width 1073 height 586
click at [942, 69] on wm-front-icon-button at bounding box center [941, 65] width 37 height 37
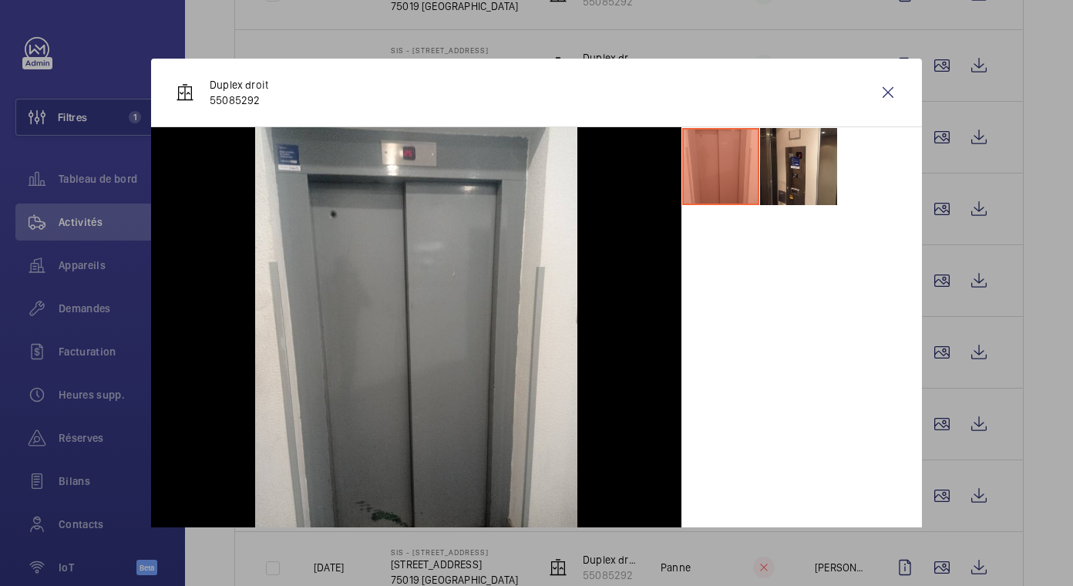
click at [1040, 117] on div at bounding box center [536, 293] width 1073 height 586
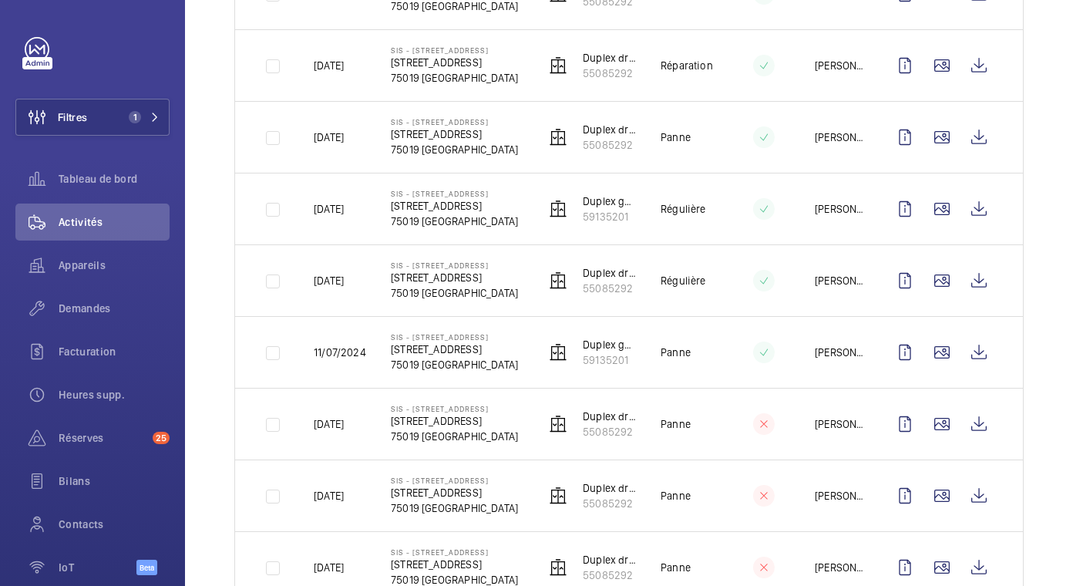
scroll to position [398, 0]
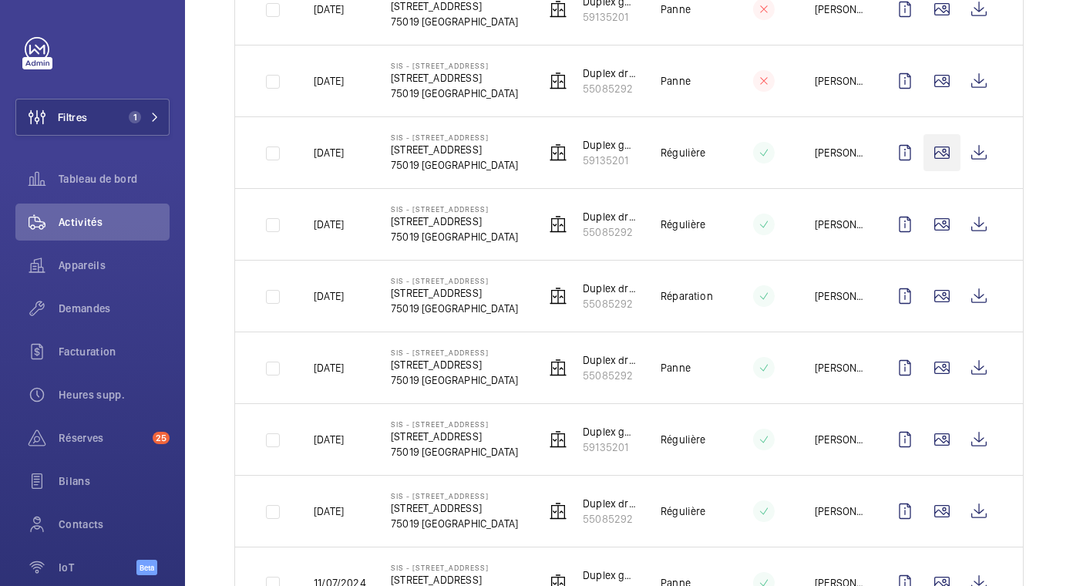
click at [948, 153] on wm-front-icon-button at bounding box center [941, 152] width 37 height 37
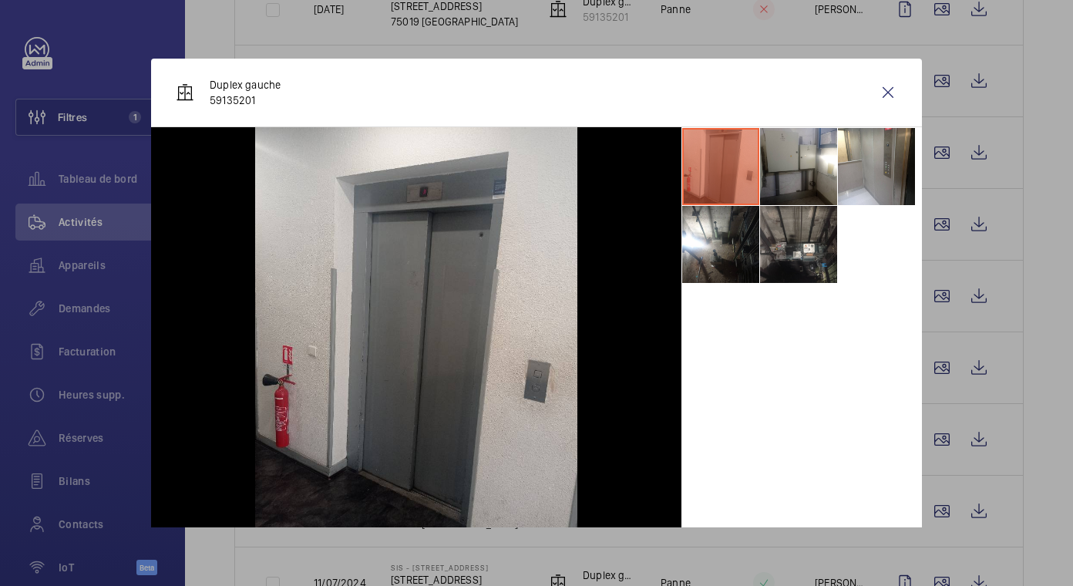
click at [936, 82] on div at bounding box center [536, 293] width 1073 height 586
click at [936, 82] on wm-front-icon-button at bounding box center [941, 80] width 37 height 37
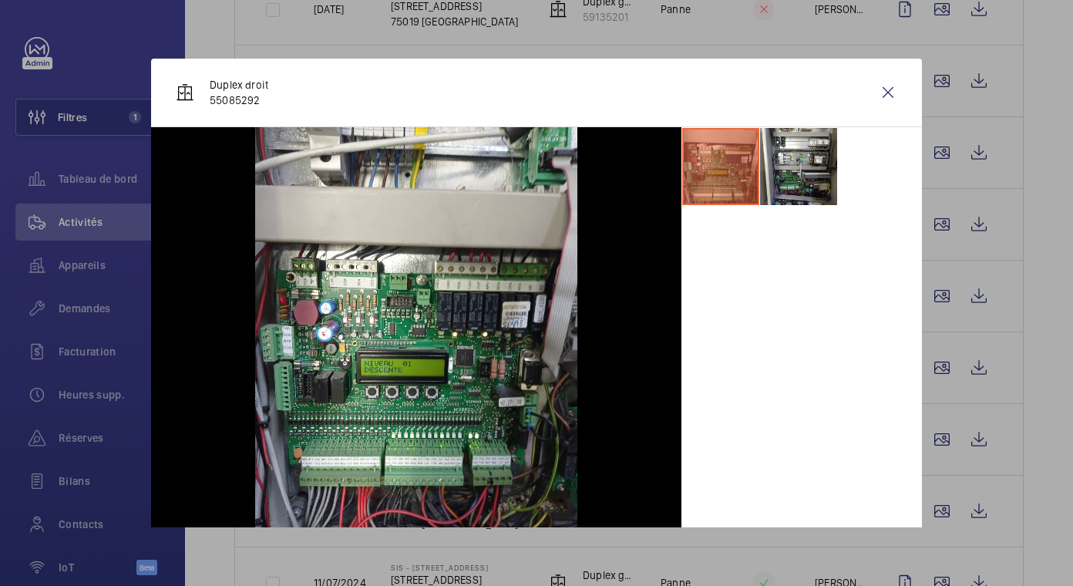
click at [1020, 99] on div at bounding box center [536, 293] width 1073 height 586
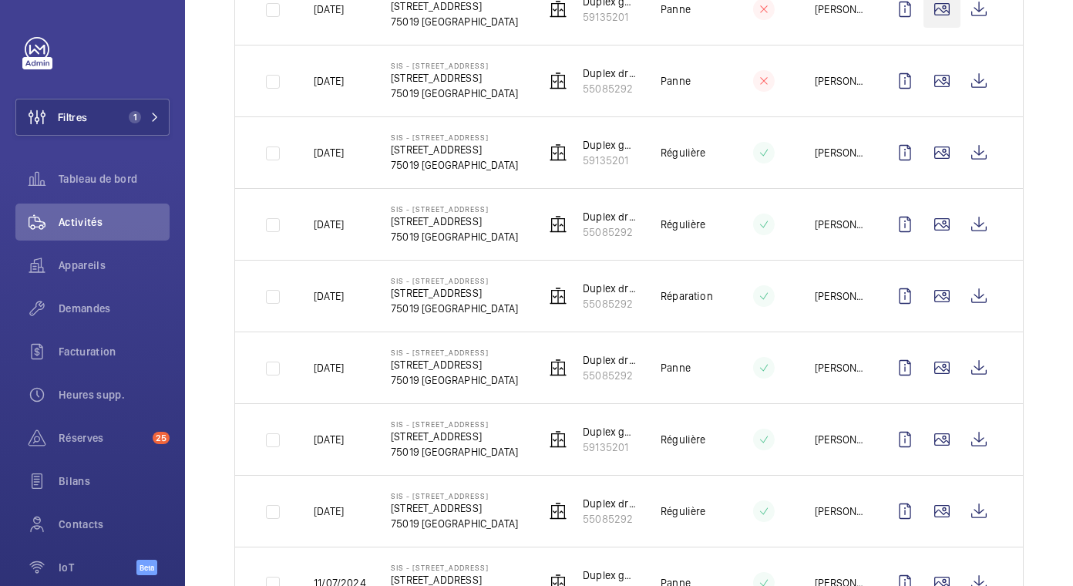
click at [933, 28] on wm-front-icon-button at bounding box center [941, 9] width 37 height 37
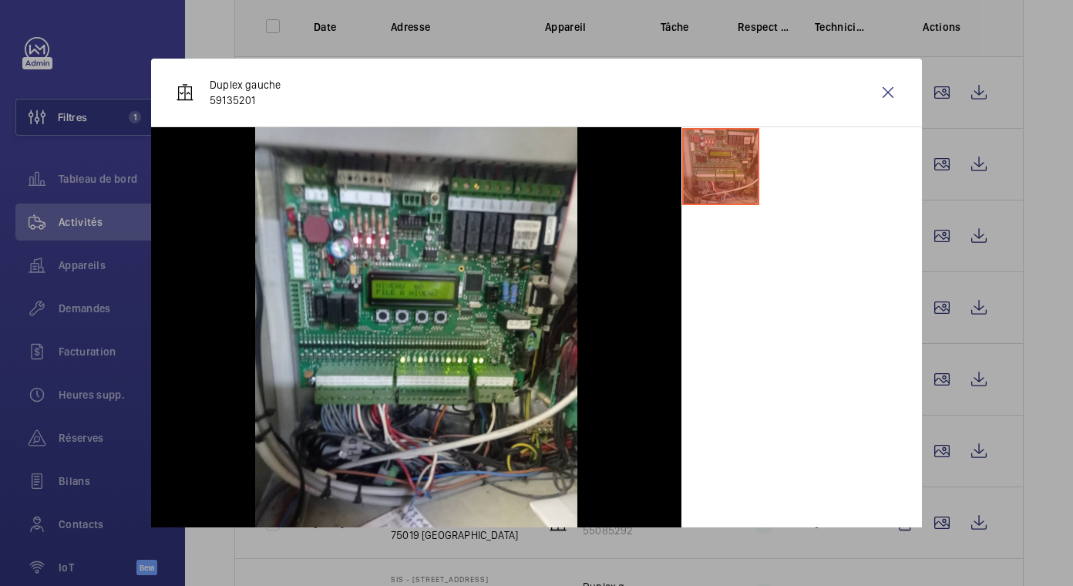
click at [940, 91] on div at bounding box center [536, 293] width 1073 height 586
click at [940, 91] on wm-front-icon-button at bounding box center [941, 92] width 37 height 37
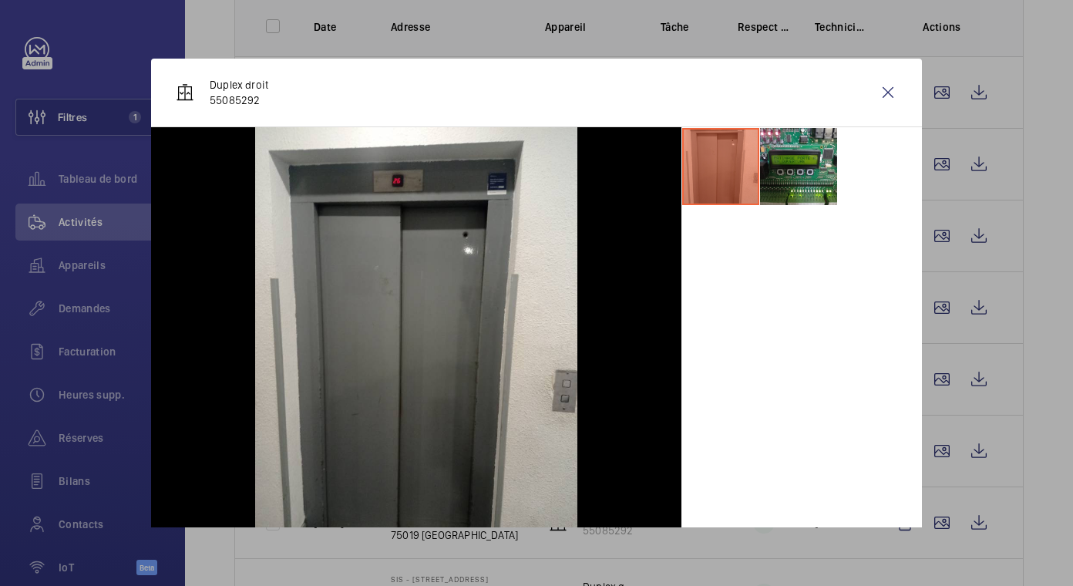
click at [1049, 154] on div at bounding box center [536, 293] width 1073 height 586
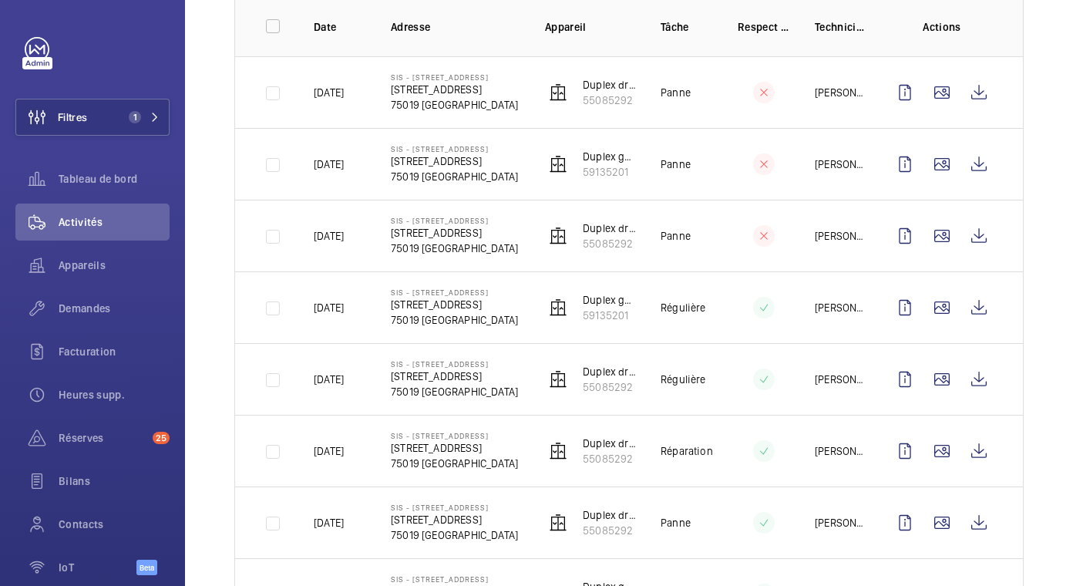
scroll to position [0, 0]
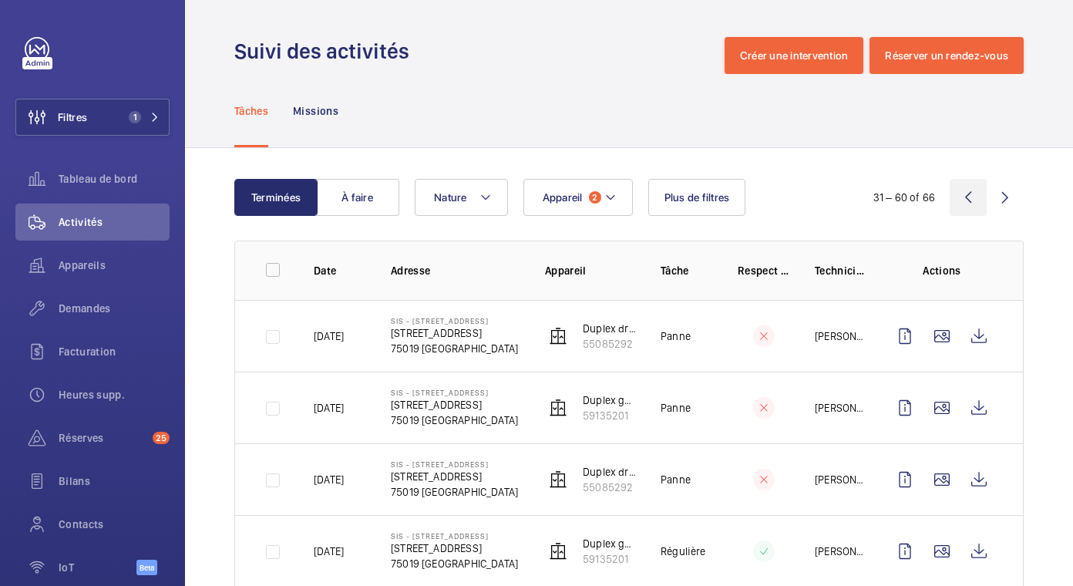
click at [953, 197] on wm-front-icon-button at bounding box center [967, 197] width 37 height 37
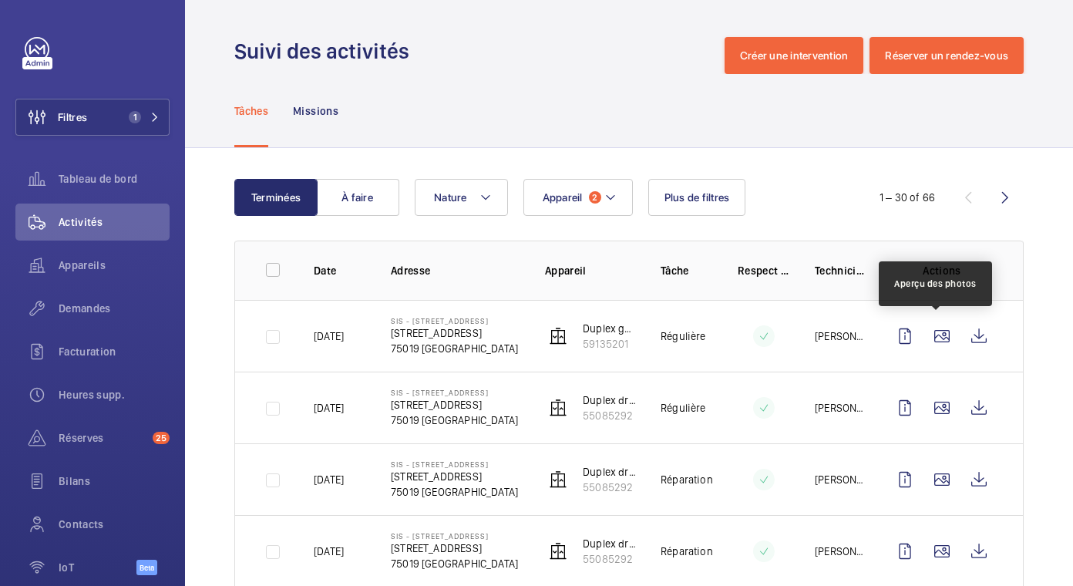
click at [926, 334] on wm-front-icon-button at bounding box center [941, 336] width 37 height 37
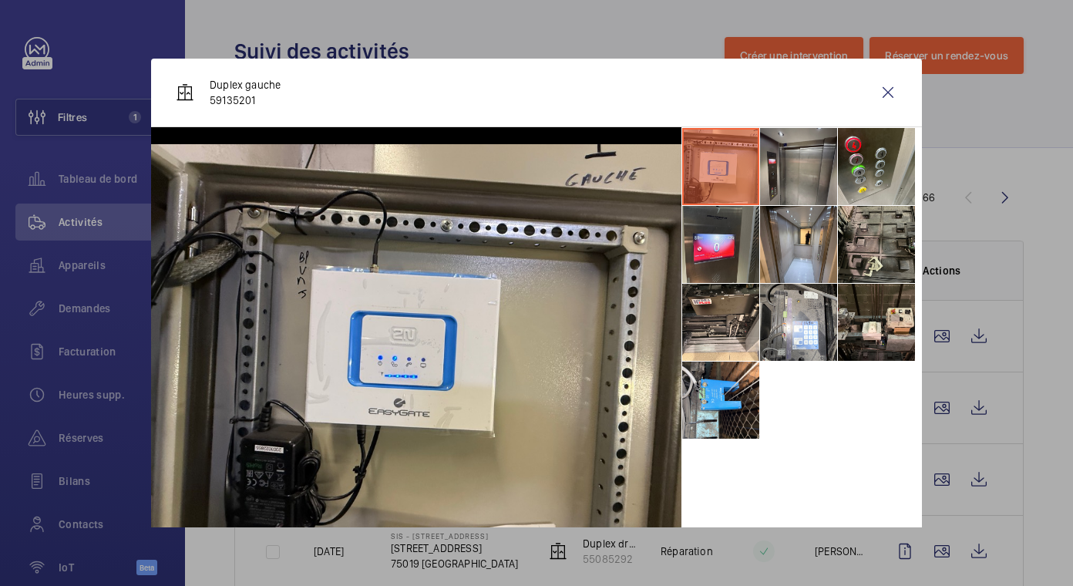
click at [835, 173] on li at bounding box center [798, 166] width 77 height 77
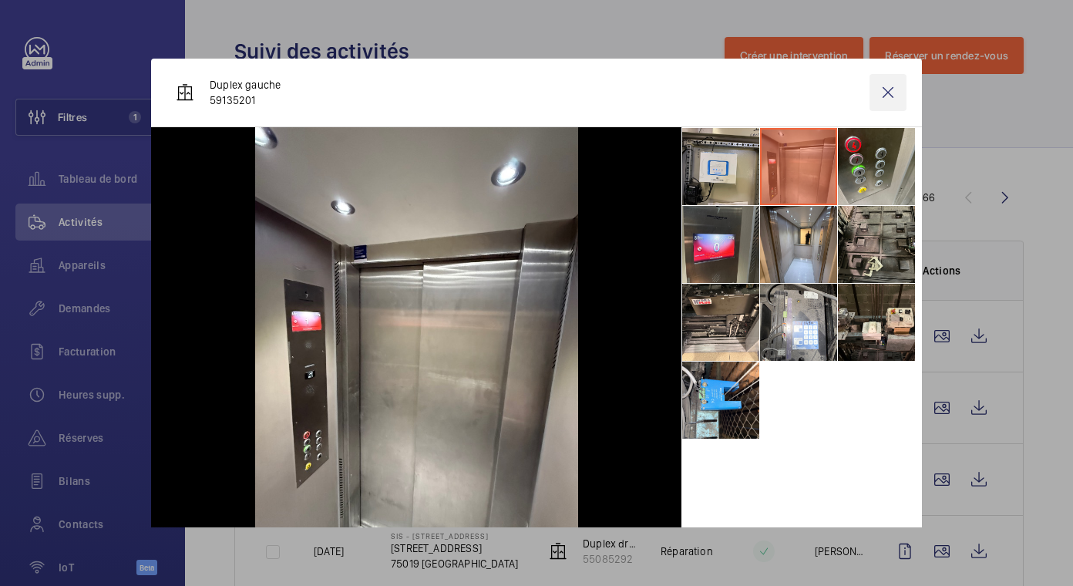
click at [872, 99] on wm-front-icon-button at bounding box center [887, 92] width 37 height 37
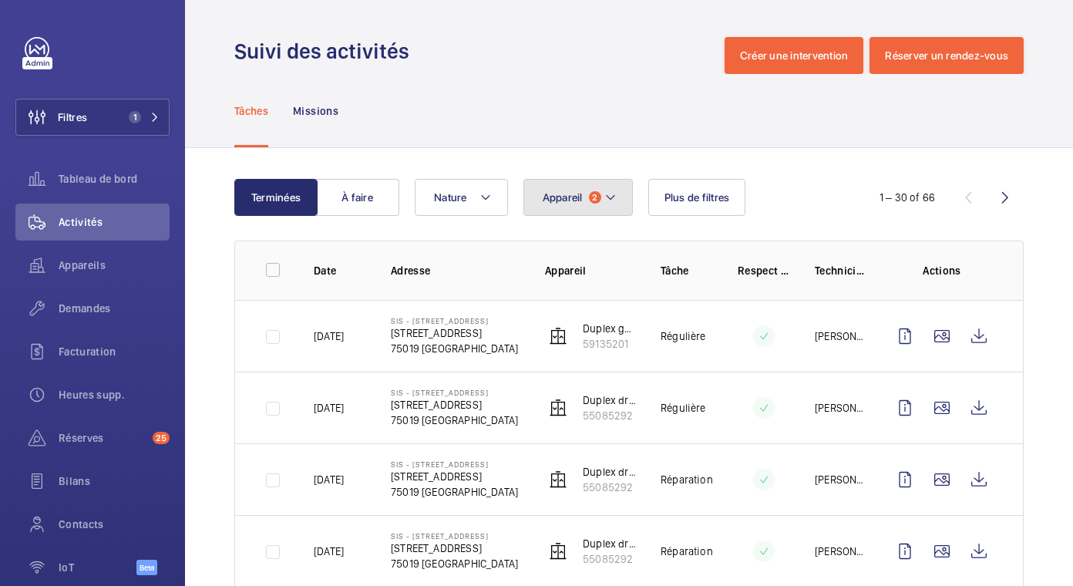
click at [613, 199] on mat-icon at bounding box center [610, 197] width 12 height 18
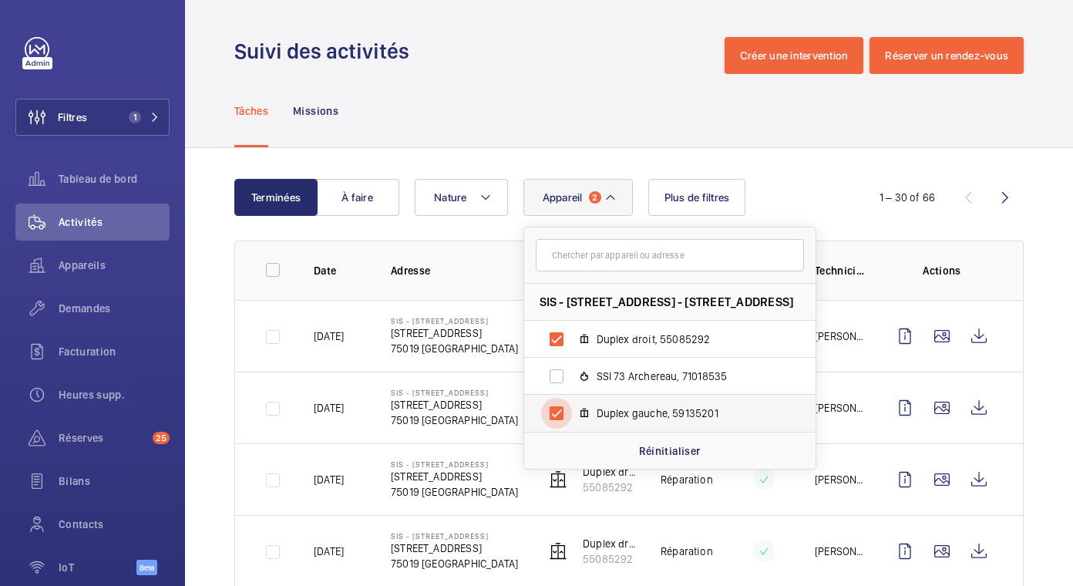
click at [547, 414] on input "Duplex gauche, 59135201" at bounding box center [556, 413] width 31 height 31
checkbox input "false"
click at [747, 123] on div "Tâches Missions" at bounding box center [628, 110] width 789 height 73
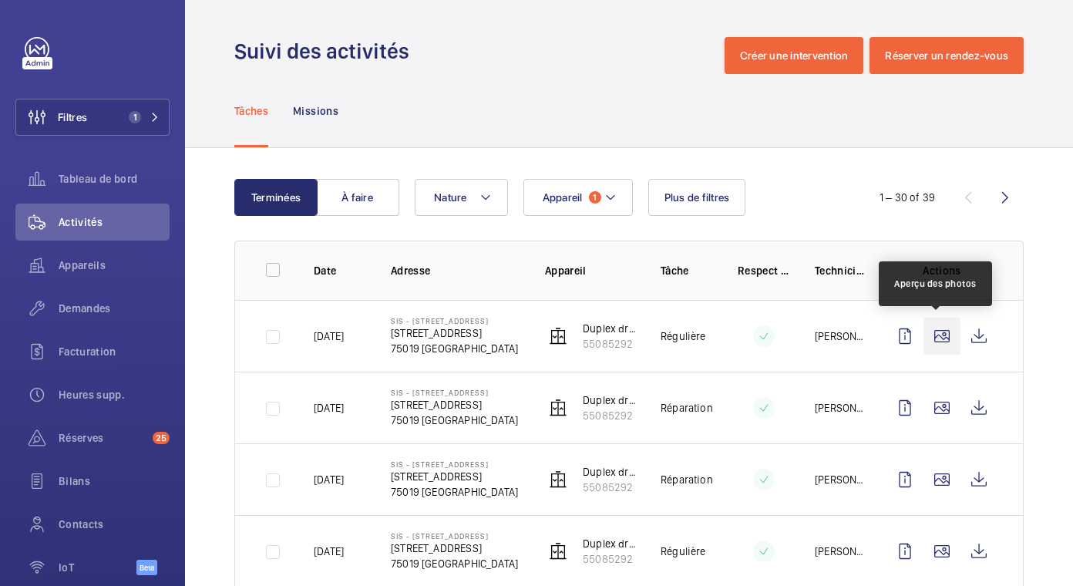
click at [928, 338] on wm-front-icon-button at bounding box center [941, 336] width 37 height 37
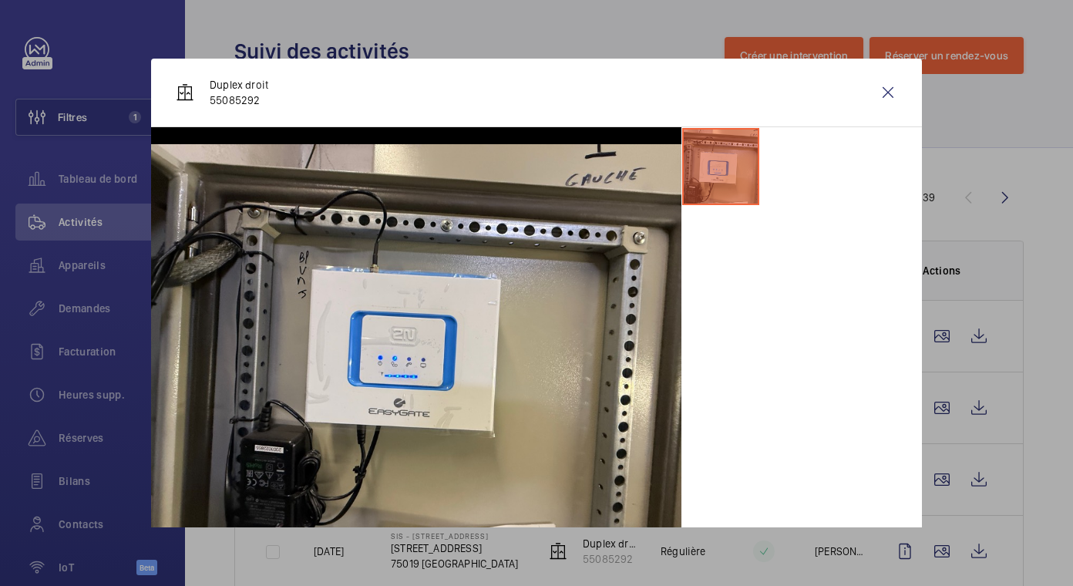
click at [937, 415] on div at bounding box center [536, 293] width 1073 height 586
click at [937, 415] on wm-front-icon-button at bounding box center [941, 407] width 37 height 37
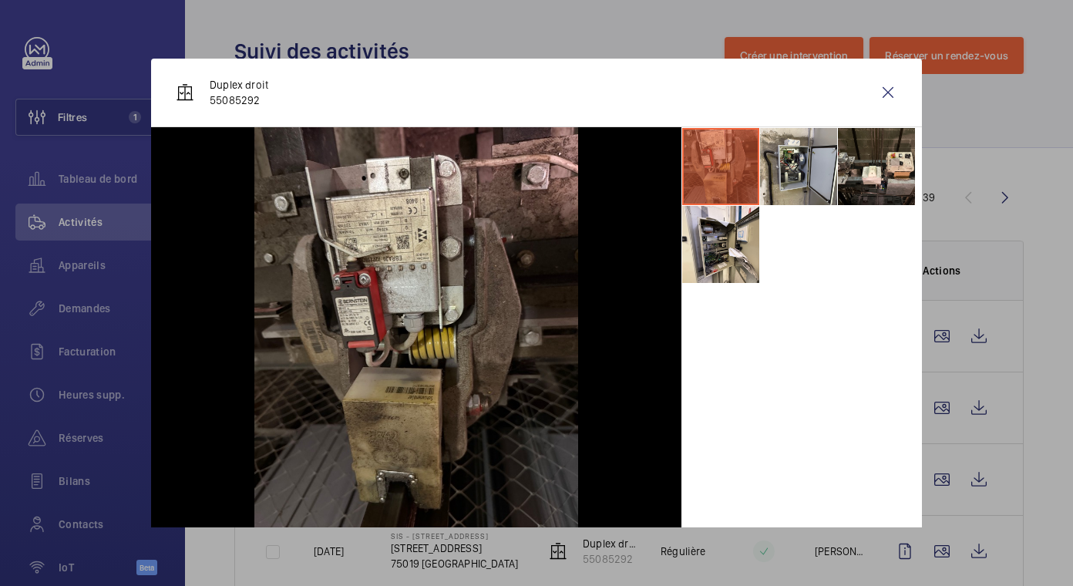
click at [942, 480] on div at bounding box center [536, 293] width 1073 height 586
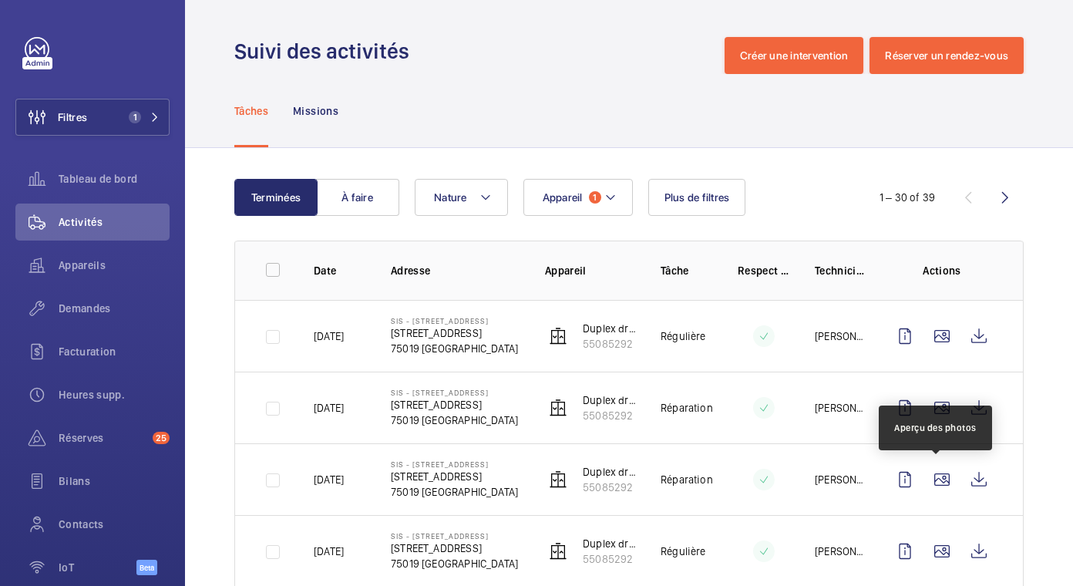
click at [942, 480] on wm-front-icon-button at bounding box center [941, 479] width 37 height 37
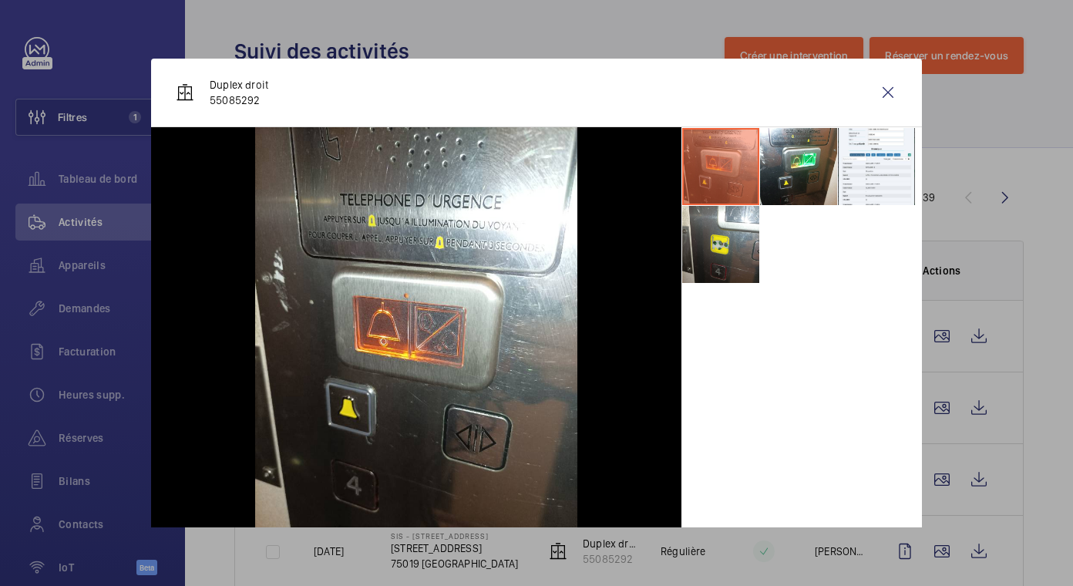
click at [935, 550] on div at bounding box center [536, 293] width 1073 height 586
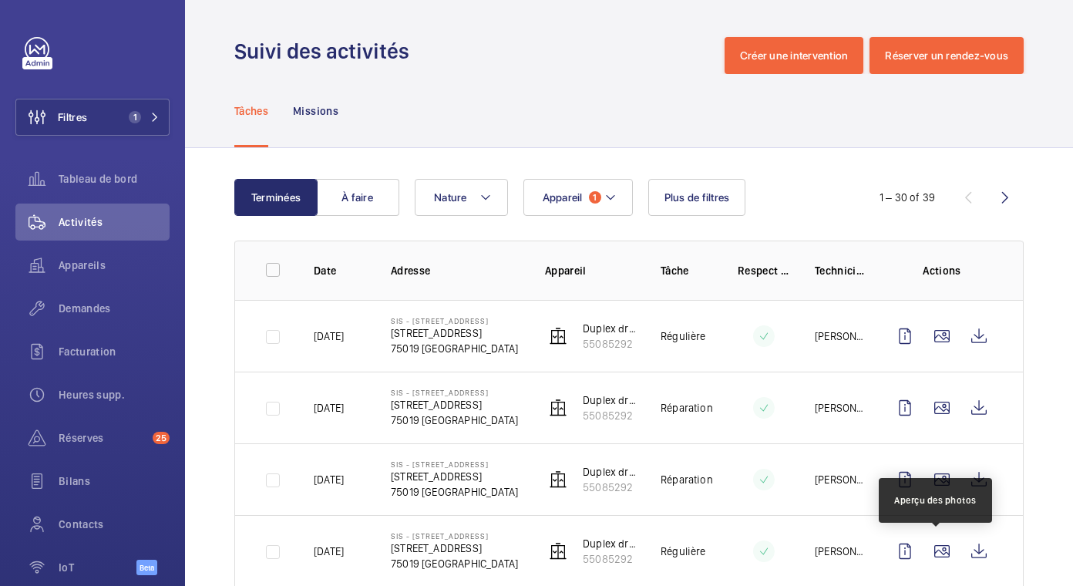
click at [935, 550] on wm-front-icon-button at bounding box center [941, 551] width 37 height 37
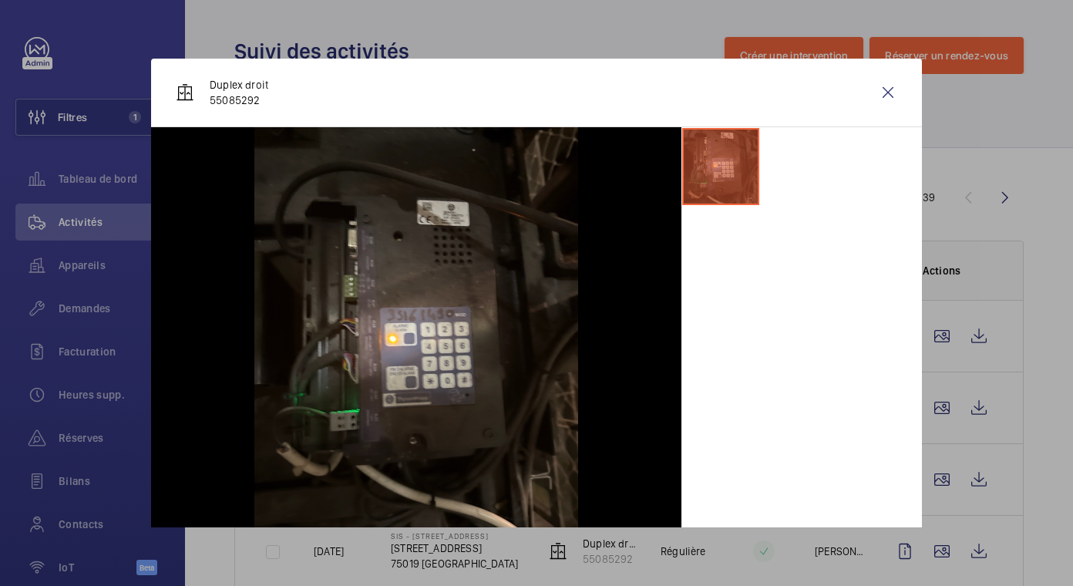
click at [1023, 476] on div at bounding box center [536, 293] width 1073 height 586
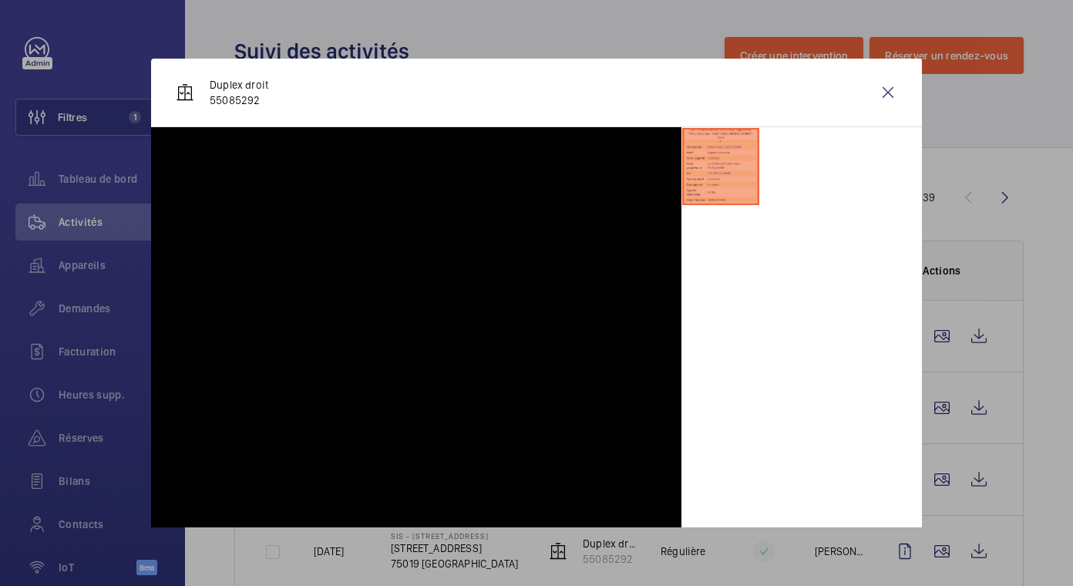
scroll to position [154, 0]
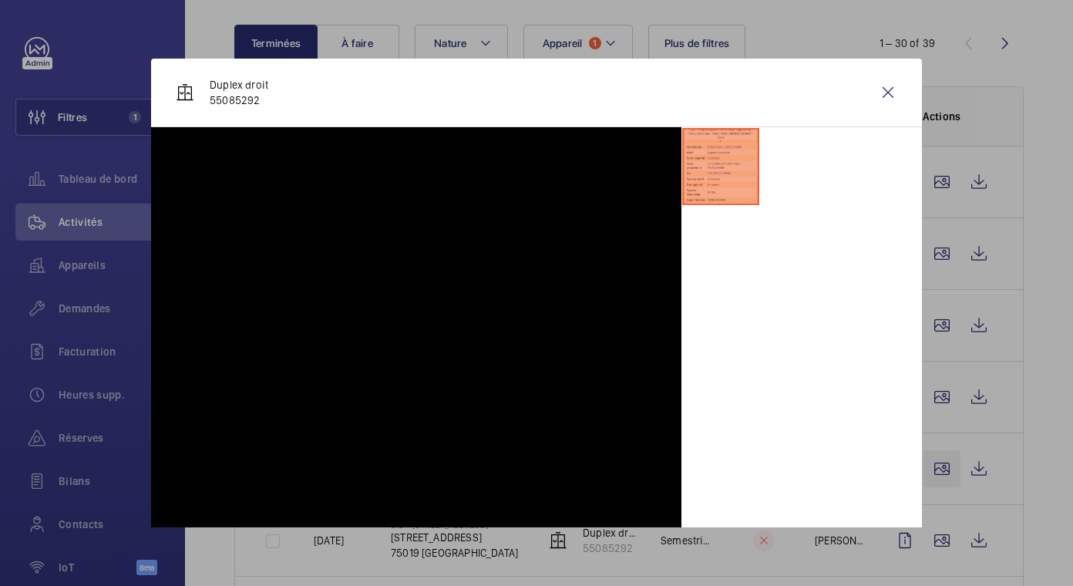
click at [939, 469] on div at bounding box center [536, 293] width 1073 height 586
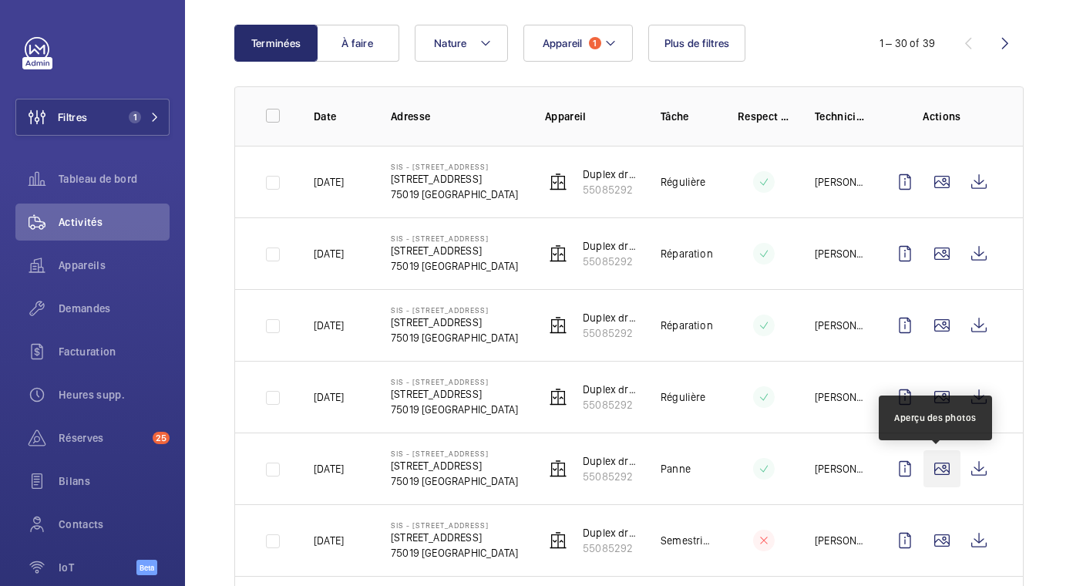
click at [939, 469] on wm-front-icon-button at bounding box center [941, 468] width 37 height 37
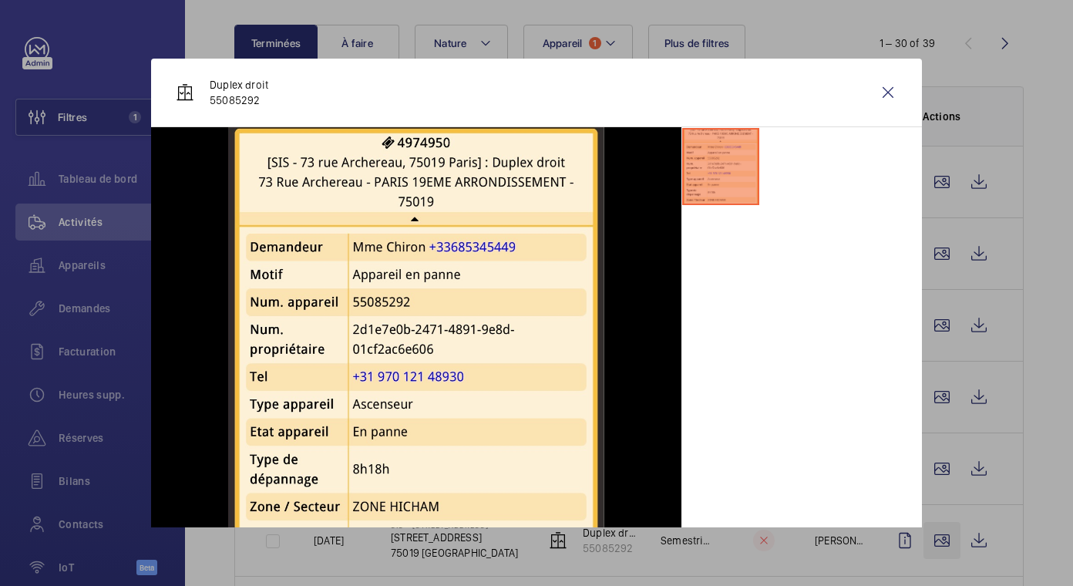
click at [932, 546] on div at bounding box center [536, 293] width 1073 height 586
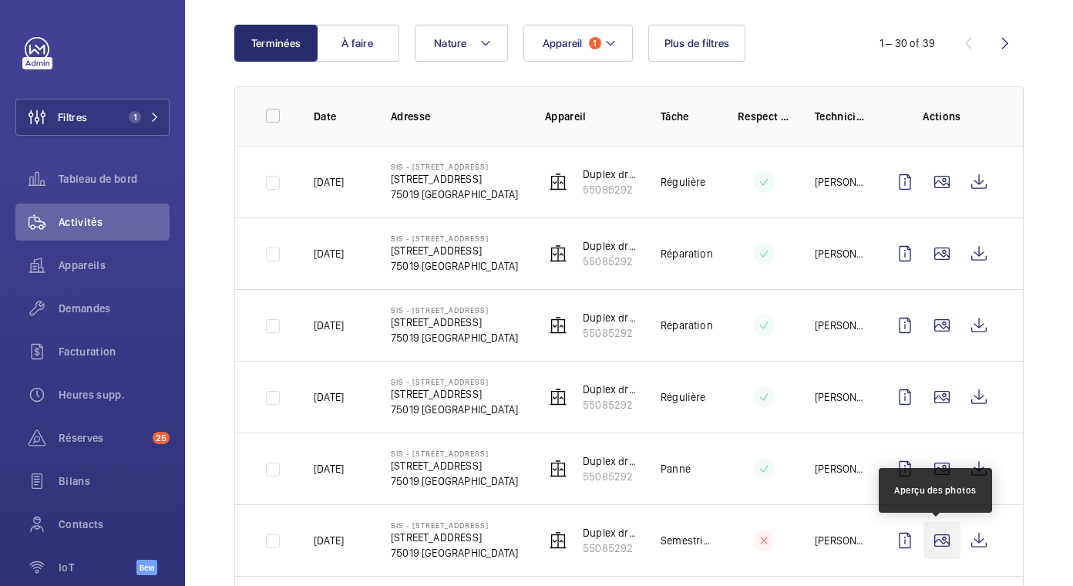
click at [932, 546] on wm-front-icon-button at bounding box center [941, 540] width 37 height 37
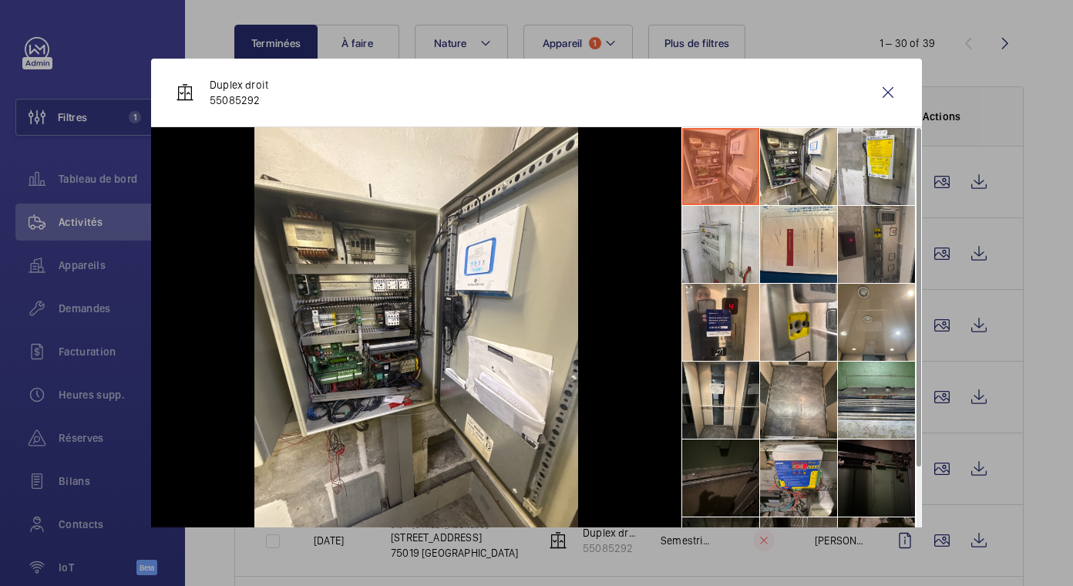
click at [846, 213] on li at bounding box center [876, 244] width 77 height 77
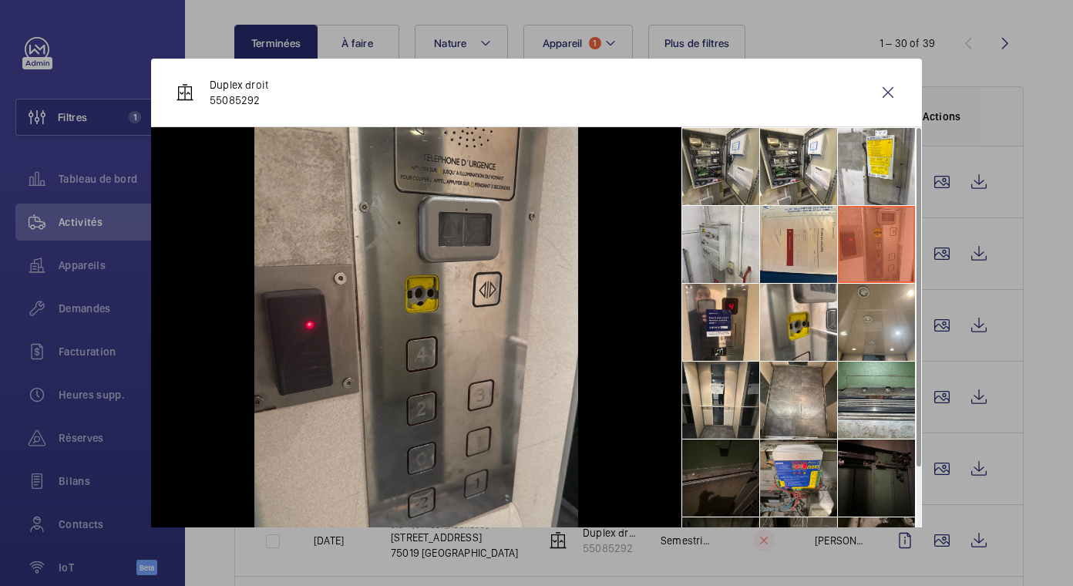
click at [724, 183] on li at bounding box center [720, 166] width 77 height 77
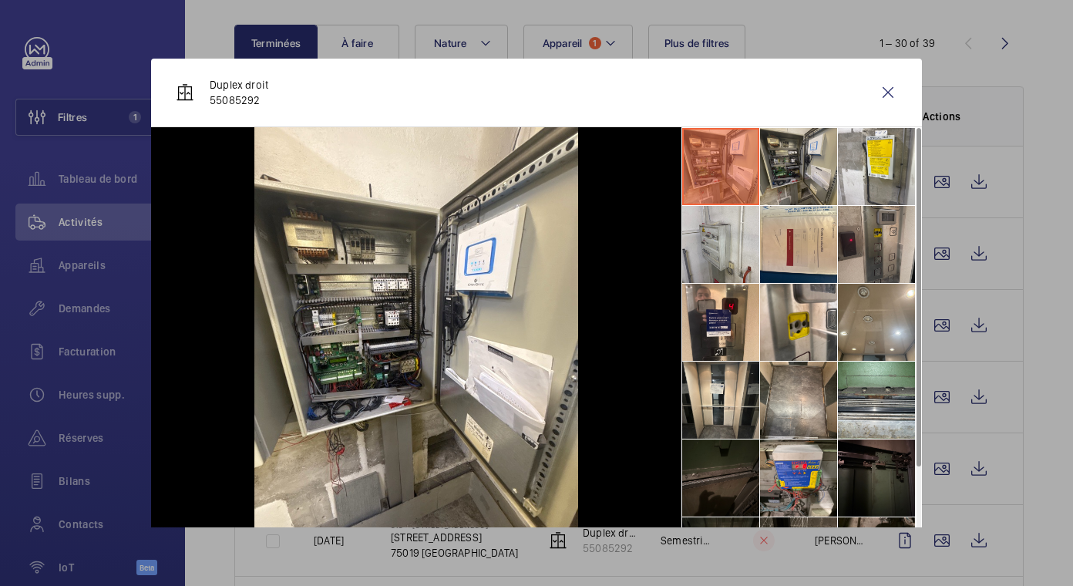
click at [766, 179] on li at bounding box center [798, 166] width 77 height 77
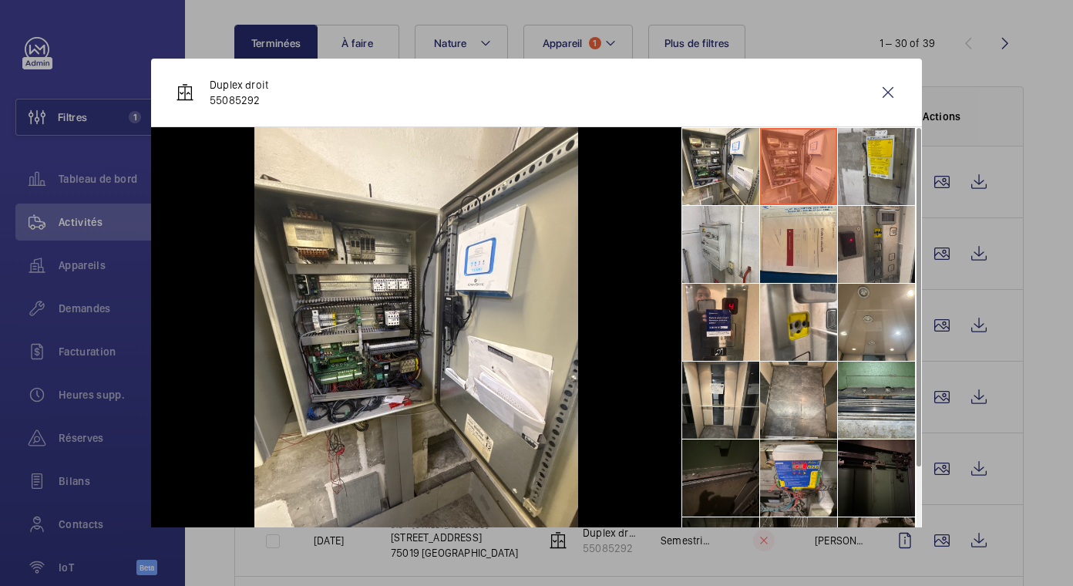
click at [839, 176] on li at bounding box center [876, 166] width 77 height 77
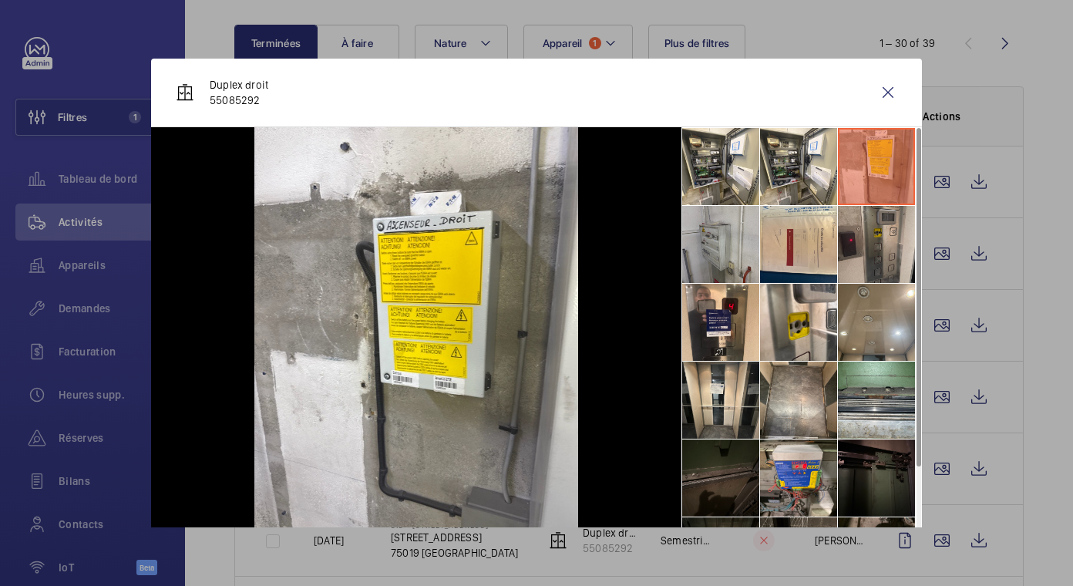
click at [730, 241] on li at bounding box center [720, 244] width 77 height 77
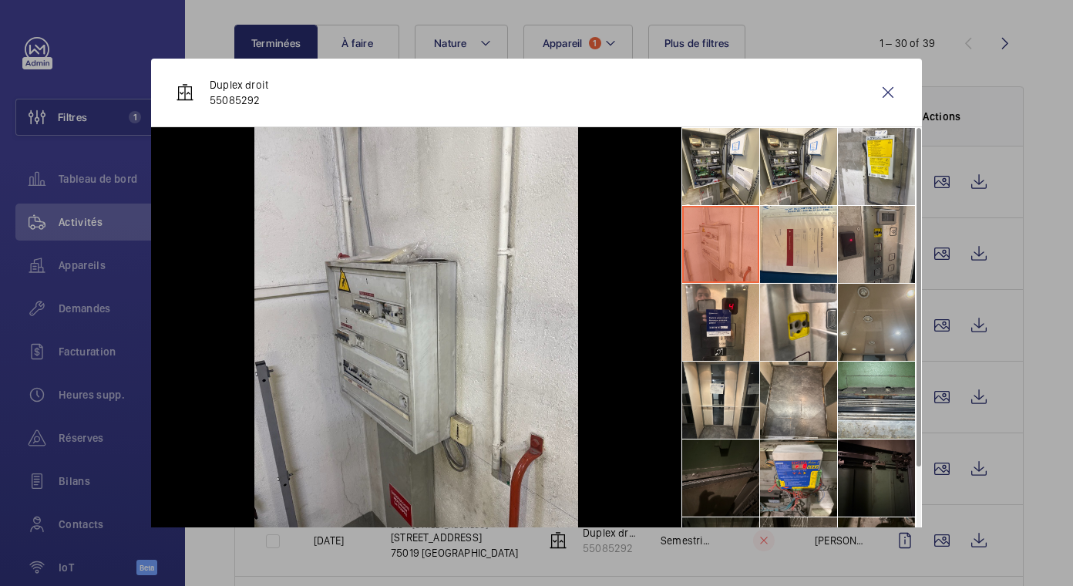
click at [857, 304] on li at bounding box center [876, 322] width 77 height 77
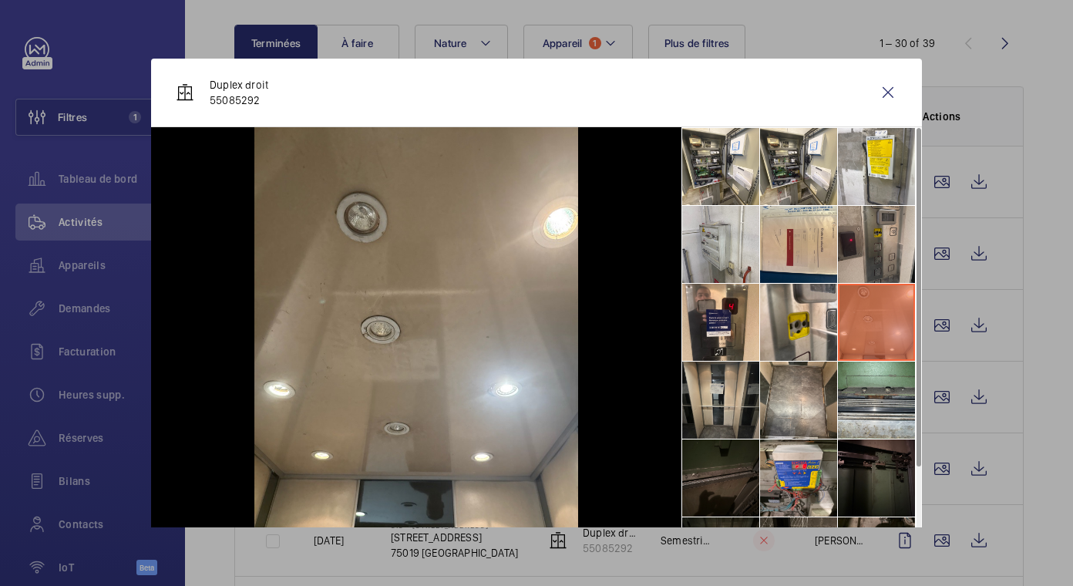
click at [726, 380] on li at bounding box center [720, 399] width 77 height 77
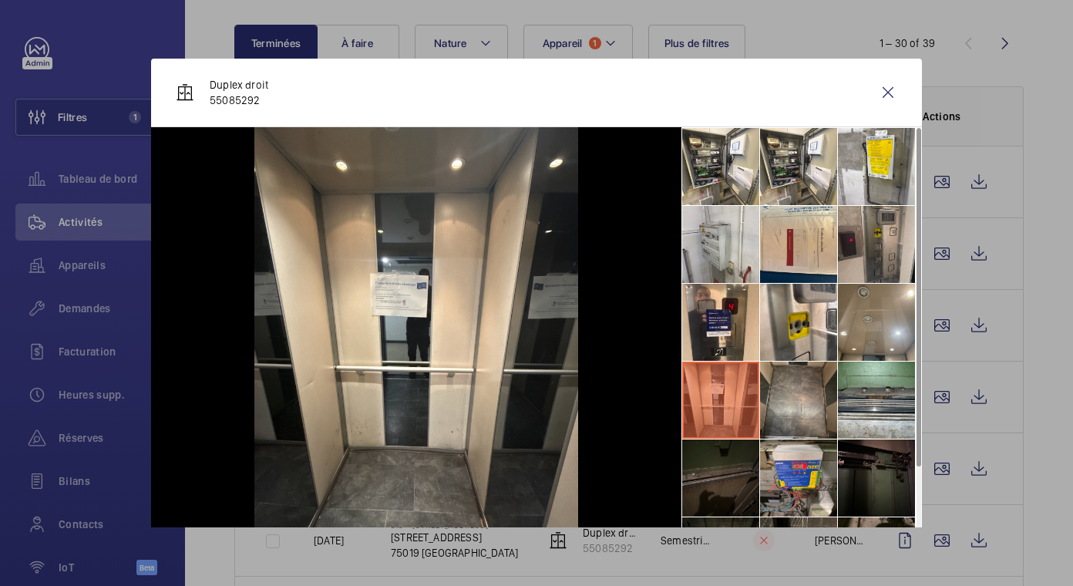
click at [760, 385] on li at bounding box center [798, 399] width 77 height 77
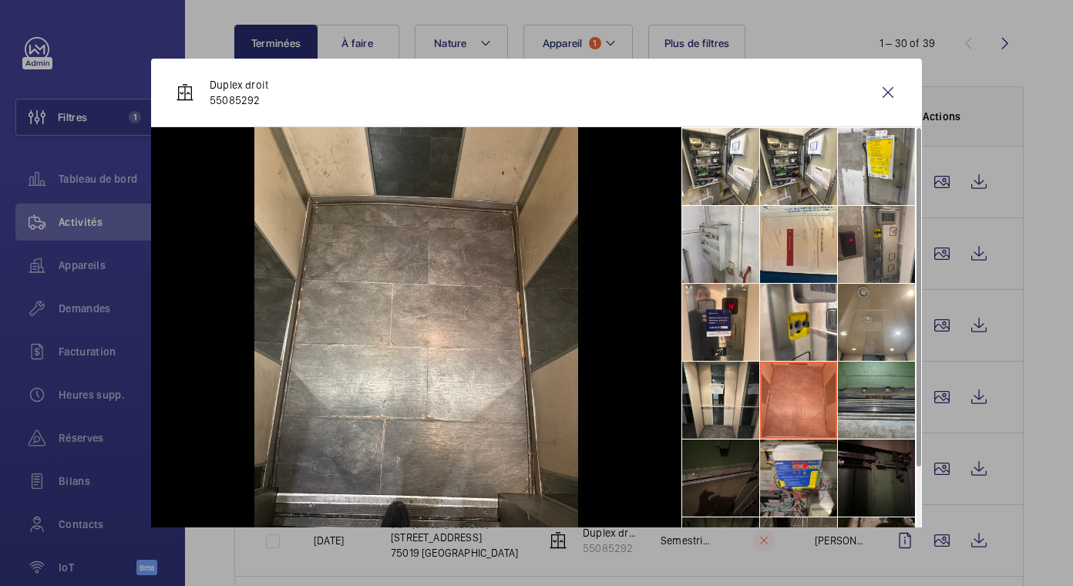
click at [869, 389] on li at bounding box center [876, 399] width 77 height 77
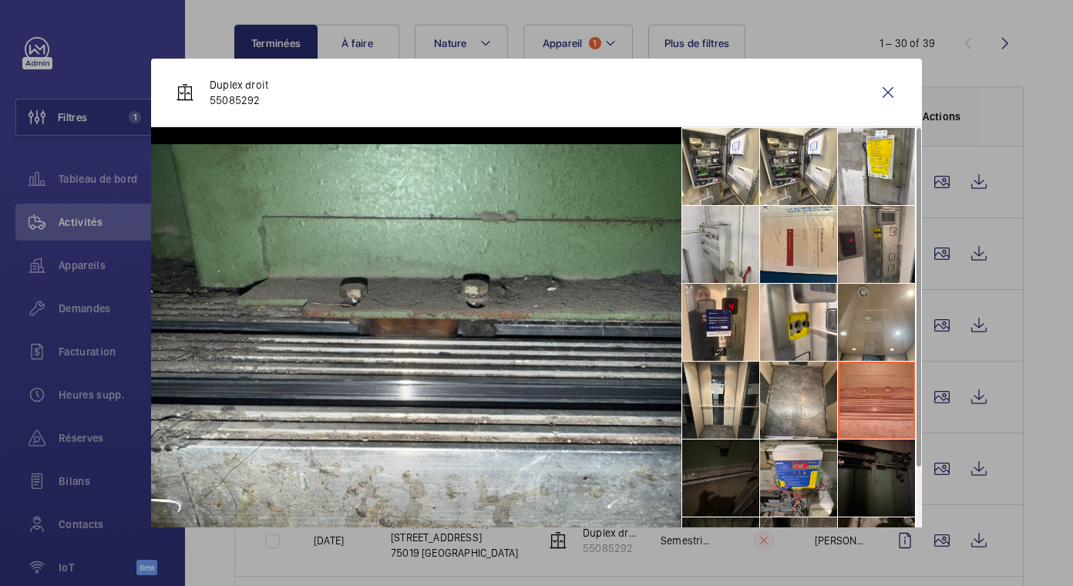
click at [724, 465] on li at bounding box center [720, 477] width 77 height 77
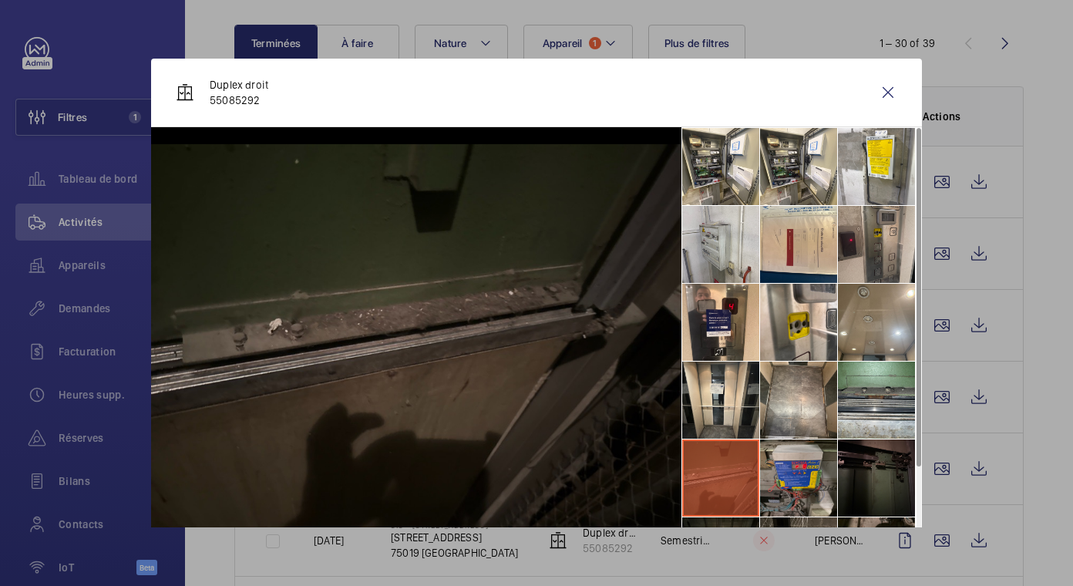
click at [793, 459] on li at bounding box center [798, 477] width 77 height 77
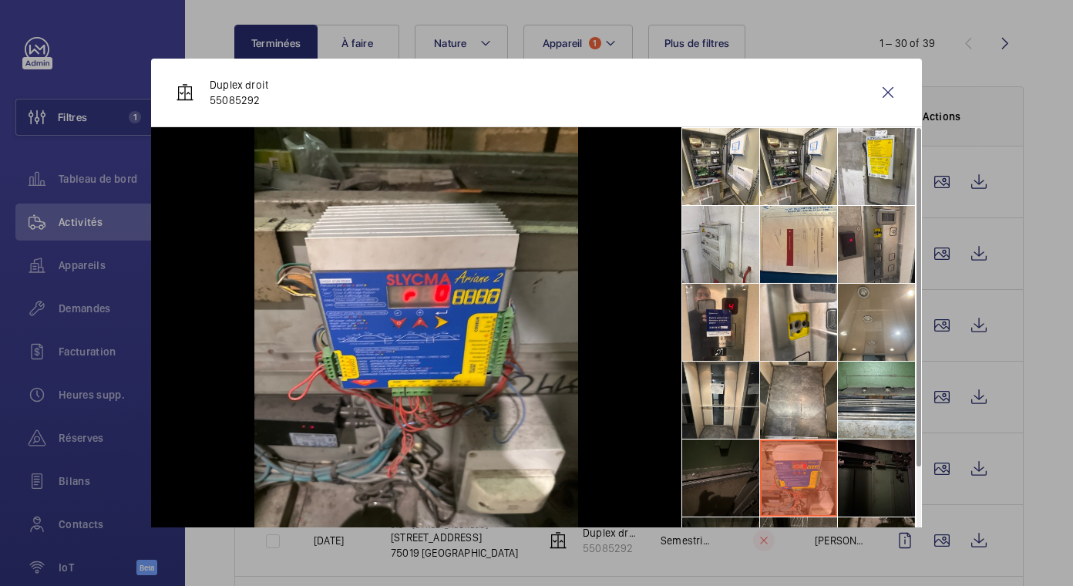
click at [865, 455] on li at bounding box center [876, 477] width 77 height 77
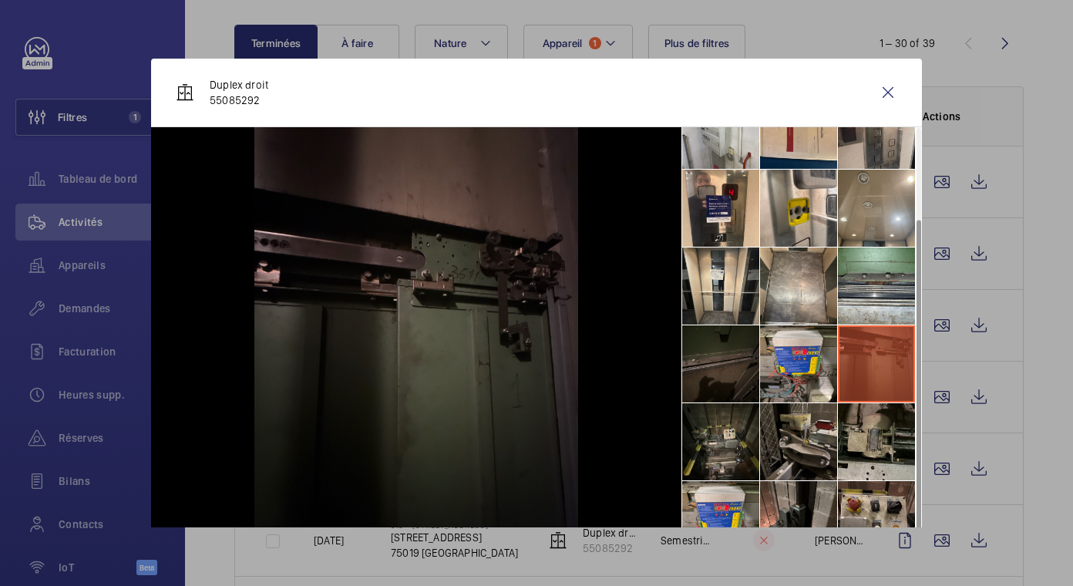
scroll to position [31, 0]
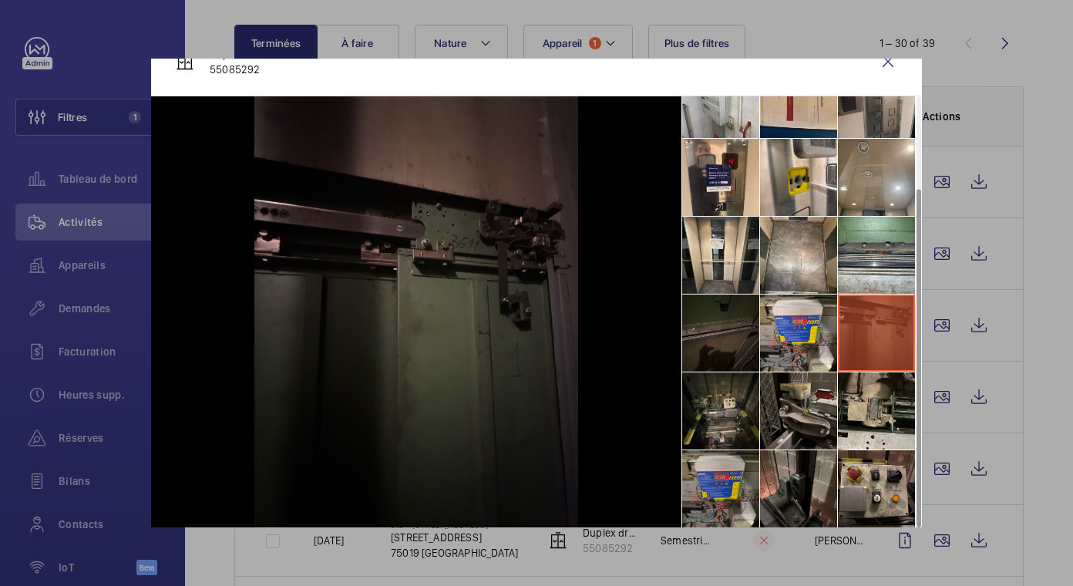
click at [730, 470] on li at bounding box center [720, 488] width 77 height 77
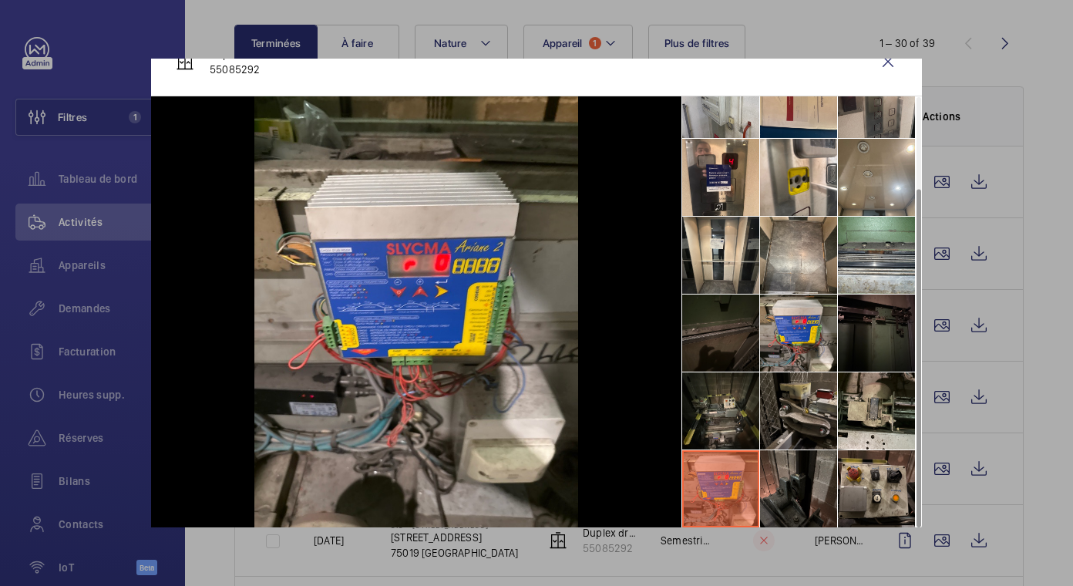
click at [790, 465] on li at bounding box center [798, 488] width 77 height 77
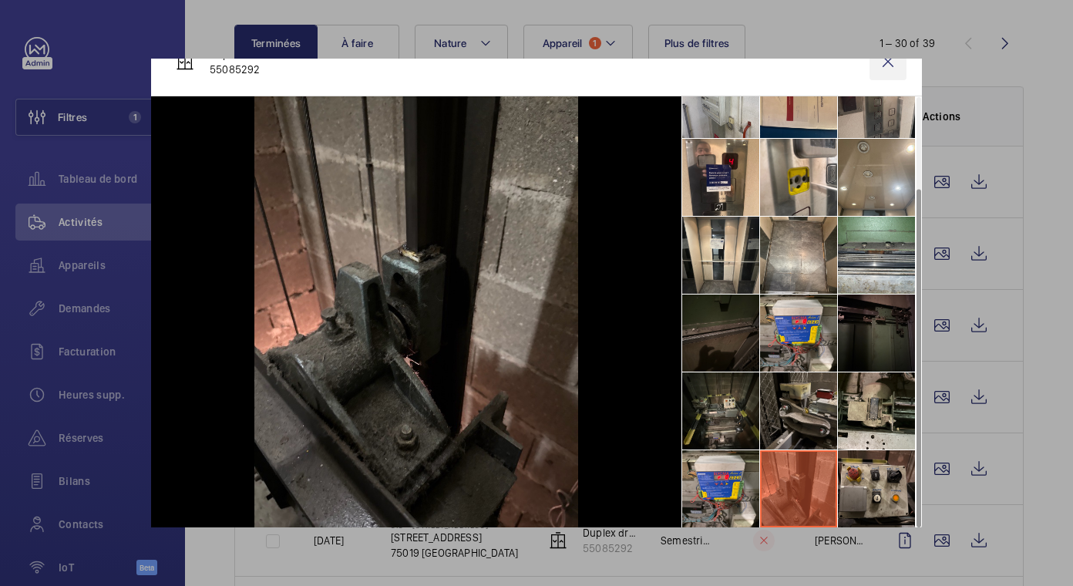
click at [872, 61] on wm-front-icon-button at bounding box center [887, 61] width 37 height 37
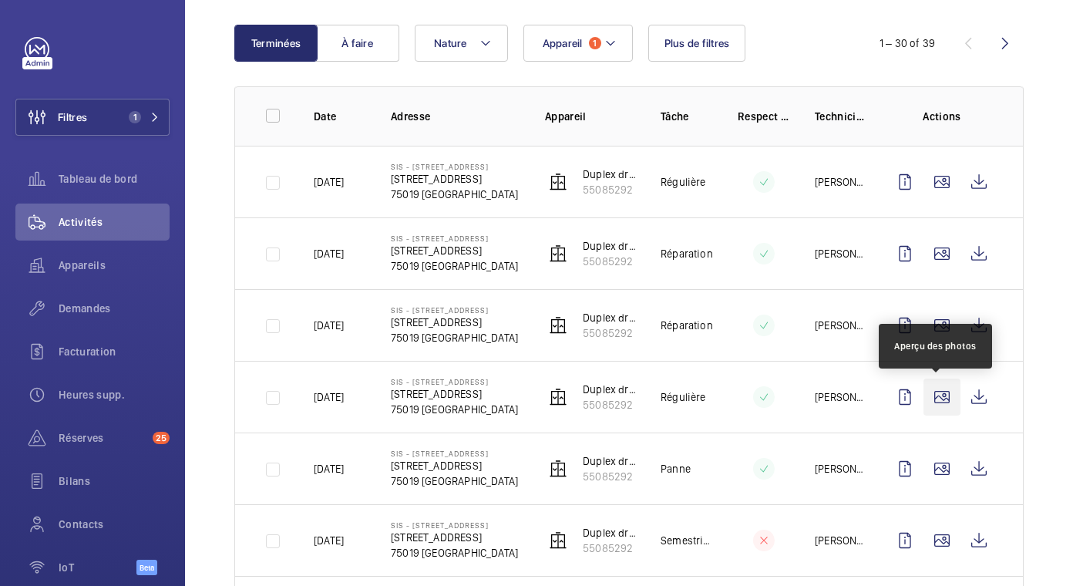
click at [935, 391] on wm-front-icon-button at bounding box center [941, 396] width 37 height 37
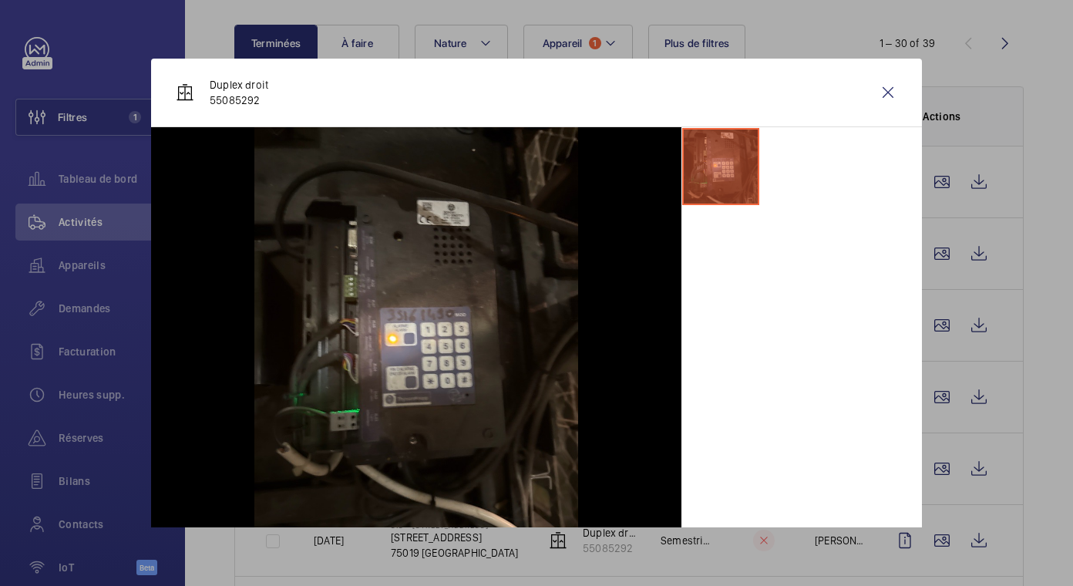
click at [936, 472] on div at bounding box center [536, 293] width 1073 height 586
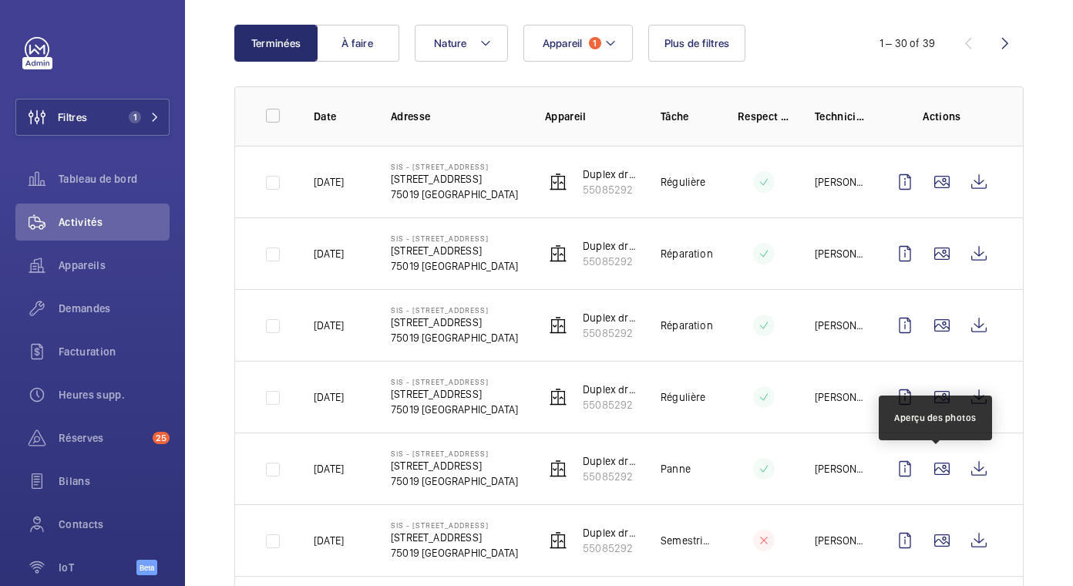
click at [936, 472] on wm-front-icon-button at bounding box center [941, 468] width 37 height 37
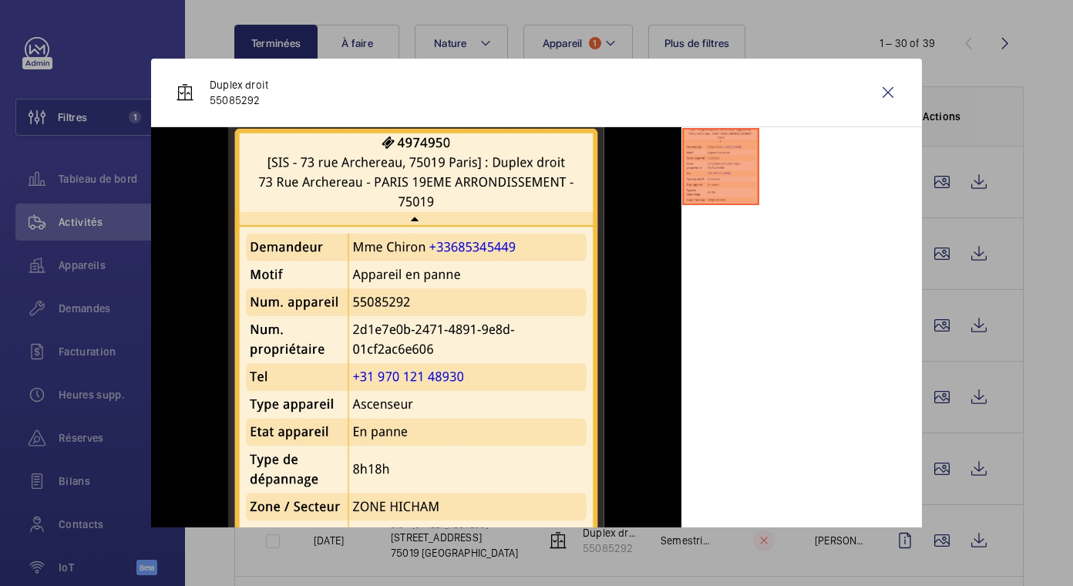
click at [940, 536] on div at bounding box center [536, 293] width 1073 height 586
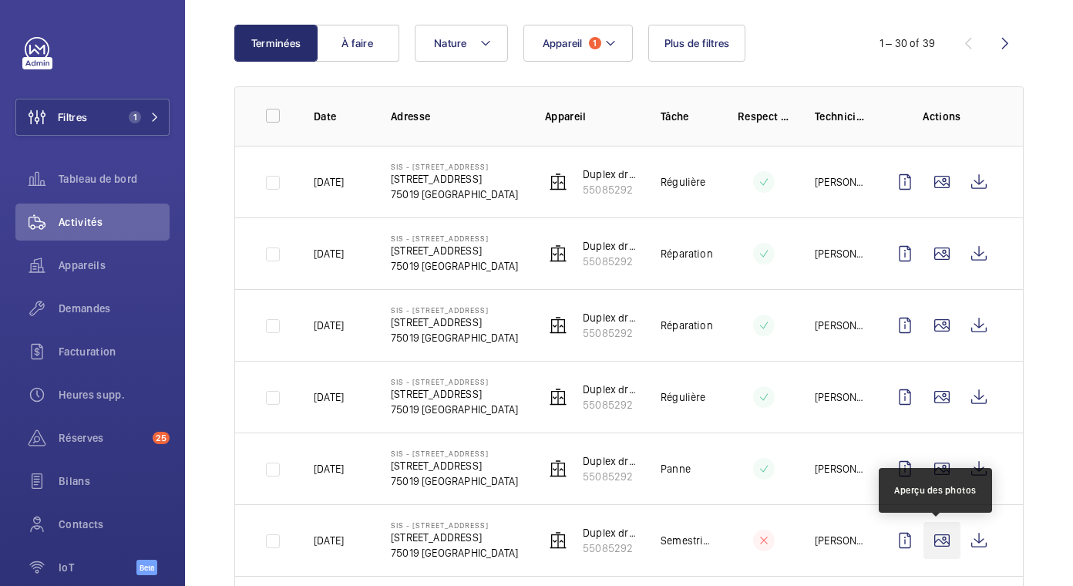
click at [939, 536] on wm-front-icon-button at bounding box center [941, 540] width 37 height 37
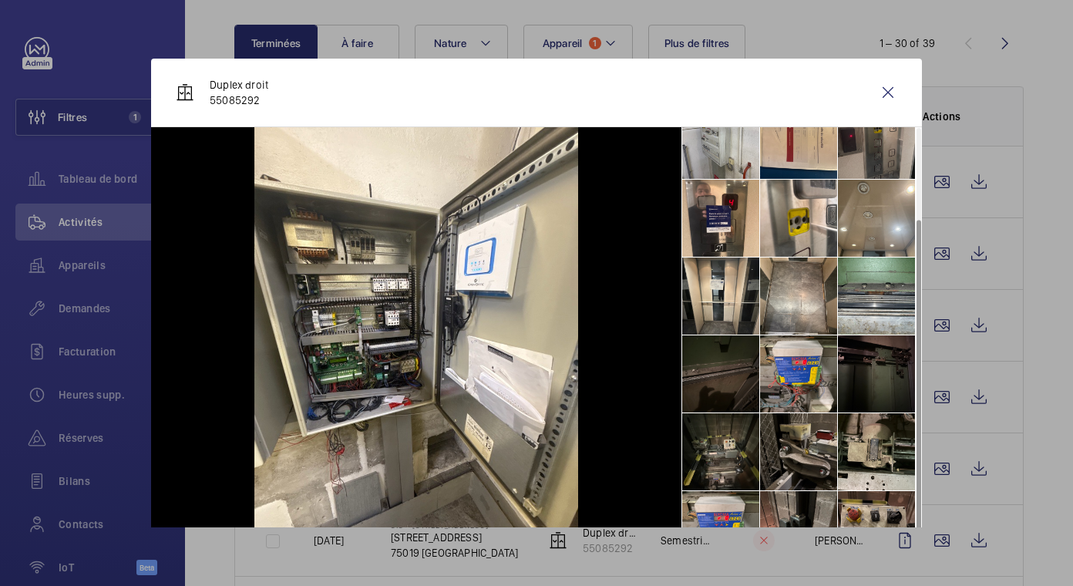
scroll to position [114, 0]
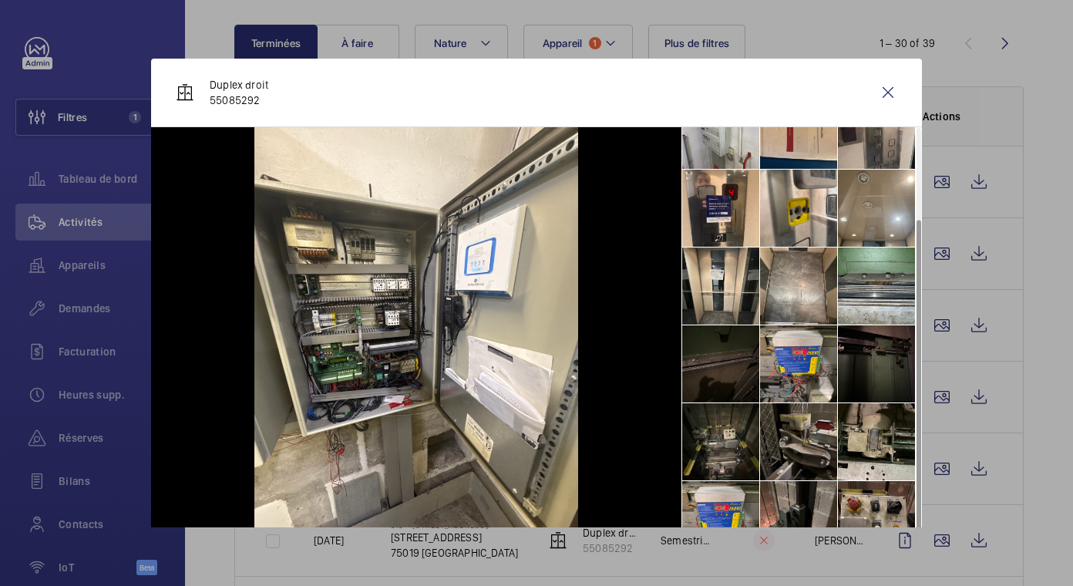
click at [718, 350] on li at bounding box center [720, 363] width 77 height 77
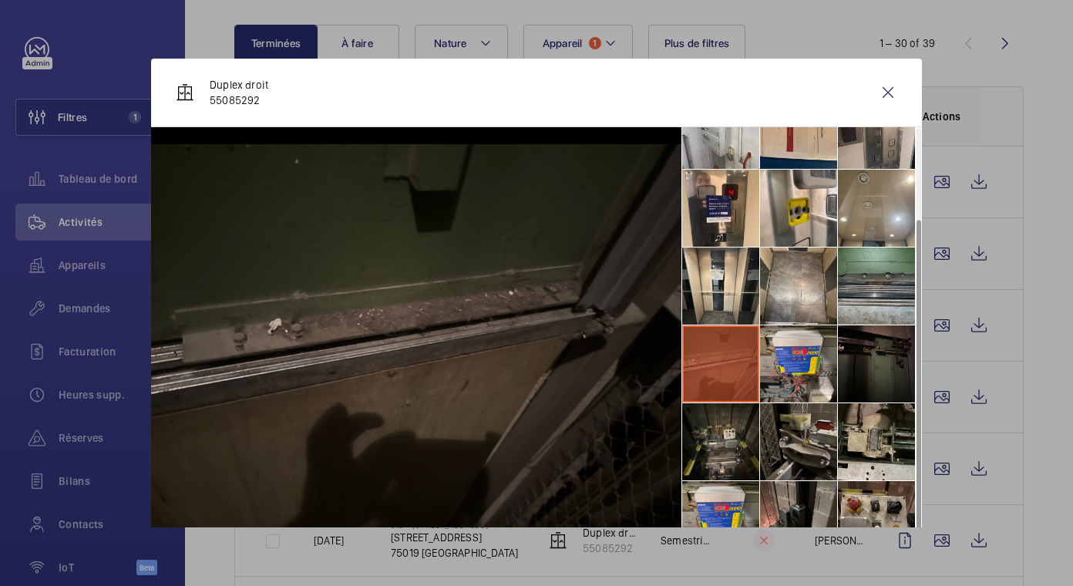
click at [865, 259] on li at bounding box center [876, 285] width 77 height 77
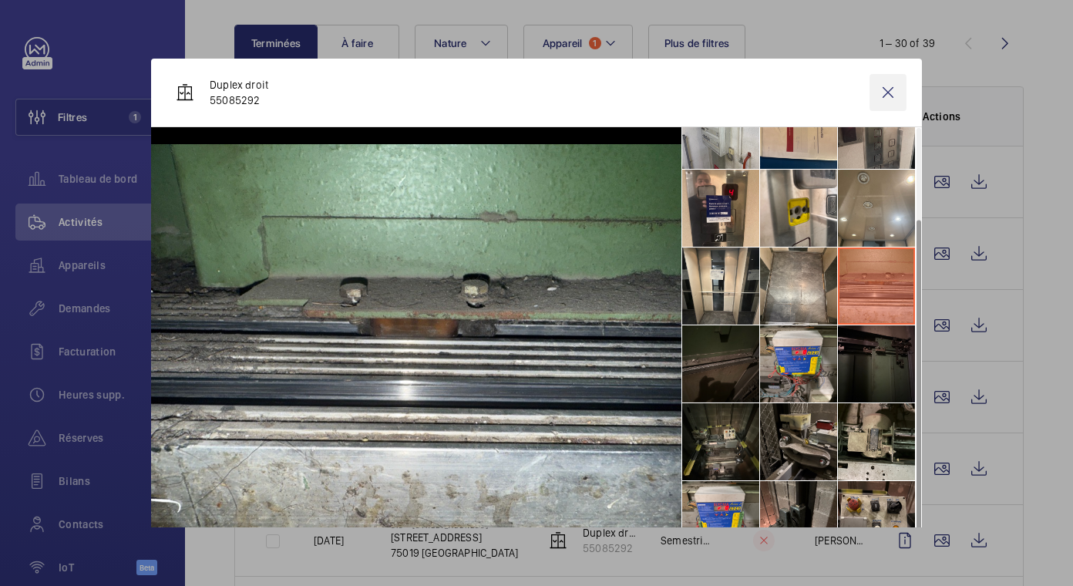
click at [872, 84] on wm-front-icon-button at bounding box center [887, 92] width 37 height 37
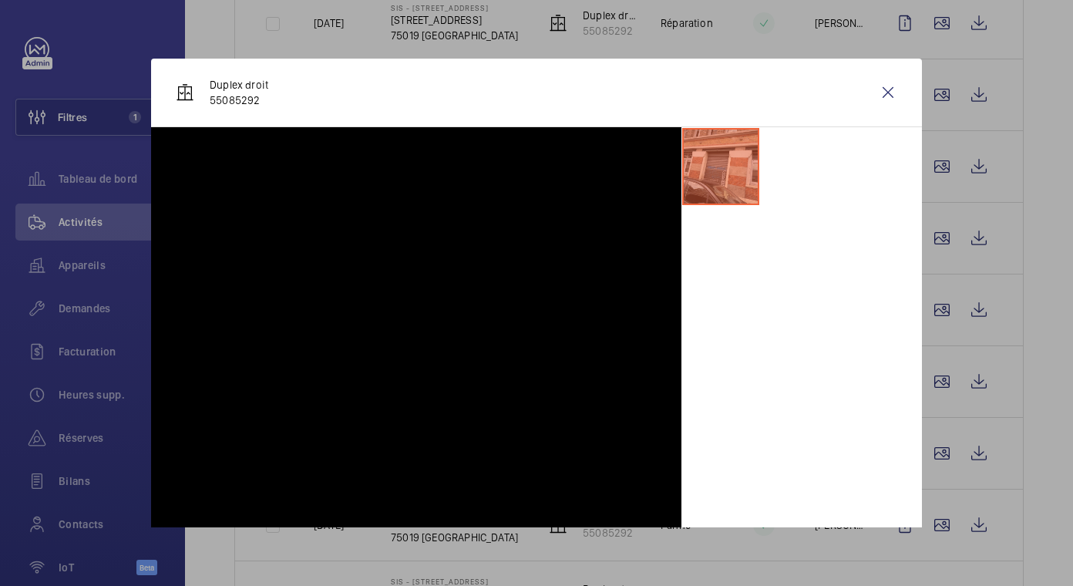
click at [938, 388] on div at bounding box center [536, 293] width 1073 height 586
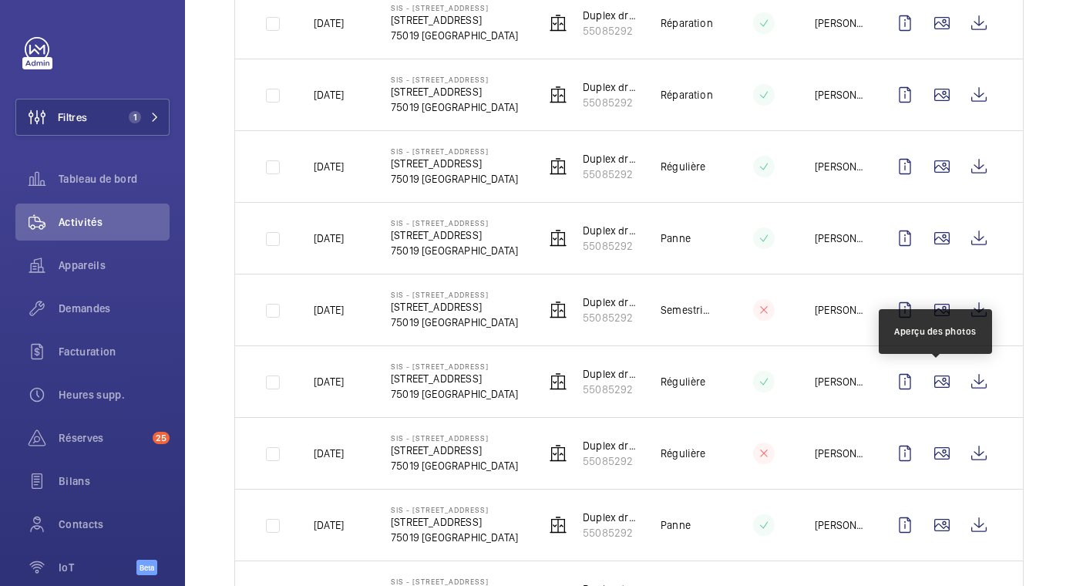
click at [938, 388] on wm-front-icon-button at bounding box center [941, 381] width 37 height 37
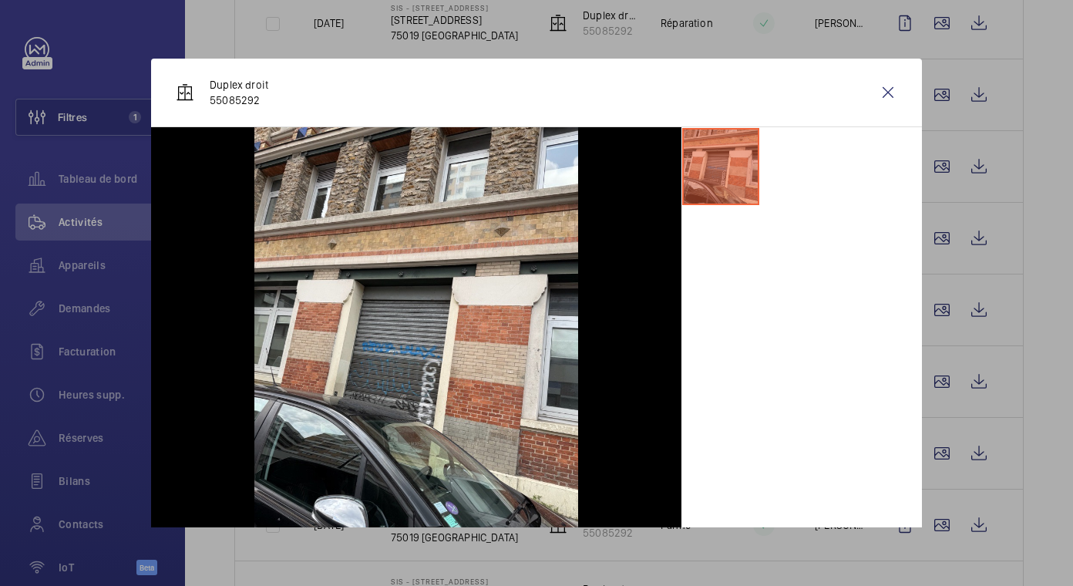
click at [939, 450] on div at bounding box center [536, 293] width 1073 height 586
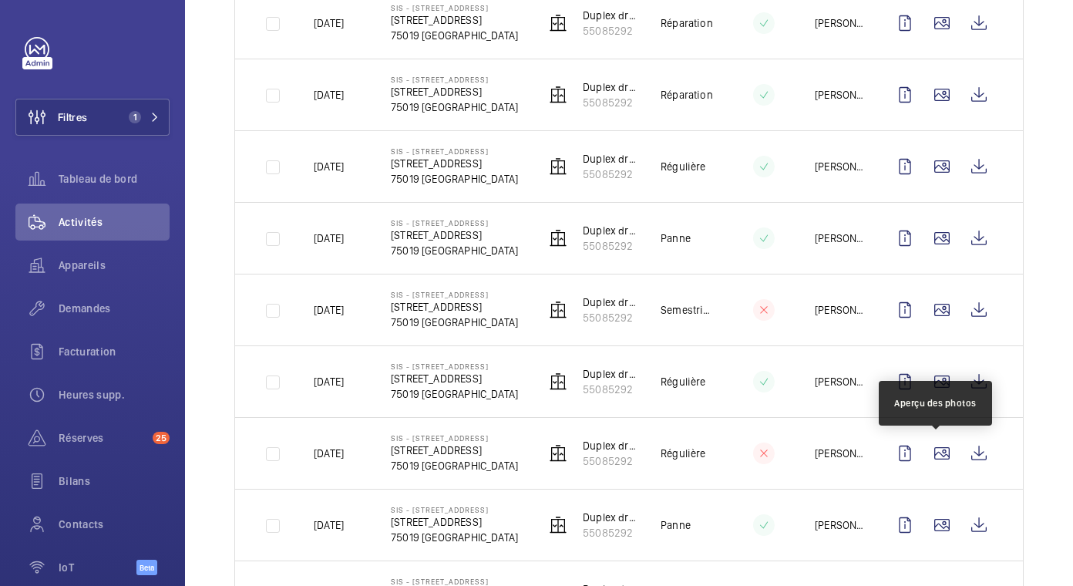
click at [939, 450] on wm-front-icon-button at bounding box center [941, 453] width 37 height 37
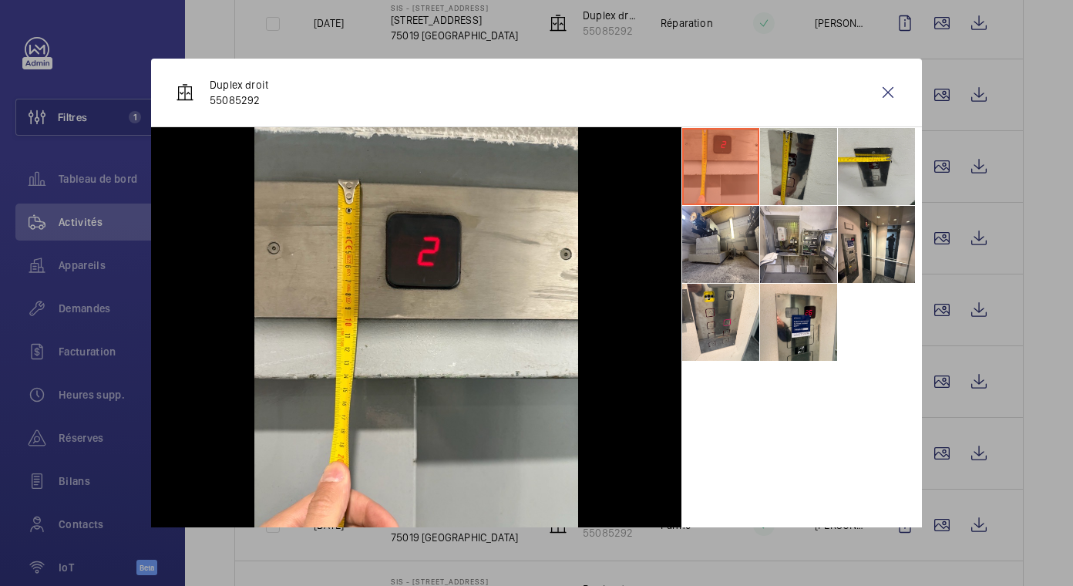
click at [939, 532] on div at bounding box center [536, 293] width 1073 height 586
click at [939, 532] on wm-front-icon-button at bounding box center [941, 524] width 37 height 37
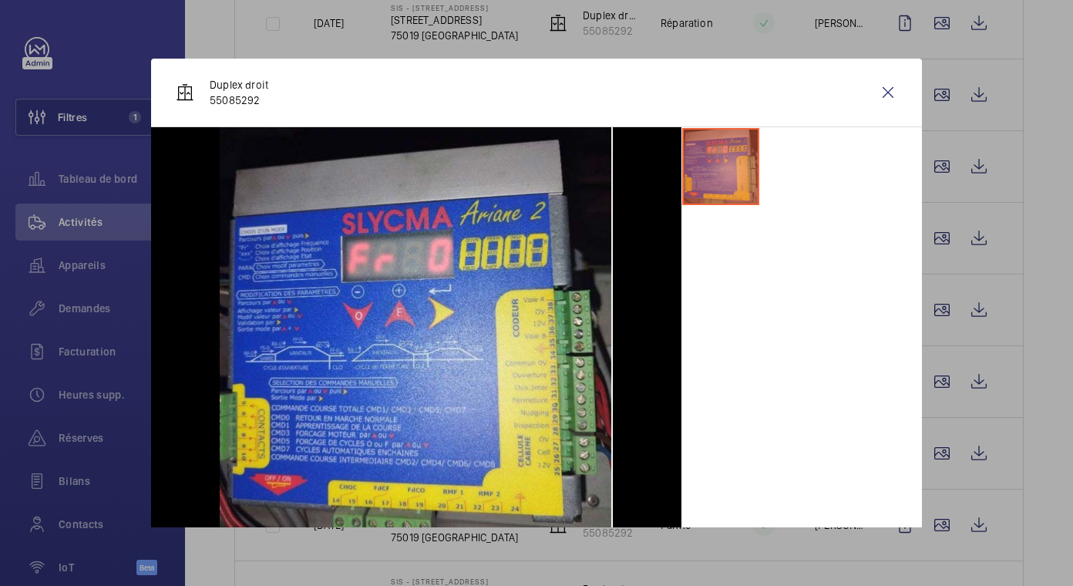
click at [1016, 408] on div at bounding box center [536, 293] width 1073 height 586
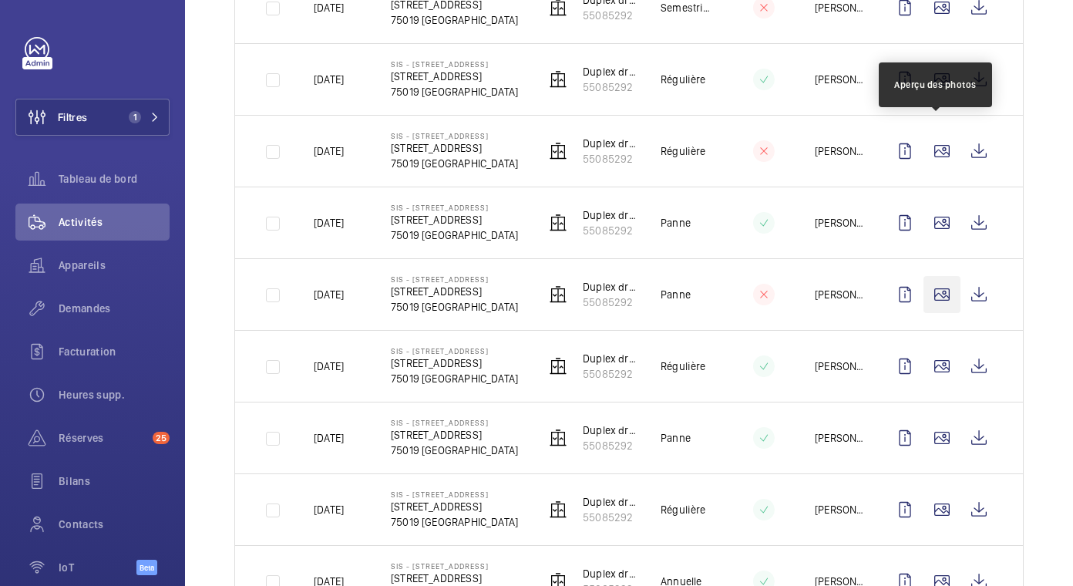
scroll to position [848, 0]
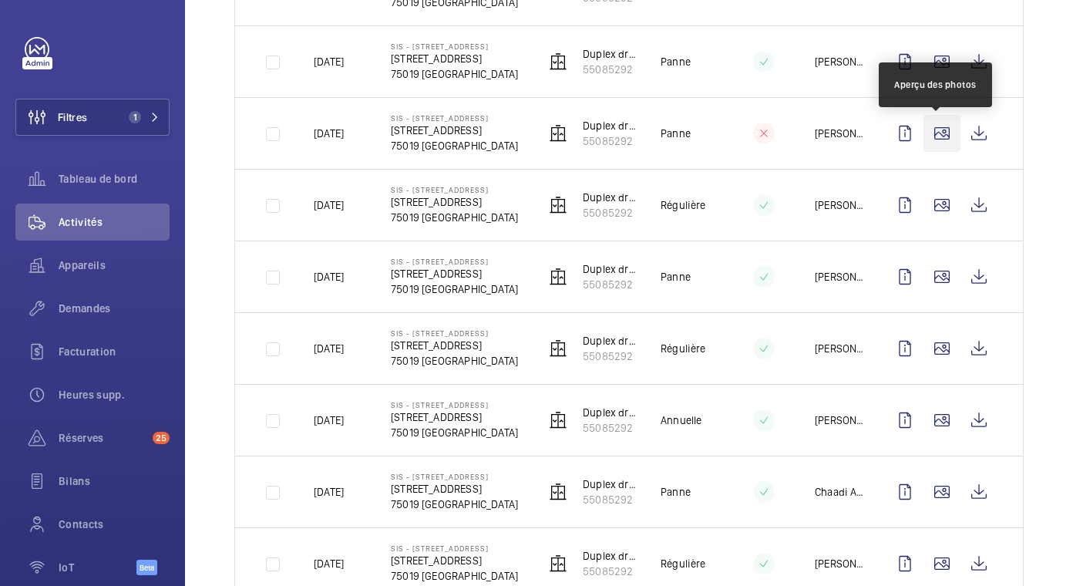
click at [927, 134] on wm-front-icon-button at bounding box center [941, 133] width 37 height 37
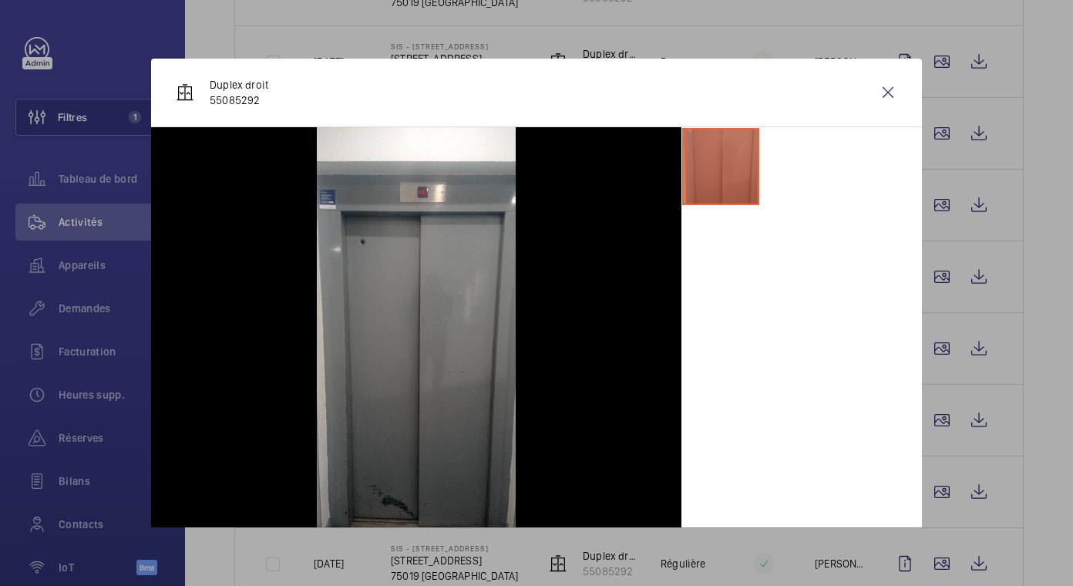
click at [933, 210] on div at bounding box center [536, 293] width 1073 height 586
click at [933, 210] on wm-front-icon-button at bounding box center [941, 204] width 37 height 37
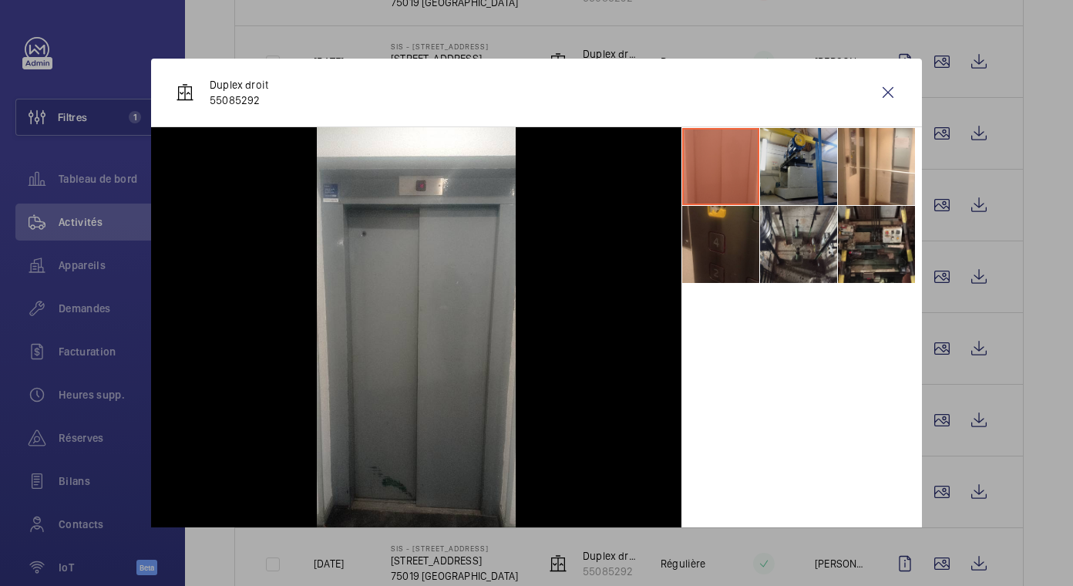
click at [771, 160] on li at bounding box center [798, 166] width 77 height 77
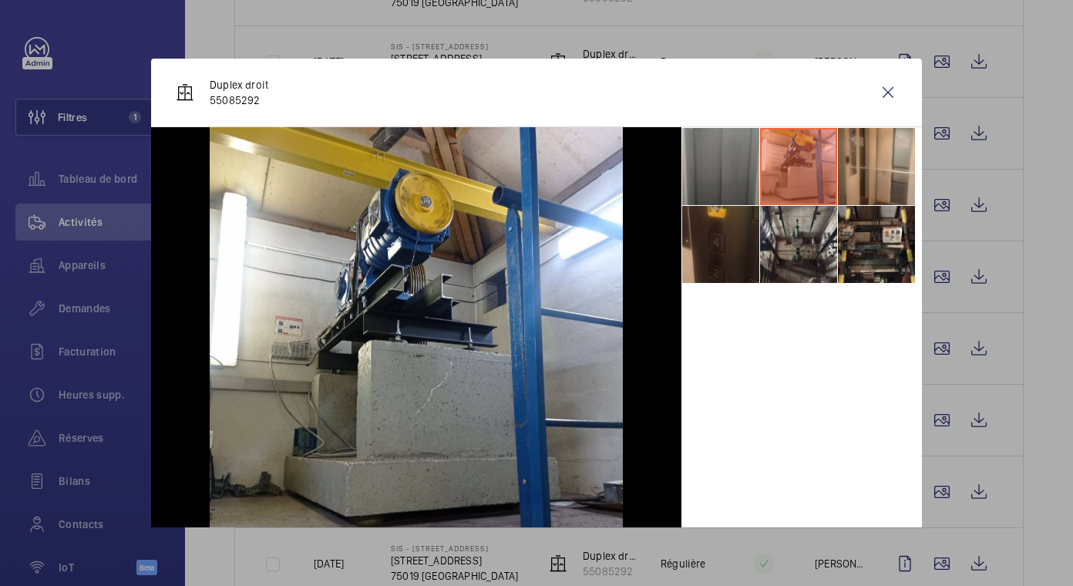
click at [842, 152] on li at bounding box center [876, 166] width 77 height 77
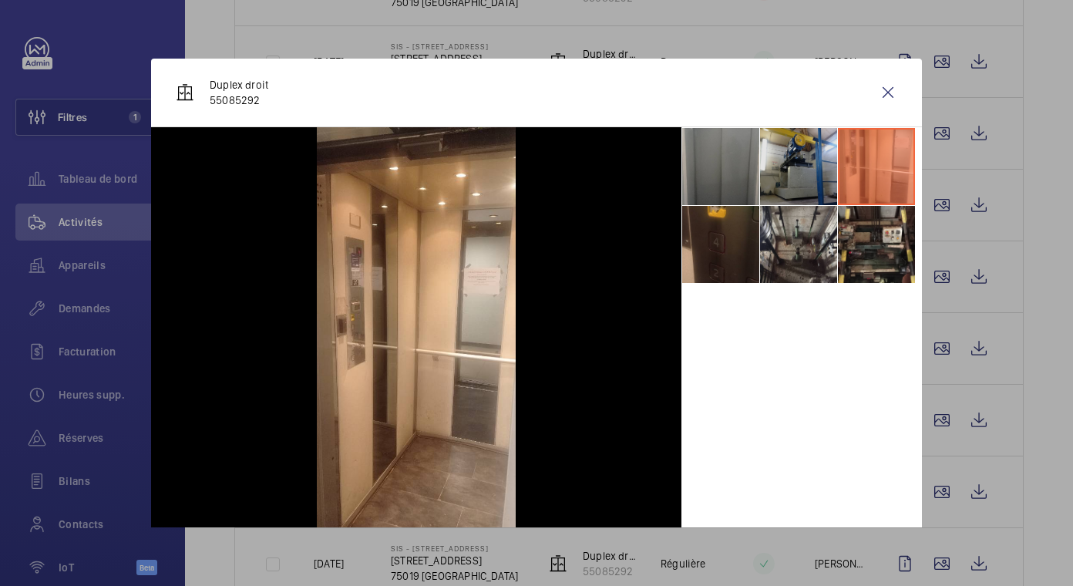
click at [791, 179] on li at bounding box center [798, 166] width 77 height 77
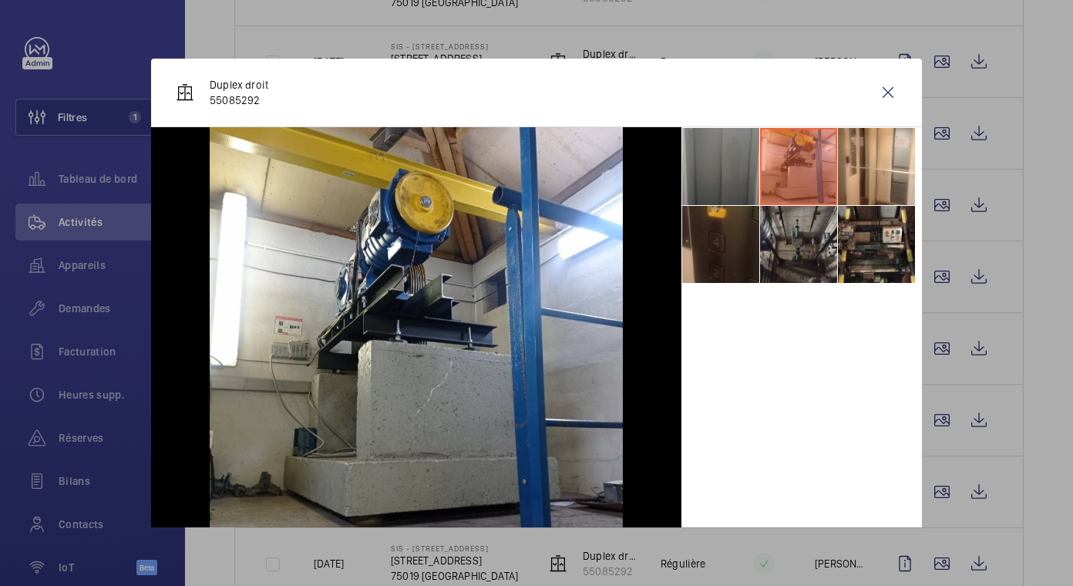
click at [762, 235] on li at bounding box center [798, 244] width 77 height 77
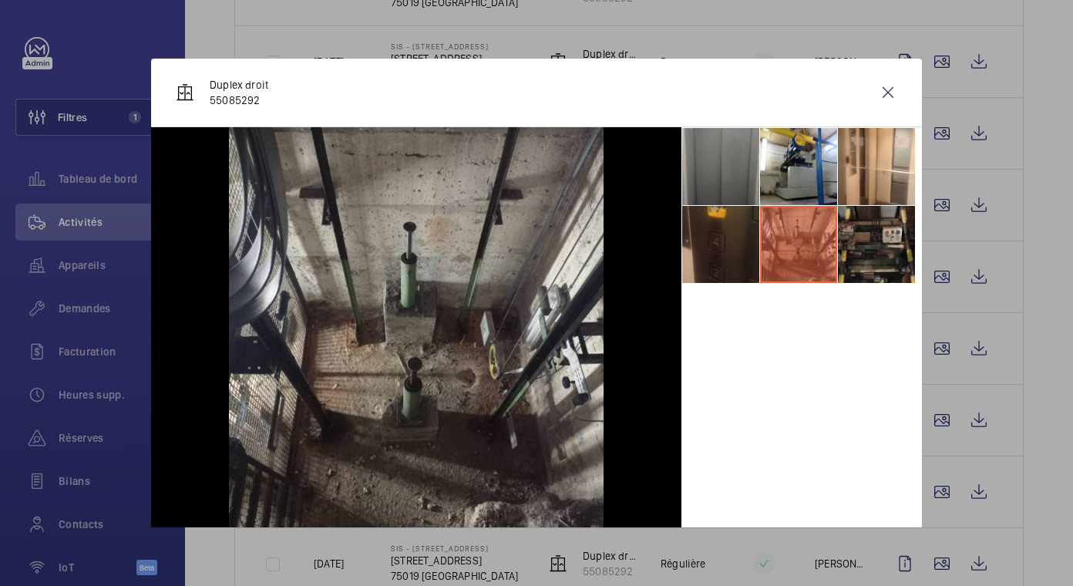
click at [850, 236] on li at bounding box center [876, 244] width 77 height 77
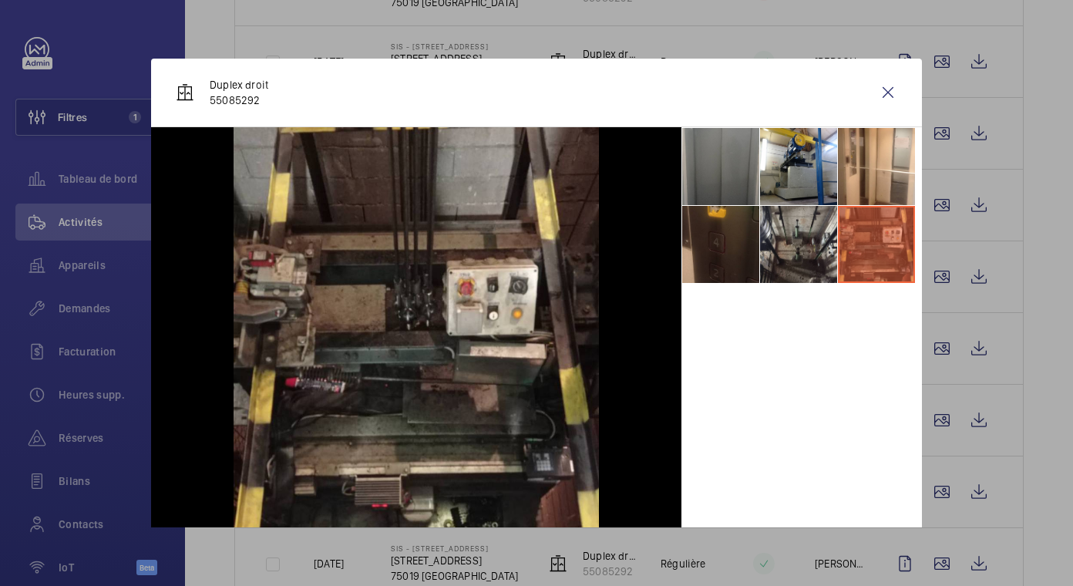
click at [1020, 391] on div at bounding box center [536, 293] width 1073 height 586
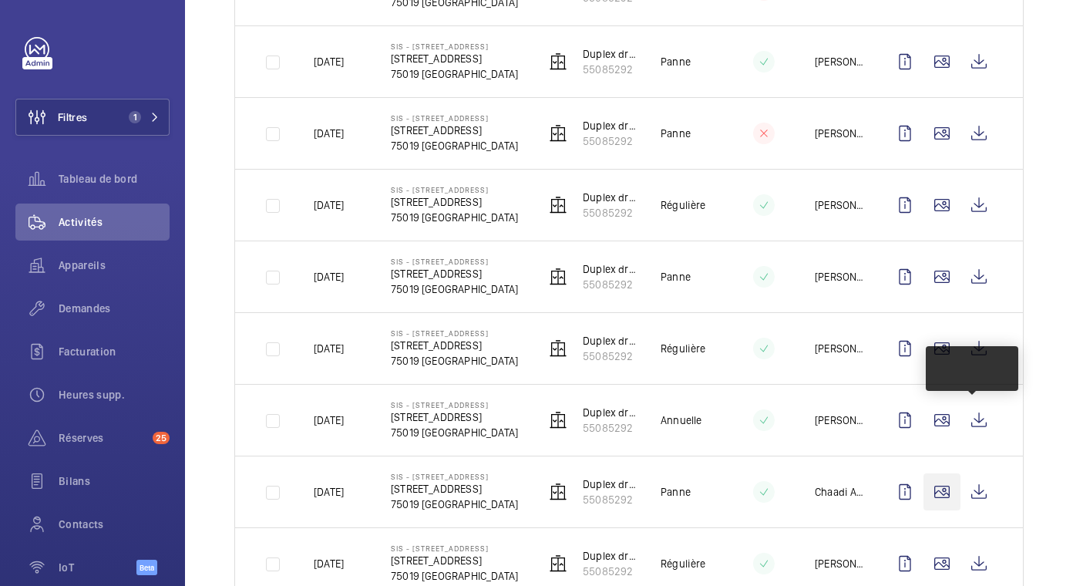
click at [941, 473] on wm-front-icon-button at bounding box center [941, 491] width 37 height 37
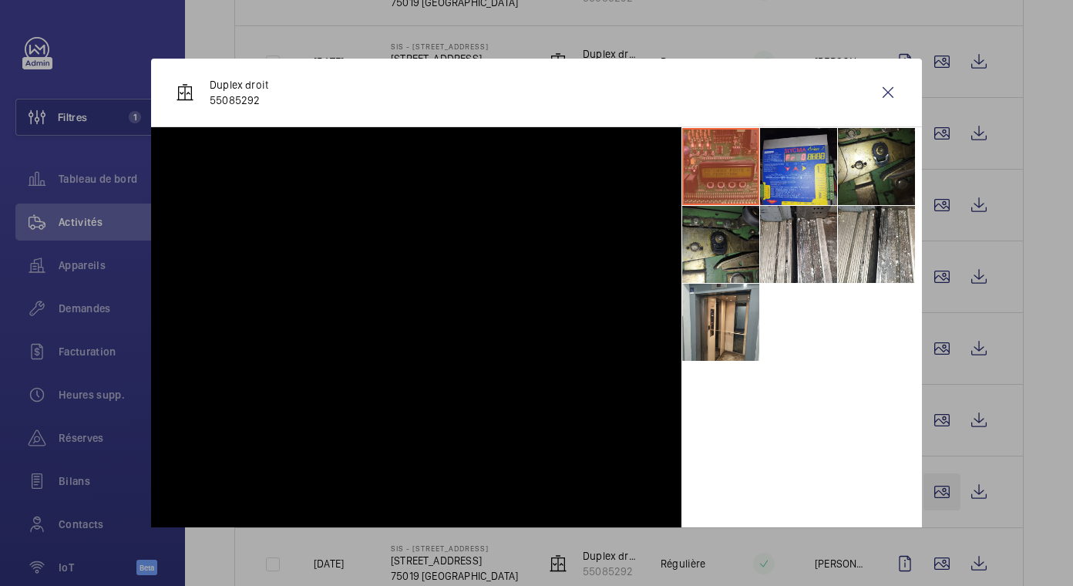
scroll to position [925, 0]
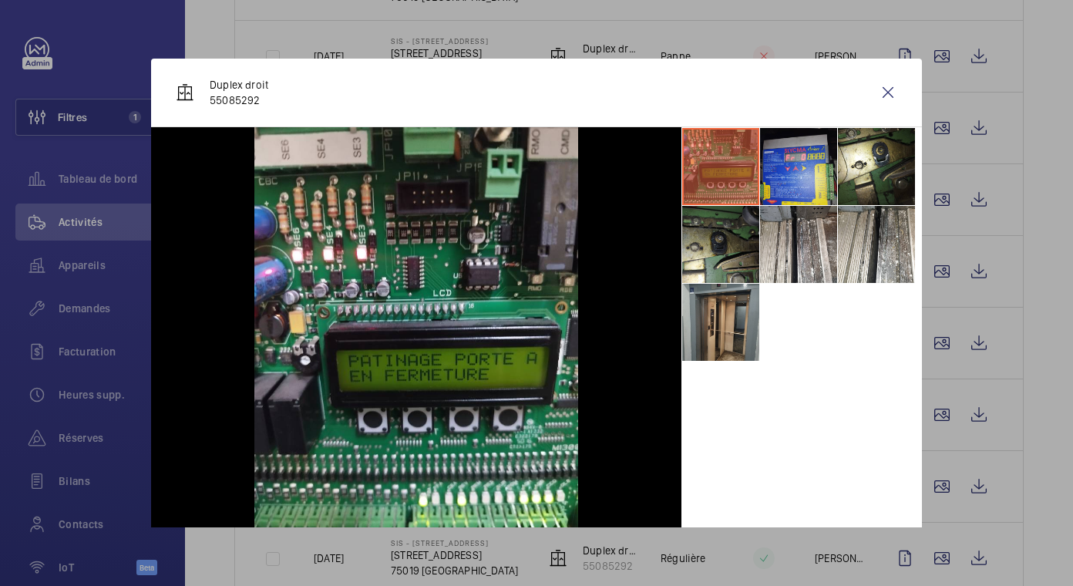
click at [713, 338] on li at bounding box center [720, 322] width 77 height 77
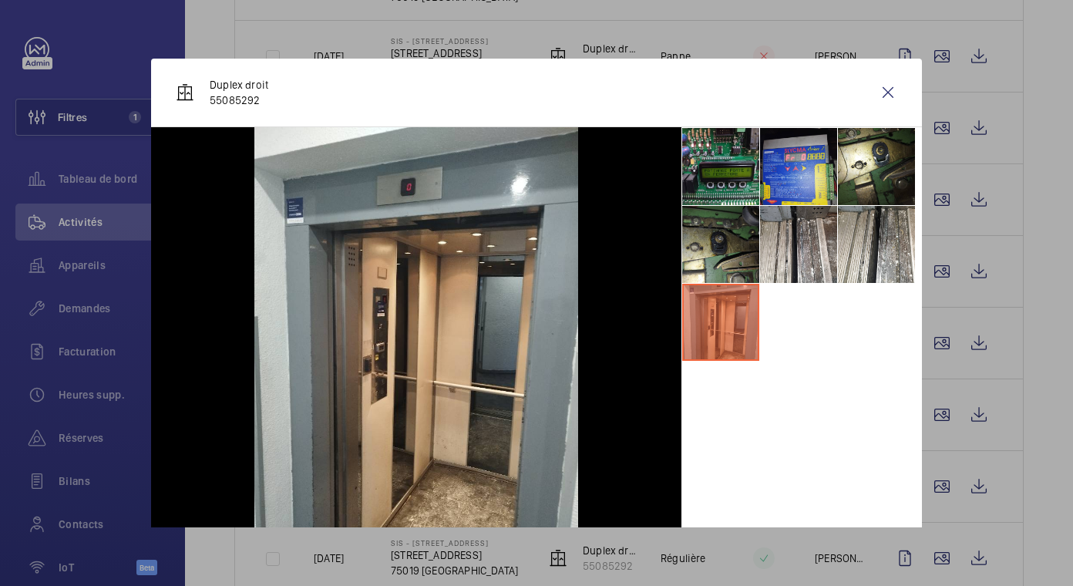
click at [942, 425] on div at bounding box center [536, 293] width 1073 height 586
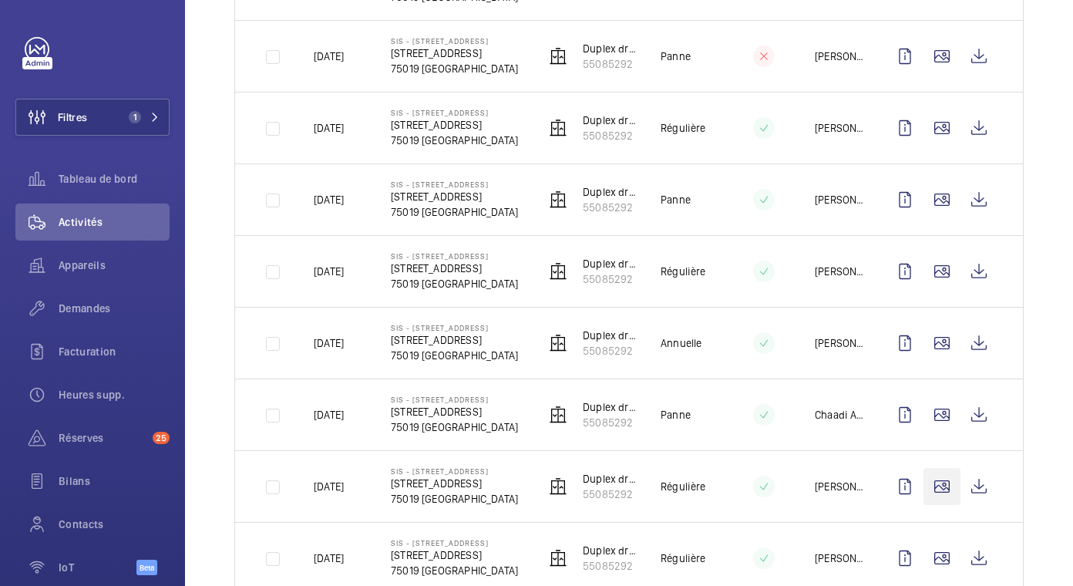
click at [941, 496] on wm-front-icon-button at bounding box center [941, 486] width 37 height 37
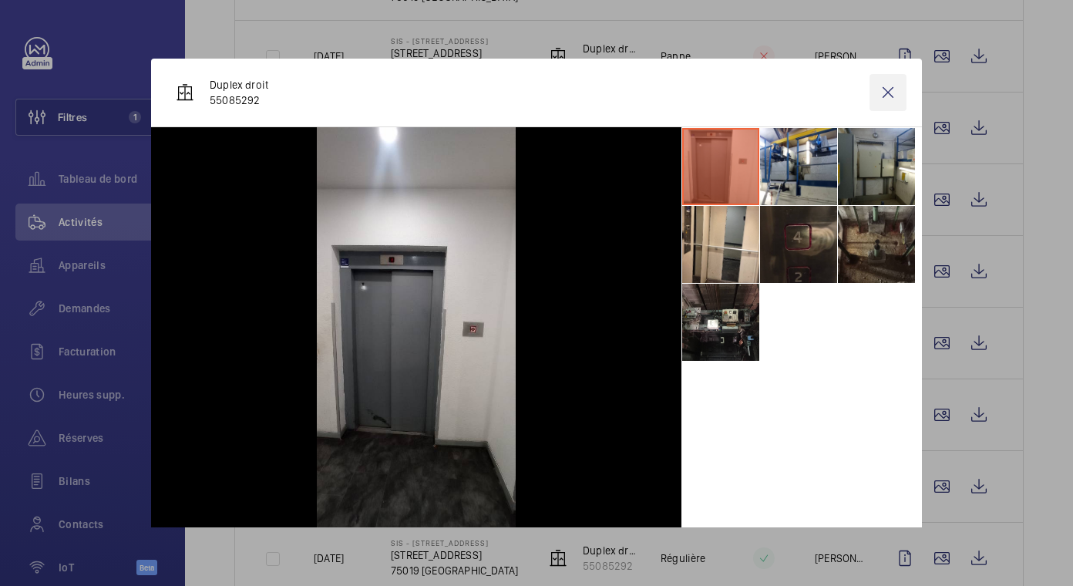
click at [880, 92] on wm-front-icon-button at bounding box center [887, 92] width 37 height 37
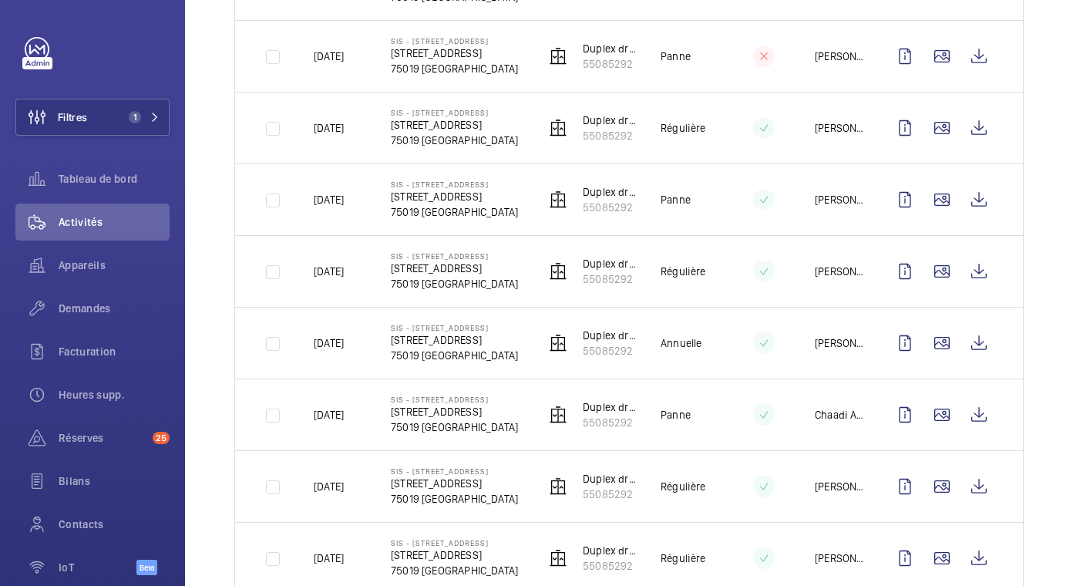
scroll to position [1079, 0]
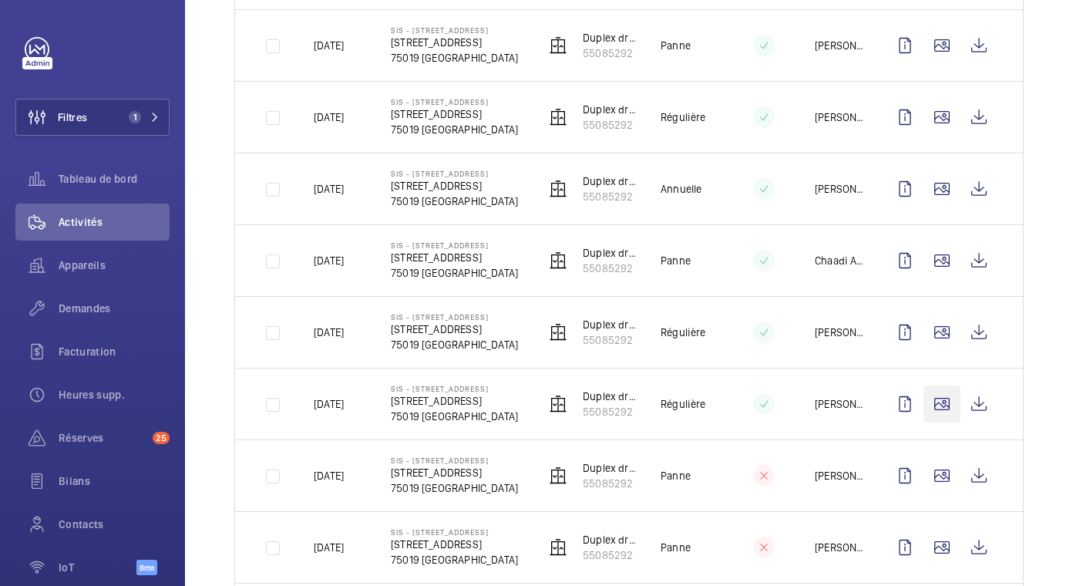
click at [939, 385] on wm-front-icon-button at bounding box center [941, 403] width 37 height 37
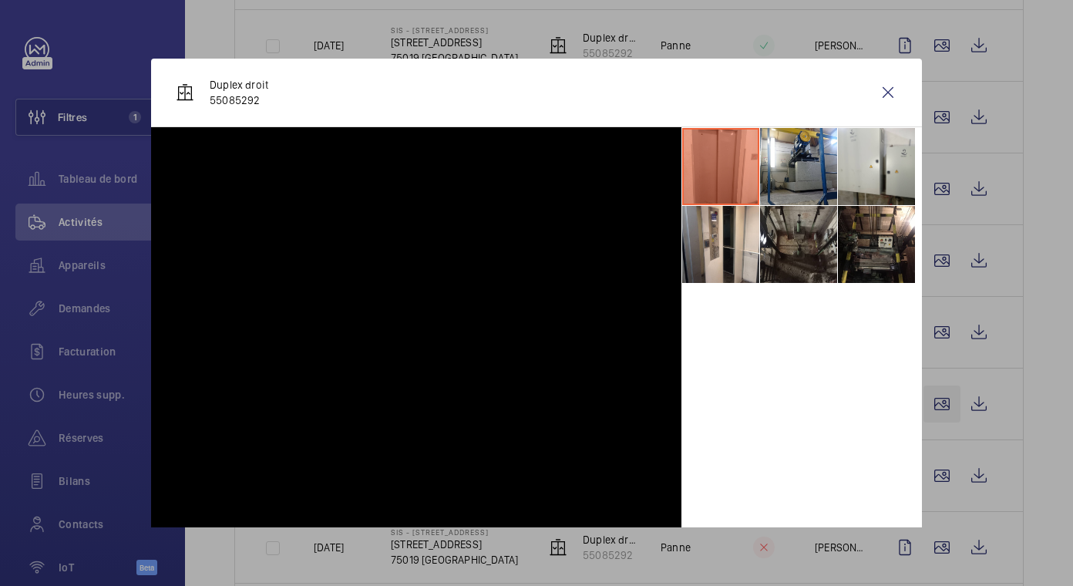
scroll to position [1155, 0]
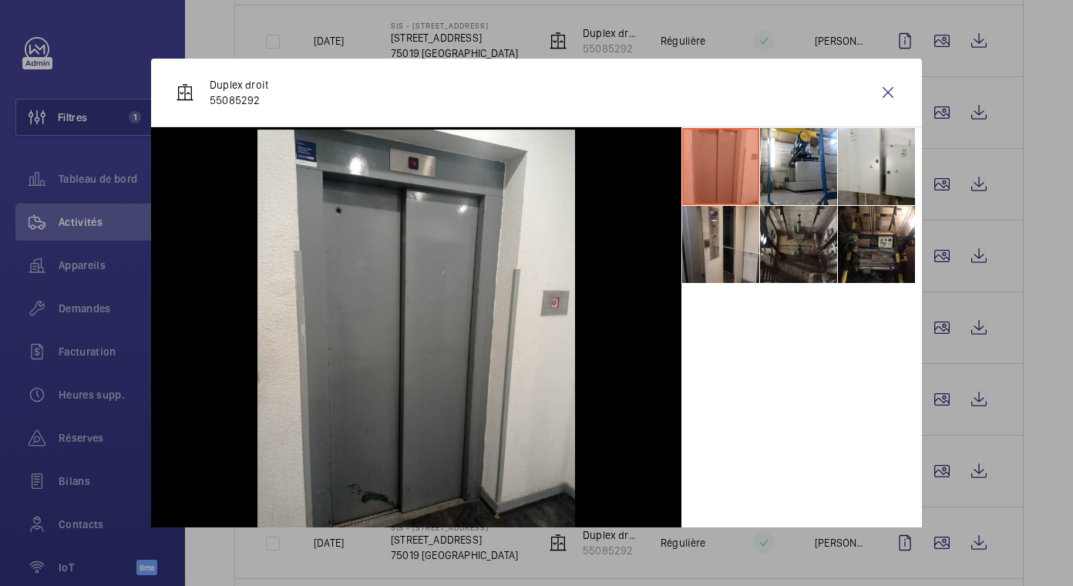
click at [725, 258] on li at bounding box center [720, 244] width 77 height 77
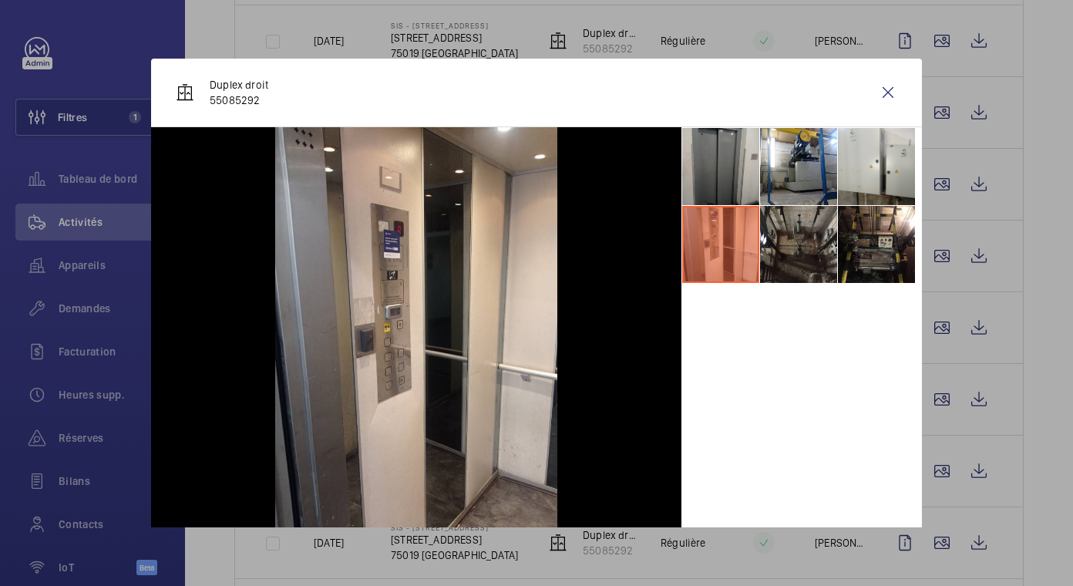
click at [727, 176] on li at bounding box center [720, 166] width 77 height 77
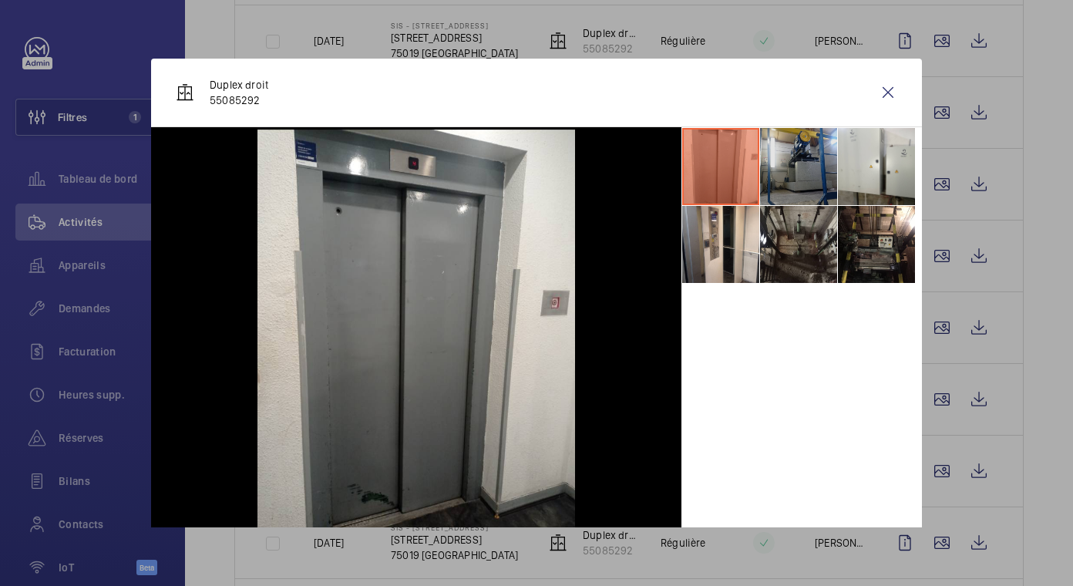
click at [798, 180] on li at bounding box center [798, 166] width 77 height 77
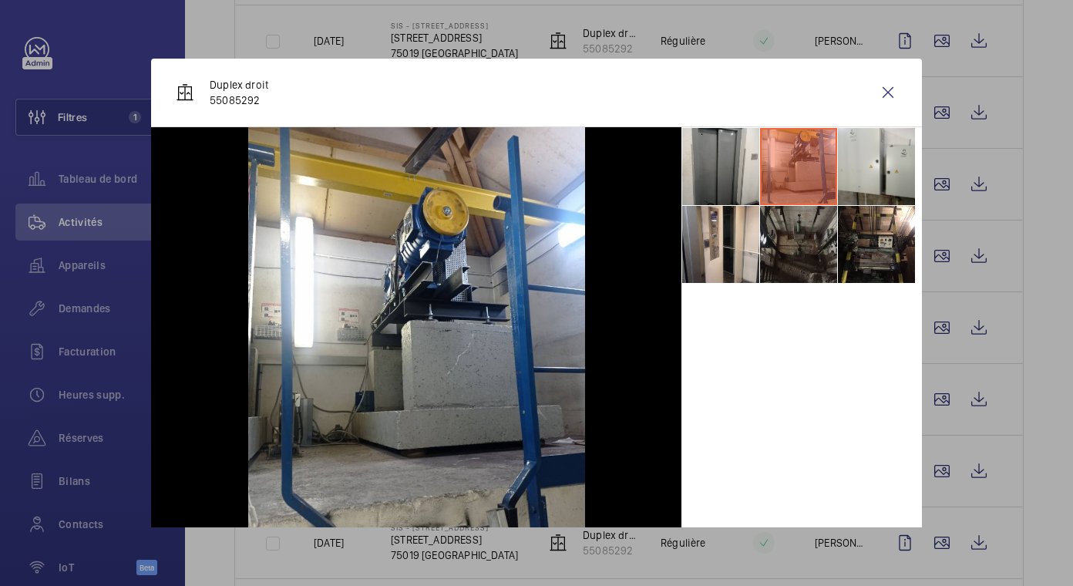
click at [785, 235] on li at bounding box center [798, 244] width 77 height 77
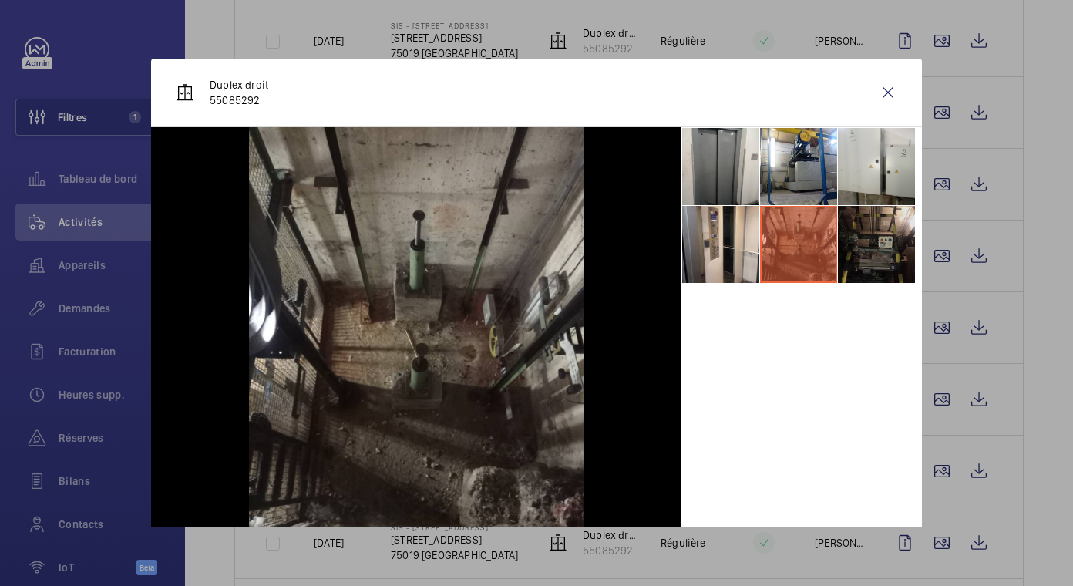
click at [895, 232] on li at bounding box center [876, 244] width 77 height 77
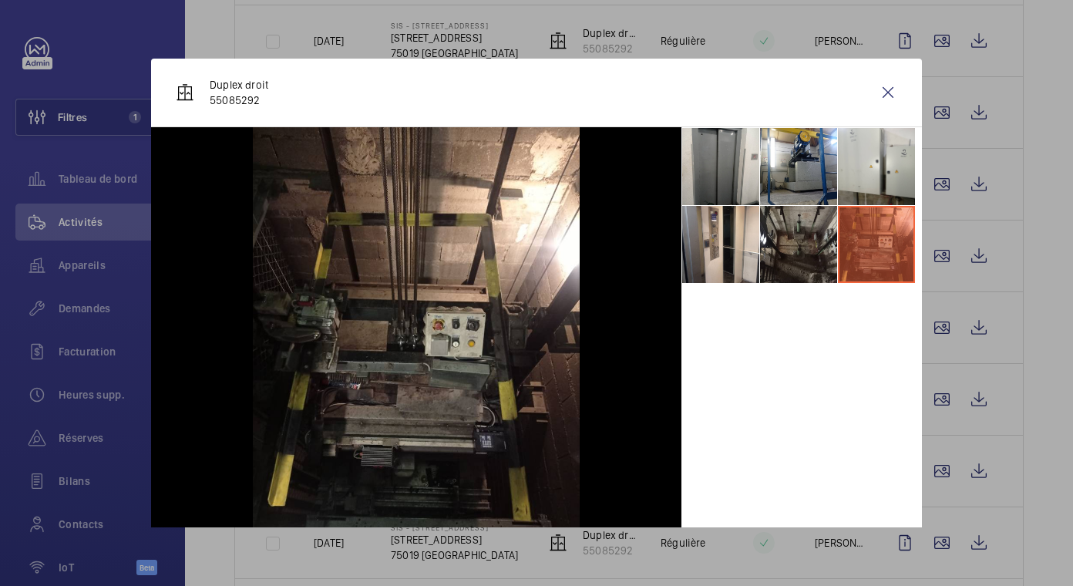
click at [1030, 267] on div at bounding box center [536, 293] width 1073 height 586
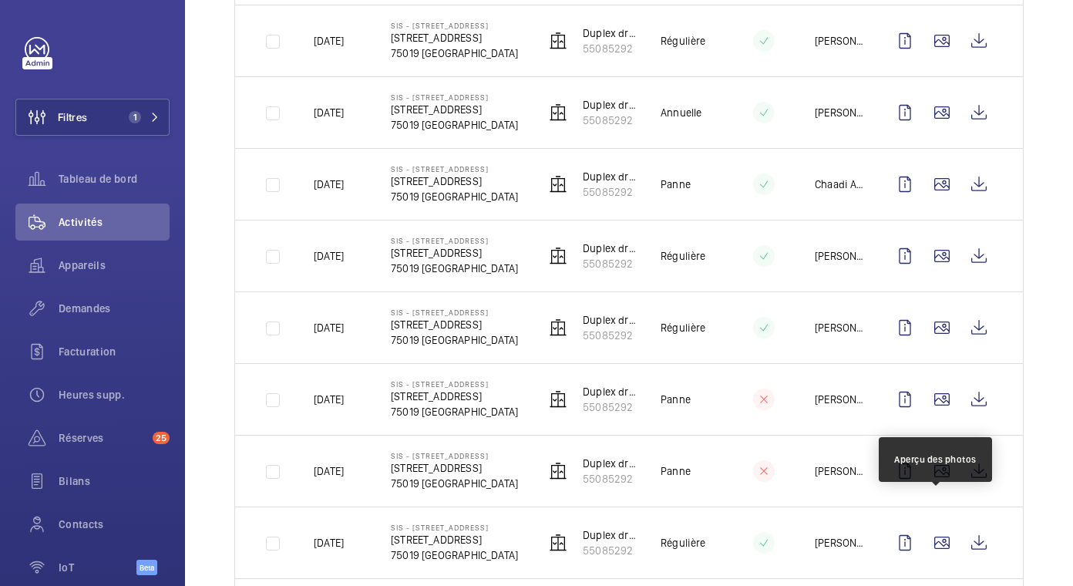
scroll to position [1915, 0]
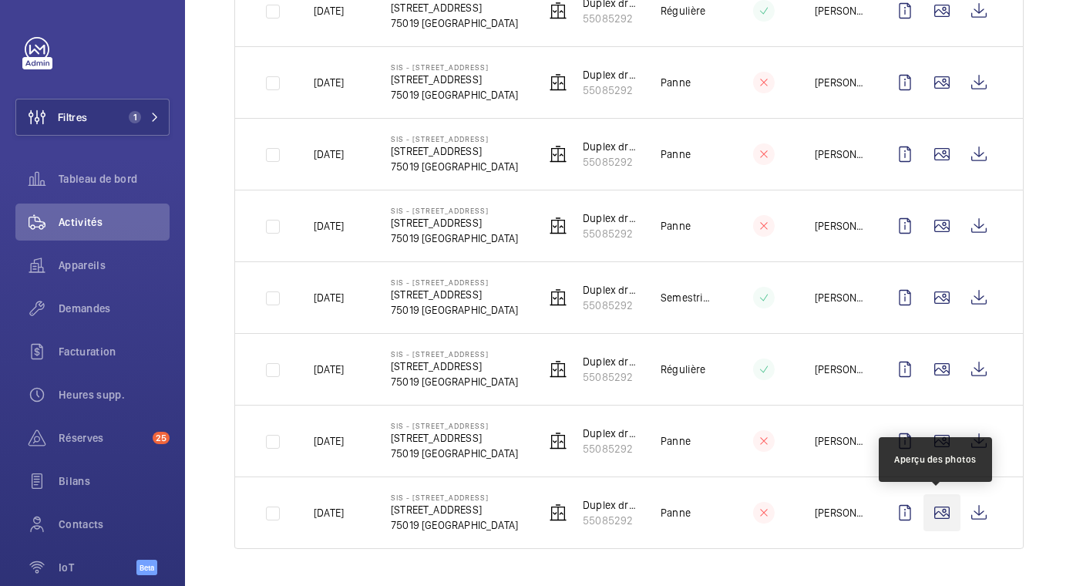
click at [938, 517] on wm-front-icon-button at bounding box center [941, 512] width 37 height 37
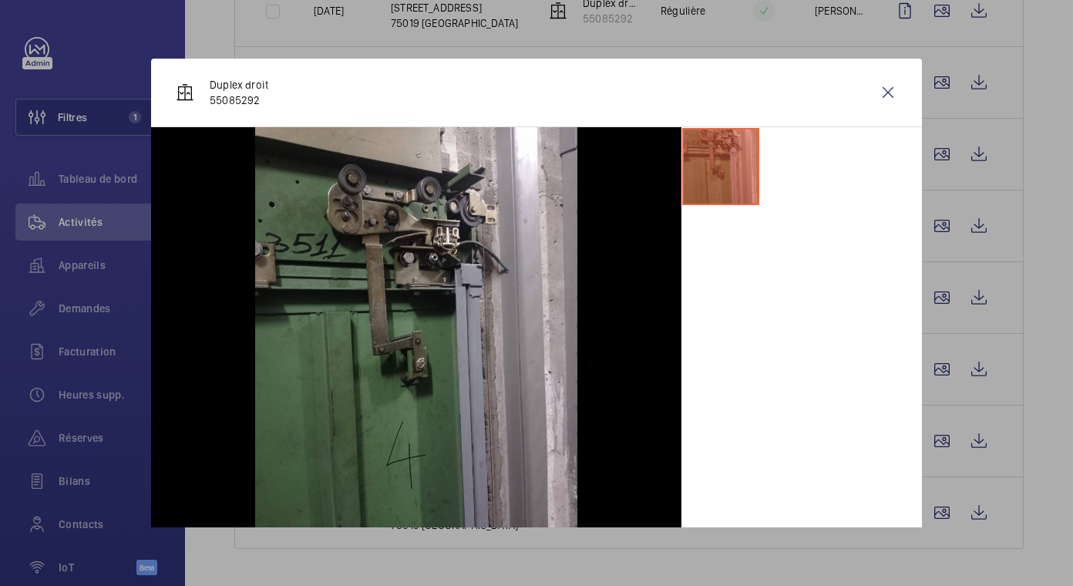
click at [939, 439] on div at bounding box center [536, 293] width 1073 height 586
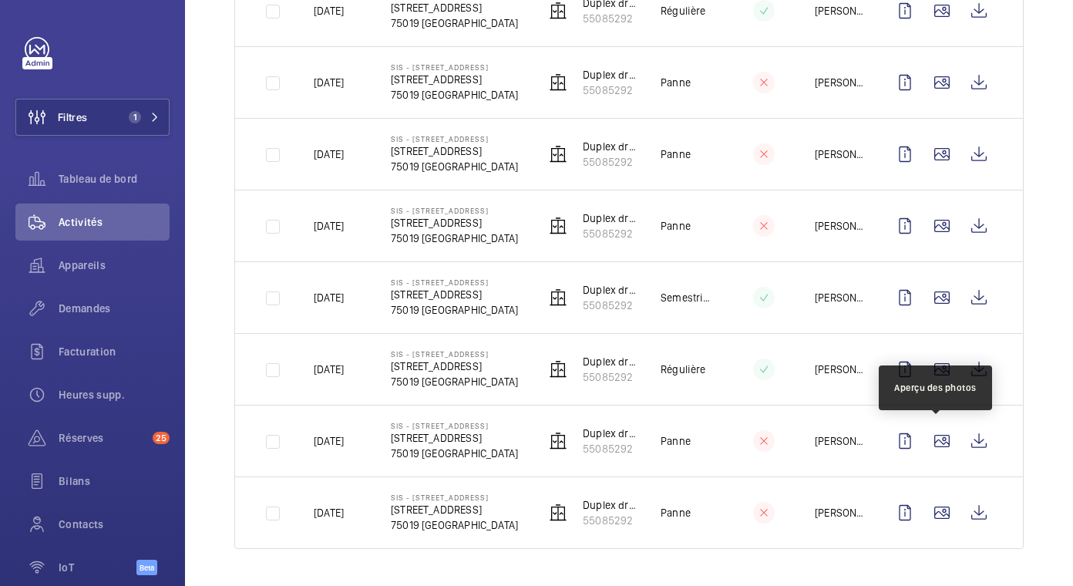
click at [939, 439] on wm-front-icon-button at bounding box center [941, 440] width 37 height 37
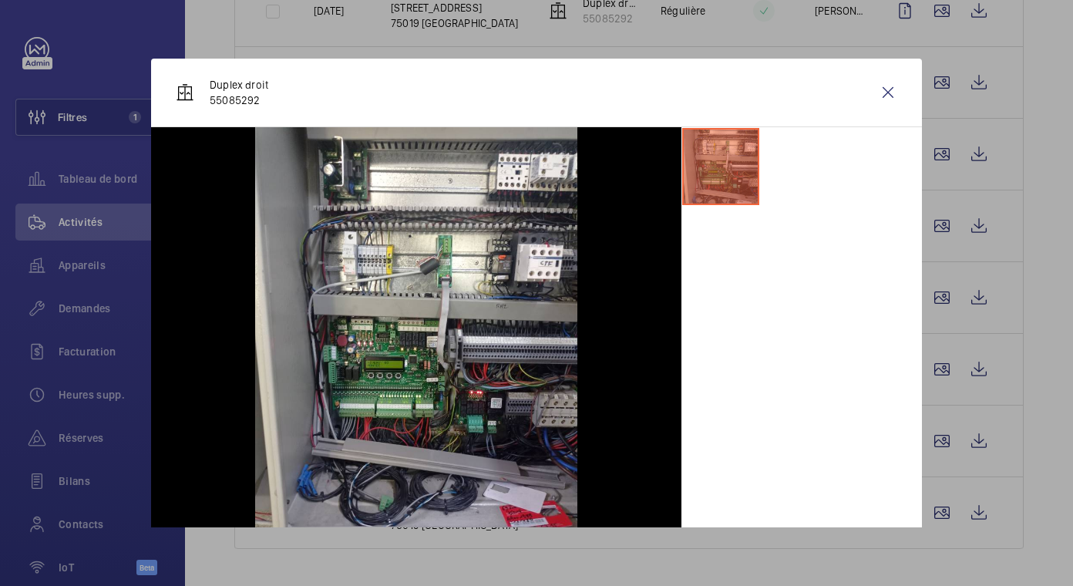
click at [934, 374] on div at bounding box center [536, 293] width 1073 height 586
click at [934, 374] on wm-front-icon-button at bounding box center [941, 369] width 37 height 37
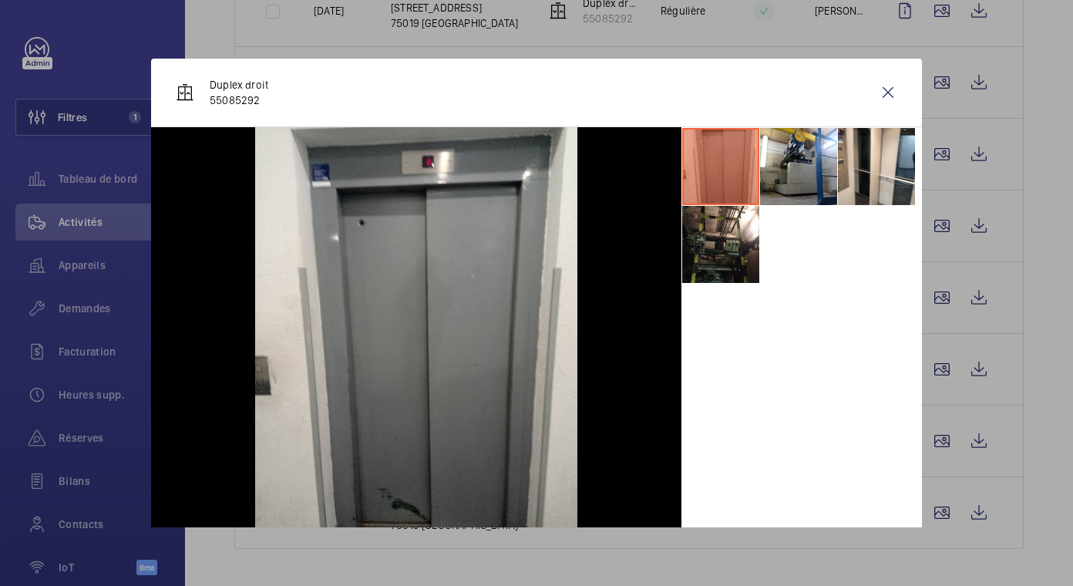
click at [940, 306] on div at bounding box center [536, 293] width 1073 height 586
click at [940, 306] on wm-front-icon-button at bounding box center [941, 297] width 37 height 37
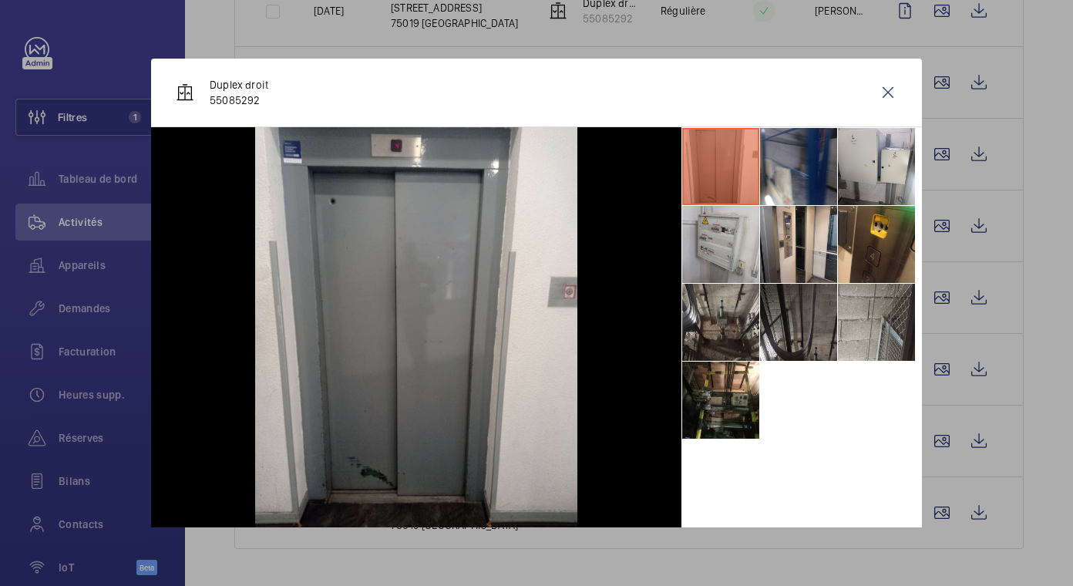
click at [933, 228] on div at bounding box center [536, 293] width 1073 height 586
click at [933, 228] on wm-front-icon-button at bounding box center [941, 225] width 37 height 37
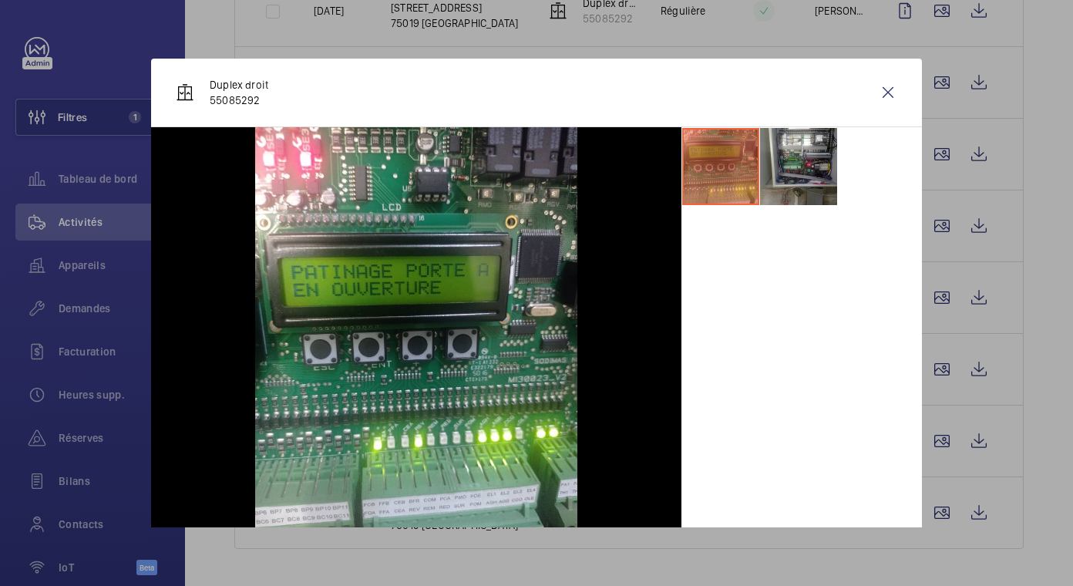
click at [931, 148] on div at bounding box center [536, 293] width 1073 height 586
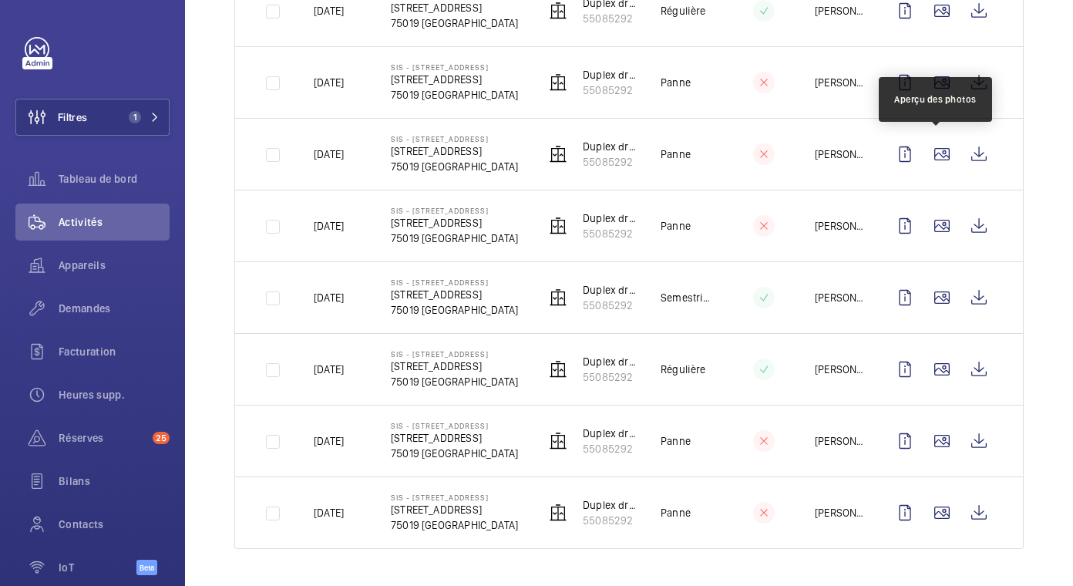
click at [931, 148] on wm-front-icon-button at bounding box center [941, 154] width 37 height 37
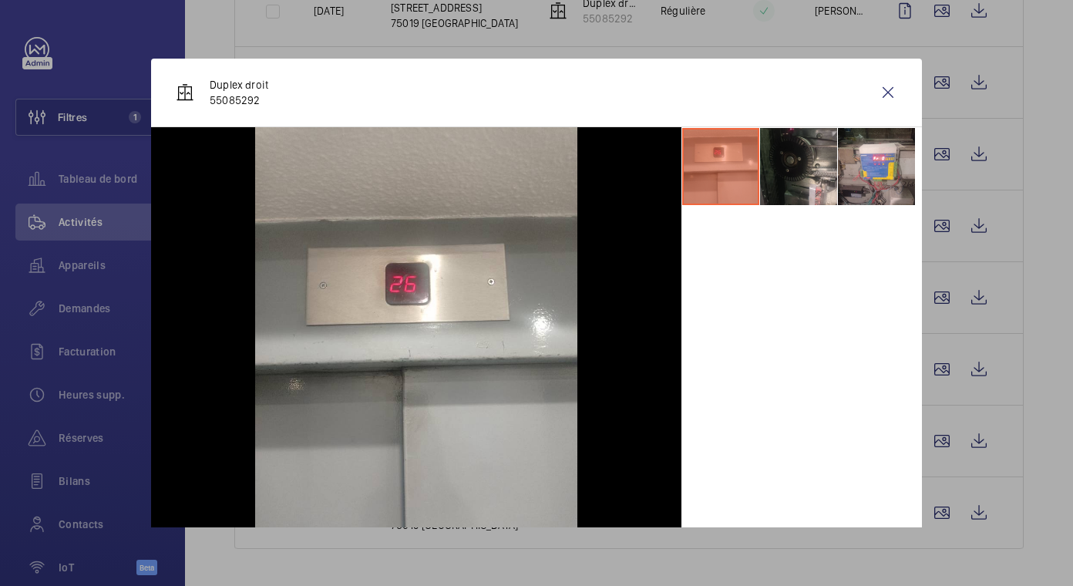
click at [939, 84] on div at bounding box center [536, 293] width 1073 height 586
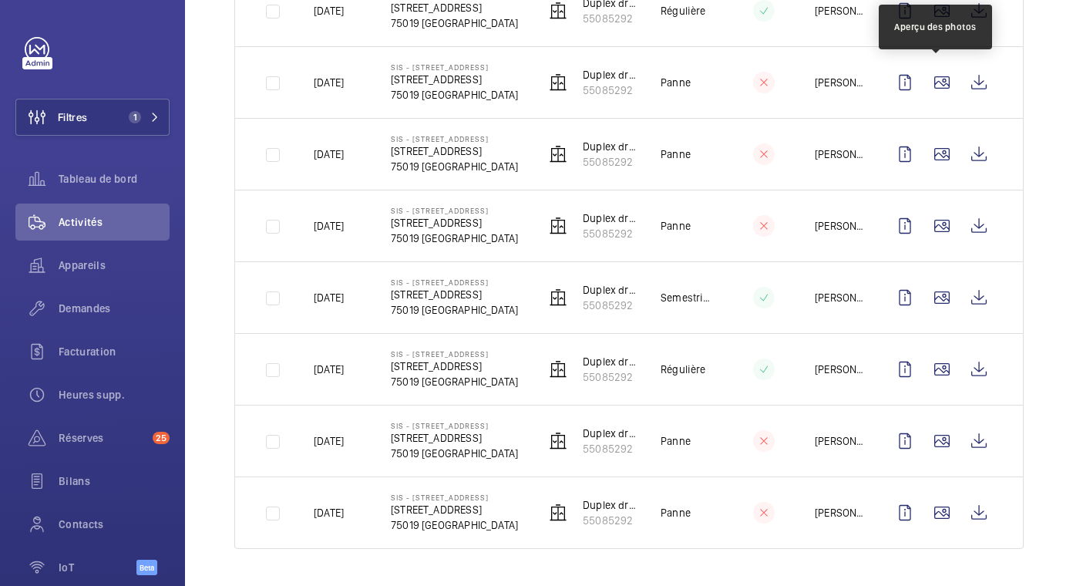
click at [939, 84] on wm-front-icon-button at bounding box center [941, 82] width 37 height 37
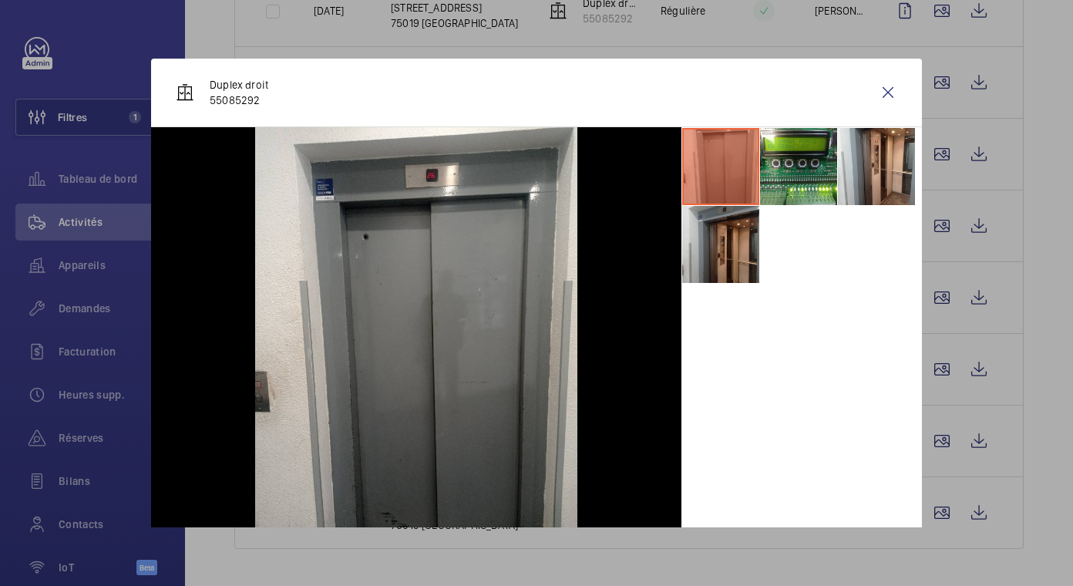
click at [939, 11] on div at bounding box center [536, 293] width 1073 height 586
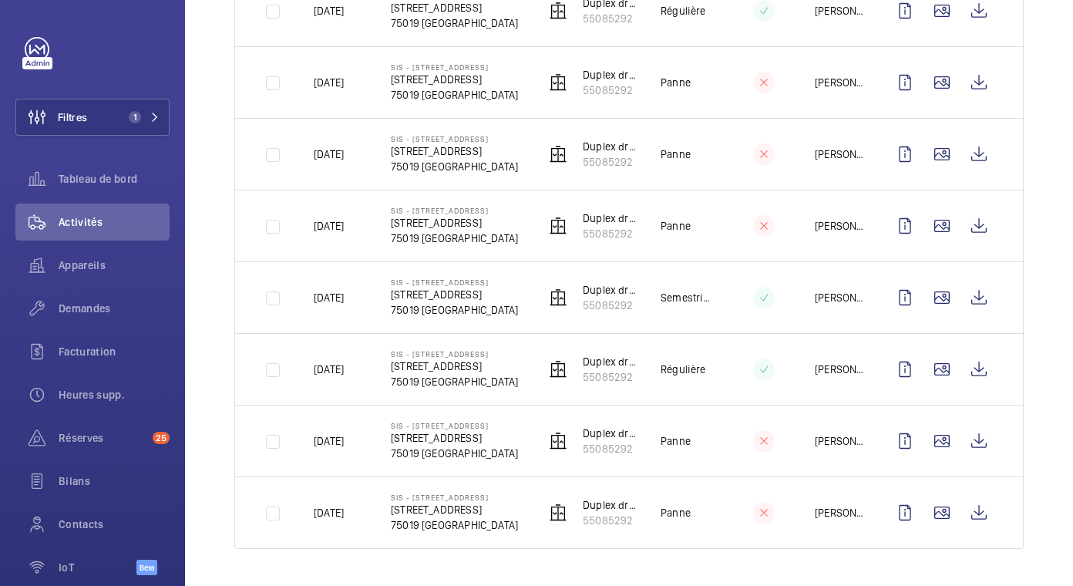
scroll to position [1838, 0]
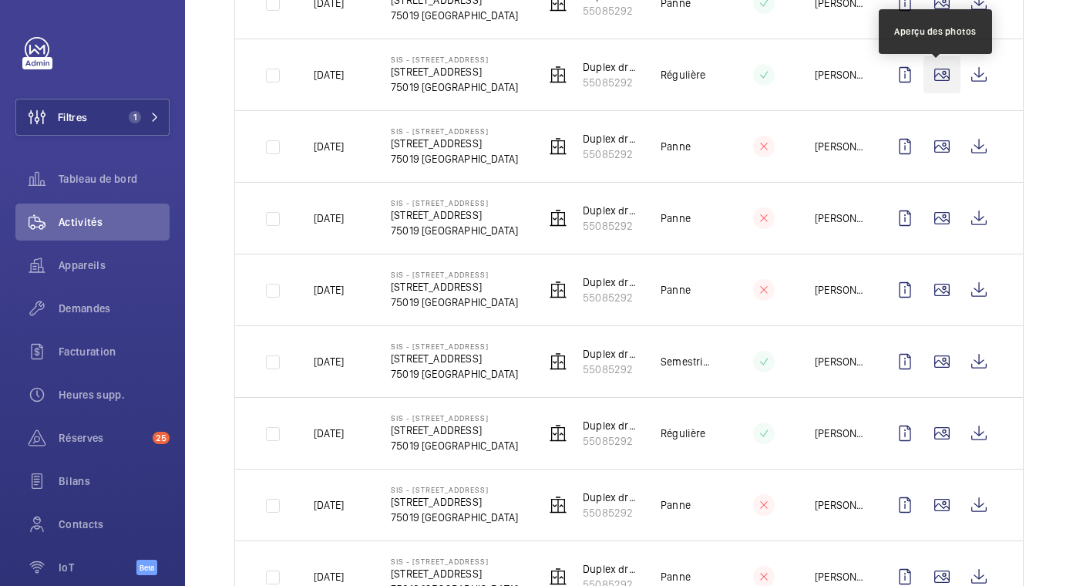
click at [929, 89] on wm-front-icon-button at bounding box center [941, 74] width 37 height 37
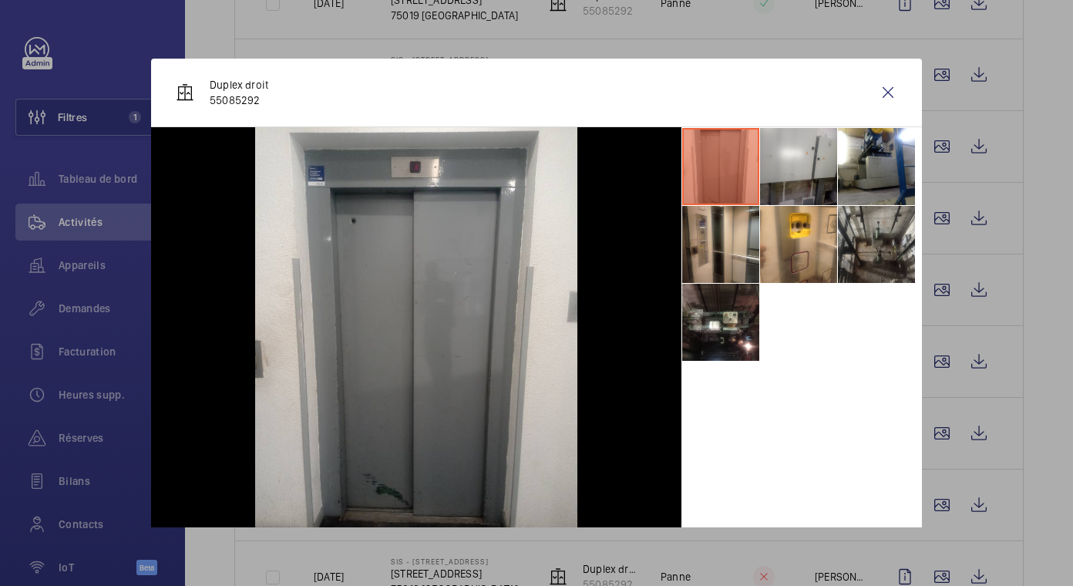
click at [1032, 25] on div at bounding box center [536, 293] width 1073 height 586
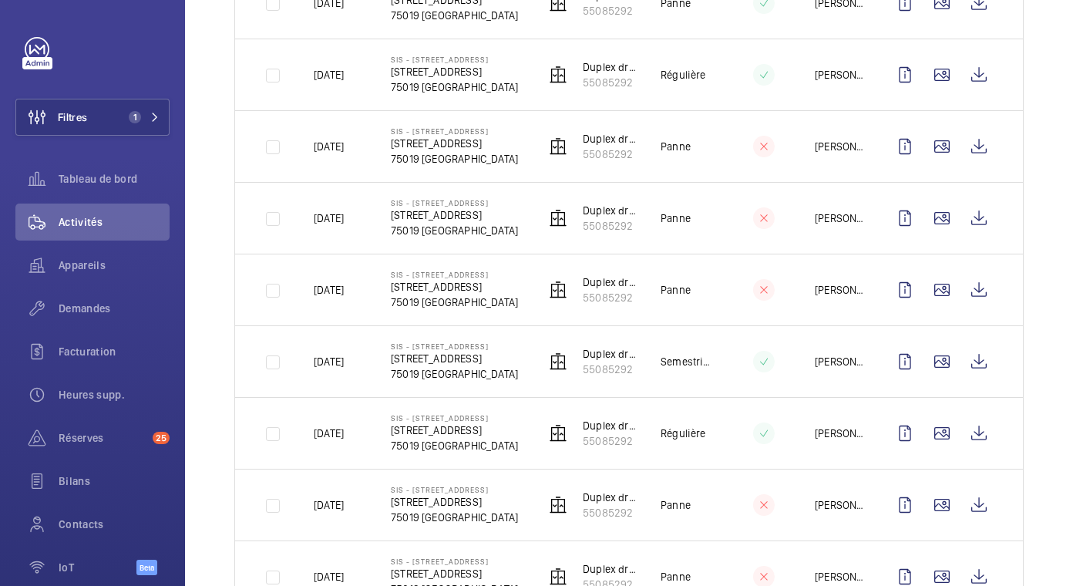
scroll to position [1067, 0]
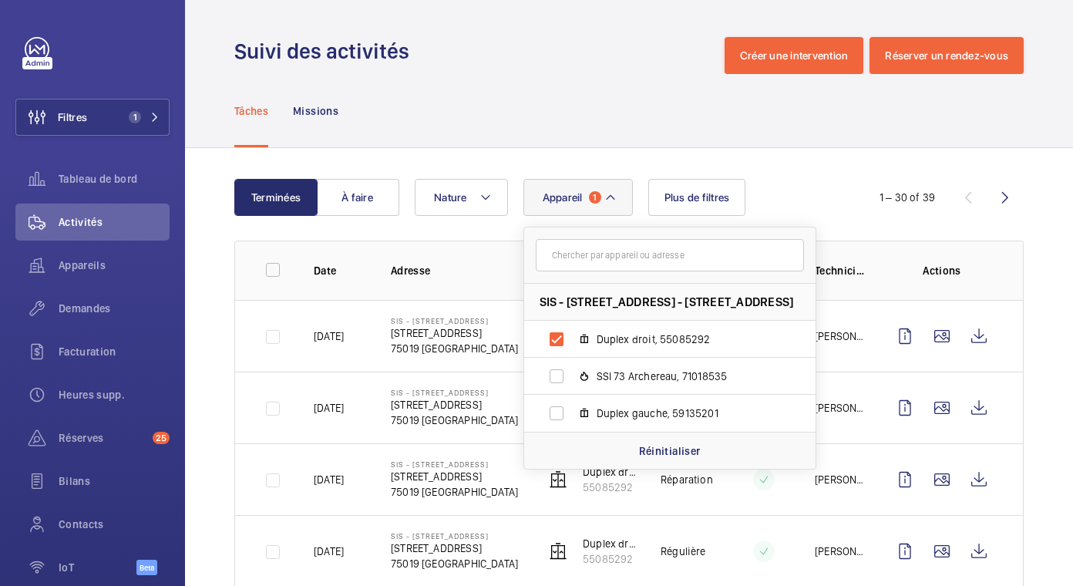
click at [559, 197] on span "Appareil" at bounding box center [563, 197] width 40 height 12
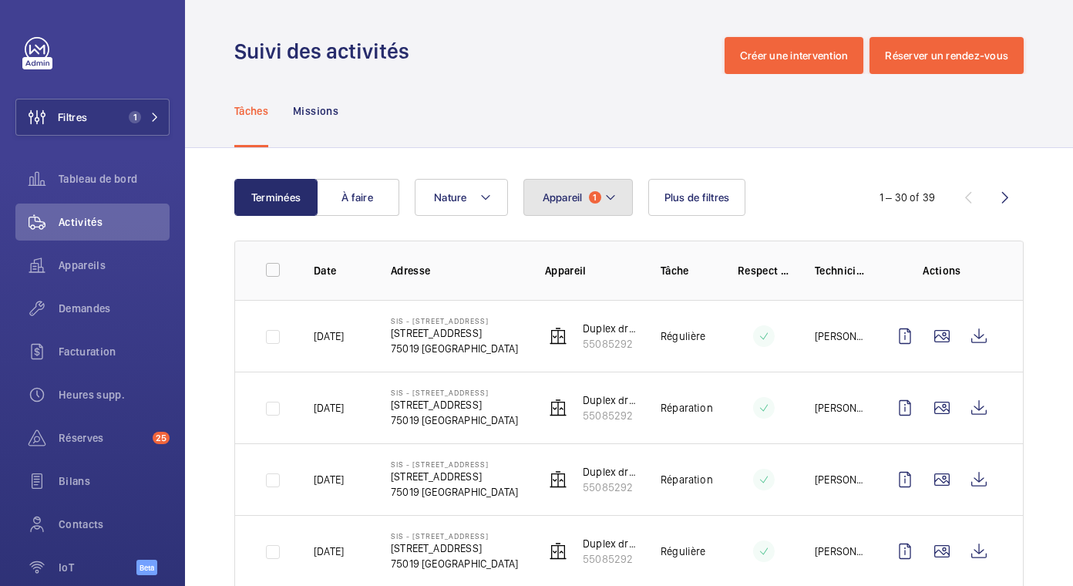
click at [566, 203] on span "Appareil" at bounding box center [563, 197] width 40 height 12
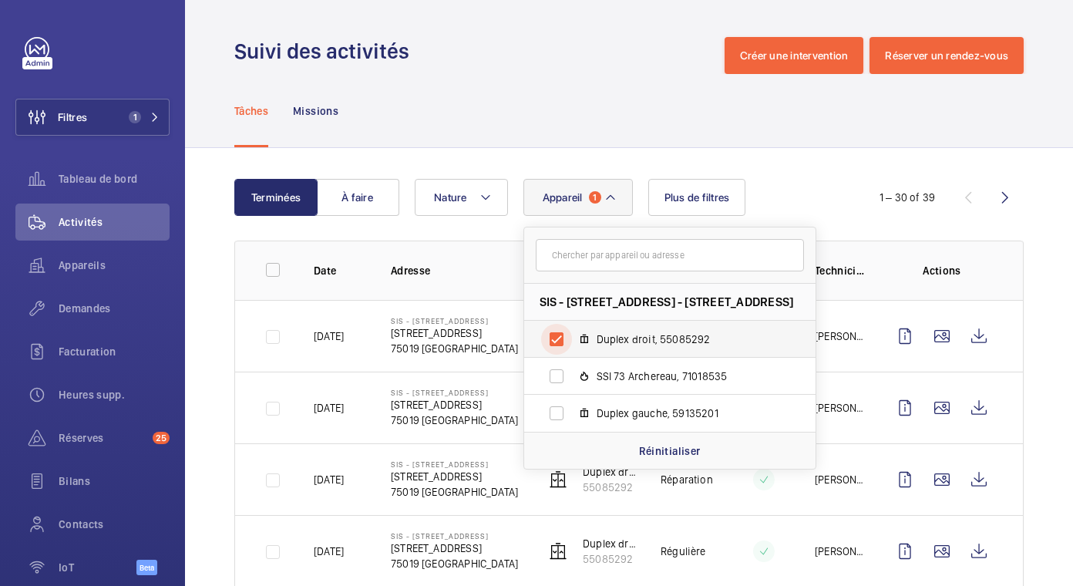
click at [554, 334] on input "Duplex droit, 55085292" at bounding box center [556, 339] width 31 height 31
checkbox input "false"
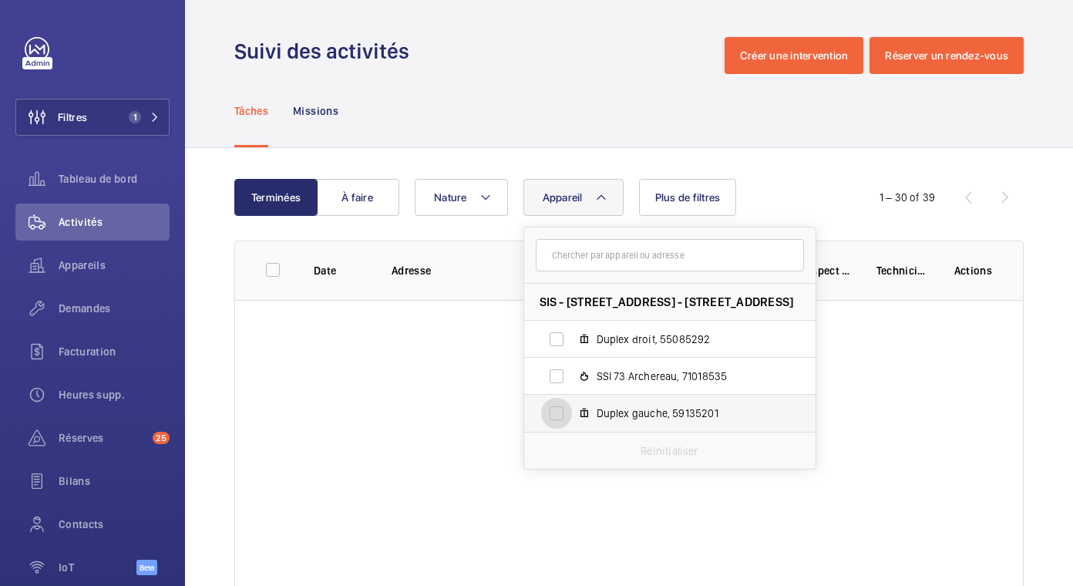
click at [548, 419] on input "Duplex gauche, 59135201" at bounding box center [556, 413] width 31 height 31
checkbox input "true"
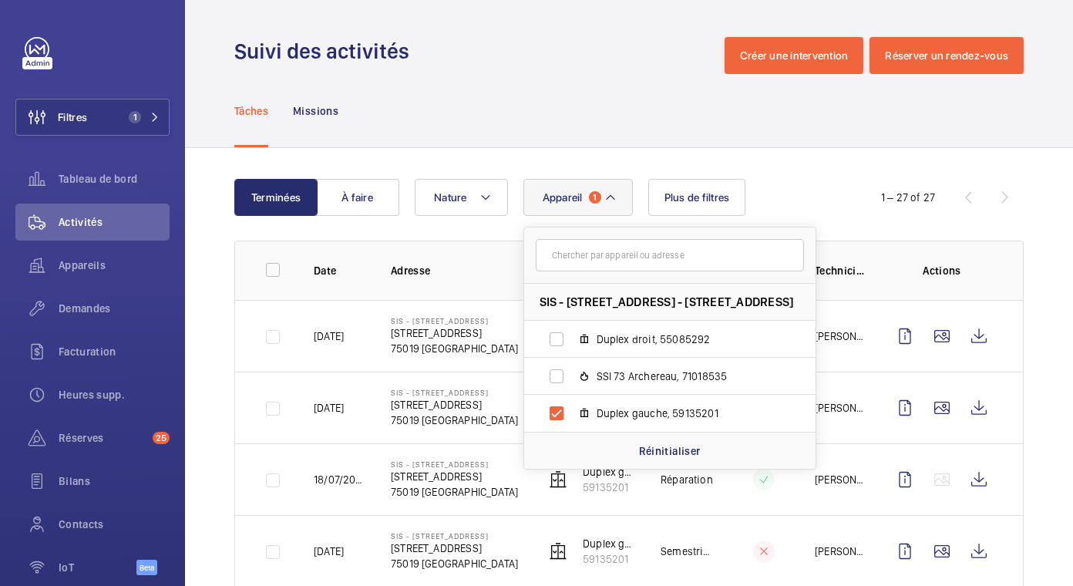
click at [814, 128] on div "Tâches Missions" at bounding box center [628, 110] width 789 height 73
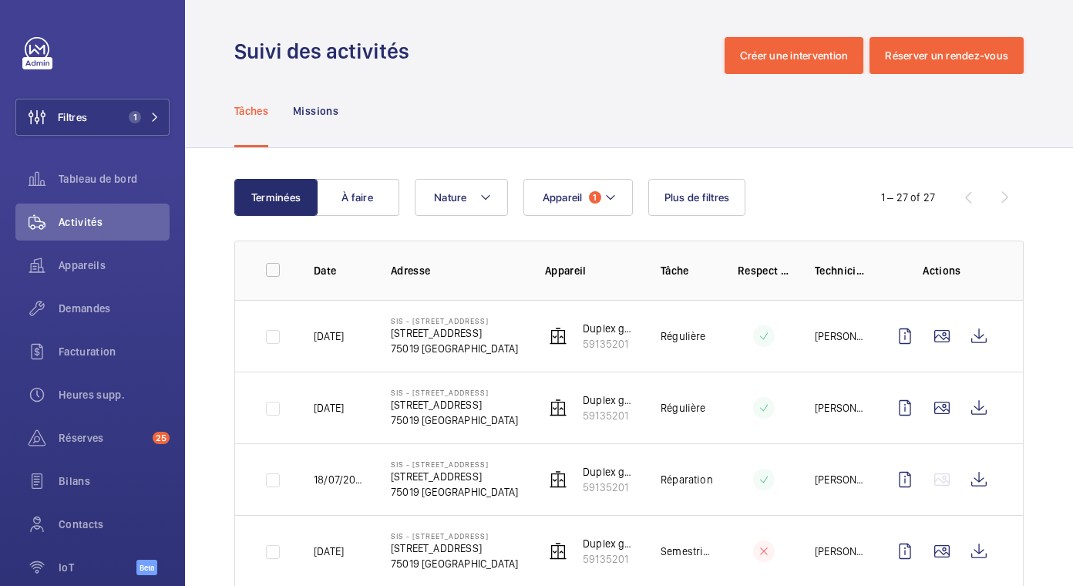
scroll to position [154, 0]
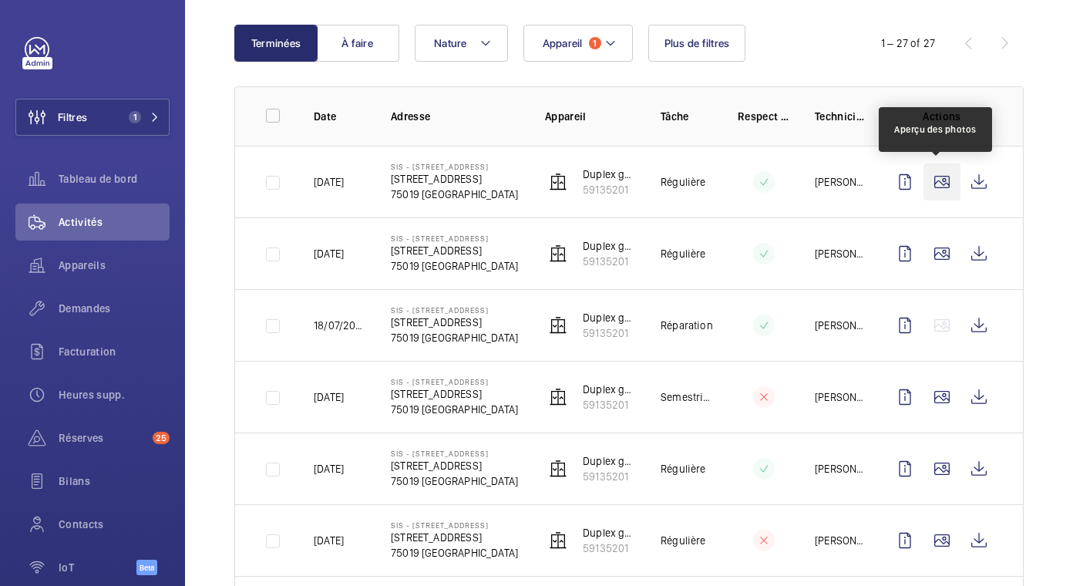
click at [935, 176] on wm-front-icon-button at bounding box center [941, 181] width 37 height 37
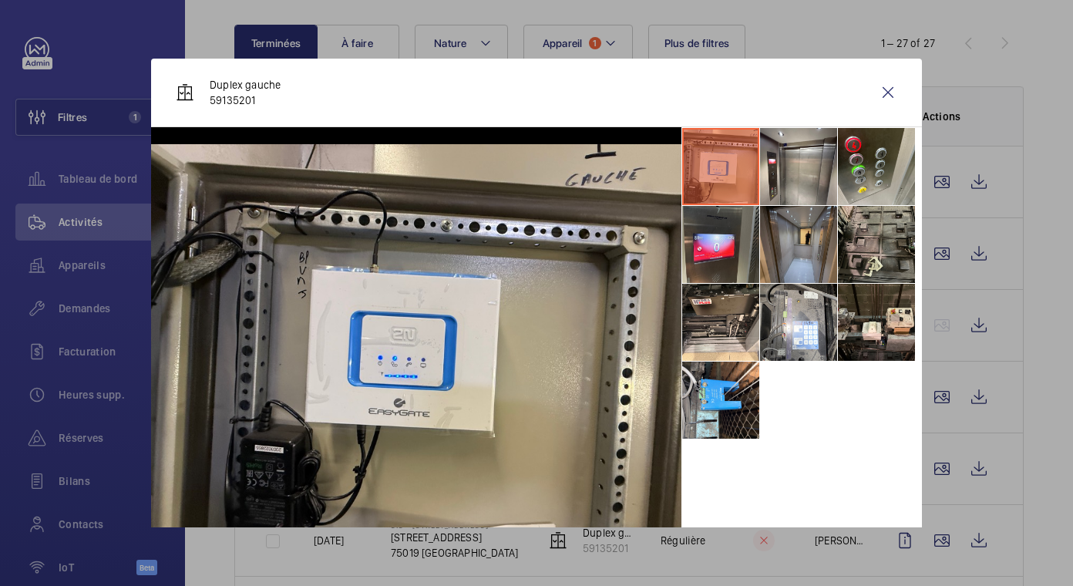
click at [808, 227] on li at bounding box center [798, 244] width 77 height 77
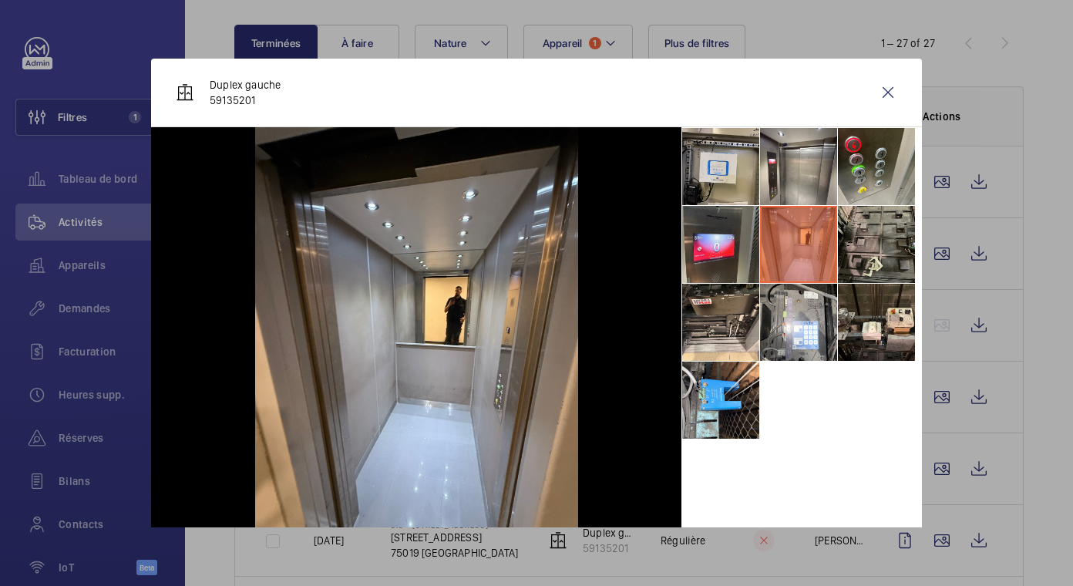
click at [945, 240] on div at bounding box center [536, 293] width 1073 height 586
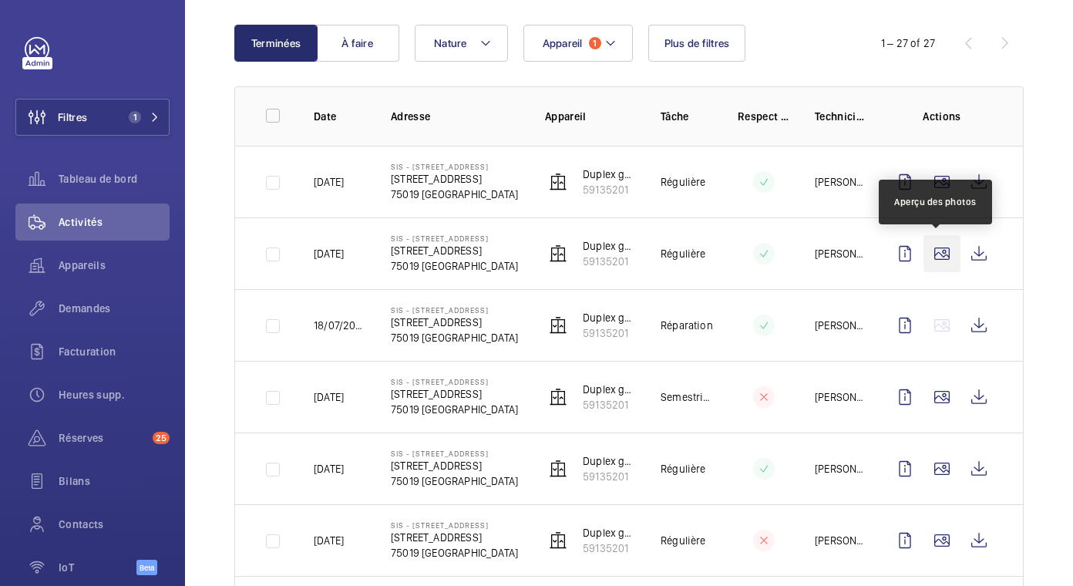
click at [942, 245] on wm-front-icon-button at bounding box center [941, 253] width 37 height 37
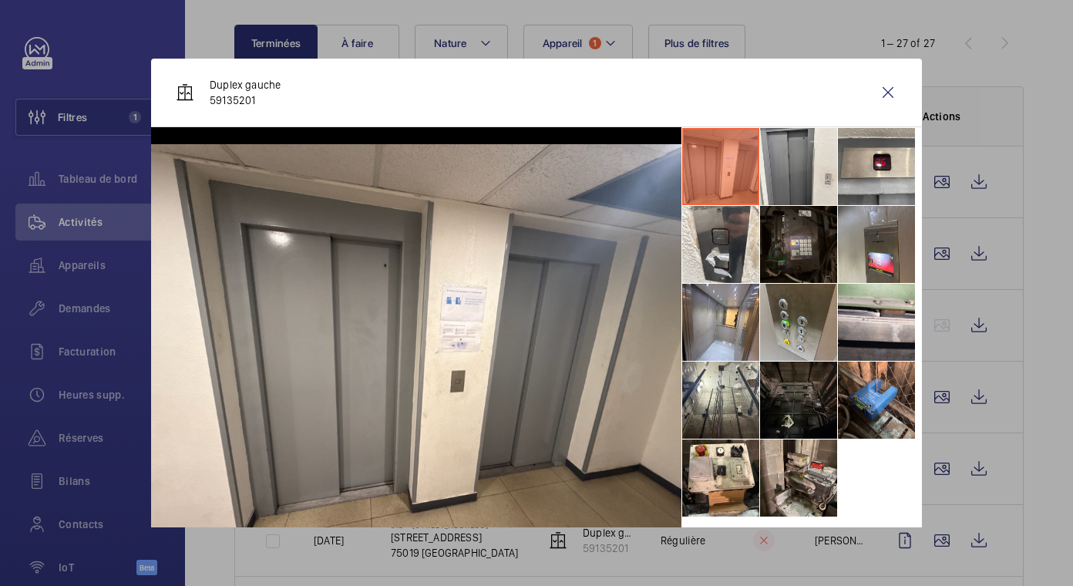
scroll to position [43, 0]
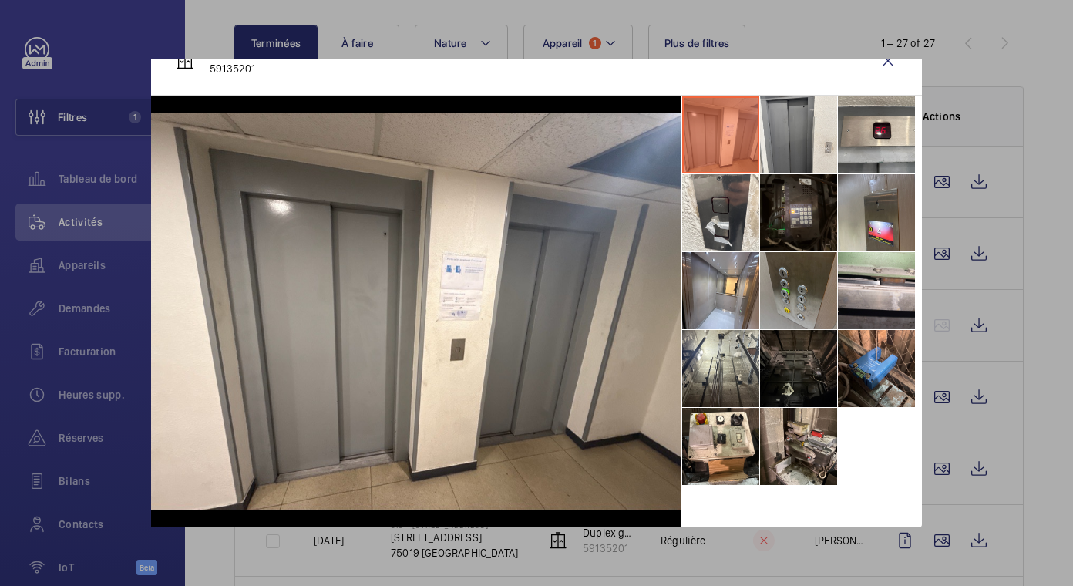
click at [813, 299] on li at bounding box center [798, 290] width 77 height 77
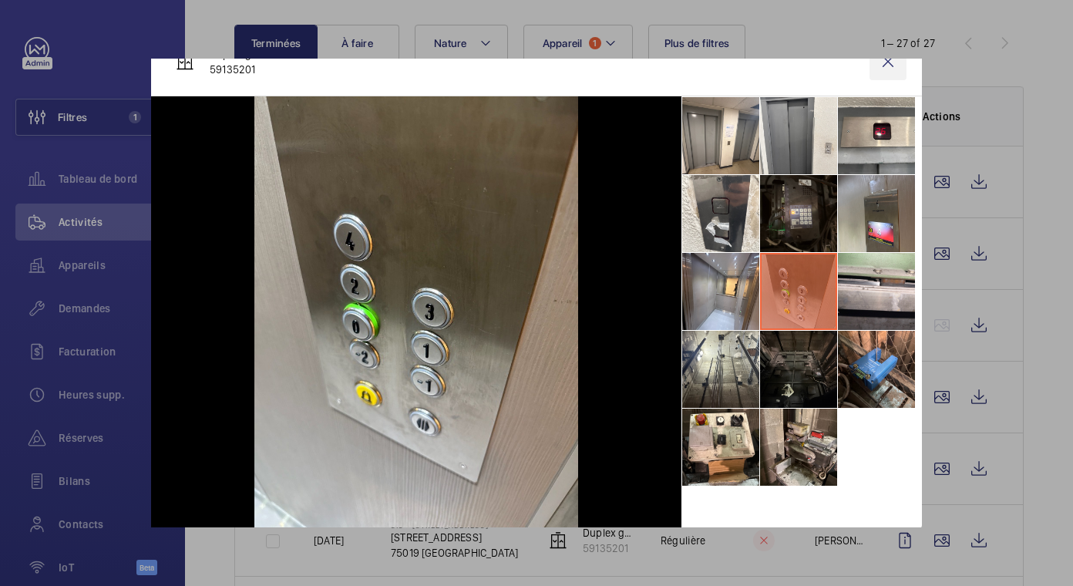
click at [870, 64] on wm-front-icon-button at bounding box center [887, 61] width 37 height 37
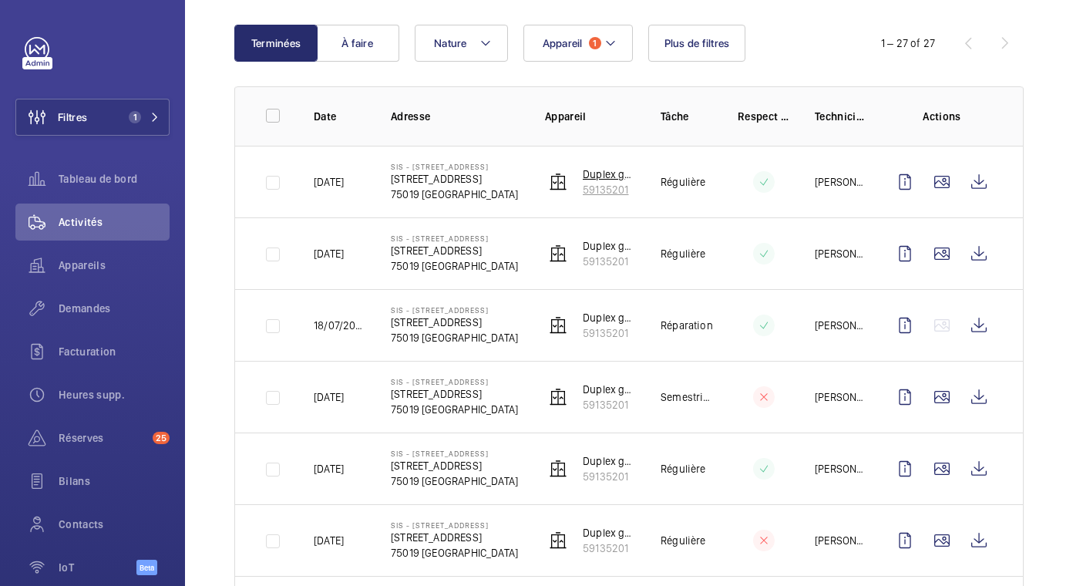
click at [600, 174] on p "Duplex gauche" at bounding box center [609, 173] width 53 height 15
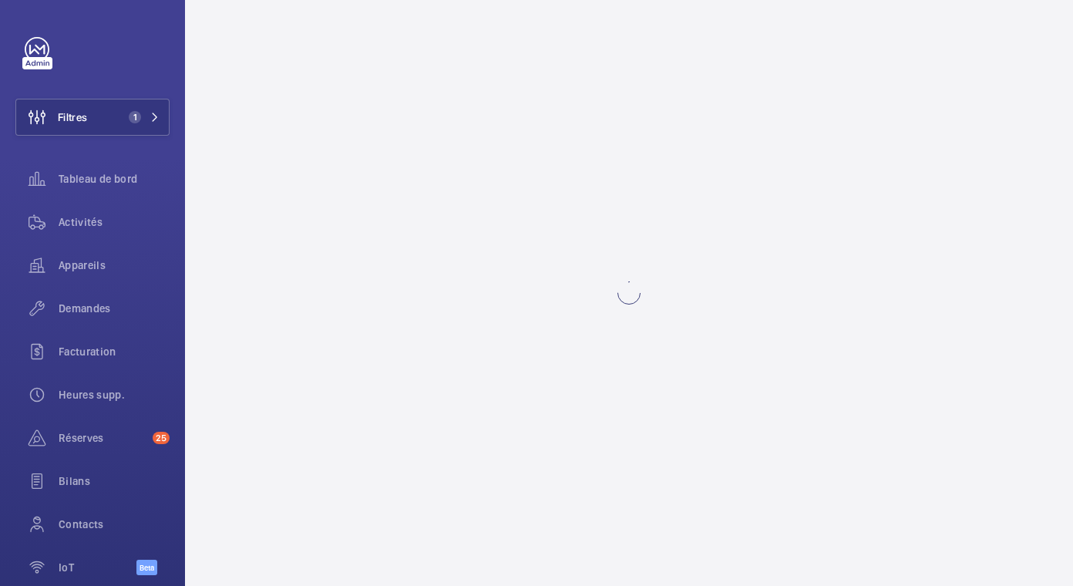
click at [600, 174] on wm-front-async-data-loader at bounding box center [628, 293] width 789 height 512
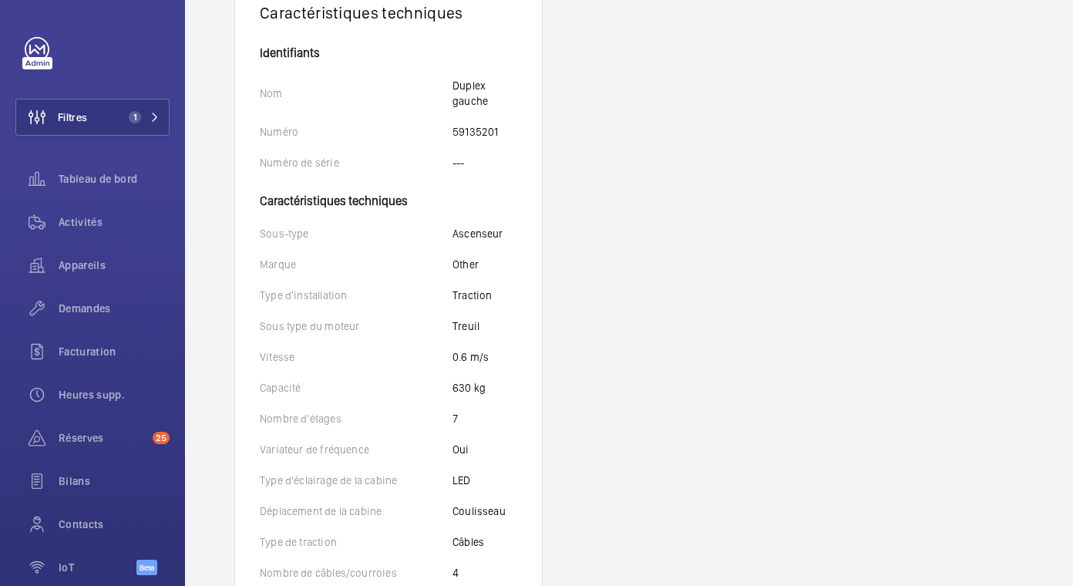
scroll to position [310, 0]
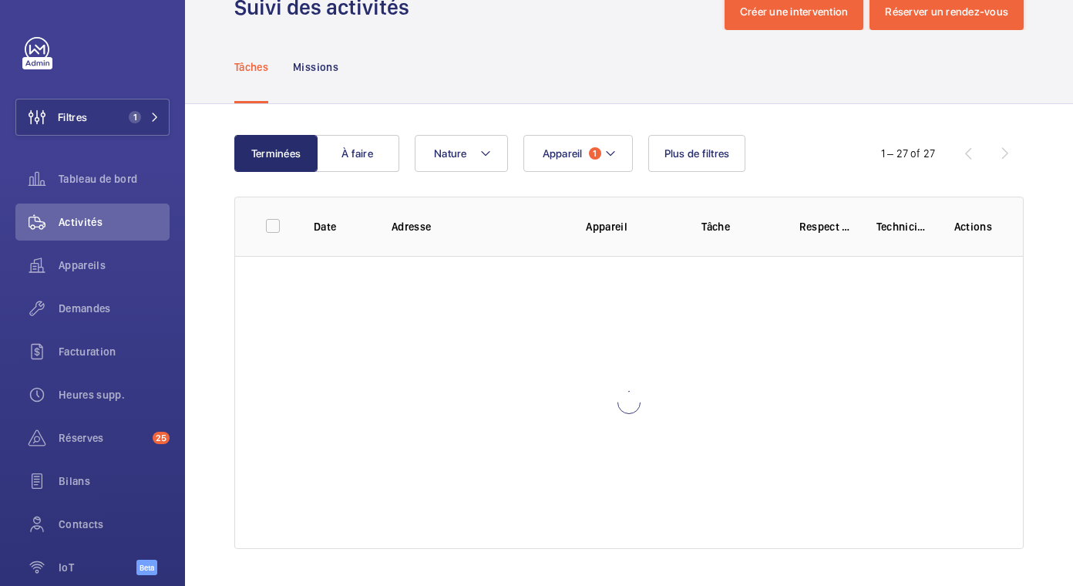
scroll to position [44, 0]
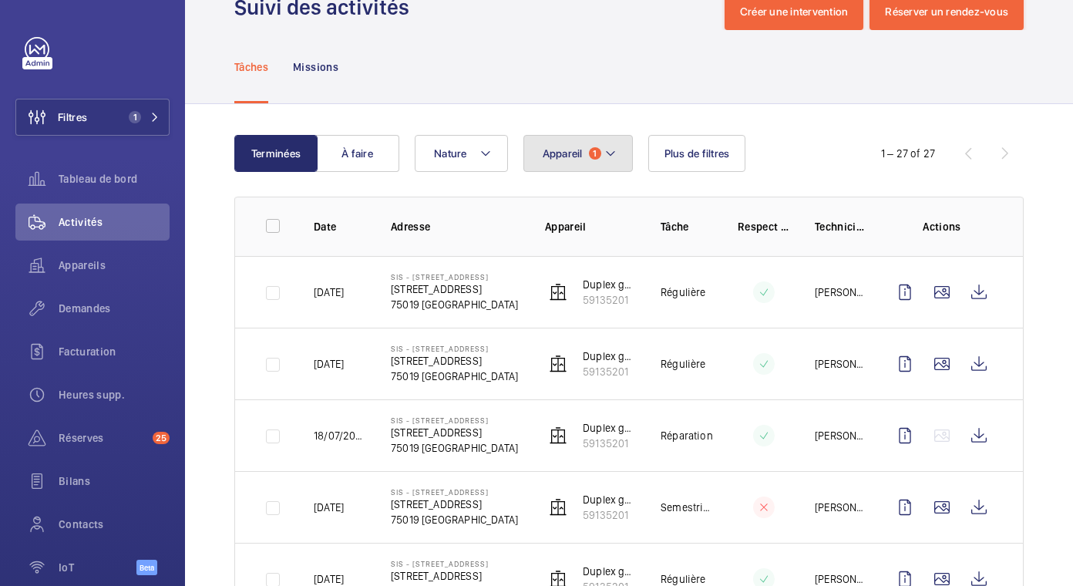
click at [613, 155] on mat-icon at bounding box center [610, 153] width 12 height 18
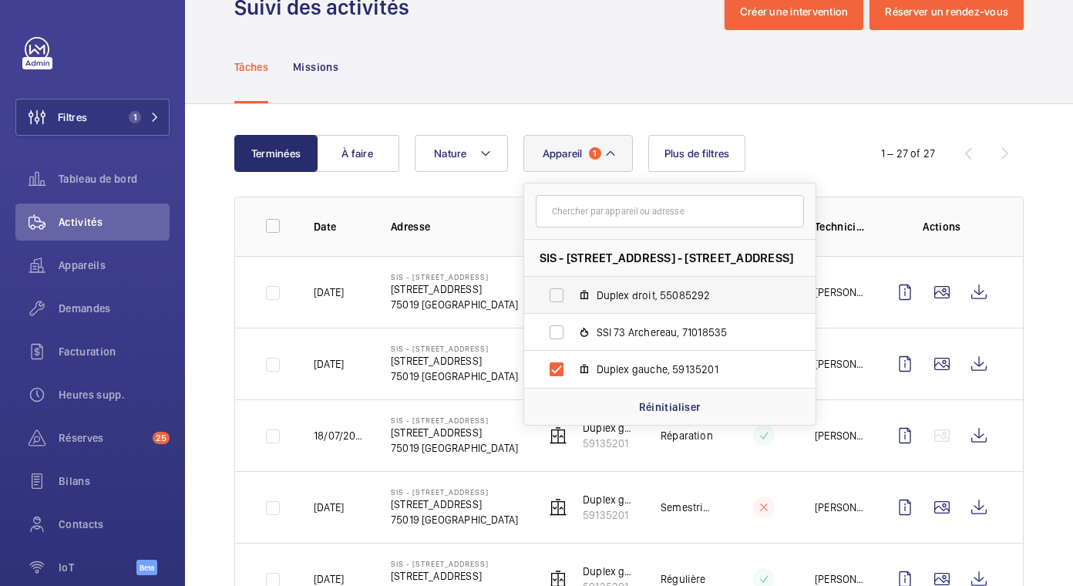
click at [646, 295] on span "Duplex droit, 55085292" at bounding box center [685, 294] width 179 height 15
click at [572, 295] on input "Duplex droit, 55085292" at bounding box center [556, 295] width 31 height 31
checkbox input "true"
click at [555, 366] on input "Duplex gauche, 59135201" at bounding box center [556, 369] width 31 height 31
checkbox input "false"
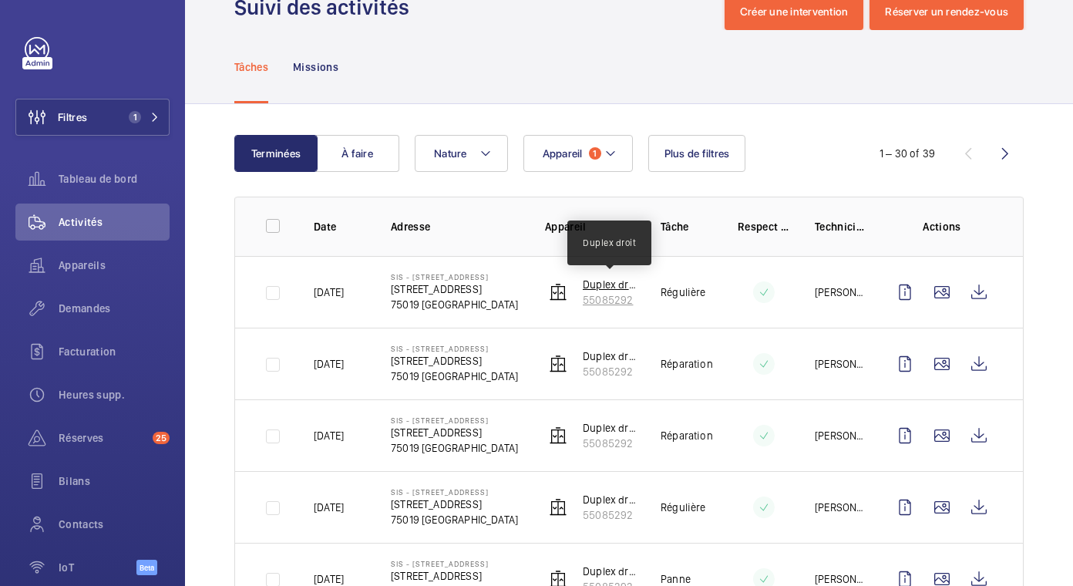
click at [607, 286] on p "Duplex droit" at bounding box center [609, 284] width 53 height 15
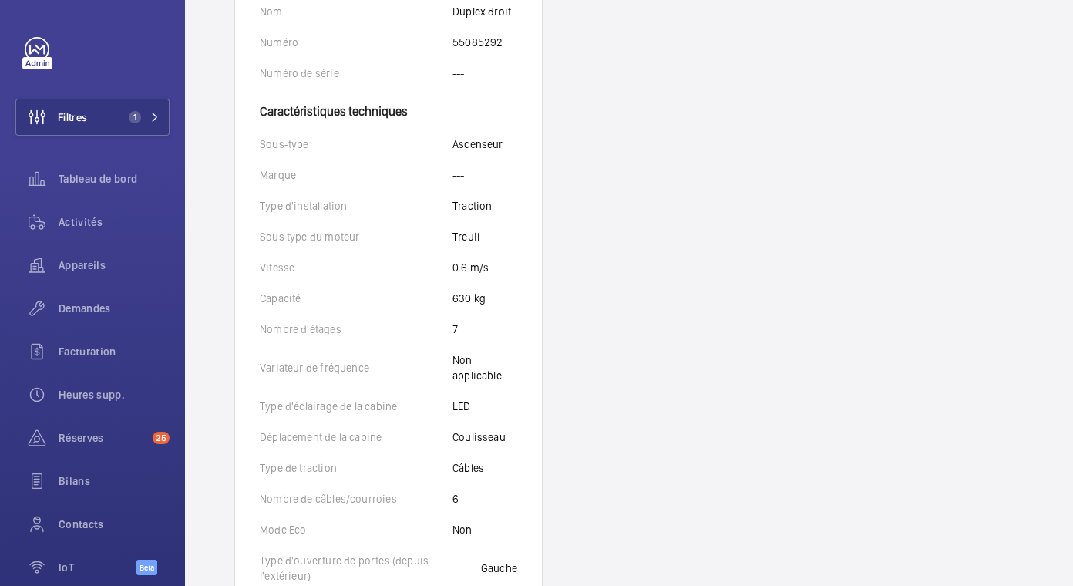
scroll to position [308, 0]
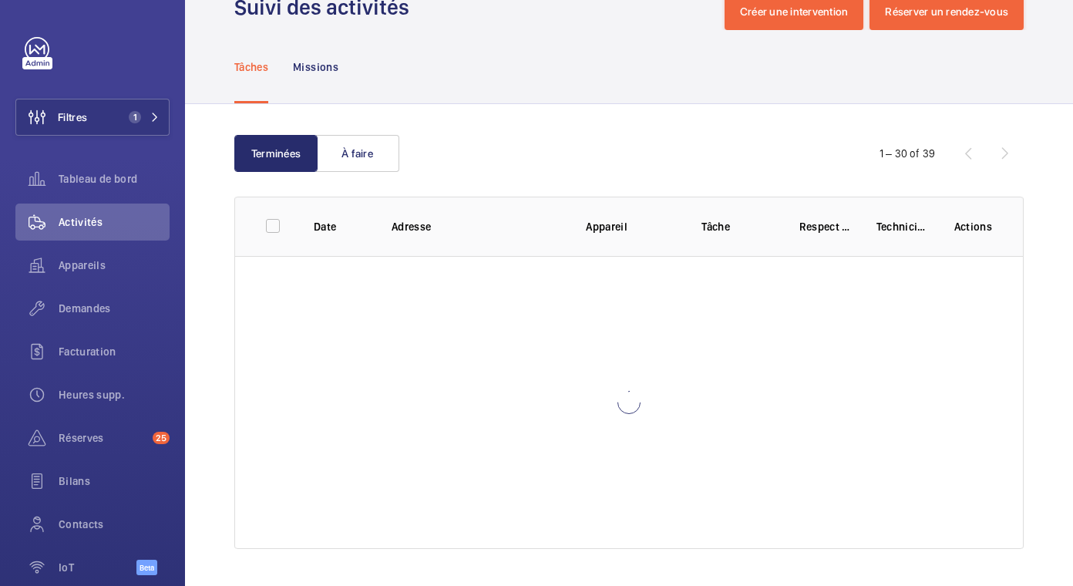
scroll to position [44, 0]
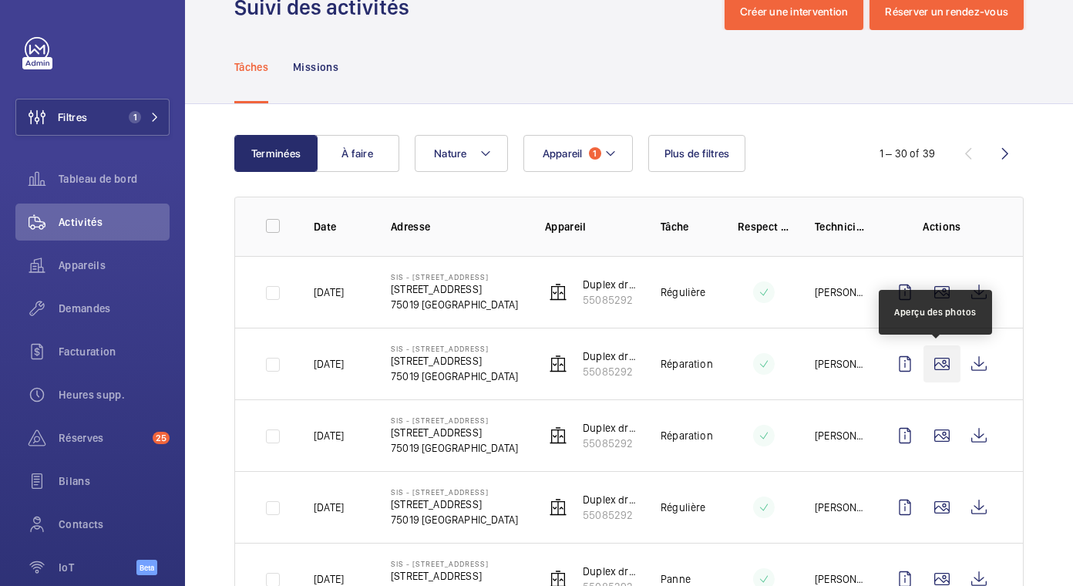
click at [928, 368] on wm-front-icon-button at bounding box center [941, 363] width 37 height 37
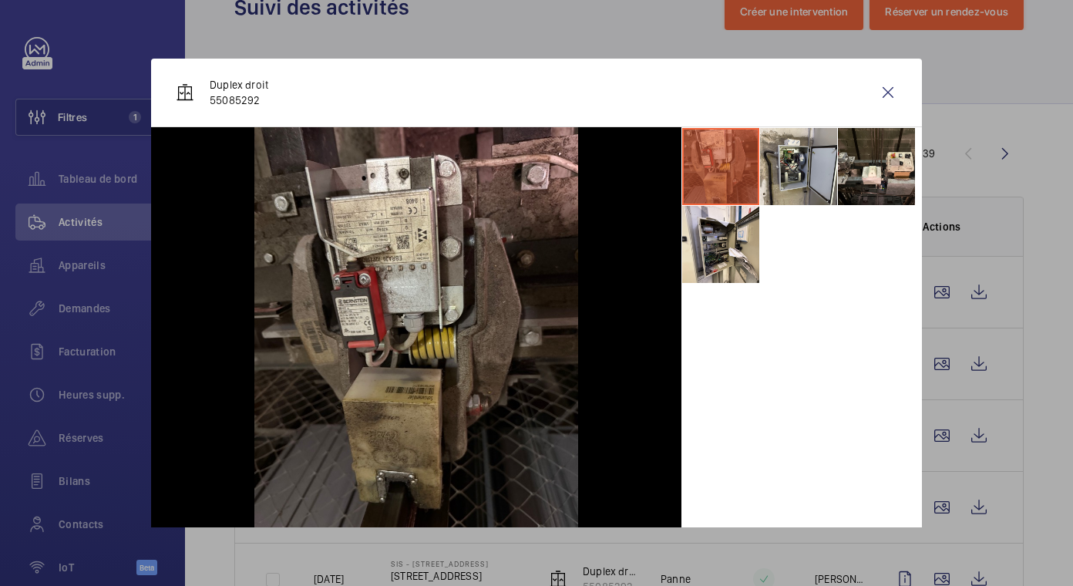
click at [941, 429] on div at bounding box center [536, 293] width 1073 height 586
click at [941, 429] on wm-front-icon-button at bounding box center [941, 435] width 37 height 37
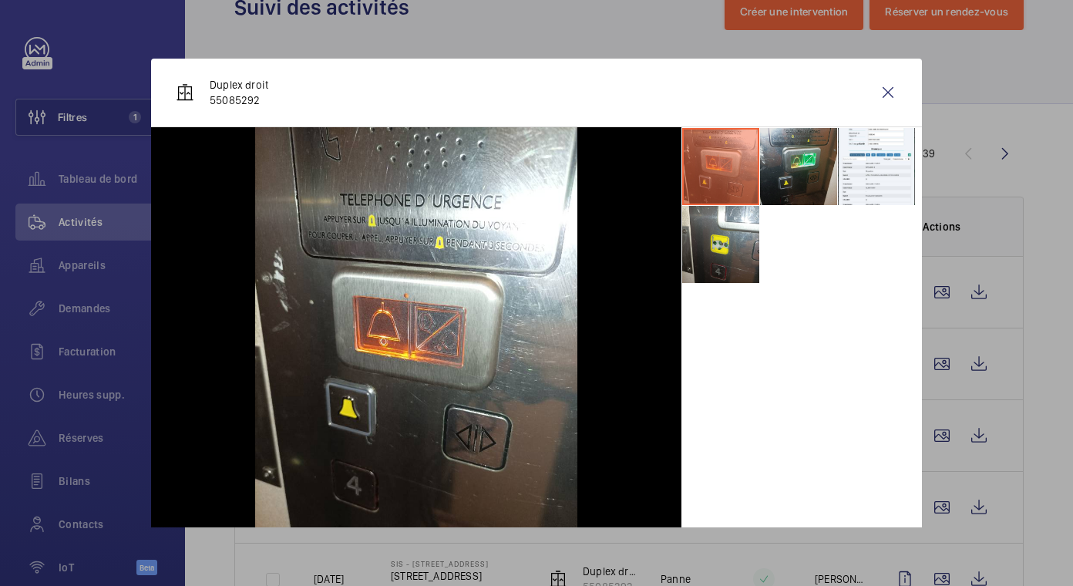
click at [774, 156] on li at bounding box center [798, 166] width 77 height 77
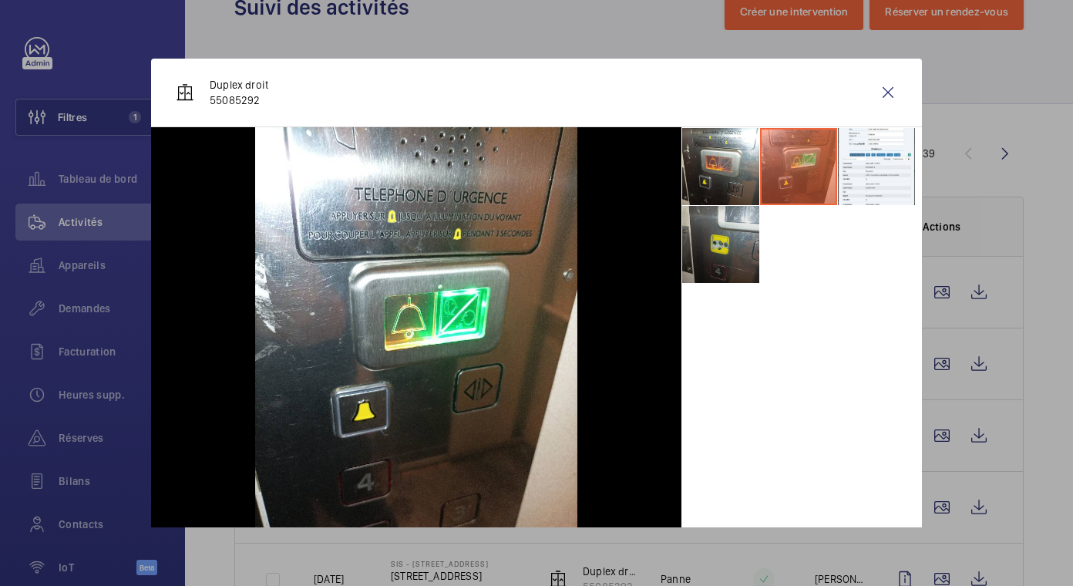
click at [735, 231] on li at bounding box center [720, 244] width 77 height 77
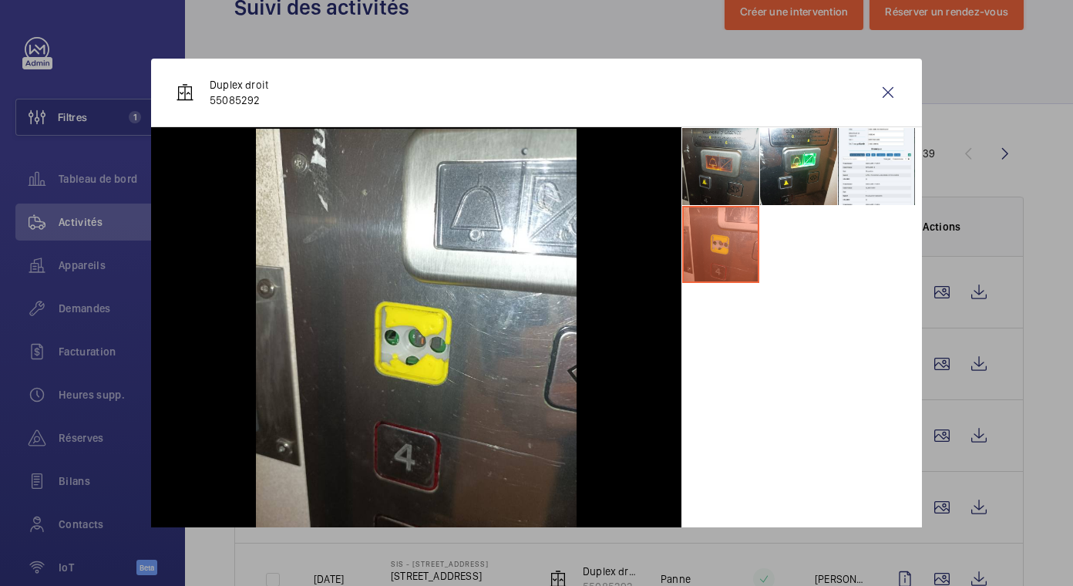
click at [744, 153] on li at bounding box center [720, 166] width 77 height 77
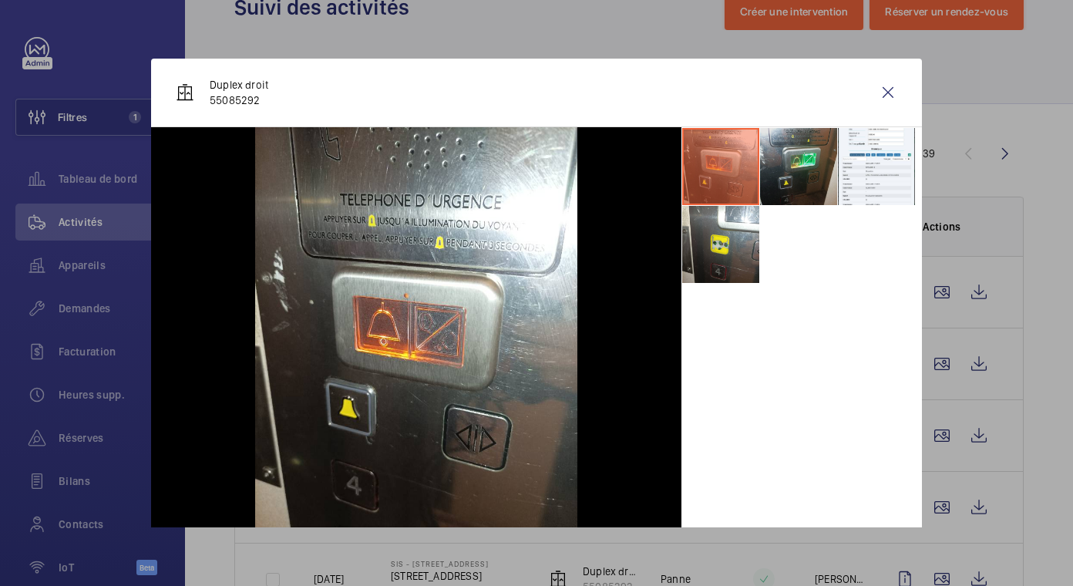
click at [785, 143] on li at bounding box center [798, 166] width 77 height 77
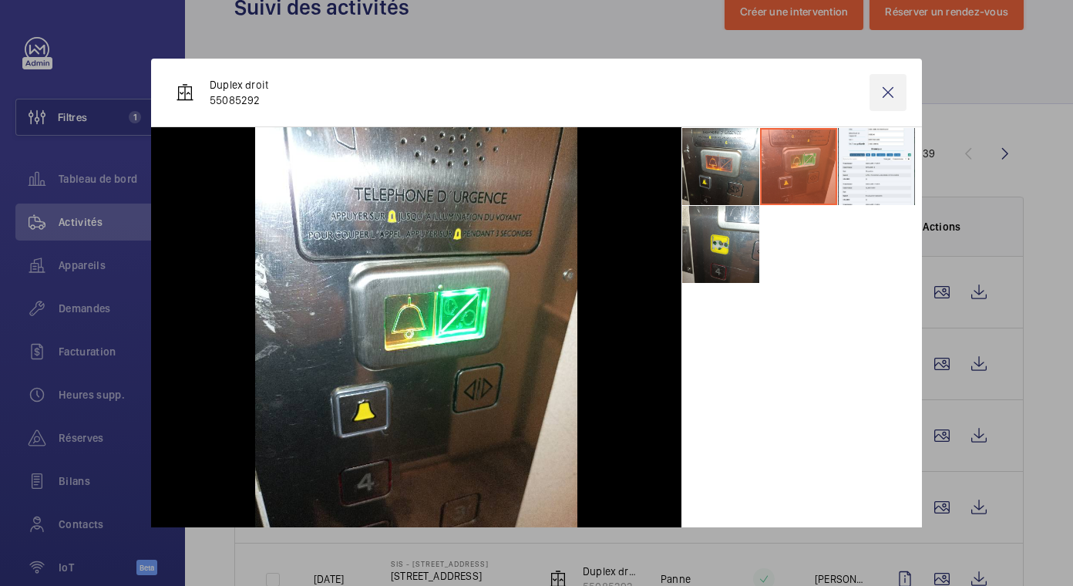
click at [876, 90] on wm-front-icon-button at bounding box center [887, 92] width 37 height 37
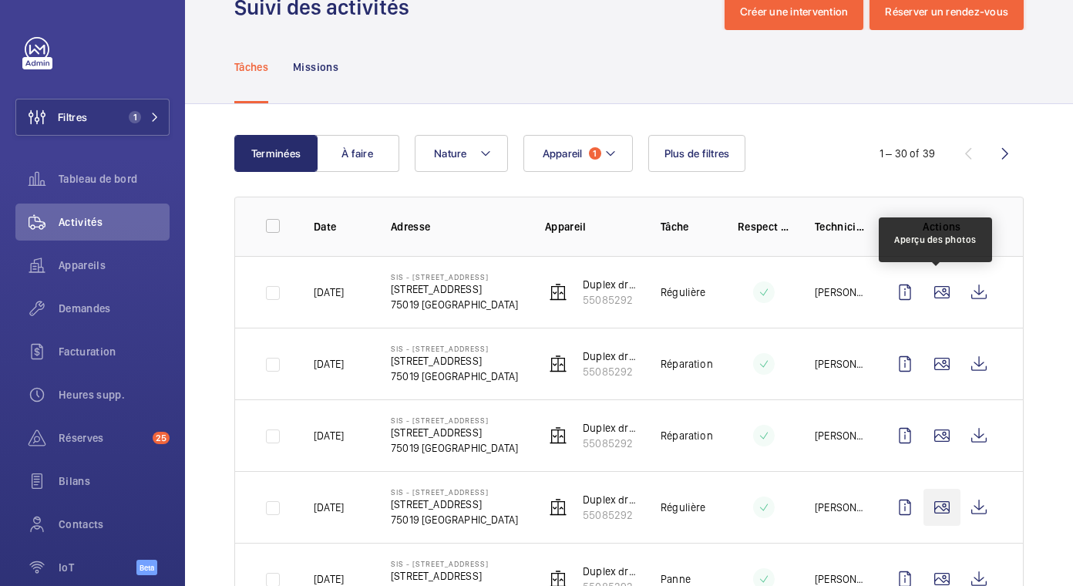
click at [942, 429] on wm-front-icon-button at bounding box center [941, 435] width 37 height 37
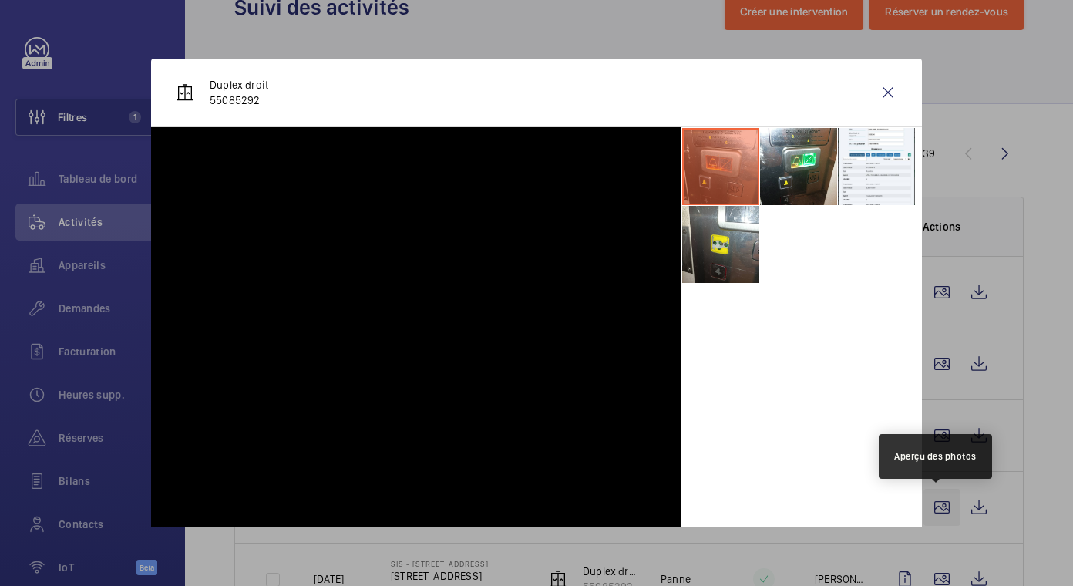
click at [939, 494] on wm-front-icon-button at bounding box center [941, 507] width 37 height 37
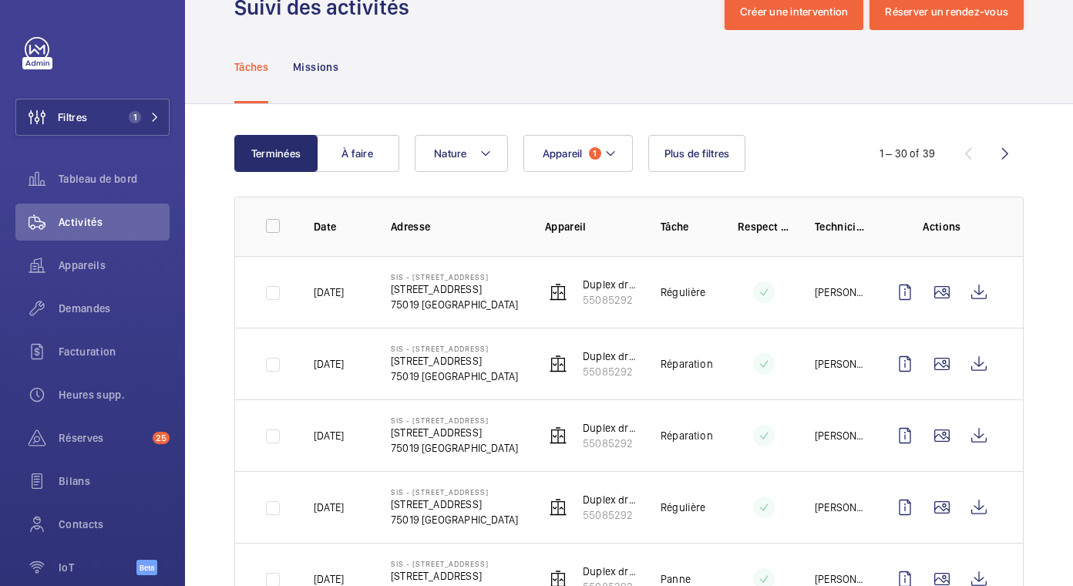
click at [1043, 235] on div at bounding box center [536, 293] width 1073 height 586
click at [939, 489] on wm-front-icon-button at bounding box center [941, 507] width 37 height 37
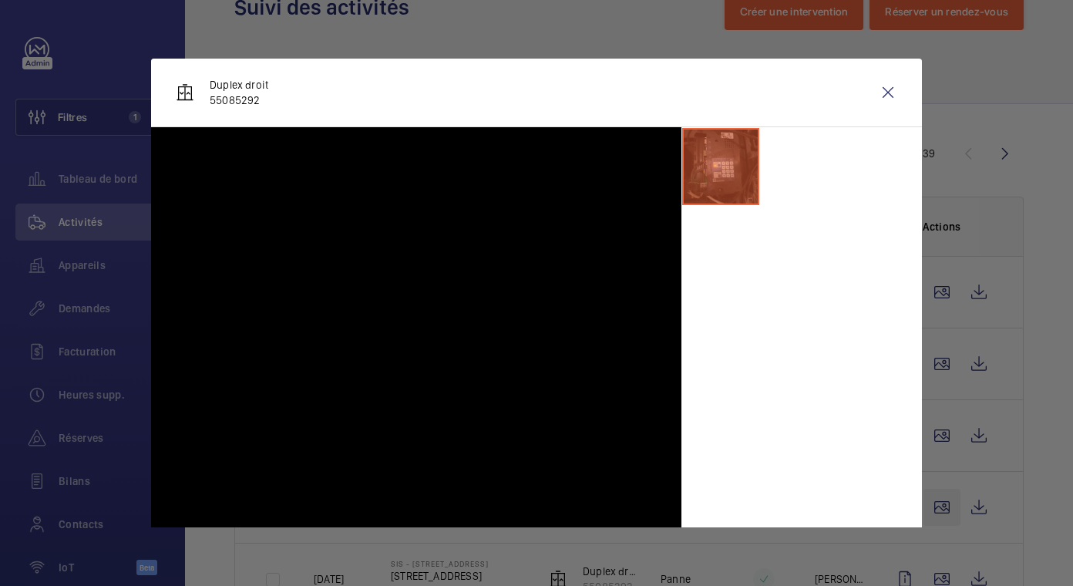
scroll to position [309, 0]
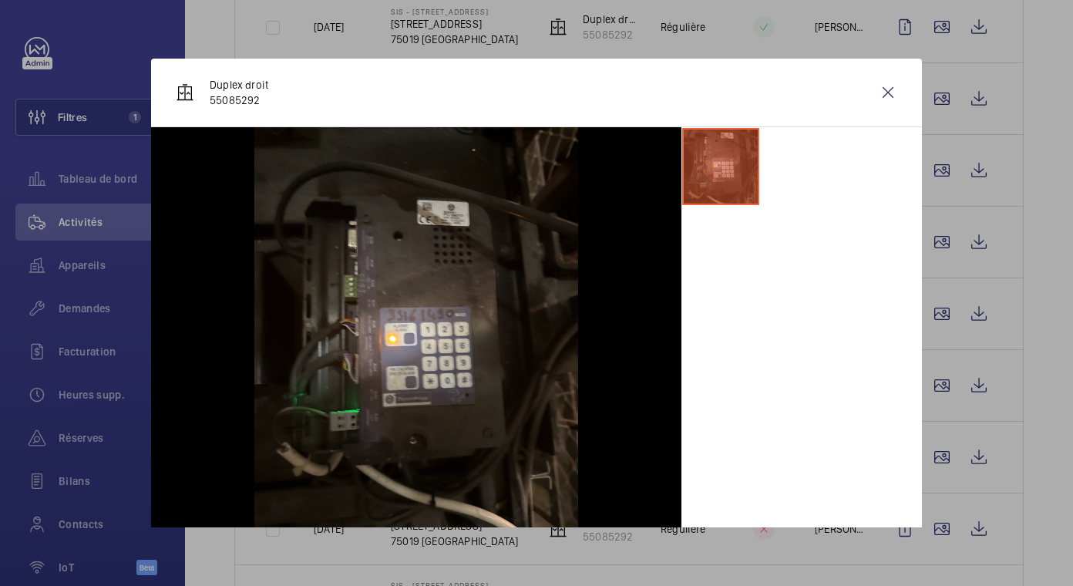
click at [935, 324] on div at bounding box center [536, 293] width 1073 height 586
click at [938, 314] on wm-front-icon-button at bounding box center [941, 313] width 37 height 37
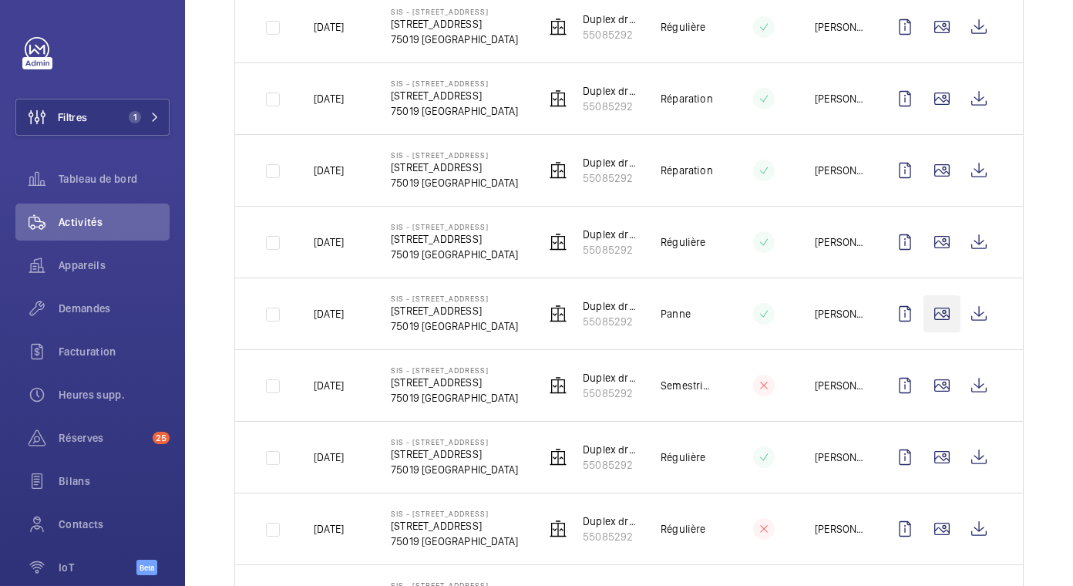
click at [938, 314] on div at bounding box center [536, 293] width 1073 height 586
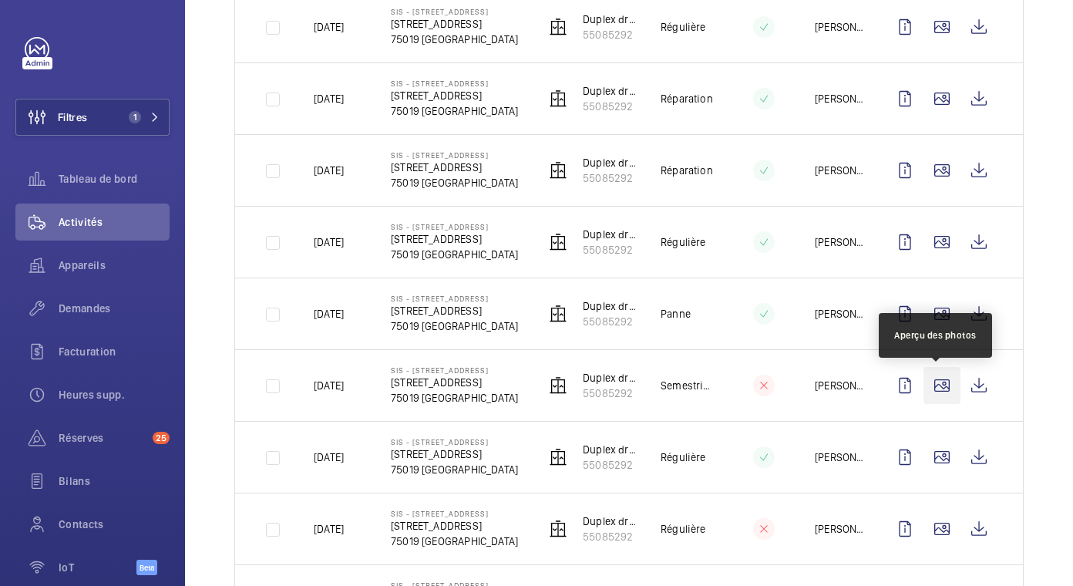
click at [933, 382] on wm-front-icon-button at bounding box center [941, 385] width 37 height 37
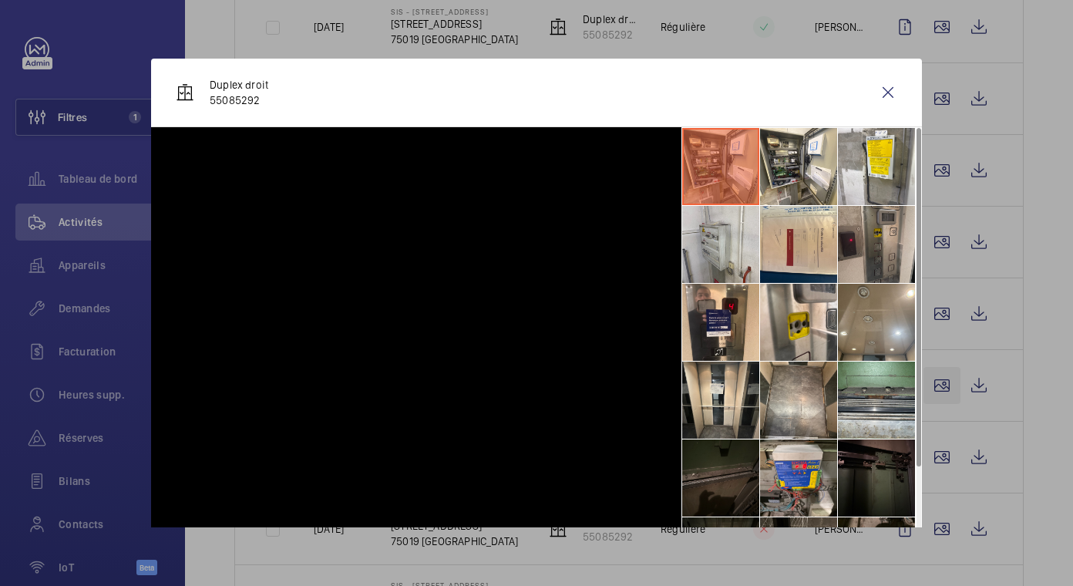
click at [933, 382] on div at bounding box center [536, 293] width 1073 height 586
click at [933, 382] on wm-front-icon-button at bounding box center [941, 385] width 37 height 37
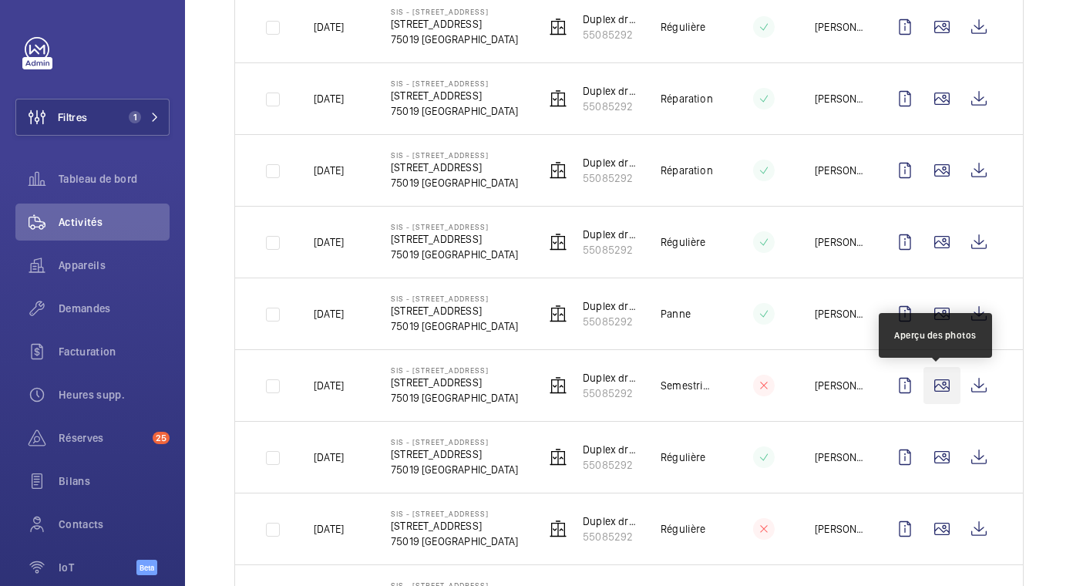
click at [934, 384] on wm-front-icon-button at bounding box center [941, 385] width 37 height 37
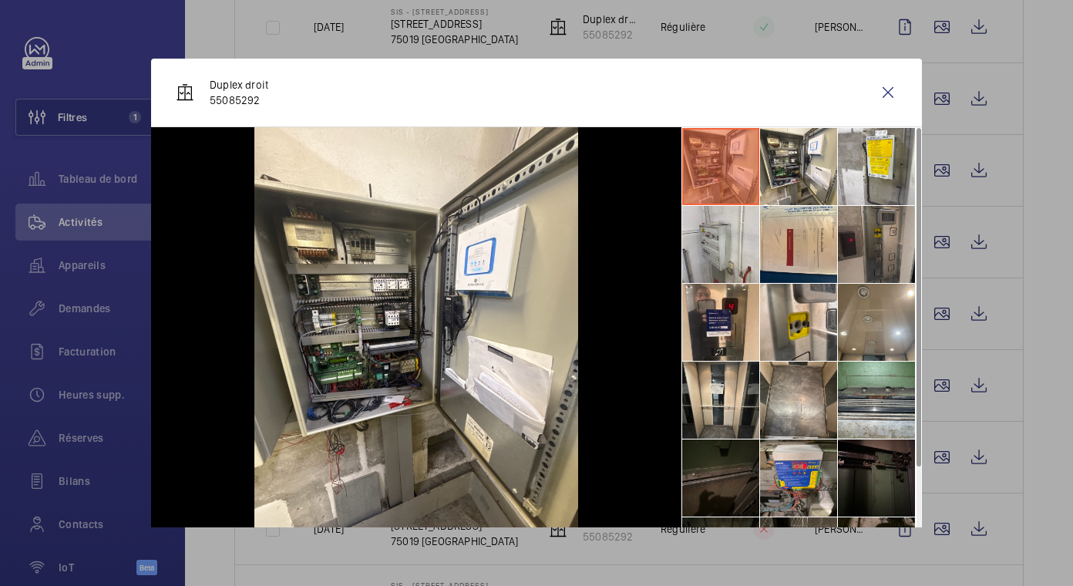
click at [870, 247] on li at bounding box center [876, 244] width 77 height 77
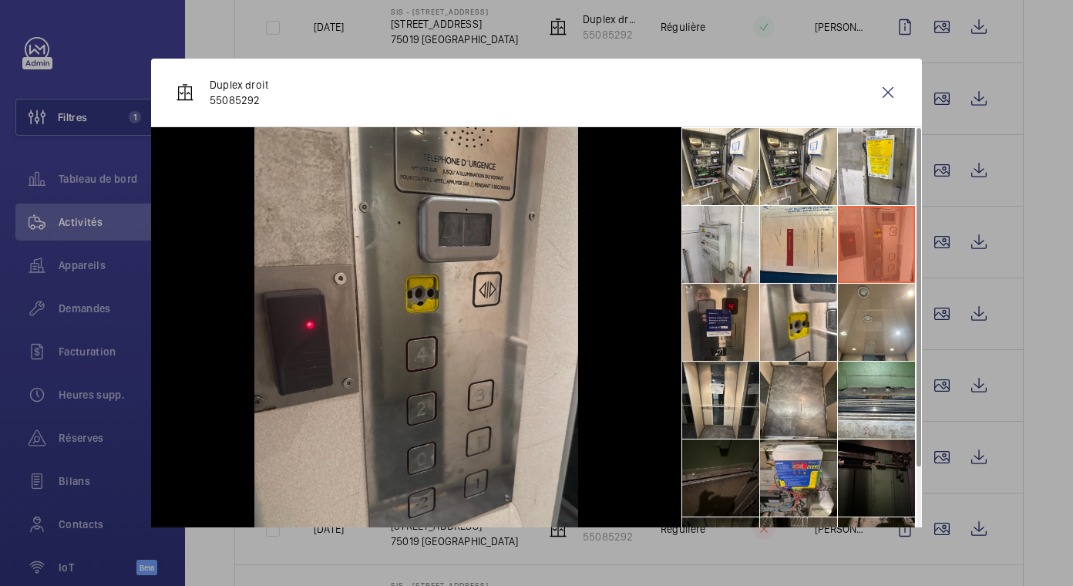
click at [682, 327] on li at bounding box center [720, 322] width 77 height 77
